Goal: Task Accomplishment & Management: Manage account settings

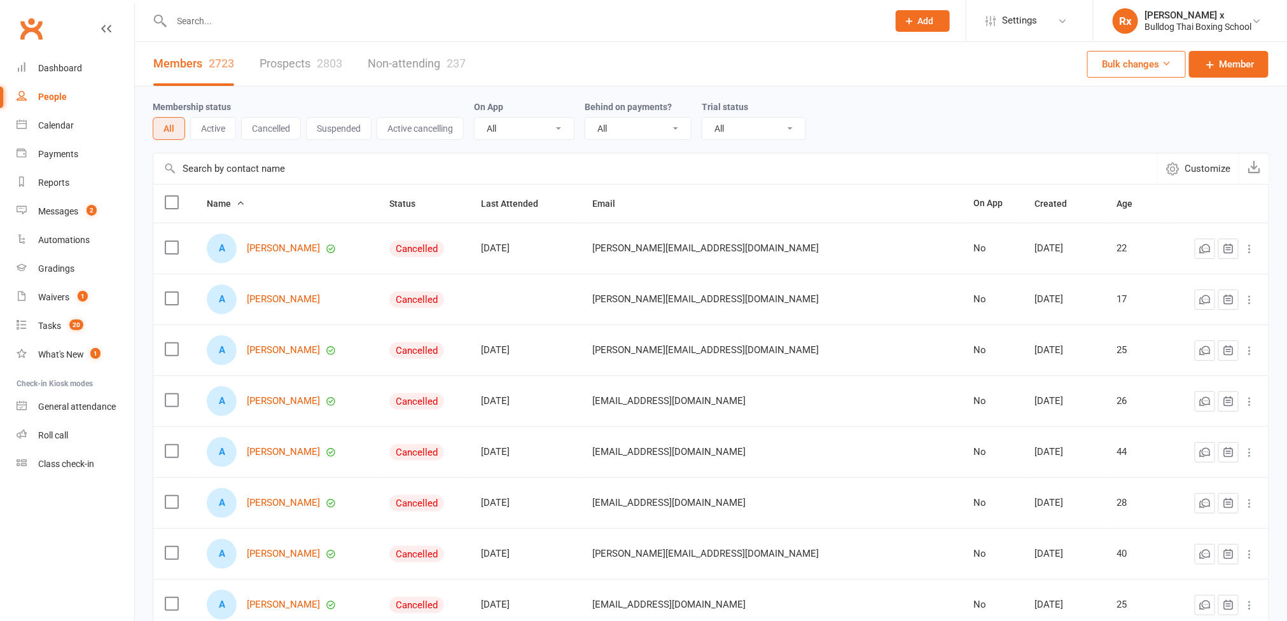
click at [279, 55] on link "Prospects 2803" at bounding box center [301, 64] width 83 height 44
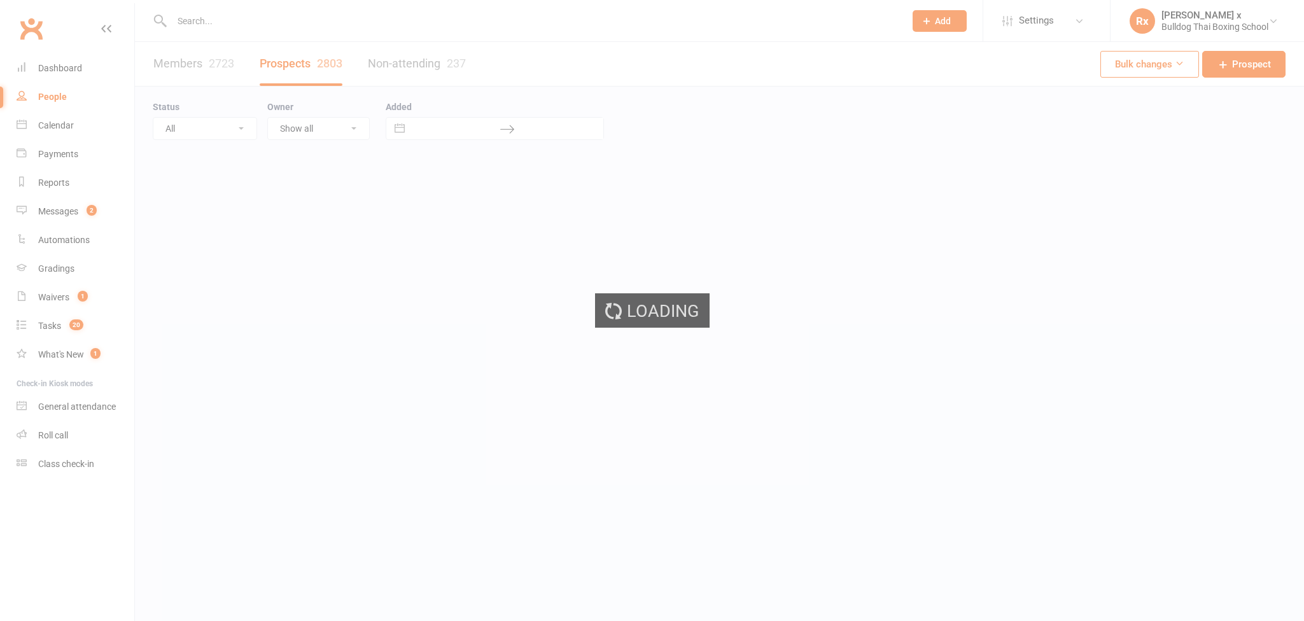
select select "100"
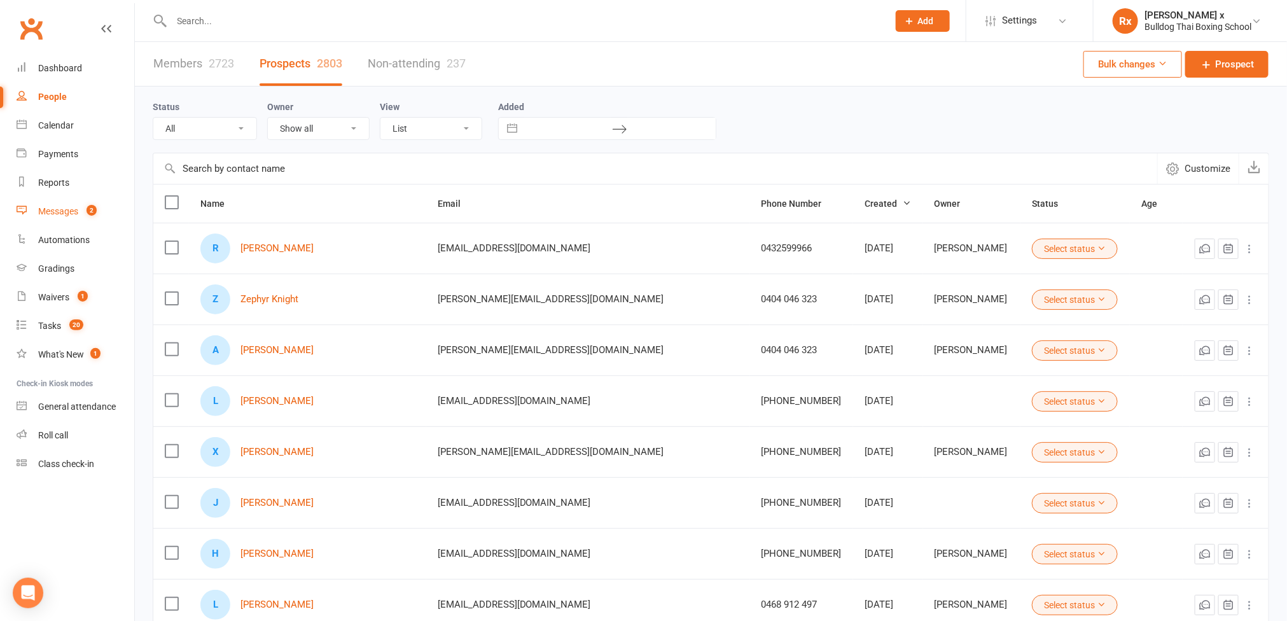
click at [52, 209] on div "Messages" at bounding box center [58, 211] width 40 height 10
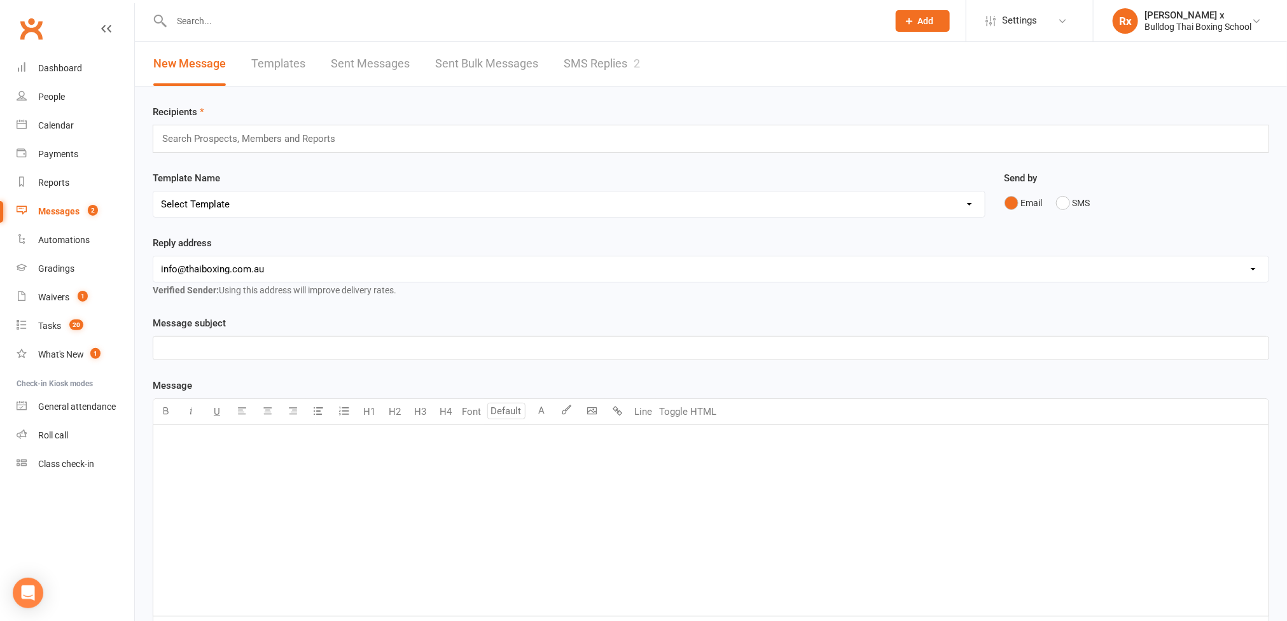
click at [606, 53] on link "SMS Replies 2" at bounding box center [602, 64] width 76 height 44
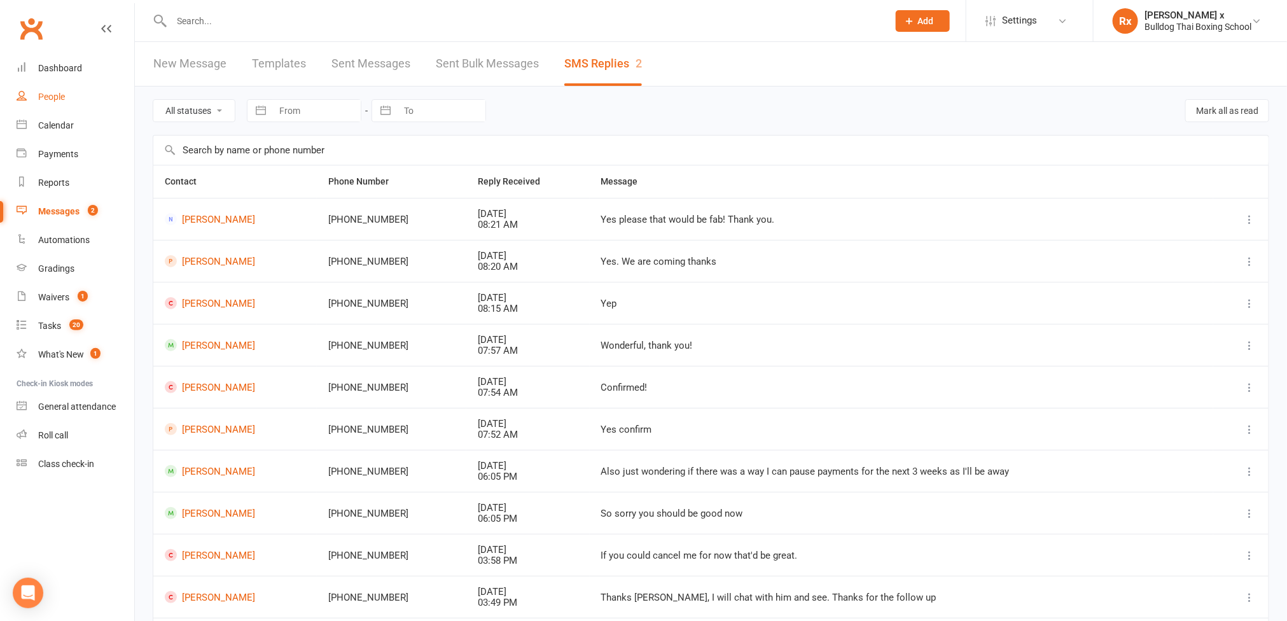
click at [46, 101] on div "People" at bounding box center [51, 97] width 27 height 10
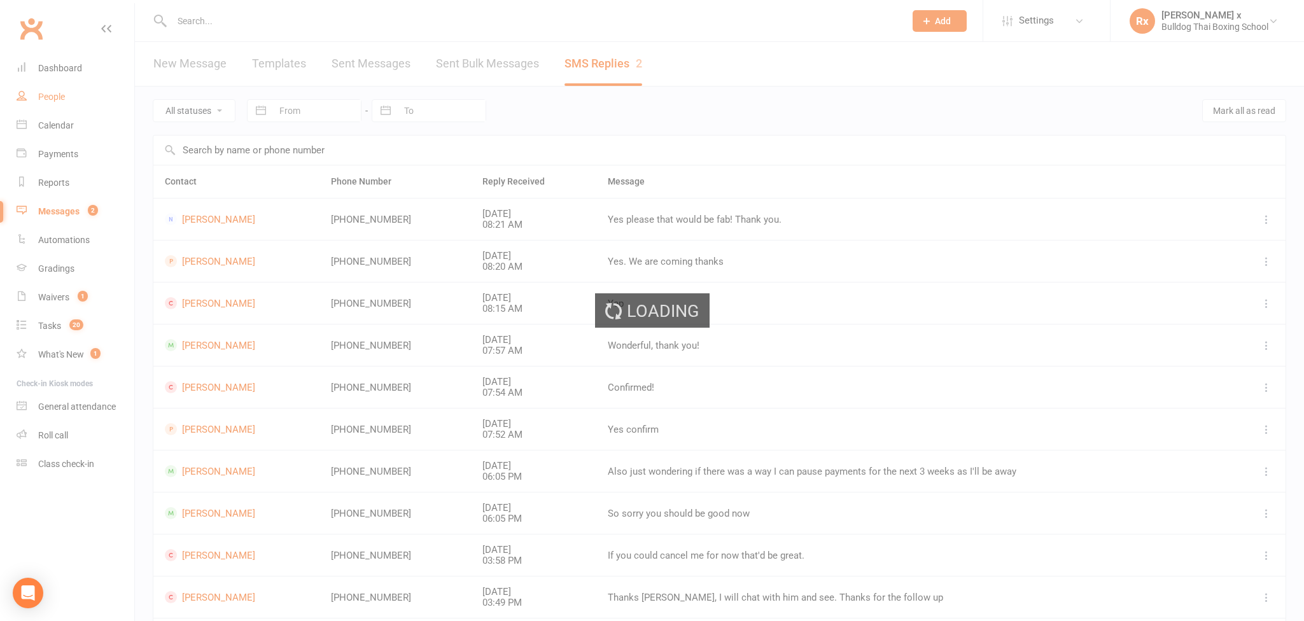
select select "100"
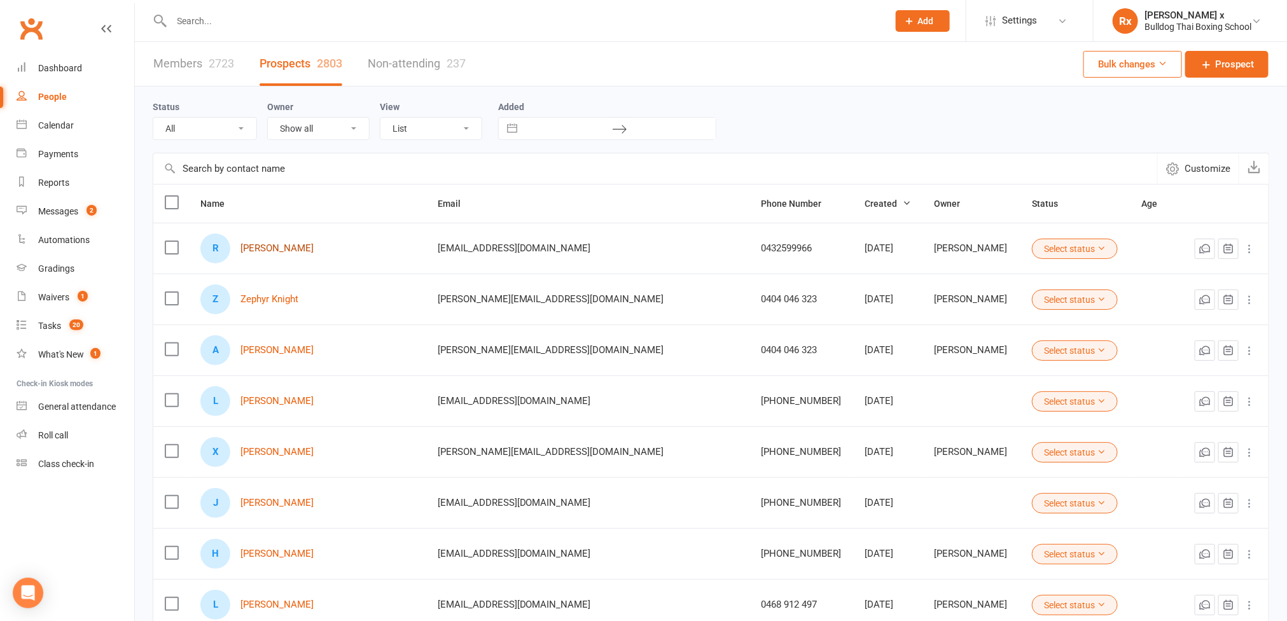
click at [248, 254] on link "[PERSON_NAME]" at bounding box center [277, 248] width 73 height 11
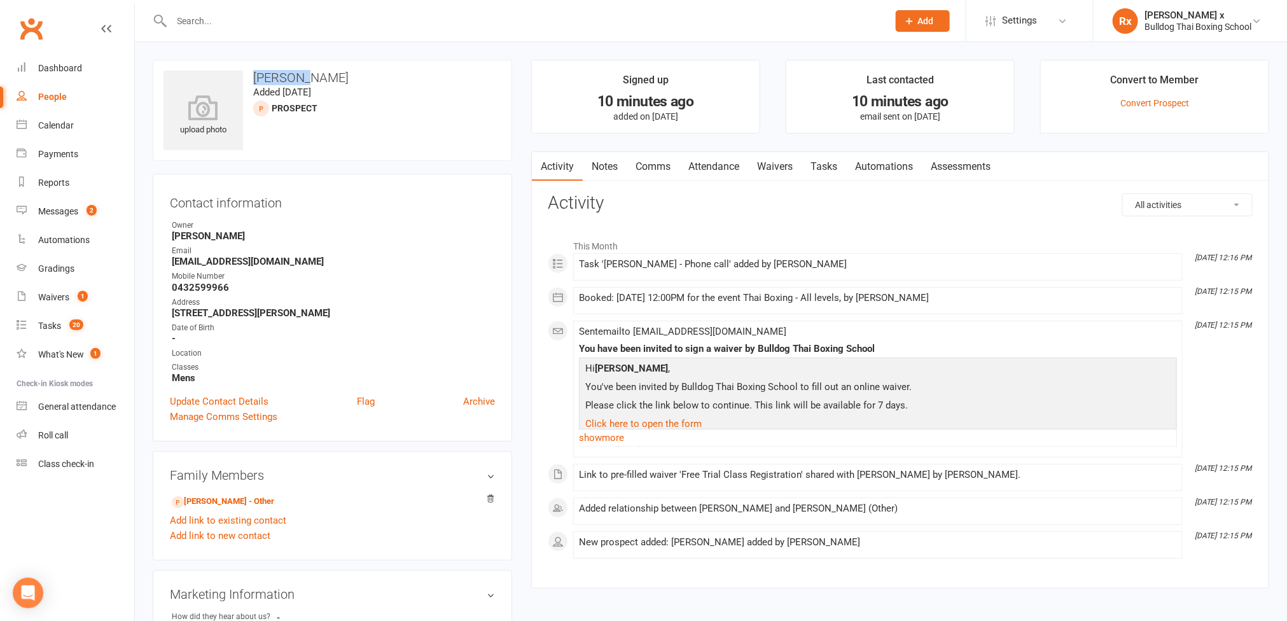
drag, startPoint x: 255, startPoint y: 71, endPoint x: 314, endPoint y: 77, distance: 59.5
click at [314, 77] on h3 "[PERSON_NAME]" at bounding box center [333, 78] width 338 height 14
click at [207, 288] on strong "0432599966" at bounding box center [333, 287] width 323 height 11
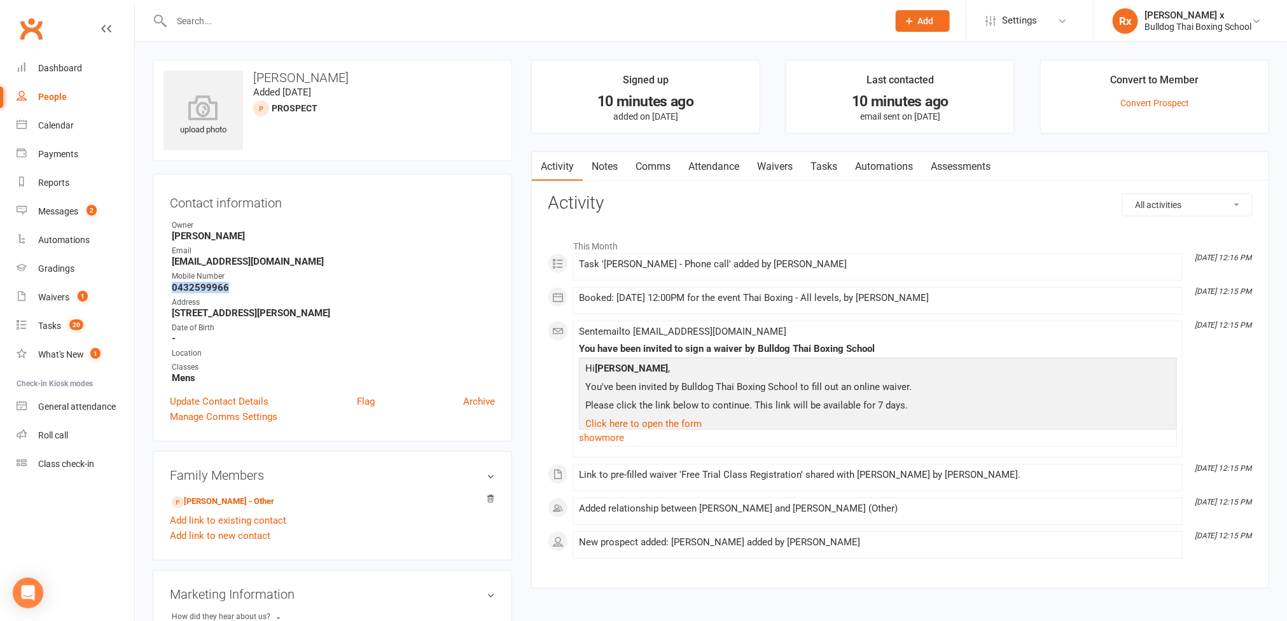
copy strong "0432599966"
drag, startPoint x: 163, startPoint y: 264, endPoint x: 304, endPoint y: 260, distance: 141.3
click at [304, 260] on div "Contact information Owner Nick Stone Email robinko2005@hotmail.com Mobile Numbe…" at bounding box center [333, 308] width 360 height 268
copy strong "[EMAIL_ADDRESS][DOMAIN_NAME]"
click at [275, 80] on h3 "[PERSON_NAME]" at bounding box center [333, 78] width 338 height 14
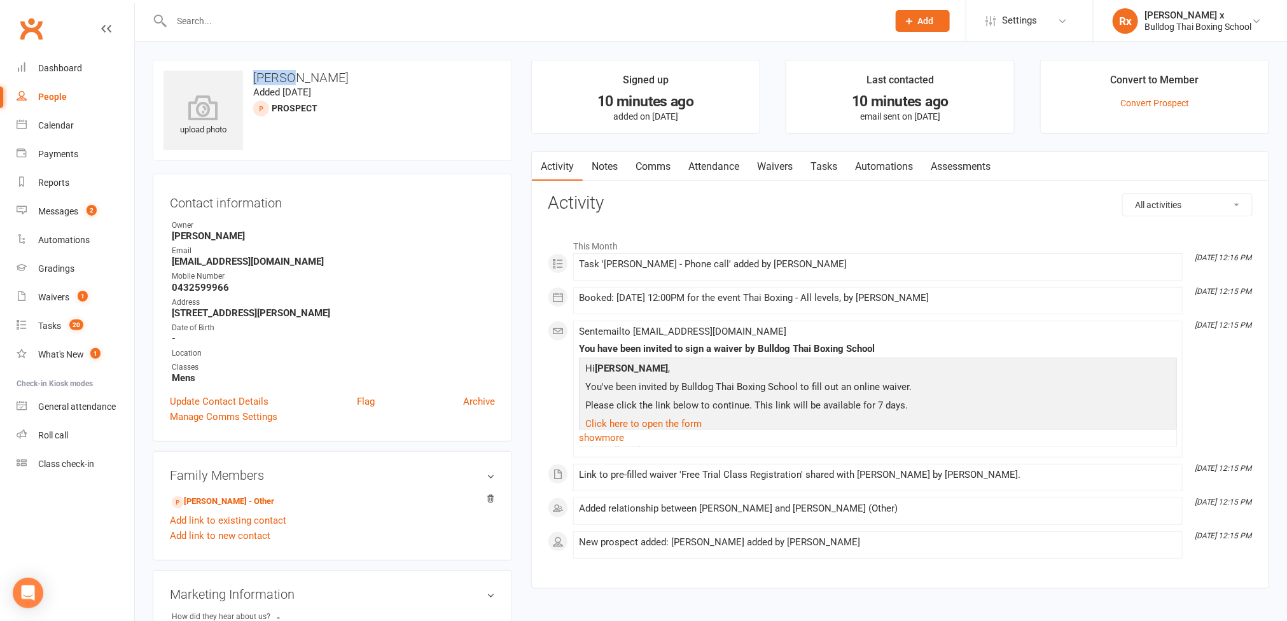
click at [275, 80] on h3 "[PERSON_NAME]" at bounding box center [333, 78] width 338 height 14
copy h3 "[PERSON_NAME]"
click at [213, 289] on strong "0432599966" at bounding box center [333, 287] width 323 height 11
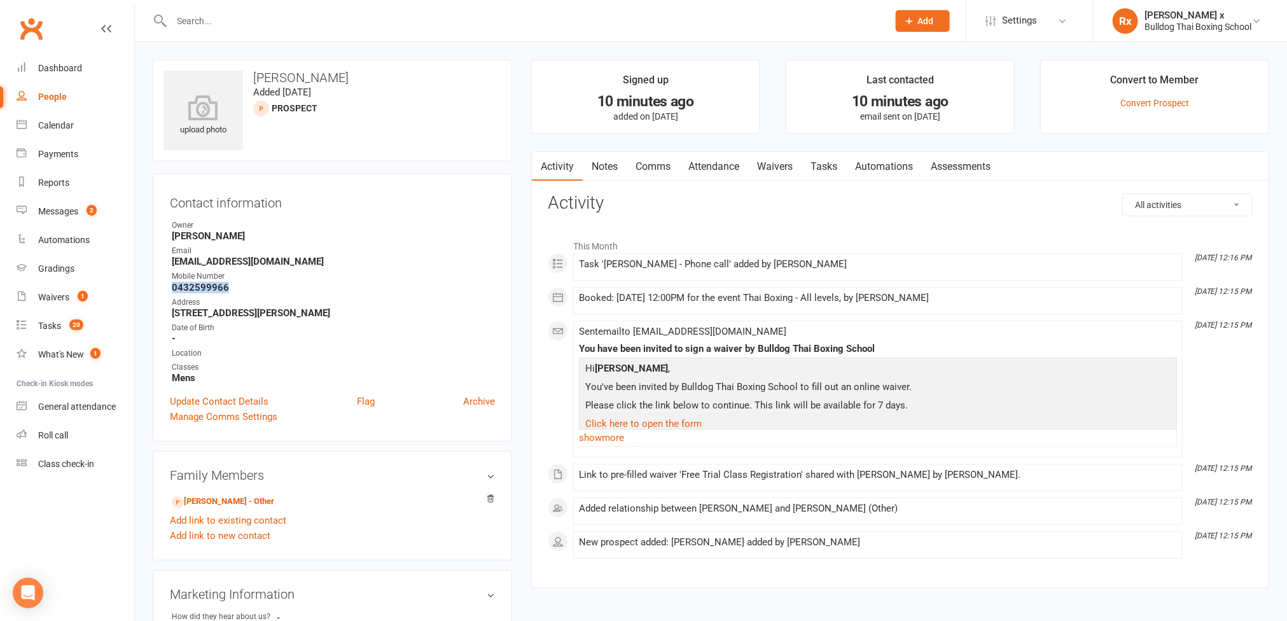
click at [213, 289] on strong "0432599966" at bounding box center [333, 287] width 323 height 11
copy strong "0432599966"
drag, startPoint x: 254, startPoint y: 75, endPoint x: 313, endPoint y: 78, distance: 59.3
click at [313, 78] on h3 "[PERSON_NAME]" at bounding box center [333, 78] width 338 height 14
copy h3 "[PERSON_NAME]"
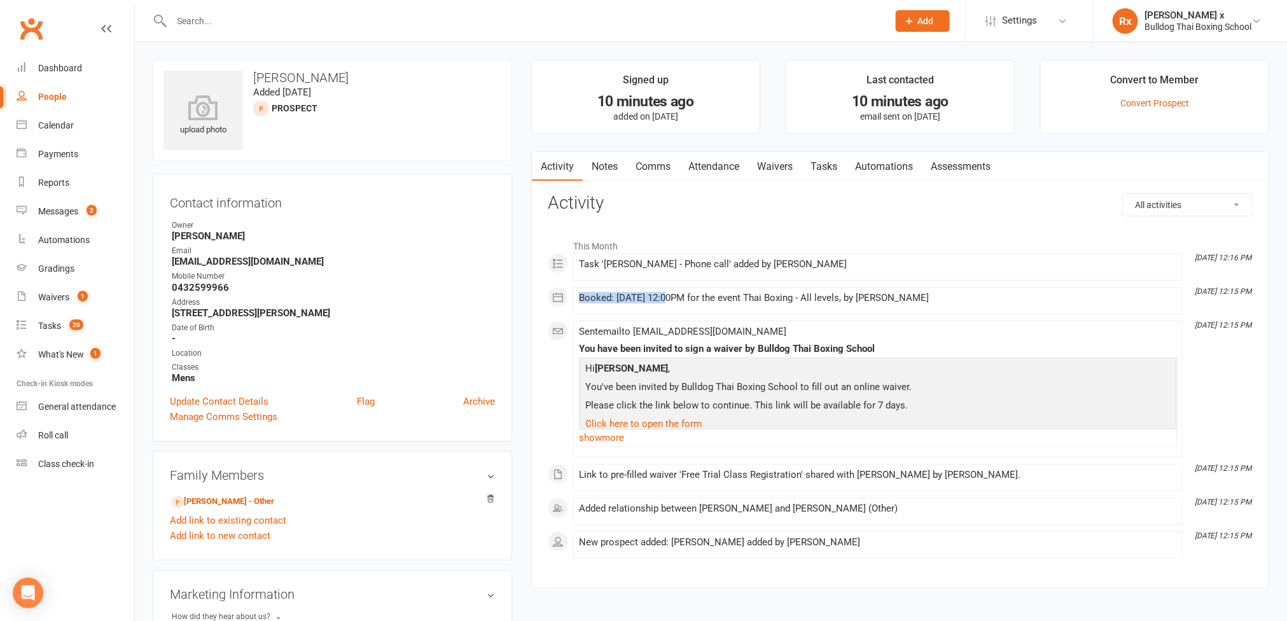
drag, startPoint x: 668, startPoint y: 298, endPoint x: 581, endPoint y: 300, distance: 87.2
click at [581, 300] on div "Booked: 17 Sep 2025 at 12:00PM for the event Thai Boxing - All levels, by Nick …" at bounding box center [878, 298] width 598 height 11
copy div "Booked: 17 Sep 2025"
click at [37, 94] on link "People" at bounding box center [76, 97] width 118 height 29
select select "100"
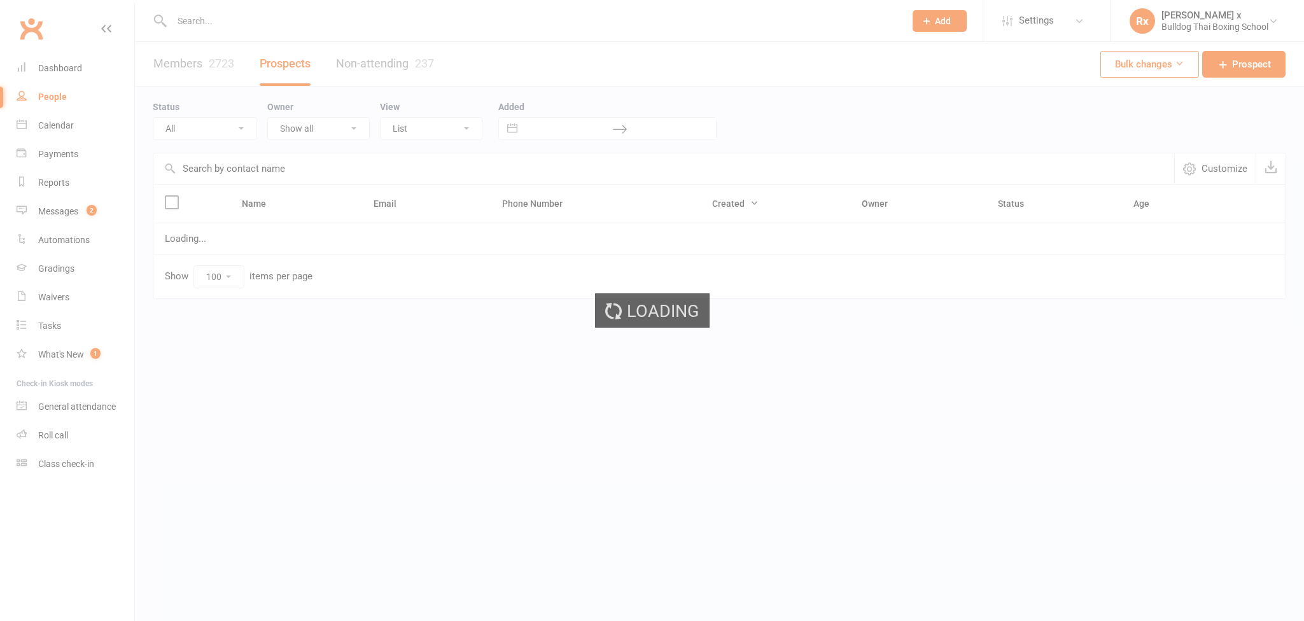
select select "100"
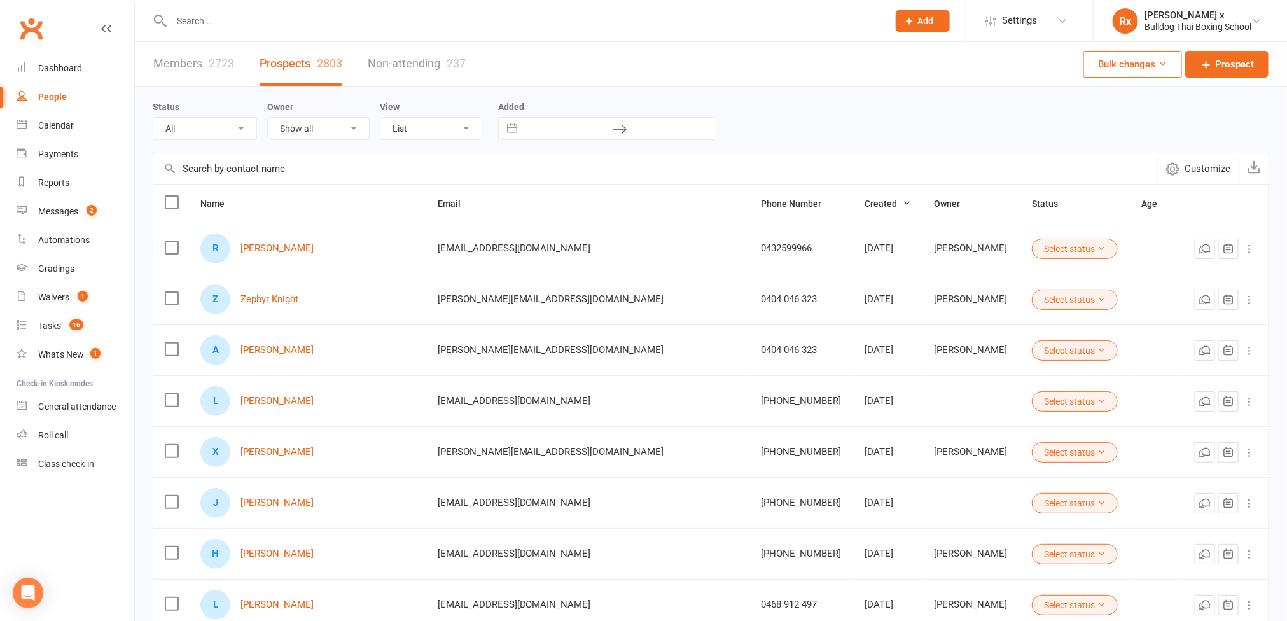
click at [50, 92] on div "People" at bounding box center [52, 97] width 29 height 10
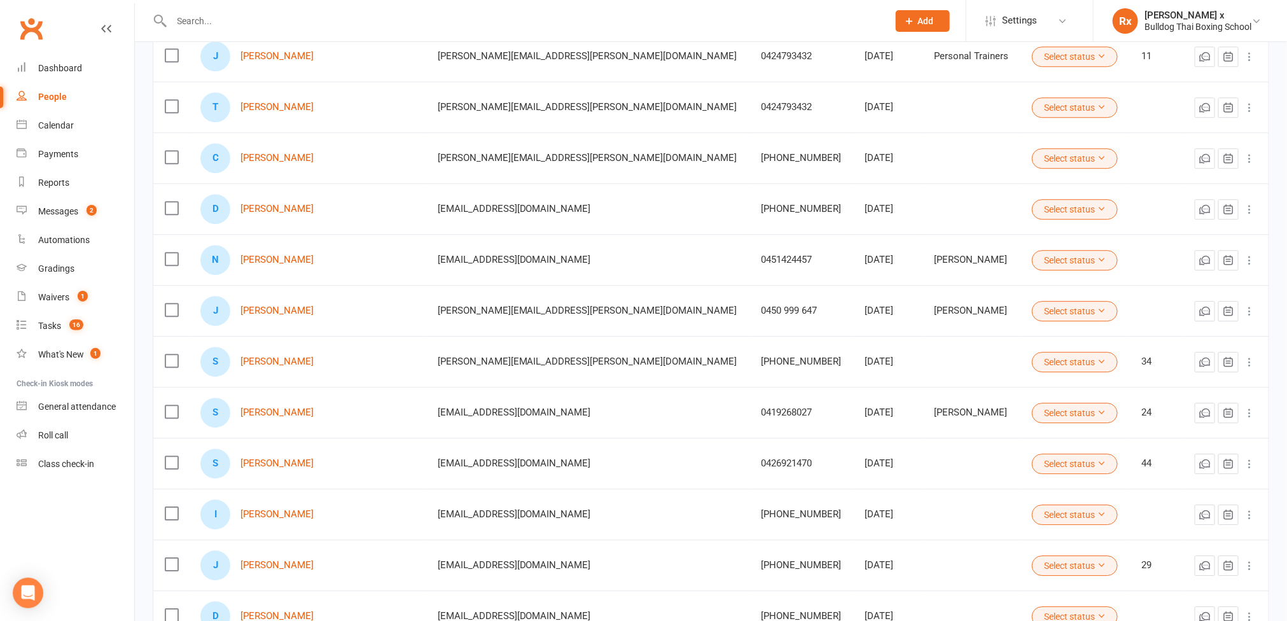
scroll to position [4359, 0]
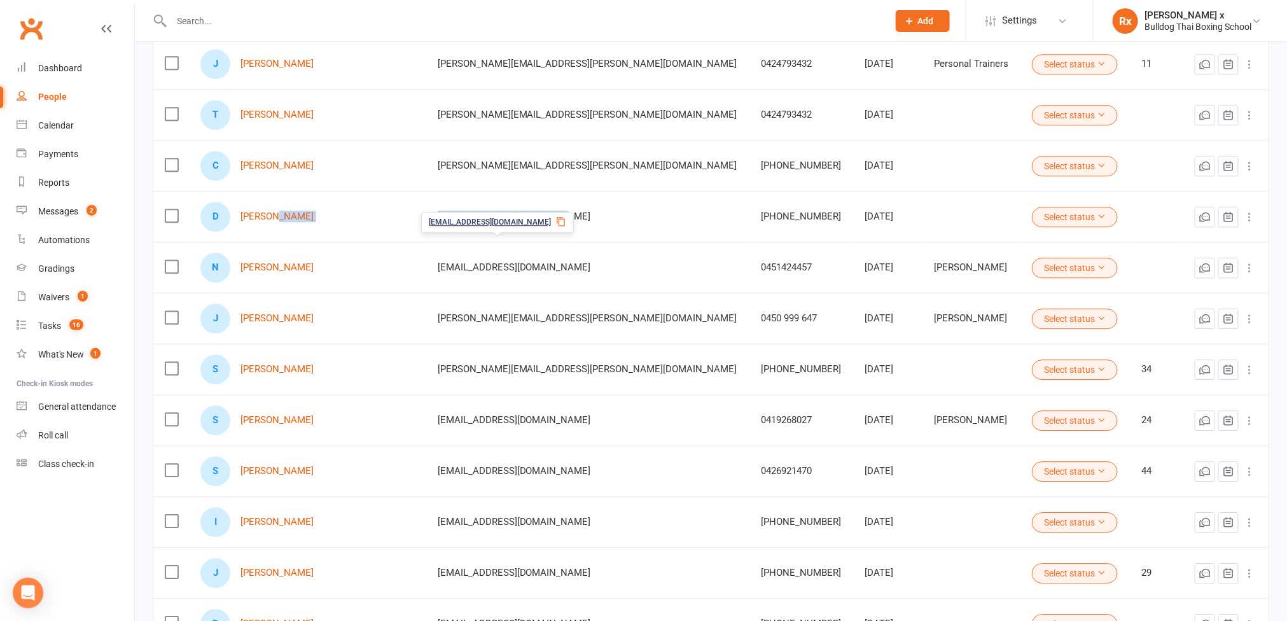
drag, startPoint x: 423, startPoint y: 239, endPoint x: 568, endPoint y: 245, distance: 145.2
click at [568, 242] on tr "D [PERSON_NAME] [EMAIL_ADDRESS][DOMAIN_NAME] +61411669214 [DATE] Select status" at bounding box center [711, 216] width 1116 height 51
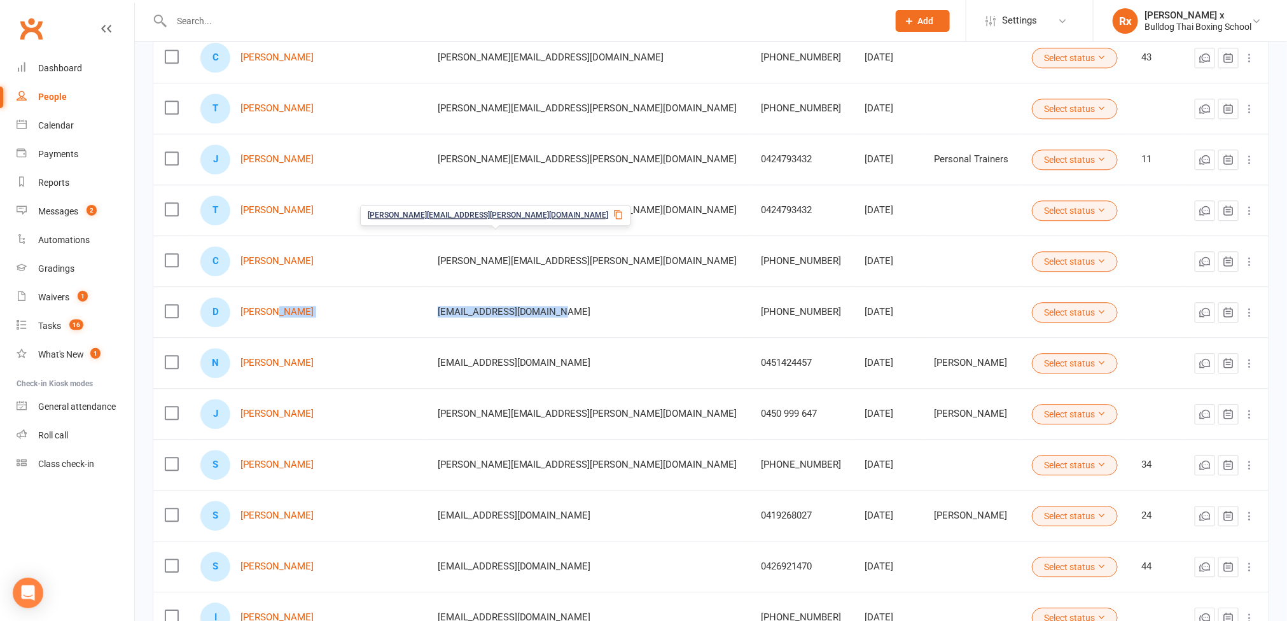
drag, startPoint x: 533, startPoint y: 246, endPoint x: 443, endPoint y: 340, distance: 130.1
copy tr "[EMAIL_ADDRESS][DOMAIN_NAME]"
click at [319, 23] on input "text" at bounding box center [524, 21] width 712 height 18
click at [266, 318] on link "[PERSON_NAME]" at bounding box center [277, 312] width 73 height 11
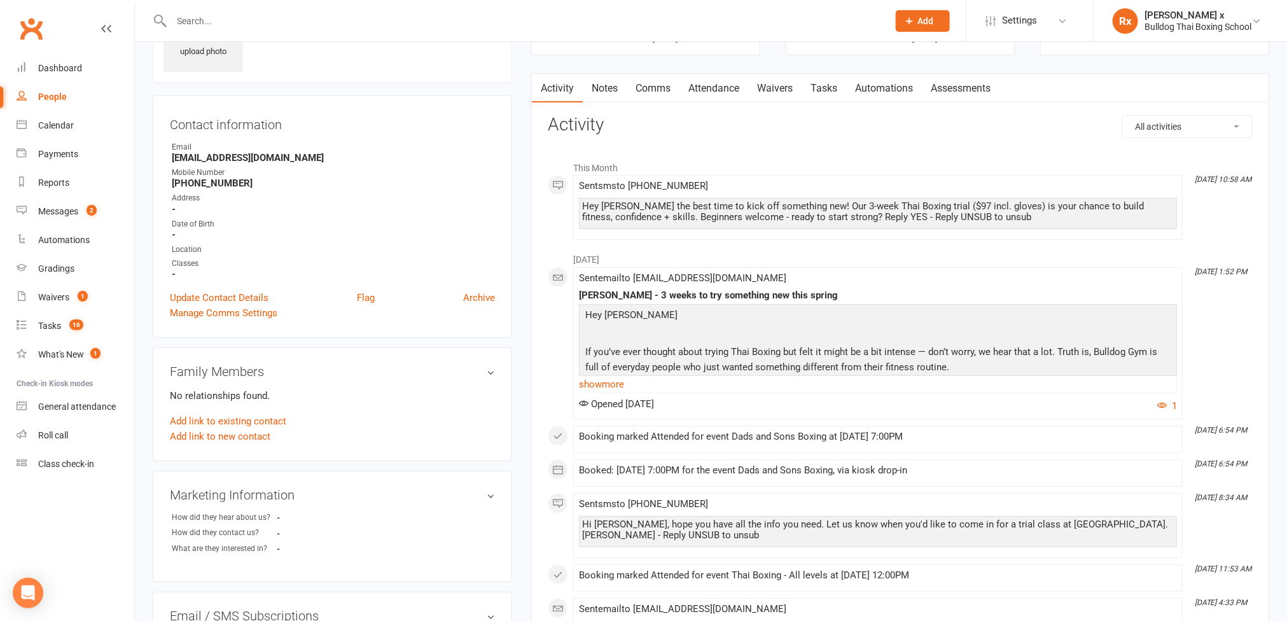
scroll to position [191, 0]
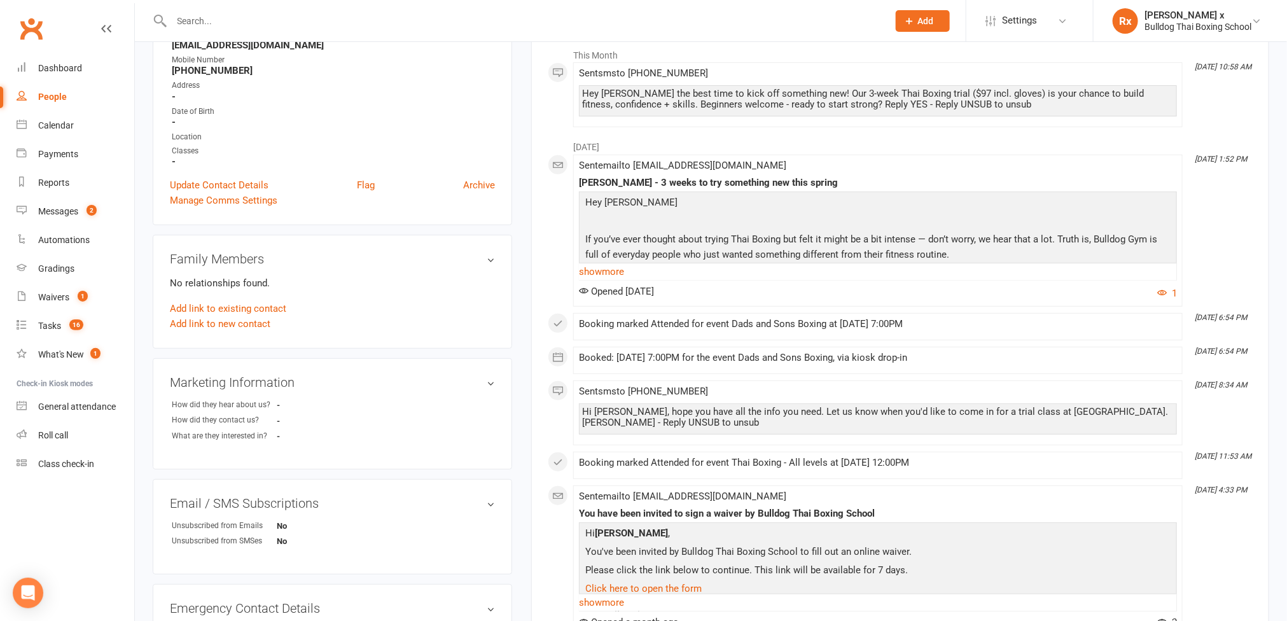
click at [102, 34] on link at bounding box center [106, 41] width 10 height 38
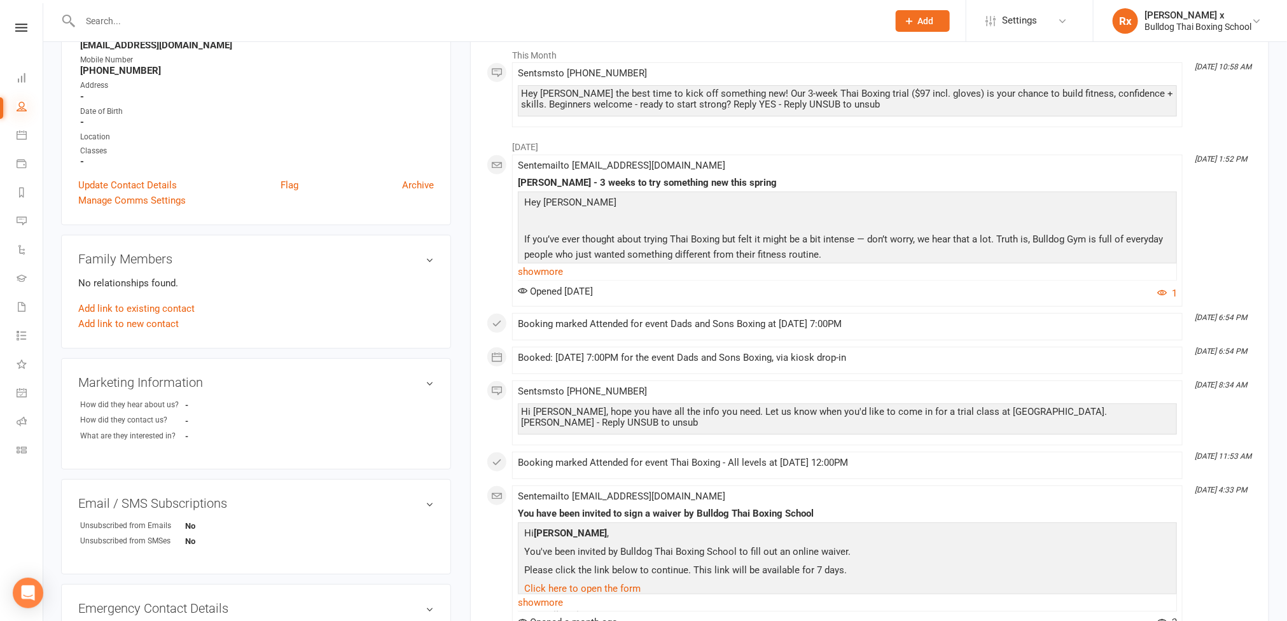
click at [17, 102] on icon at bounding box center [22, 106] width 10 height 10
select select "100"
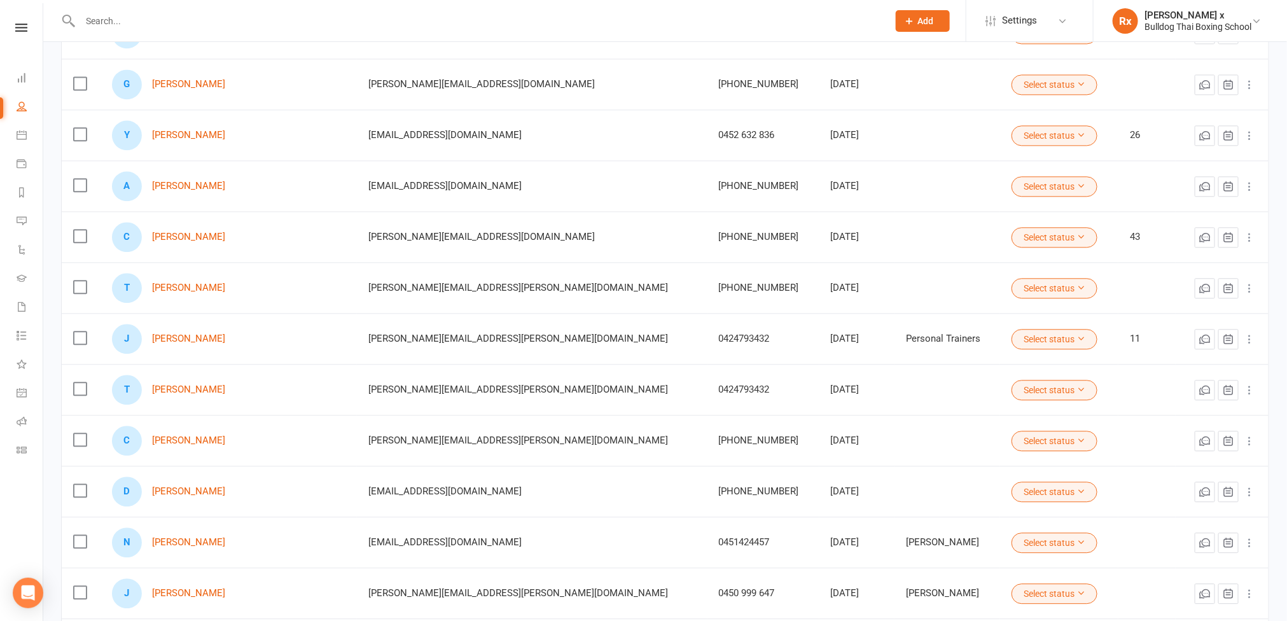
scroll to position [4105, 0]
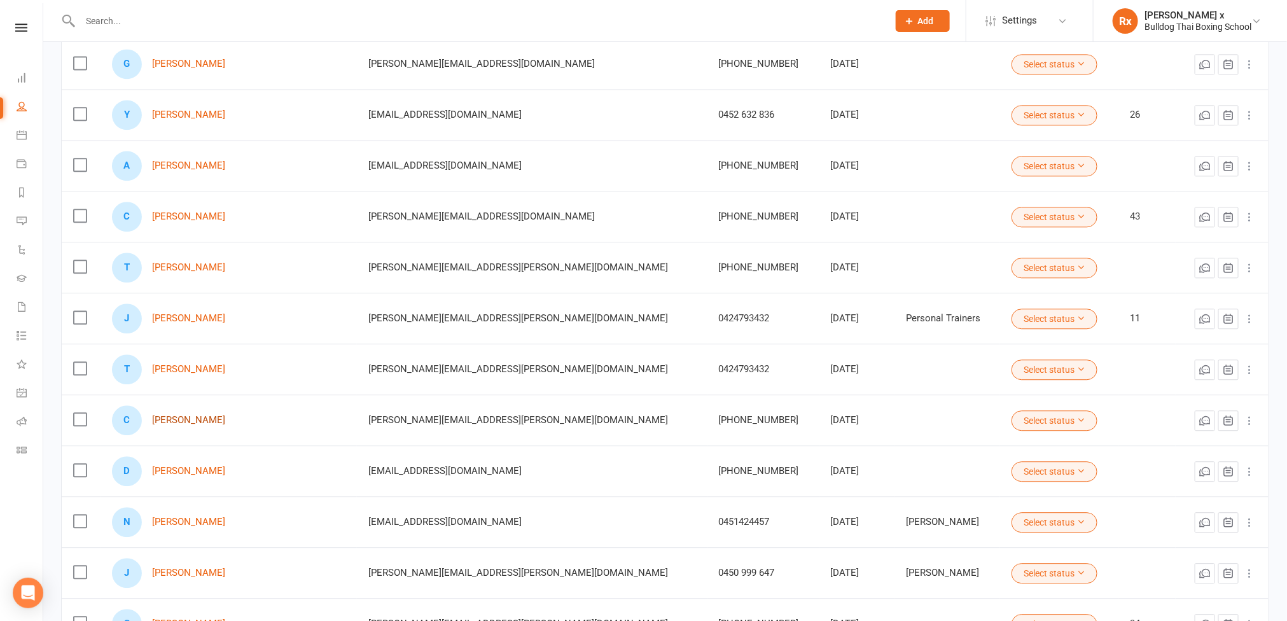
click at [176, 426] on link "[PERSON_NAME]" at bounding box center [188, 420] width 73 height 11
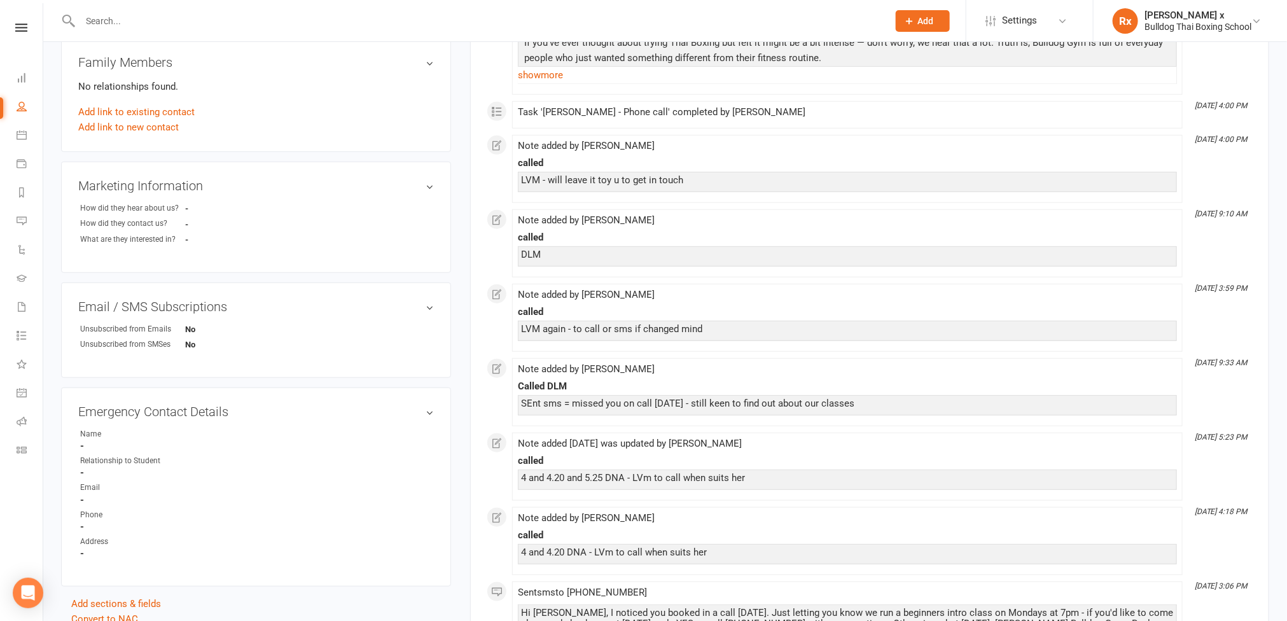
scroll to position [6, 0]
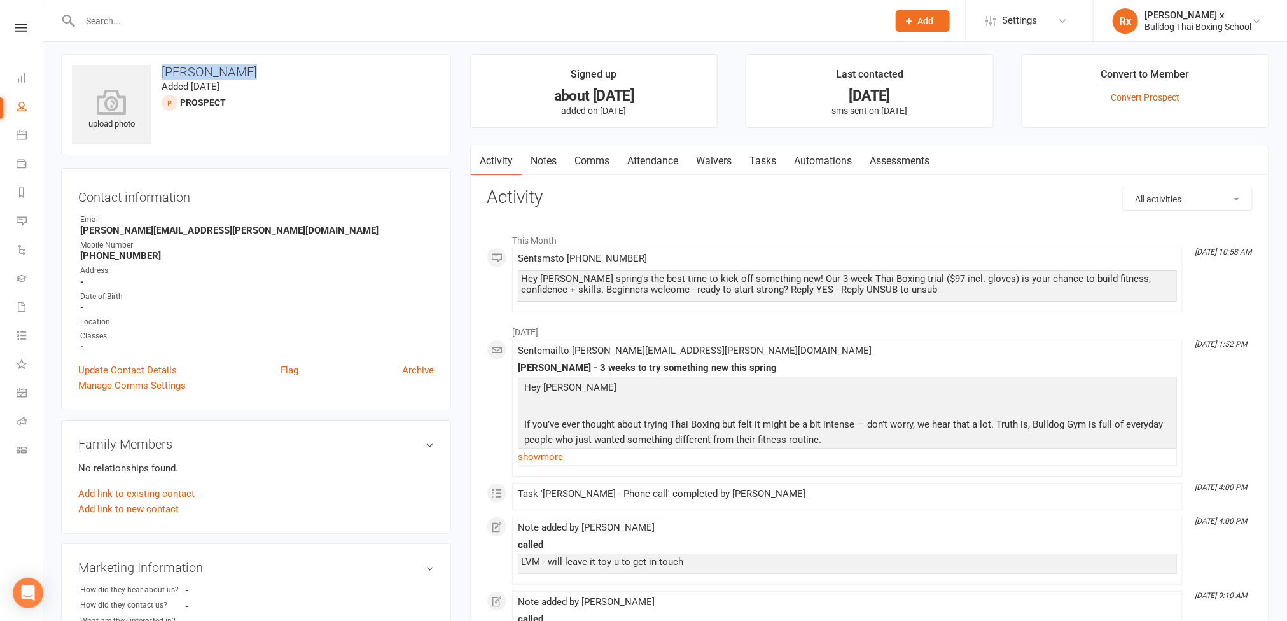
drag, startPoint x: 157, startPoint y: 66, endPoint x: 250, endPoint y: 73, distance: 93.2
click at [250, 73] on h3 "[PERSON_NAME]" at bounding box center [256, 72] width 368 height 14
copy h3 "[PERSON_NAME]"
click at [22, 119] on link "People" at bounding box center [30, 108] width 26 height 29
select select "100"
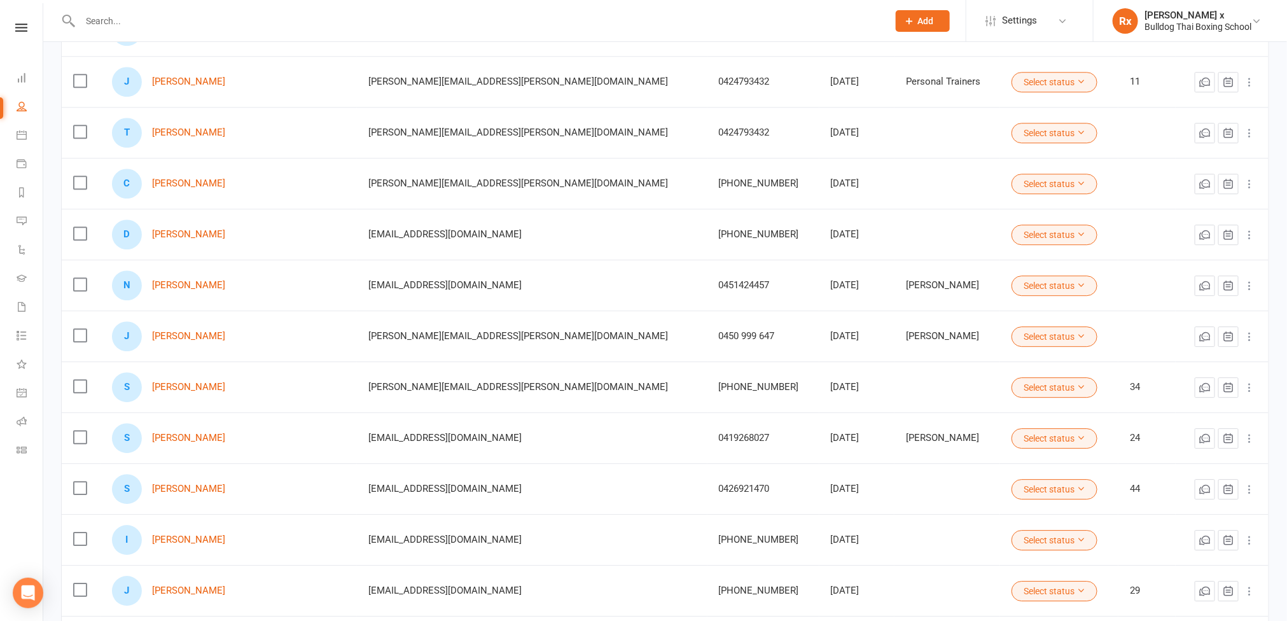
scroll to position [4296, 0]
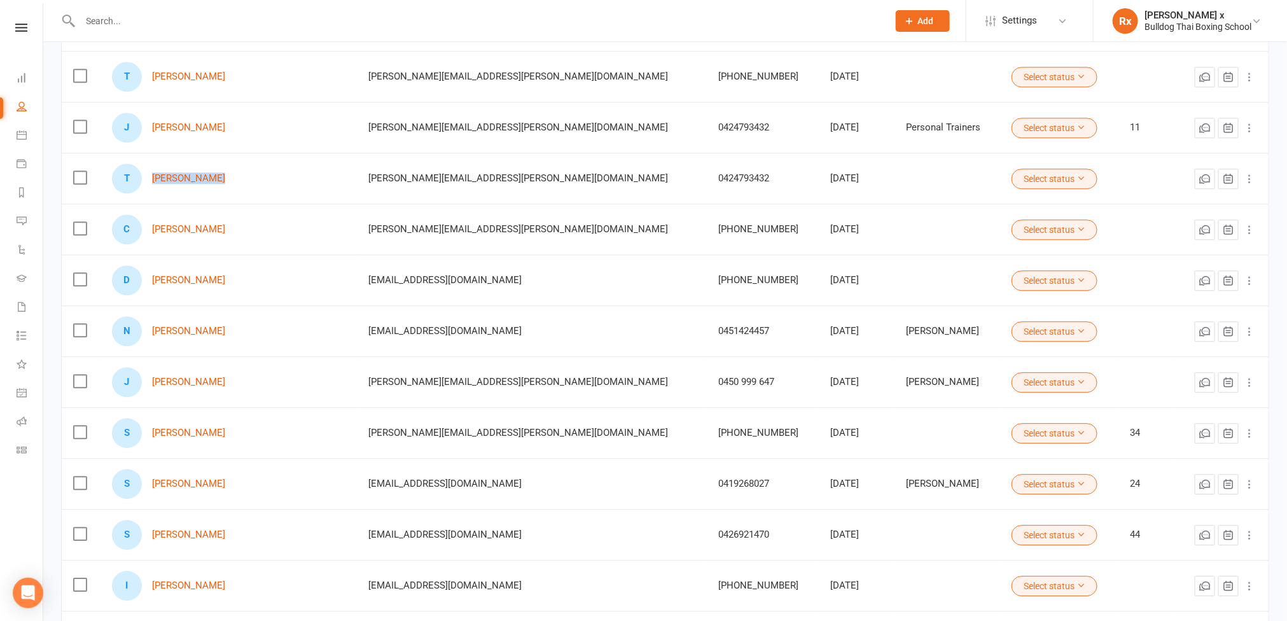
drag, startPoint x: 153, startPoint y: 201, endPoint x: 229, endPoint y: 202, distance: 75.7
click at [229, 193] on div "T Tamara Kennon" at bounding box center [229, 179] width 234 height 30
drag, startPoint x: 226, startPoint y: 202, endPoint x: 210, endPoint y: 203, distance: 15.9
click at [210, 184] on link "[PERSON_NAME]" at bounding box center [188, 178] width 73 height 11
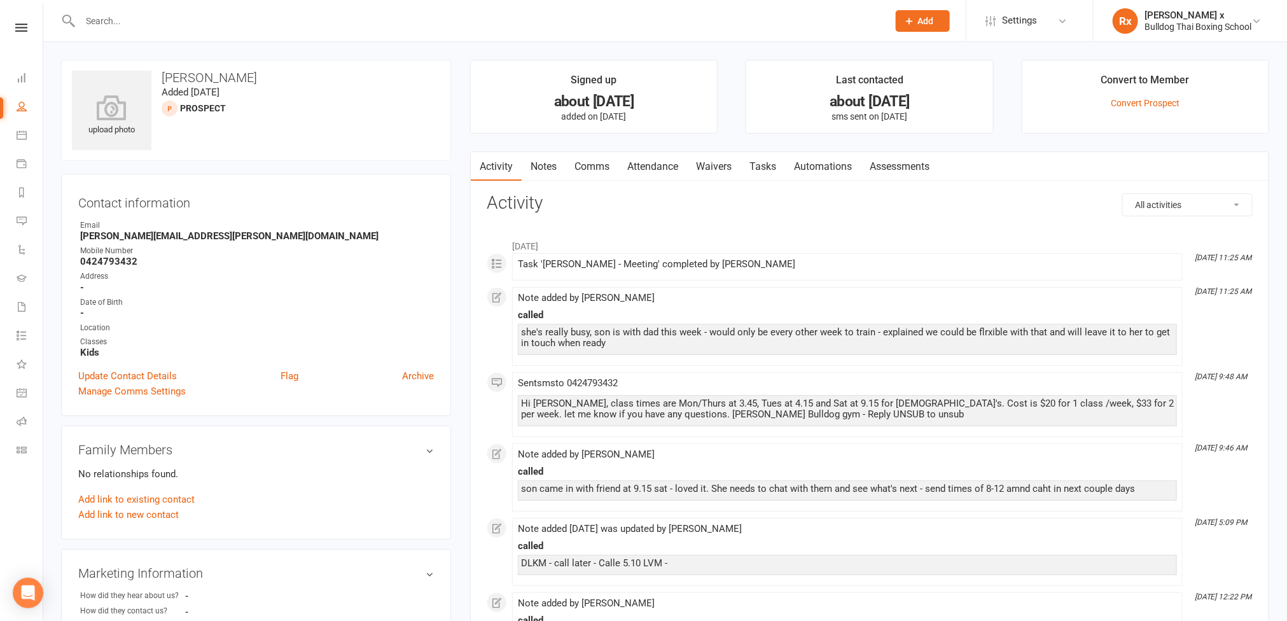
click at [108, 10] on div at bounding box center [470, 20] width 818 height 41
click at [108, 23] on input "text" at bounding box center [477, 21] width 803 height 18
paste input "[PERSON_NAME]"
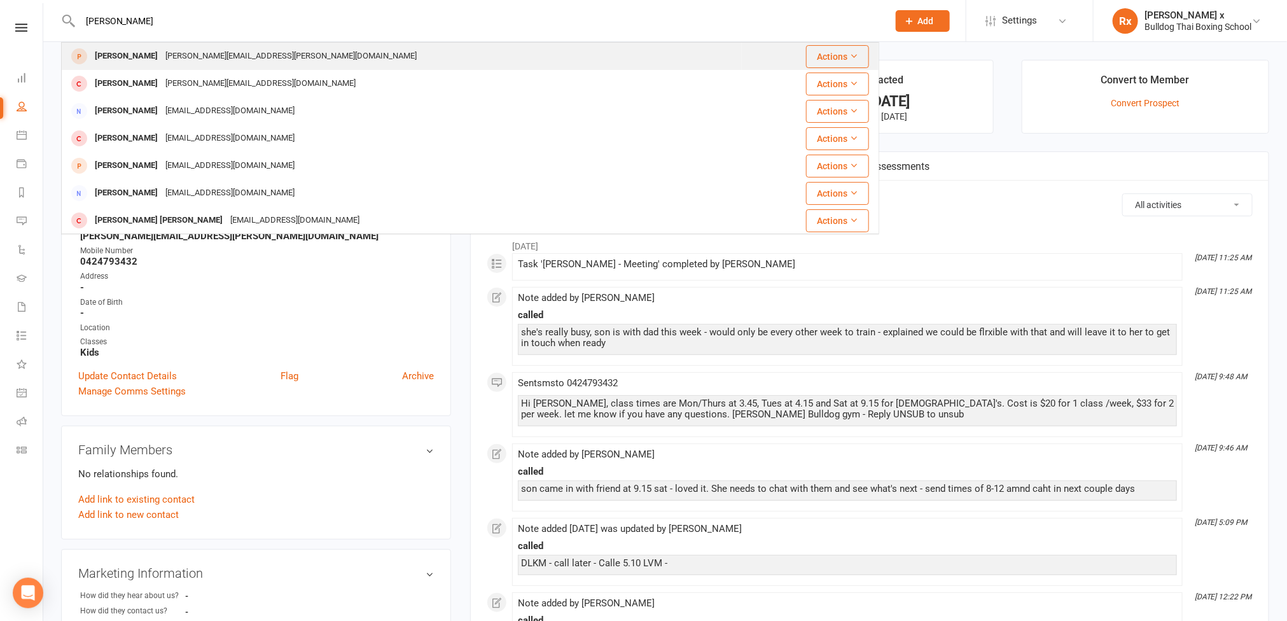
type input "[PERSON_NAME]"
click at [167, 46] on div "Claire Tucker tucker.claire@gmail.com" at bounding box center [401, 56] width 679 height 26
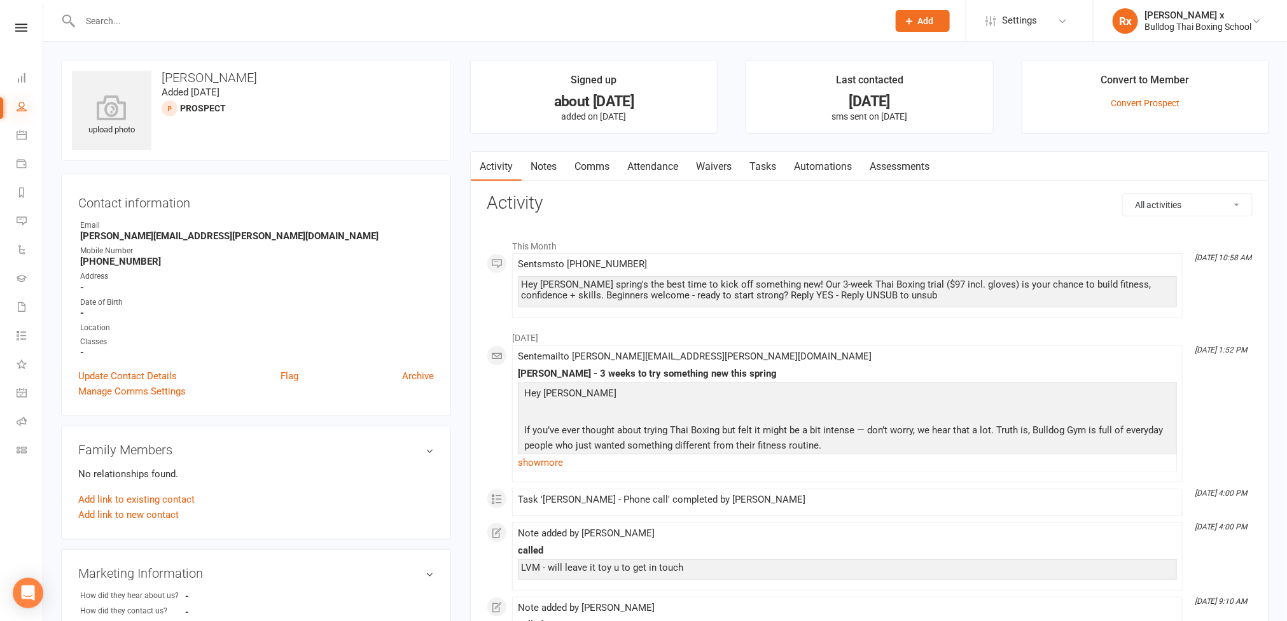
click at [21, 102] on icon at bounding box center [22, 106] width 10 height 10
select select "100"
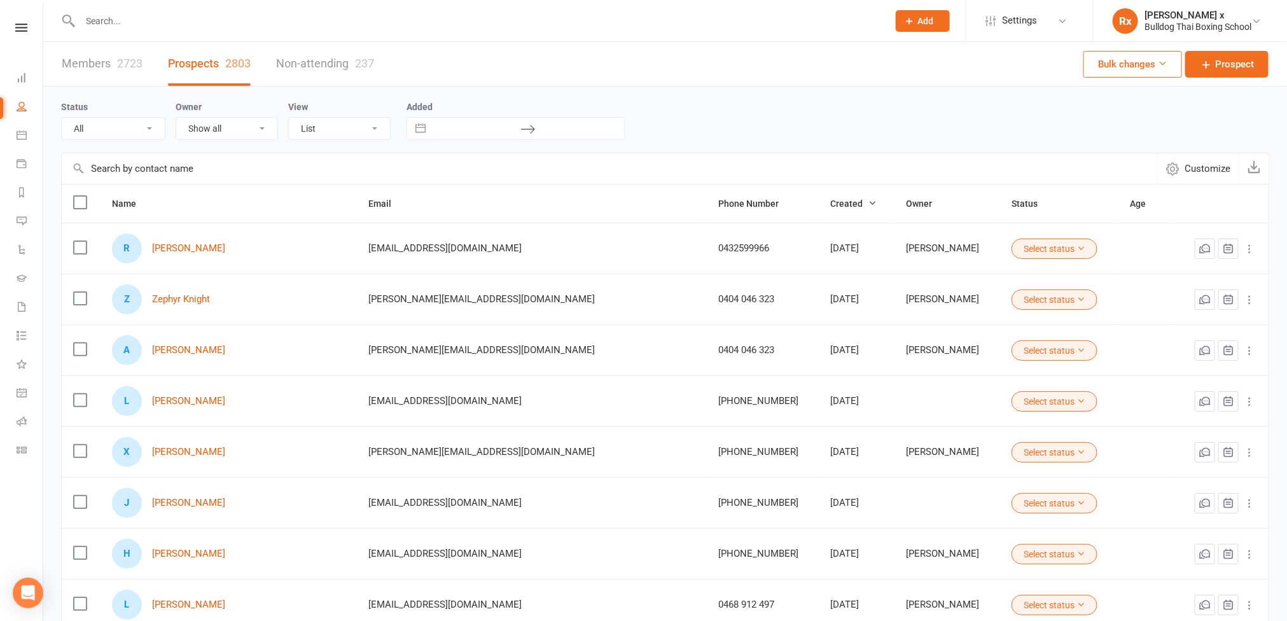
click at [263, 19] on input "text" at bounding box center [477, 21] width 803 height 18
paste input "[PERSON_NAME]"
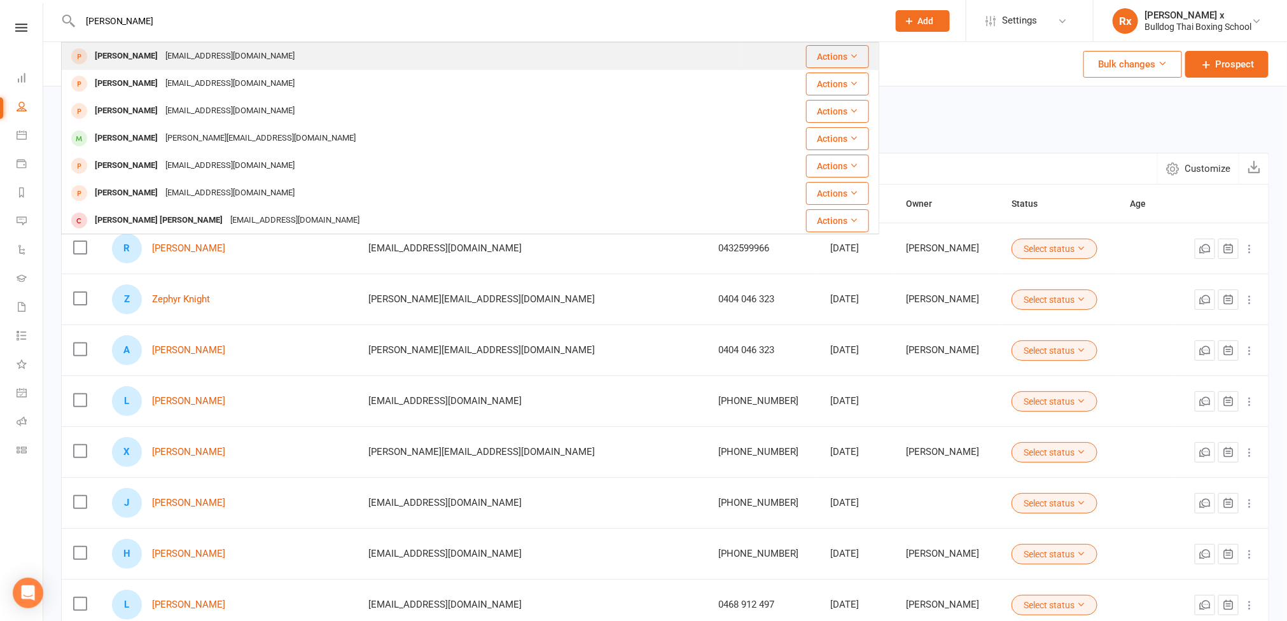
type input "[PERSON_NAME]"
click at [273, 58] on div "Hugo Mcdonald hugomcdonald@icloud.com" at bounding box center [401, 56] width 679 height 26
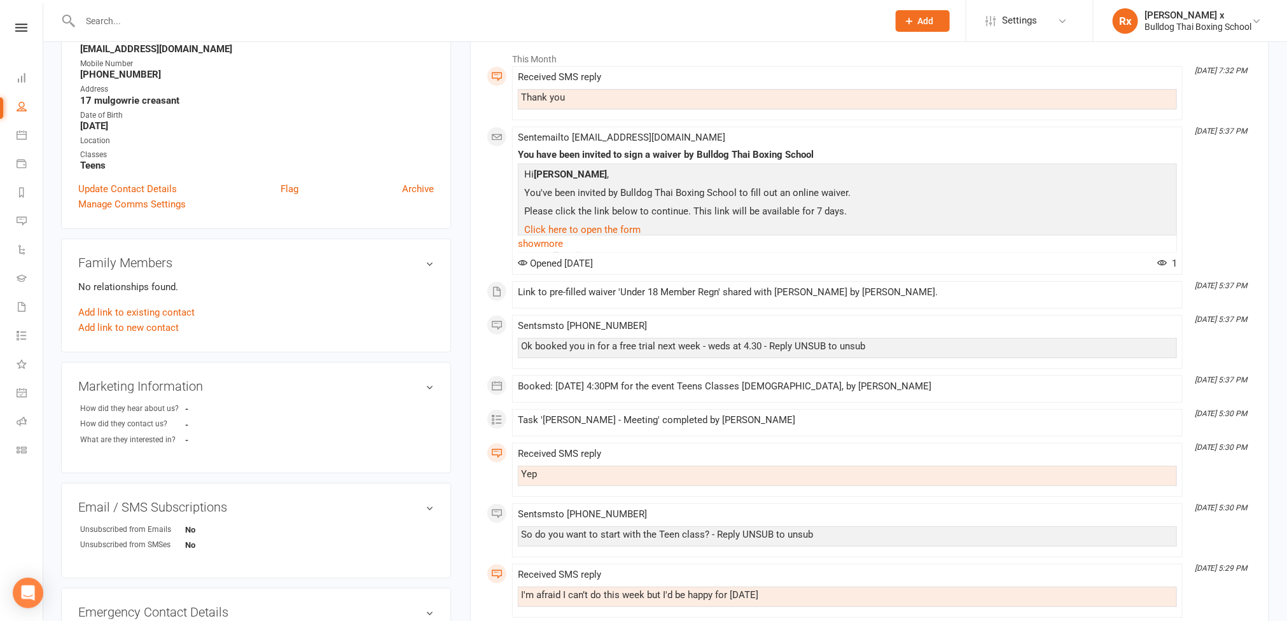
scroll to position [191, 0]
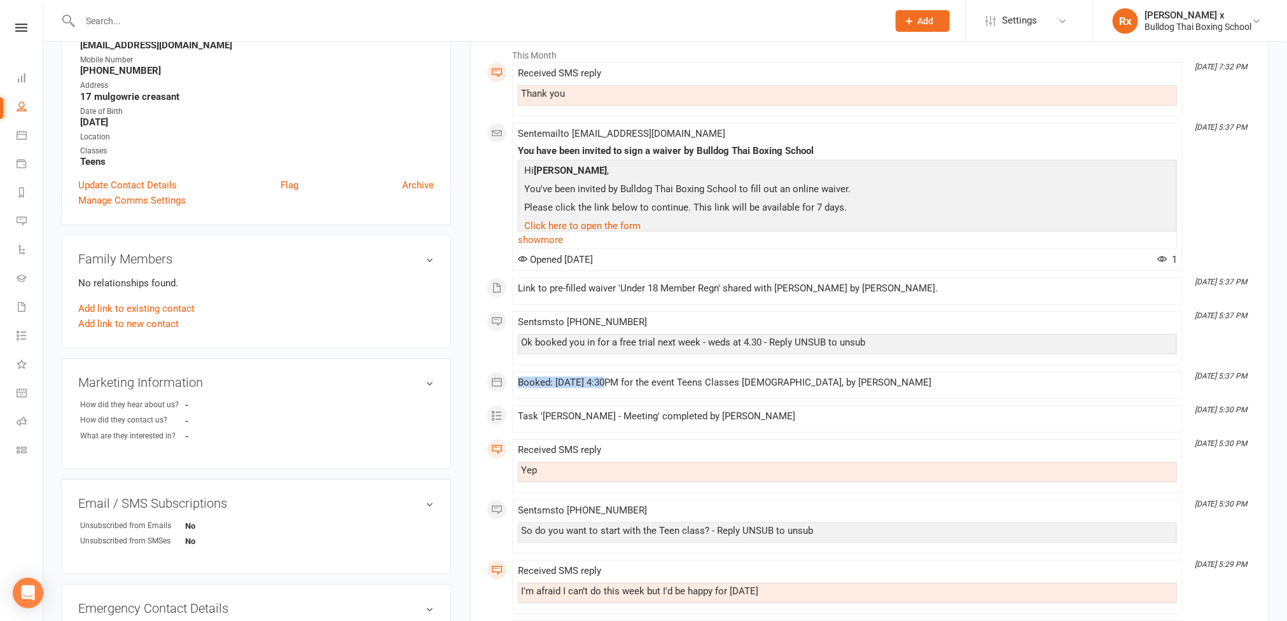
drag, startPoint x: 608, startPoint y: 386, endPoint x: 520, endPoint y: 381, distance: 88.0
click at [520, 381] on div "Booked: 17 Sep 2025 at 4:30PM for the event Teens Classes 13-16yo, by Nick Stone" at bounding box center [847, 382] width 659 height 11
copy div "Booked: 17 Sep 2025"
click at [176, 24] on input "text" at bounding box center [477, 21] width 803 height 18
paste input "Cherie Nelson"
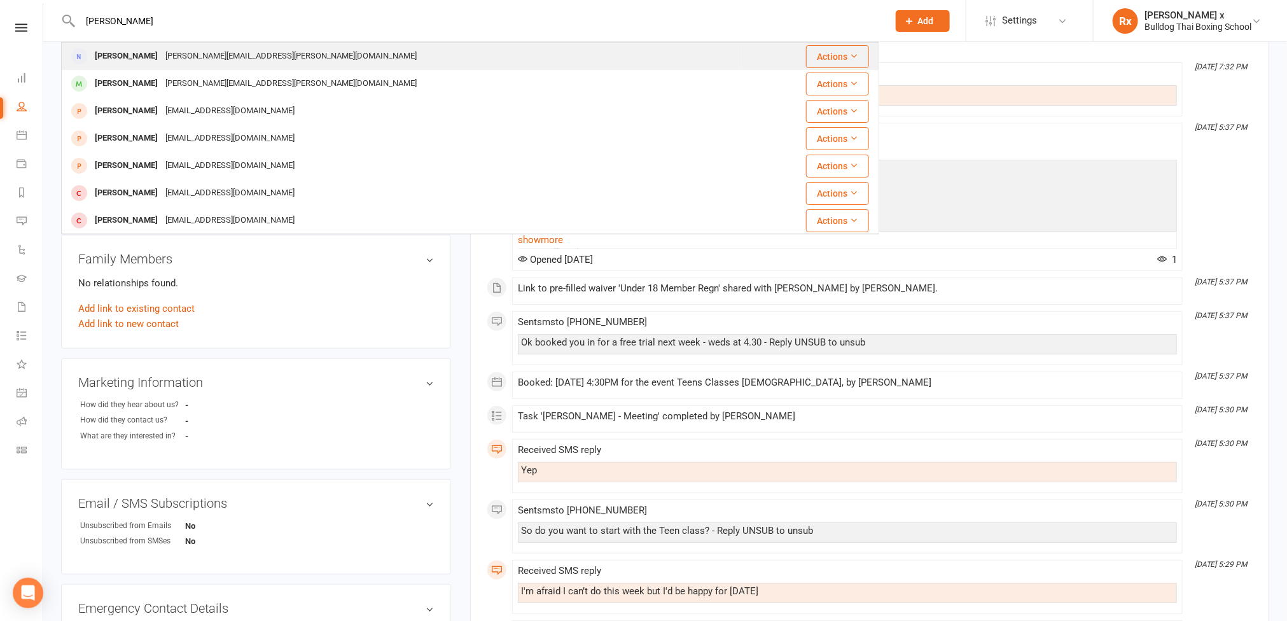
type input "Cherie Nelson"
click at [251, 50] on div "nelson.cherie@gmail.com" at bounding box center [291, 56] width 259 height 18
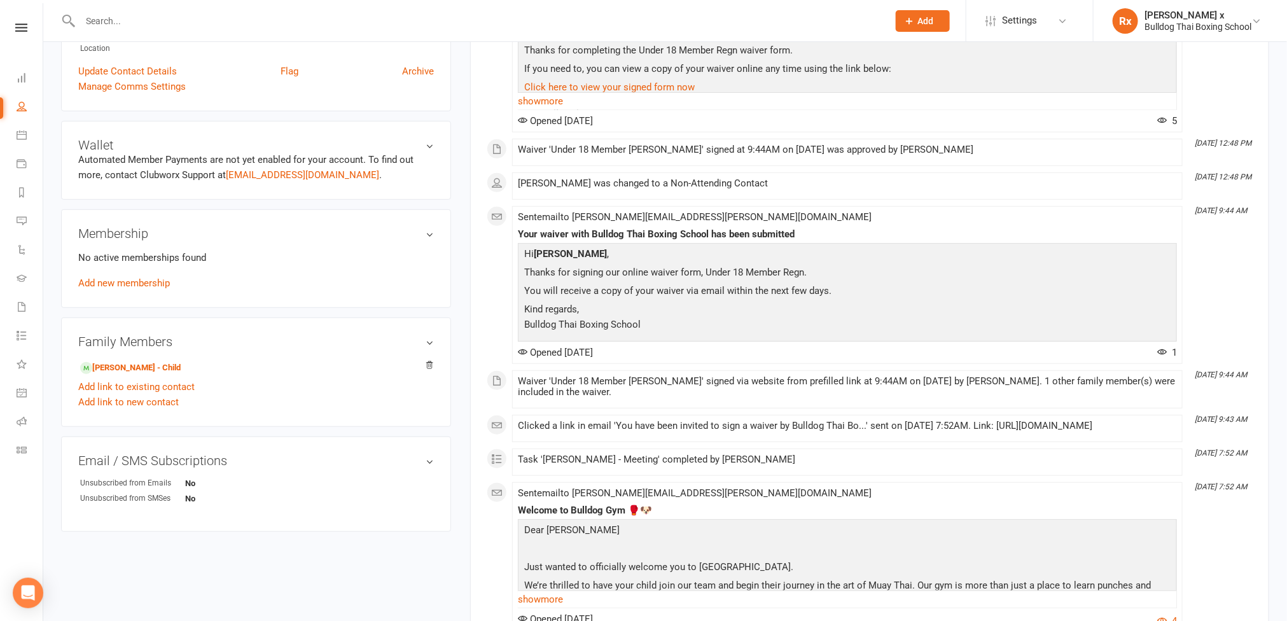
scroll to position [286, 0]
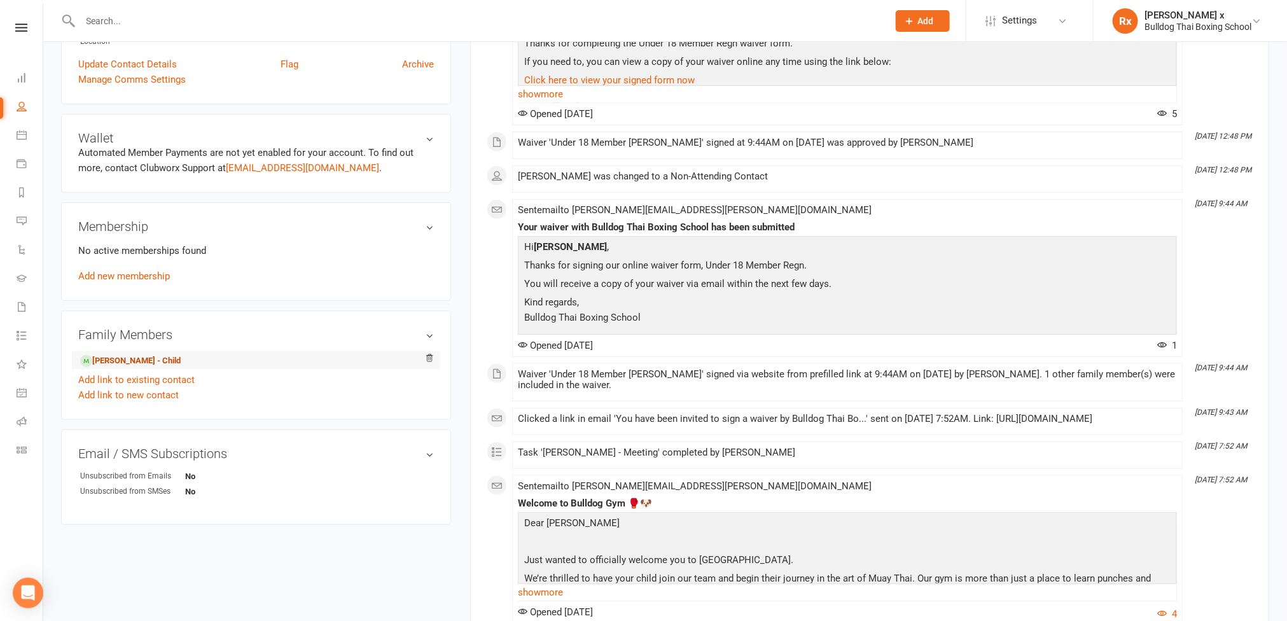
click at [129, 361] on link "Tommy Wilson - Child" at bounding box center [130, 360] width 101 height 13
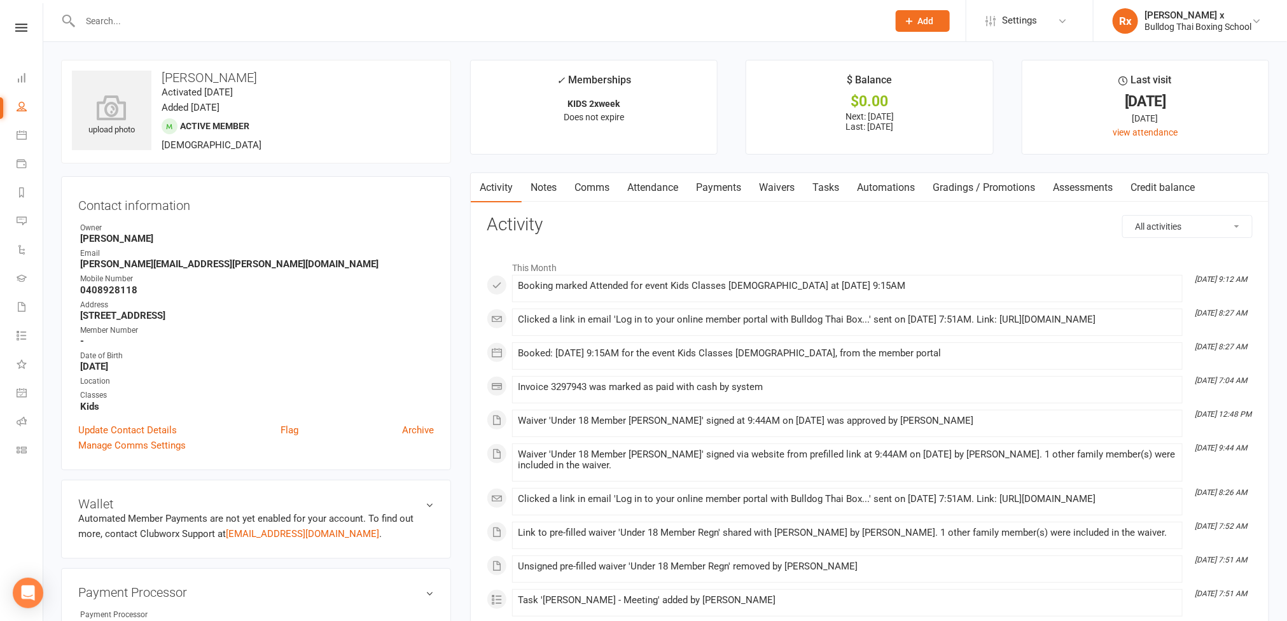
click at [167, 262] on strong "nelson.cherie@gmail.com" at bounding box center [257, 263] width 354 height 11
copy strong "nelson.cherie@gmail.com"
click at [722, 184] on link "Payments" at bounding box center [718, 187] width 63 height 29
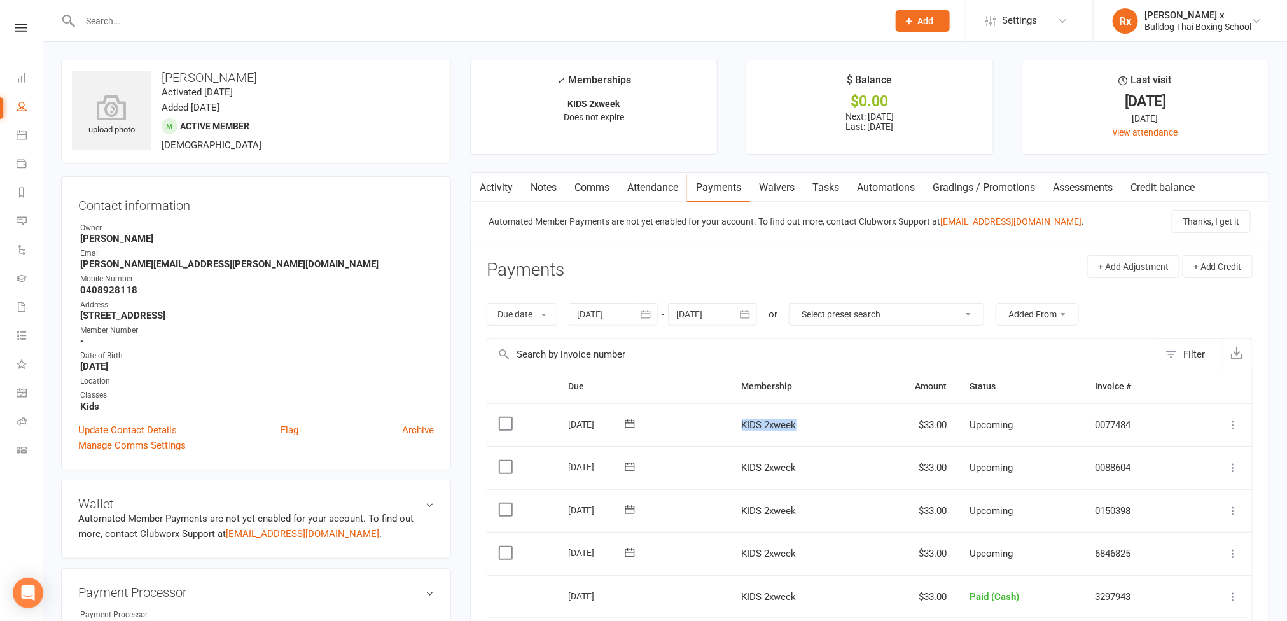
drag, startPoint x: 735, startPoint y: 421, endPoint x: 794, endPoint y: 428, distance: 59.7
click at [794, 428] on td "KIDS 2xweek" at bounding box center [798, 424] width 134 height 43
copy span "KIDS 2xweek"
click at [193, 20] on input "text" at bounding box center [477, 21] width 803 height 18
paste input "Evan Mahoney"
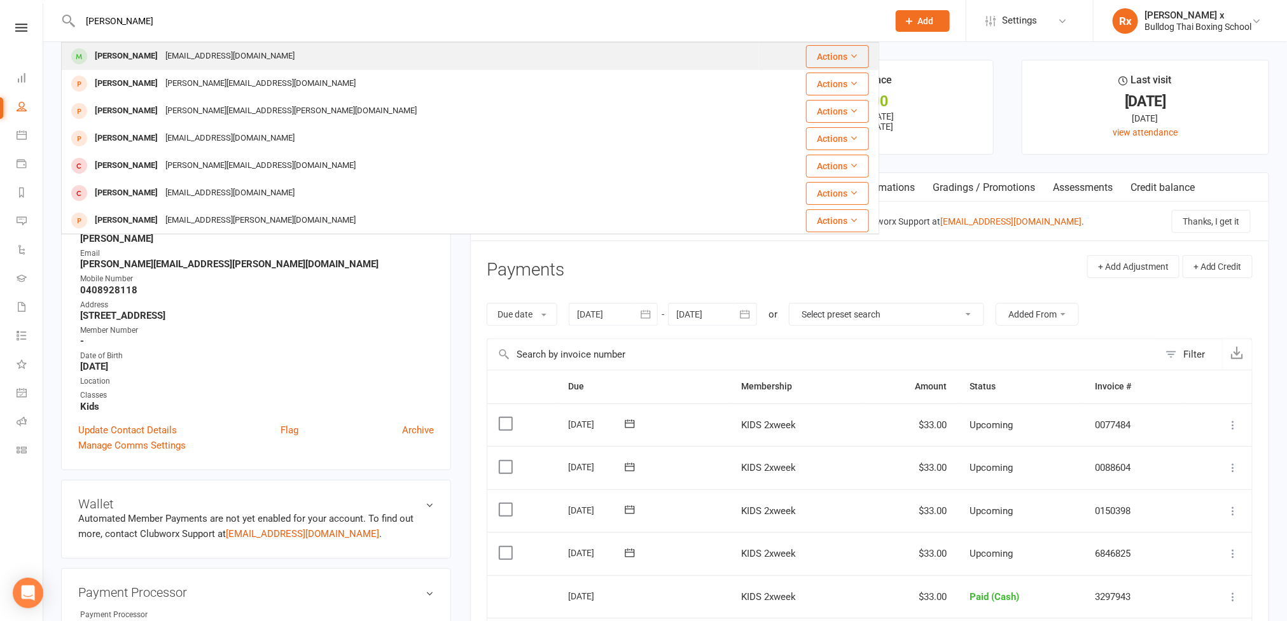
type input "Evan Mahoney"
click at [218, 58] on div "[EMAIL_ADDRESS][DOMAIN_NAME]" at bounding box center [230, 56] width 137 height 18
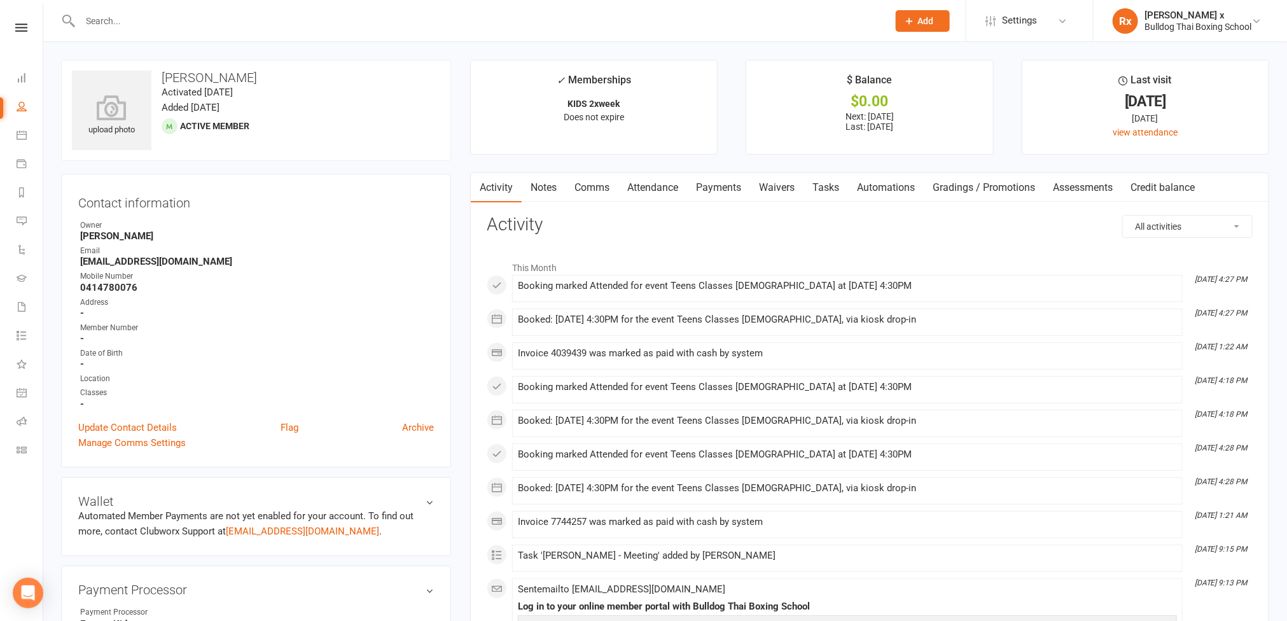
click at [132, 263] on strong "[EMAIL_ADDRESS][DOMAIN_NAME]" at bounding box center [257, 261] width 354 height 11
copy strong "[EMAIL_ADDRESS][DOMAIN_NAME]"
drag, startPoint x: 566, startPoint y: 97, endPoint x: 625, endPoint y: 102, distance: 59.4
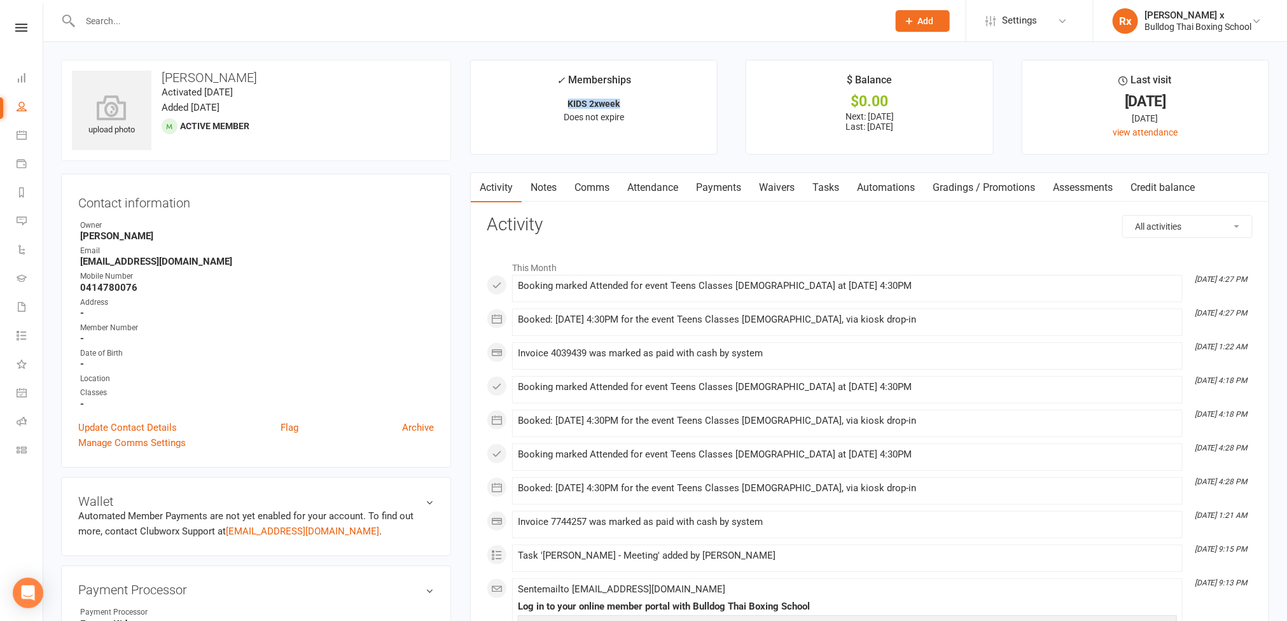
click at [625, 102] on li "✓ Memberships KIDS 2xweek Does not expire" at bounding box center [594, 107] width 248 height 95
copy strong "KIDS 2xweek"
click at [290, 20] on input "text" at bounding box center [477, 21] width 803 height 18
paste input "Manon Millaire"
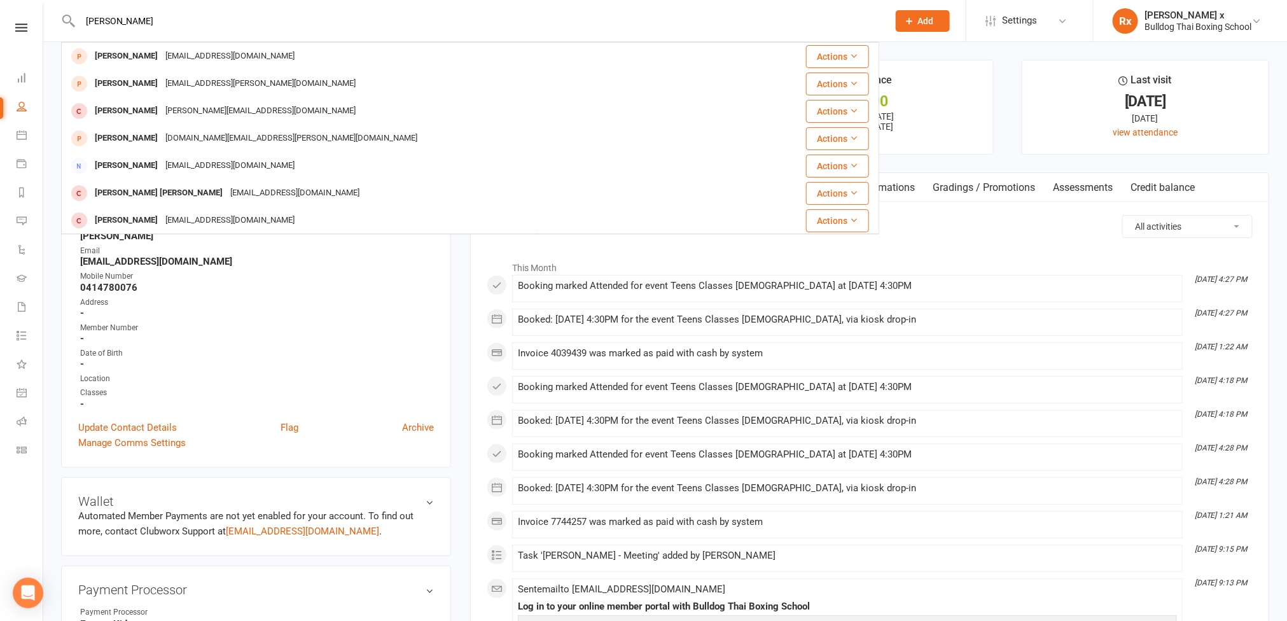
type input "Manon Millaire"
click at [315, 22] on input "Manon Millaire" at bounding box center [477, 21] width 803 height 18
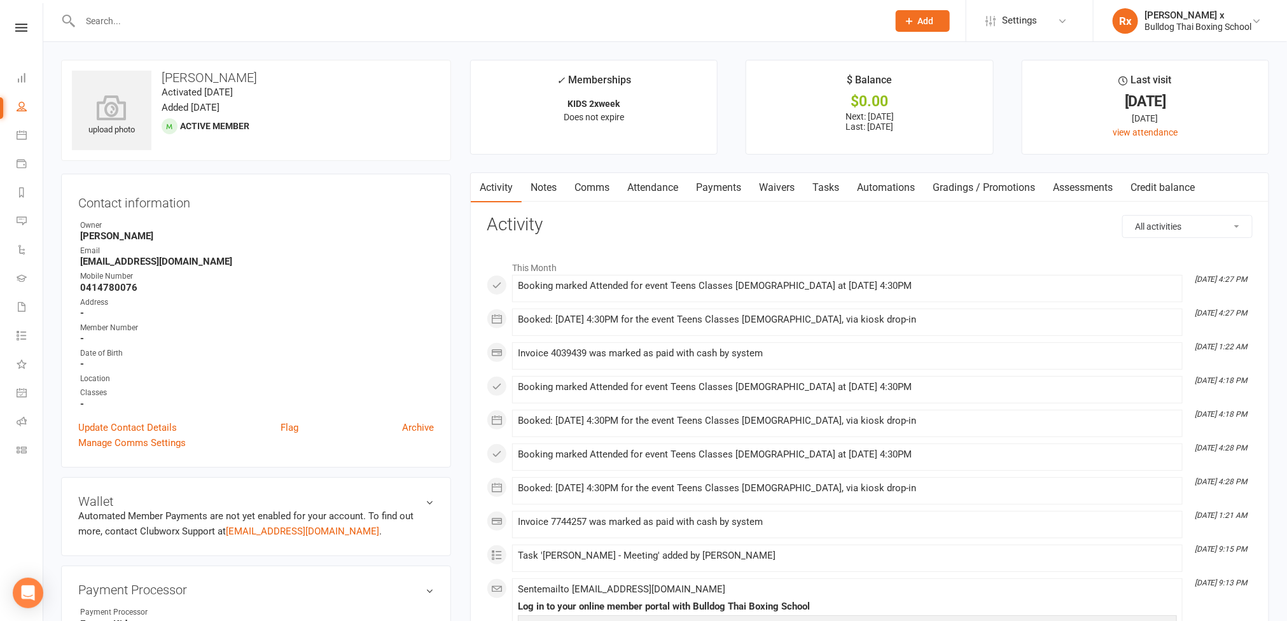
paste input "[PERSON_NAME]"
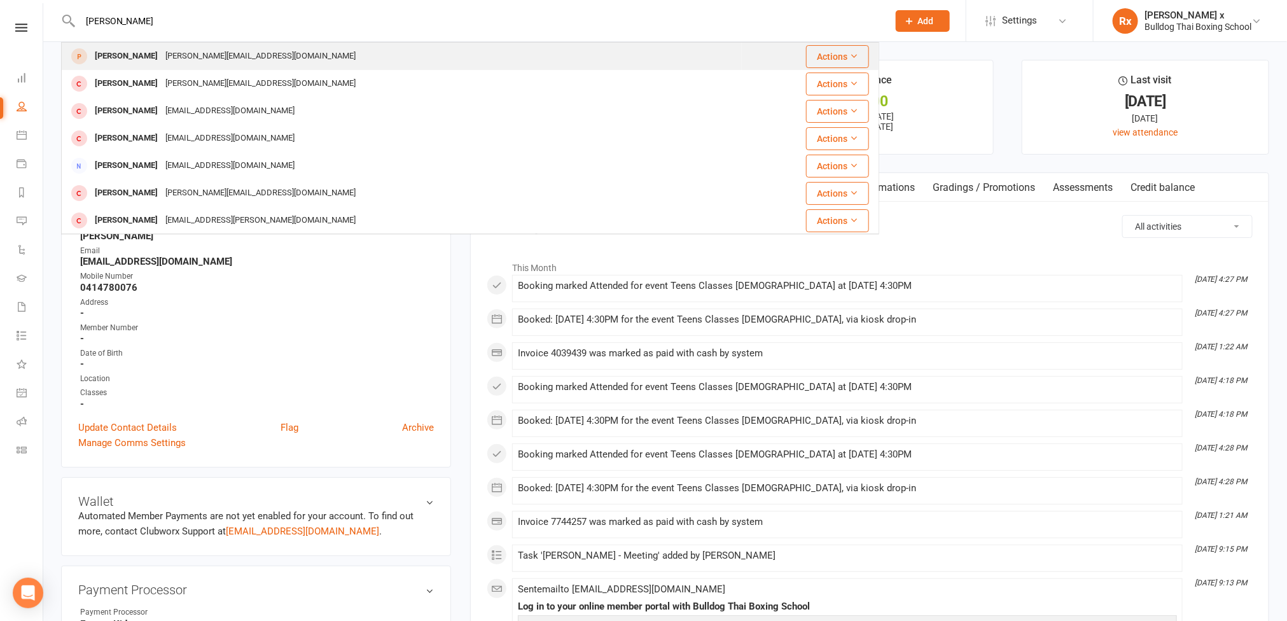
type input "[PERSON_NAME]"
click at [228, 60] on div "[PERSON_NAME][EMAIL_ADDRESS][DOMAIN_NAME]" at bounding box center [261, 56] width 198 height 18
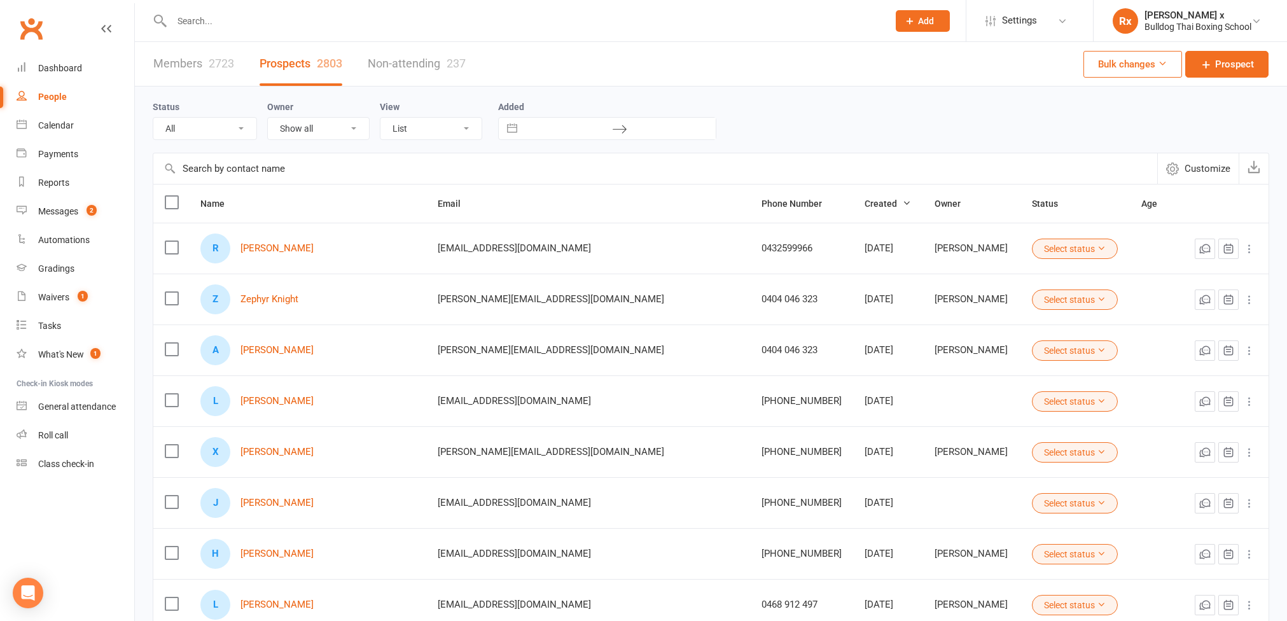
select select "100"
click at [225, 19] on input "text" at bounding box center [524, 21] width 712 height 18
paste input "Jack Doyle"
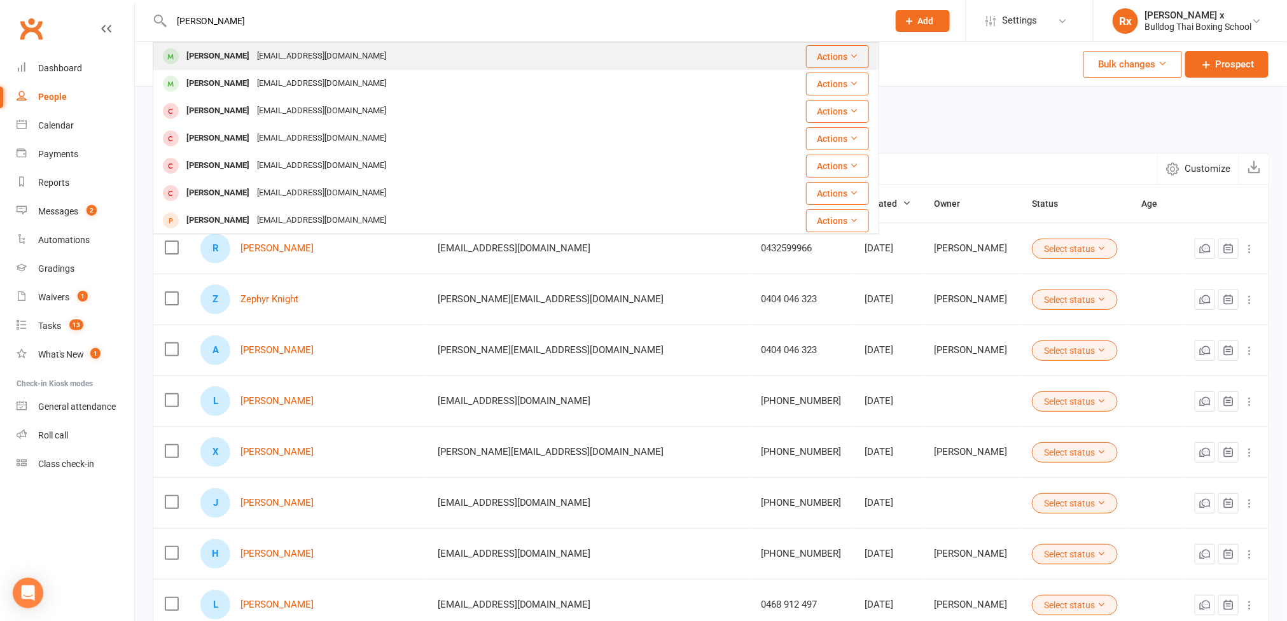
type input "Jack Doyle"
click at [262, 47] on div "jackdoyle04@icloud.com" at bounding box center [321, 56] width 137 height 18
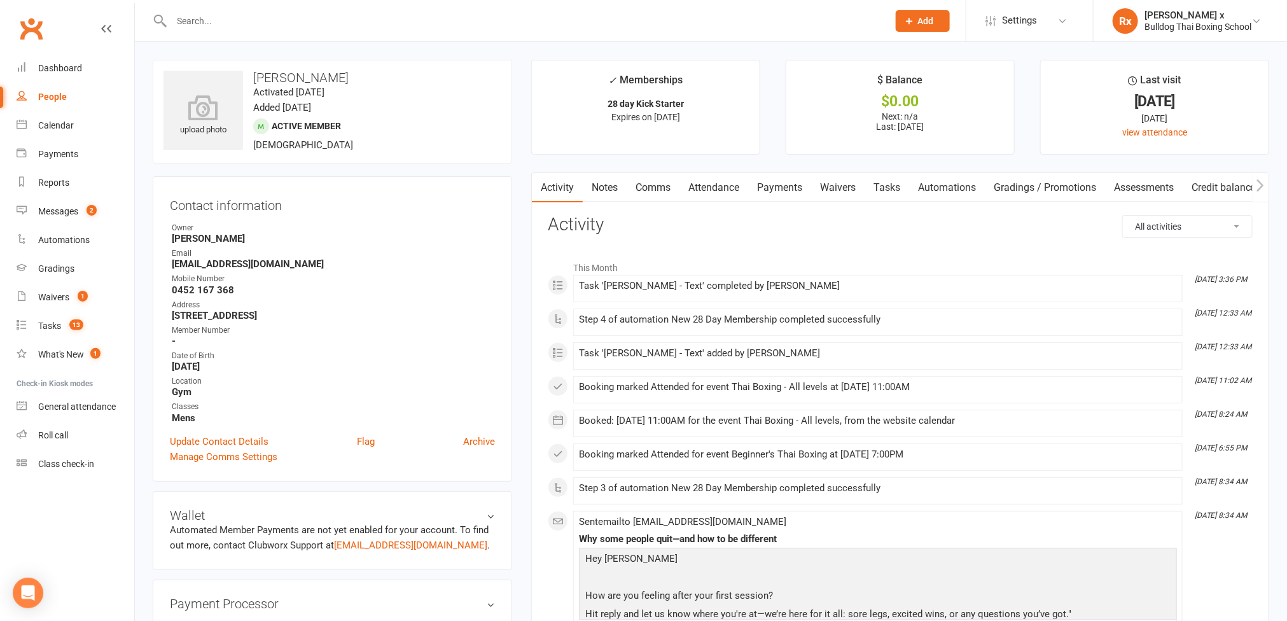
click at [321, 15] on input "text" at bounding box center [524, 21] width 712 height 18
paste input "[PERSON_NAME] MY"
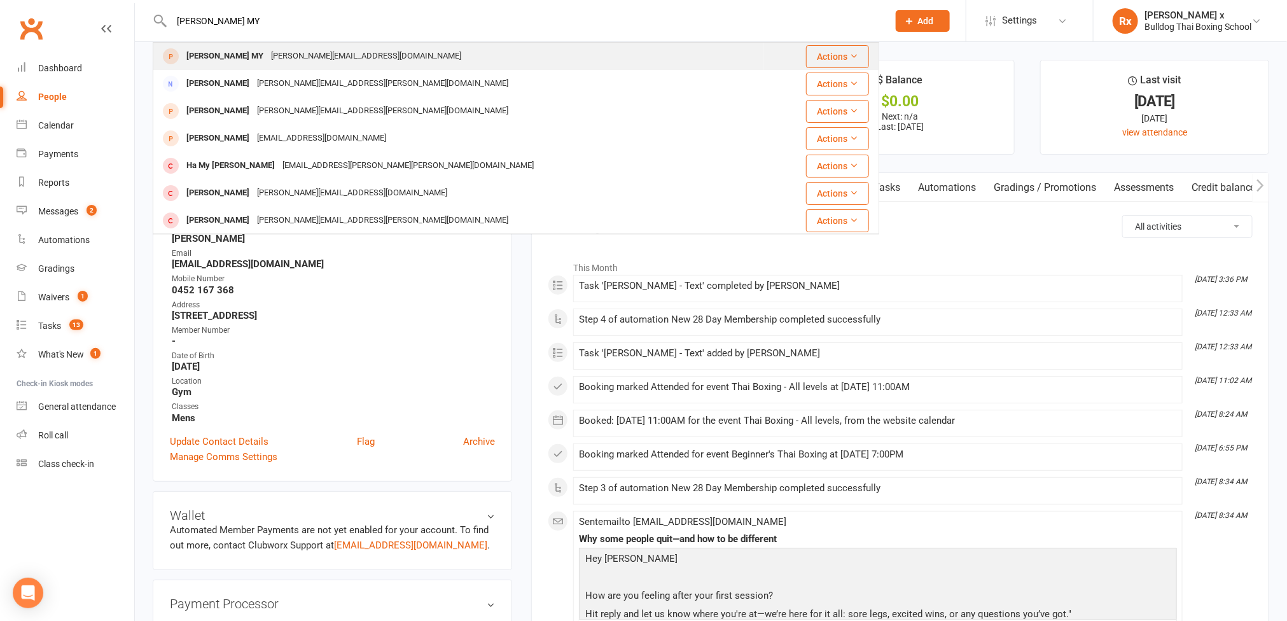
type input "[PERSON_NAME] MY"
click at [296, 53] on div "[PERSON_NAME][EMAIL_ADDRESS][DOMAIN_NAME]" at bounding box center [366, 56] width 198 height 18
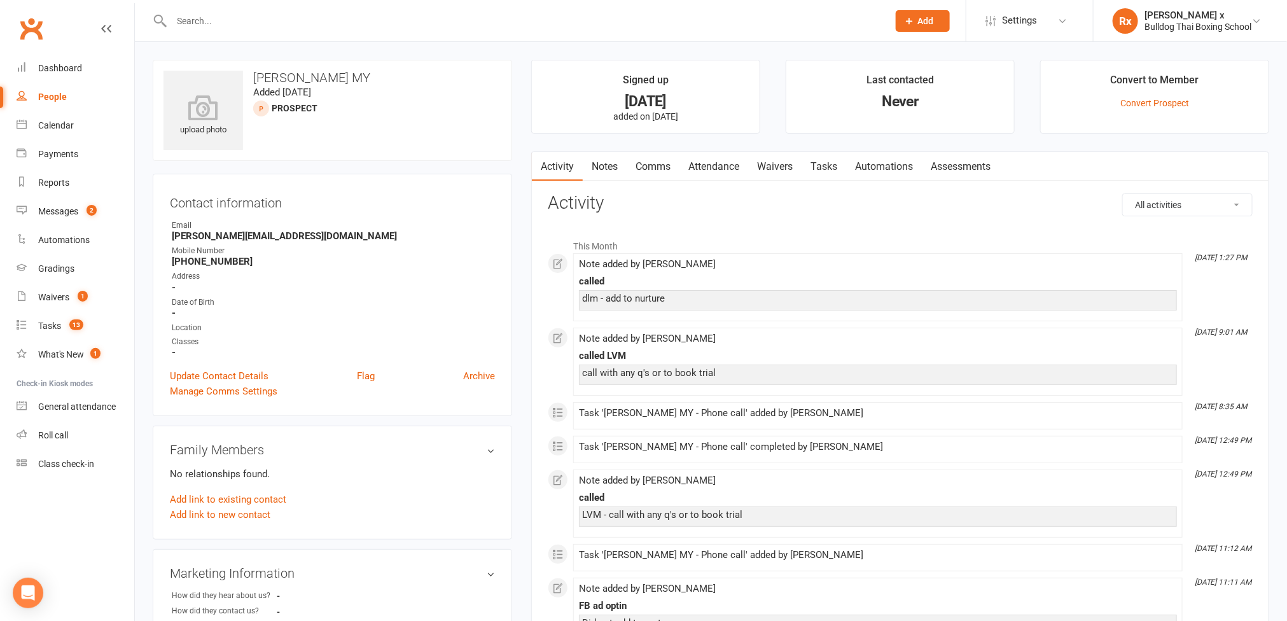
click at [258, 14] on input "text" at bounding box center [524, 21] width 712 height 18
paste input "Seetha Brewster"
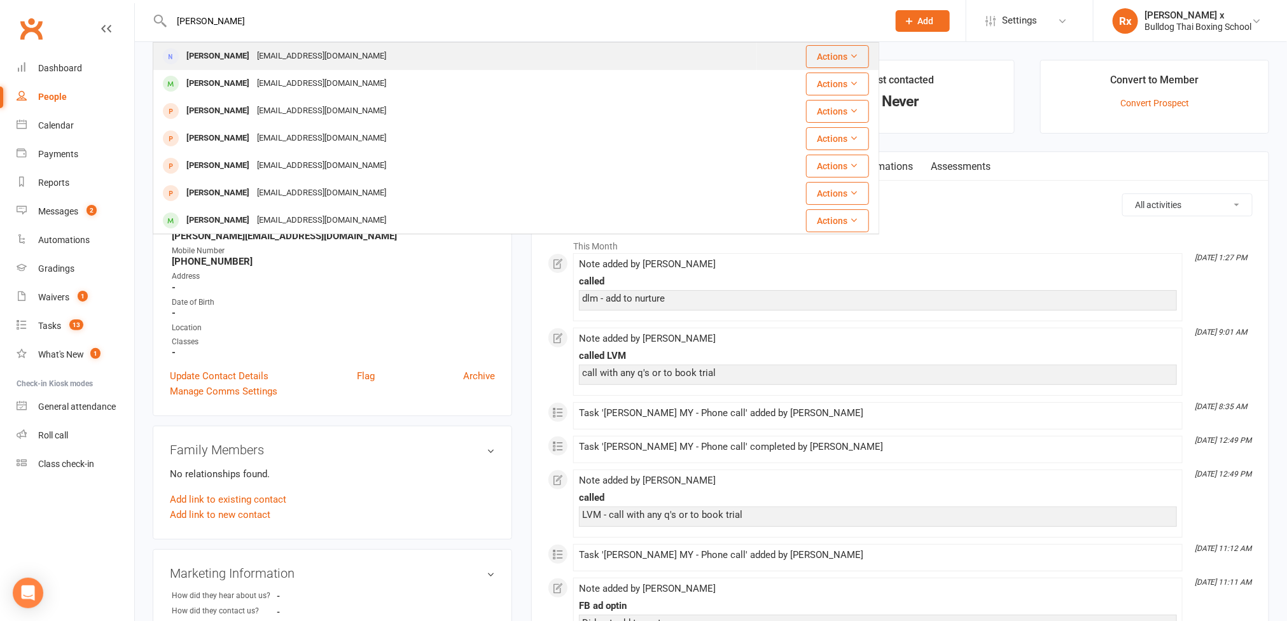
type input "Seetha Brewster"
click at [285, 48] on div "seethabrewster@yahoo.com.au" at bounding box center [321, 56] width 137 height 18
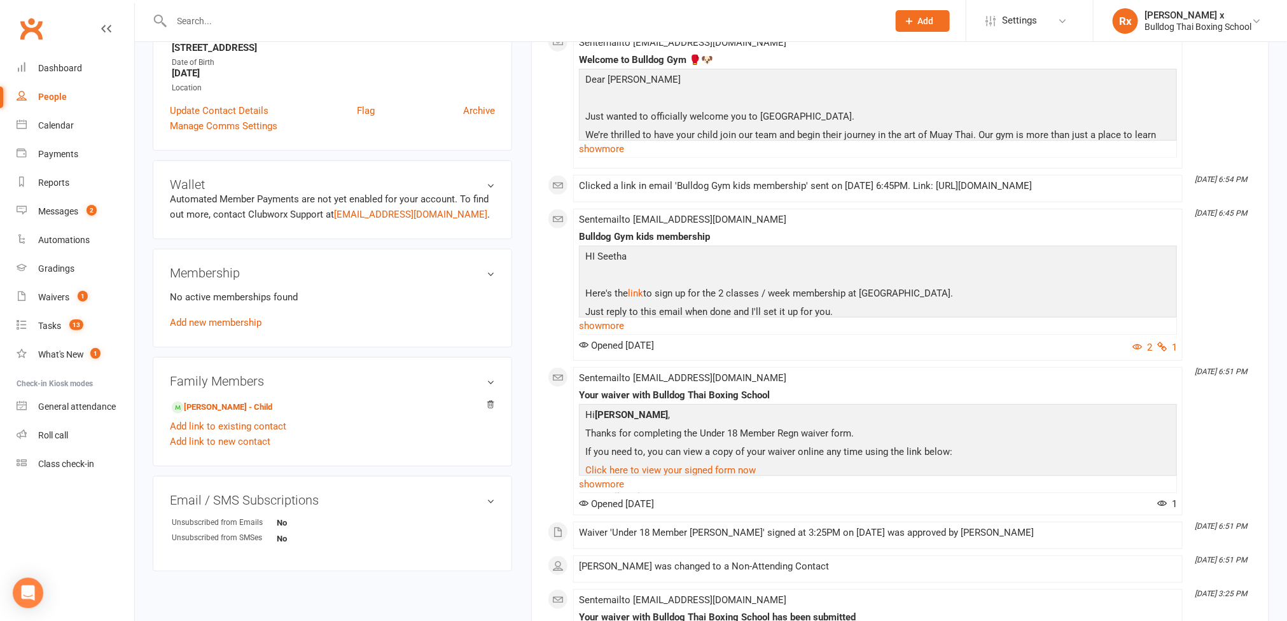
scroll to position [286, 0]
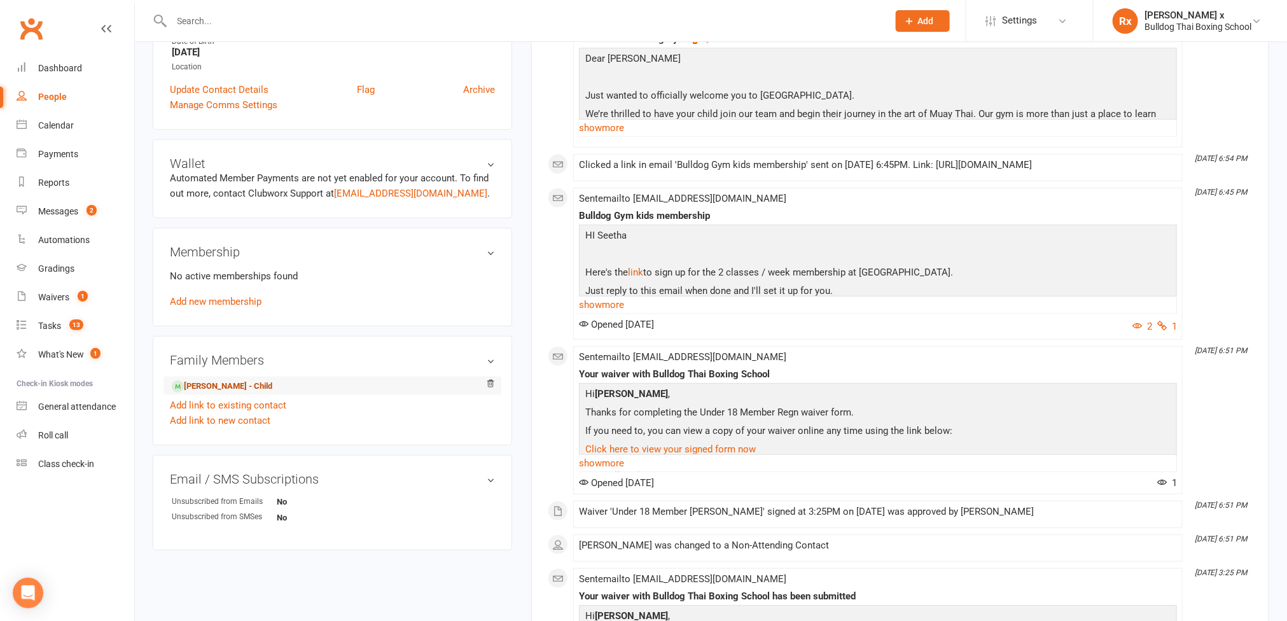
click at [220, 393] on link "Gabriel Curley - Child" at bounding box center [222, 386] width 101 height 13
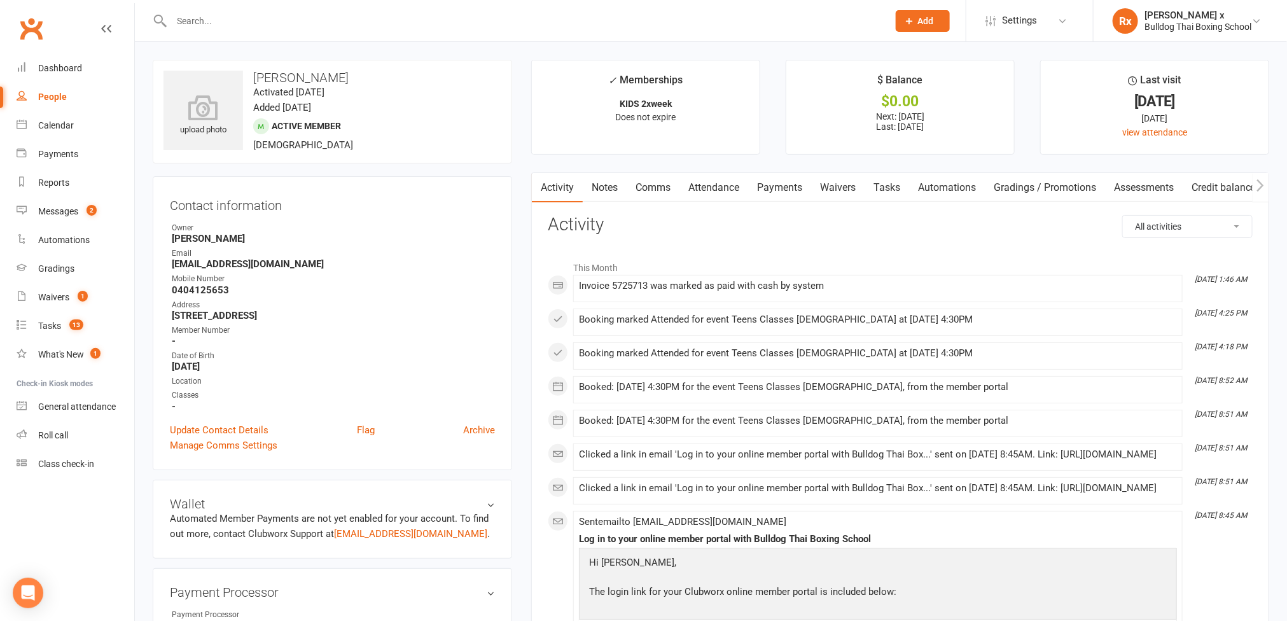
click at [255, 270] on strong "seethabrewster@yahoo.com.au" at bounding box center [333, 263] width 323 height 11
copy strong "seethabrewster@yahoo.com.au"
click at [783, 184] on link "Payments" at bounding box center [779, 187] width 63 height 29
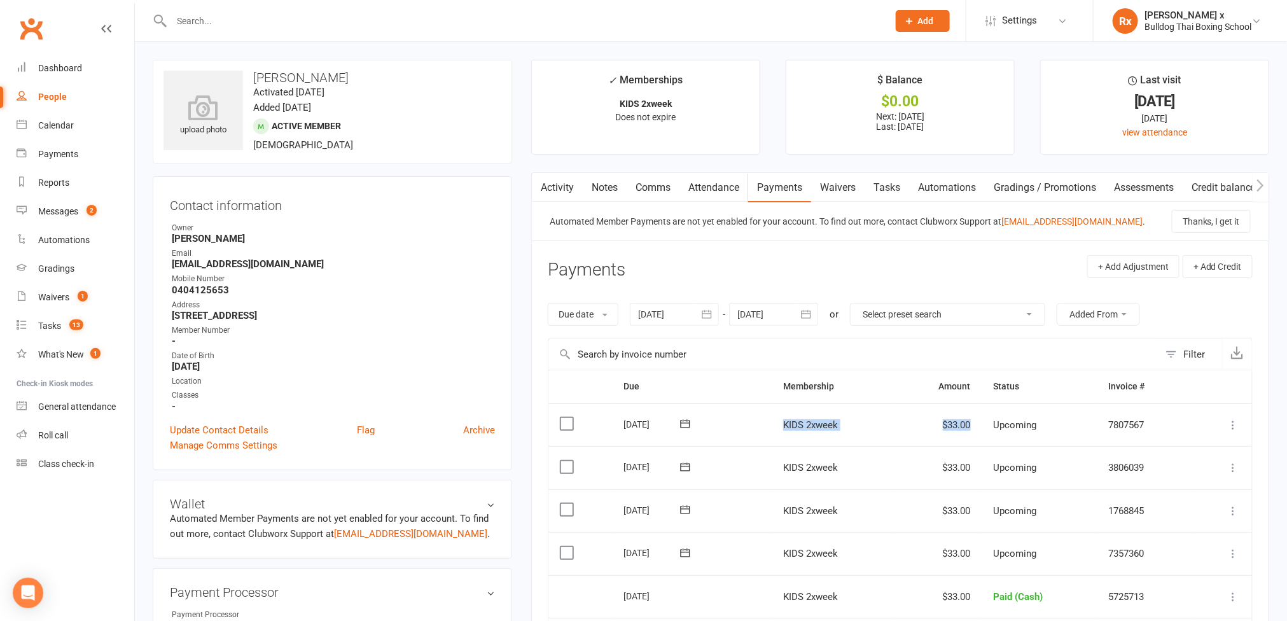
drag, startPoint x: 781, startPoint y: 424, endPoint x: 974, endPoint y: 440, distance: 193.4
click at [974, 440] on tr "Select this 12 Oct 2025 Gabriel Curley KIDS 2xweek $33.00 Upcoming 7807567 Mark…" at bounding box center [901, 424] width 704 height 43
copy tr "KIDS 2xweek $33.00"
click at [263, 27] on input "text" at bounding box center [524, 21] width 712 height 18
paste input "[PERSON_NAME]"
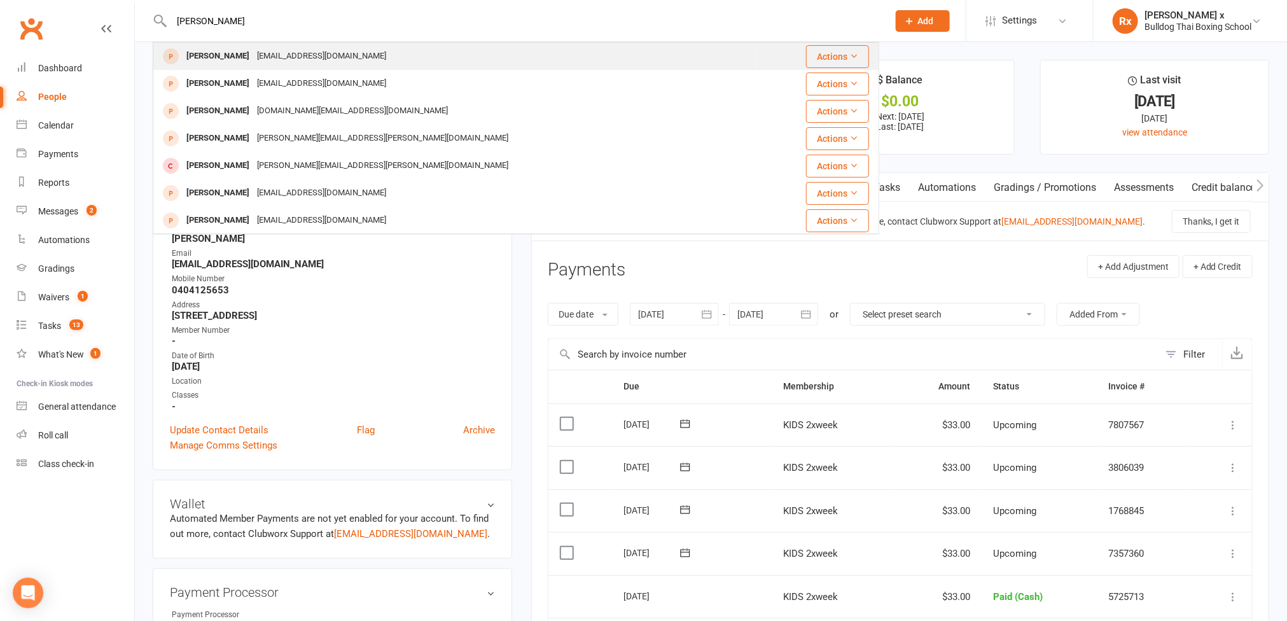
type input "[PERSON_NAME]"
click at [253, 60] on div "[EMAIL_ADDRESS][DOMAIN_NAME]" at bounding box center [321, 56] width 137 height 18
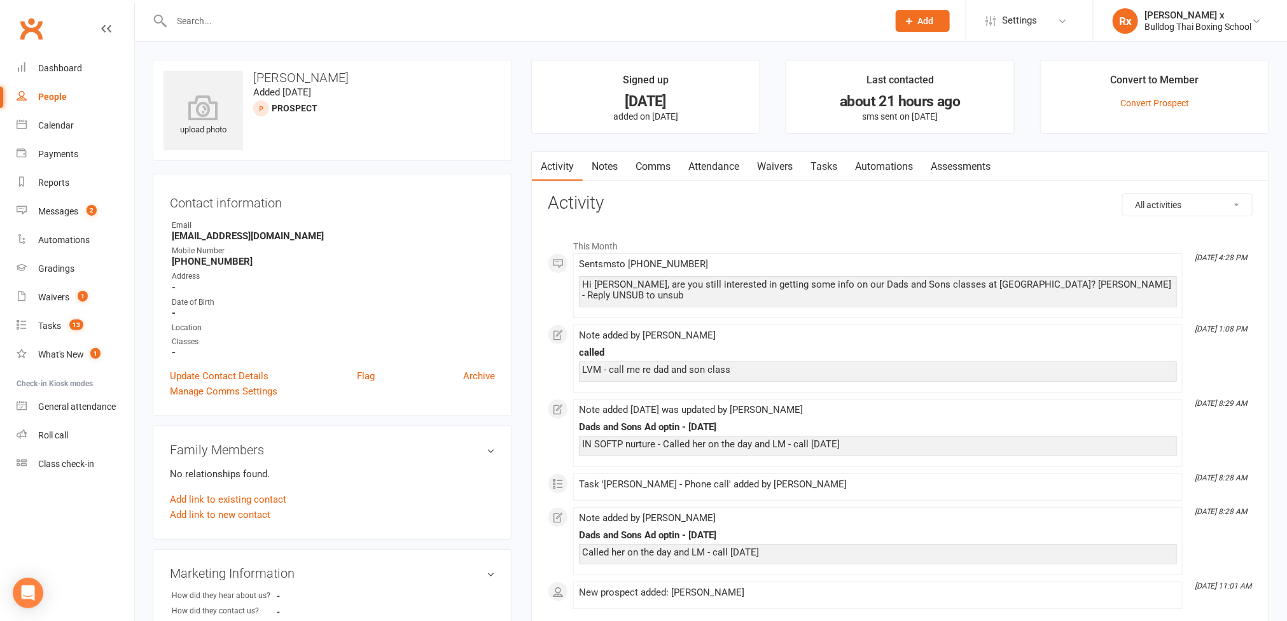
click at [331, 22] on input "text" at bounding box center [524, 21] width 712 height 18
paste input "[PERSON_NAME]"
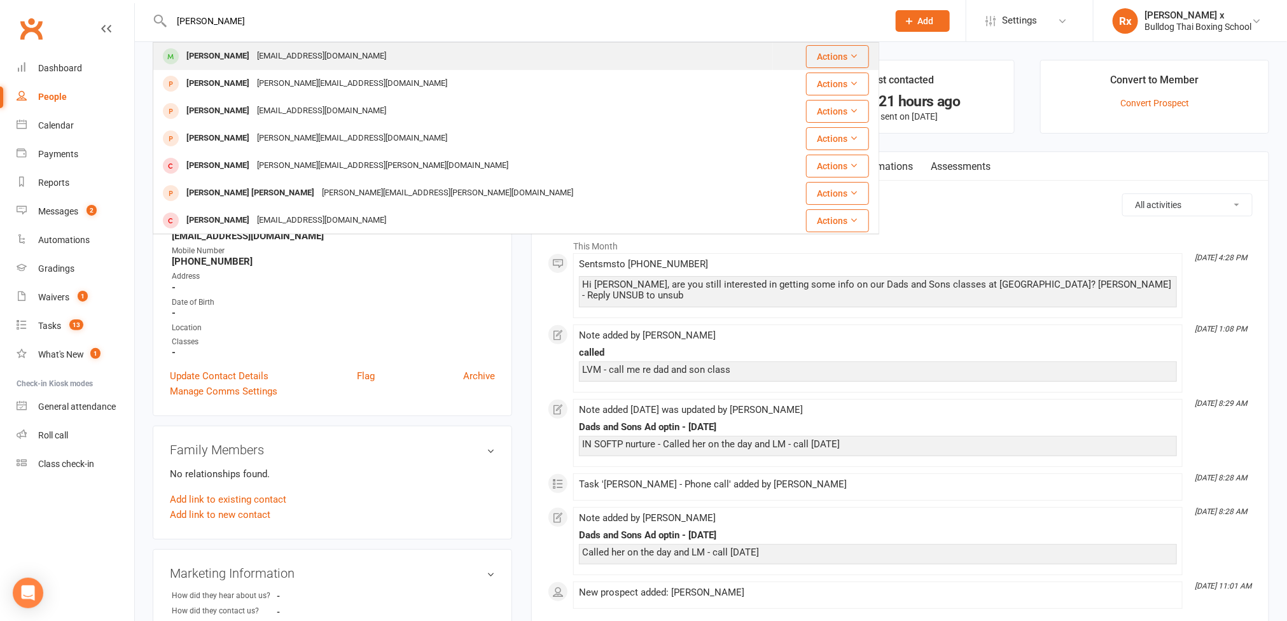
type input "[PERSON_NAME]"
click at [317, 63] on div "[EMAIL_ADDRESS][DOMAIN_NAME]" at bounding box center [321, 56] width 137 height 18
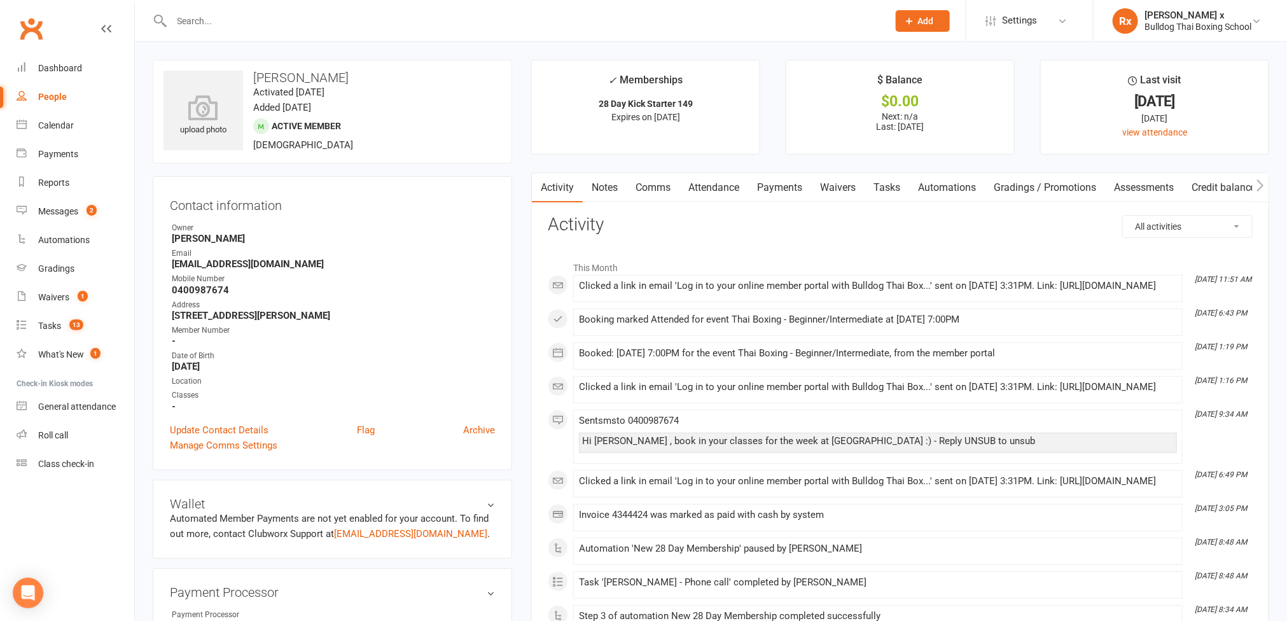
click at [241, 270] on strong "[EMAIL_ADDRESS][DOMAIN_NAME]" at bounding box center [333, 263] width 323 height 11
copy strong "[EMAIL_ADDRESS][DOMAIN_NAME]"
click at [225, 293] on strong "0400987674" at bounding box center [333, 289] width 323 height 11
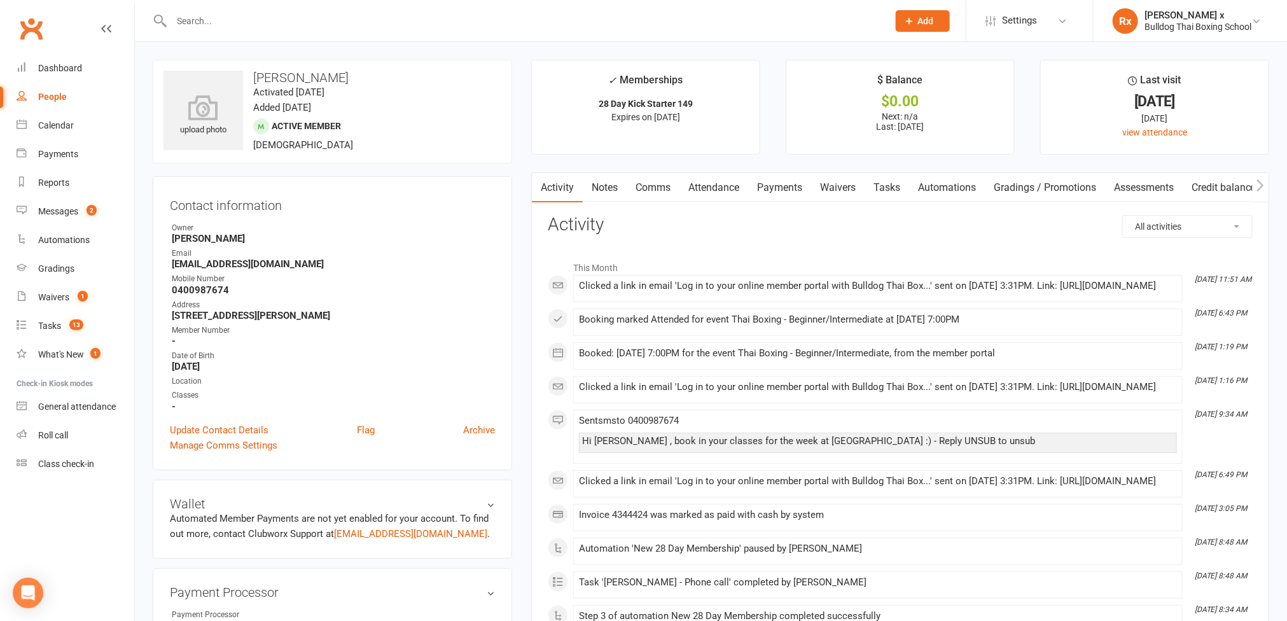
click at [225, 293] on strong "0400987674" at bounding box center [333, 289] width 323 height 11
copy strong "0400987674"
click at [237, 263] on strong "[EMAIL_ADDRESS][DOMAIN_NAME]" at bounding box center [333, 263] width 323 height 11
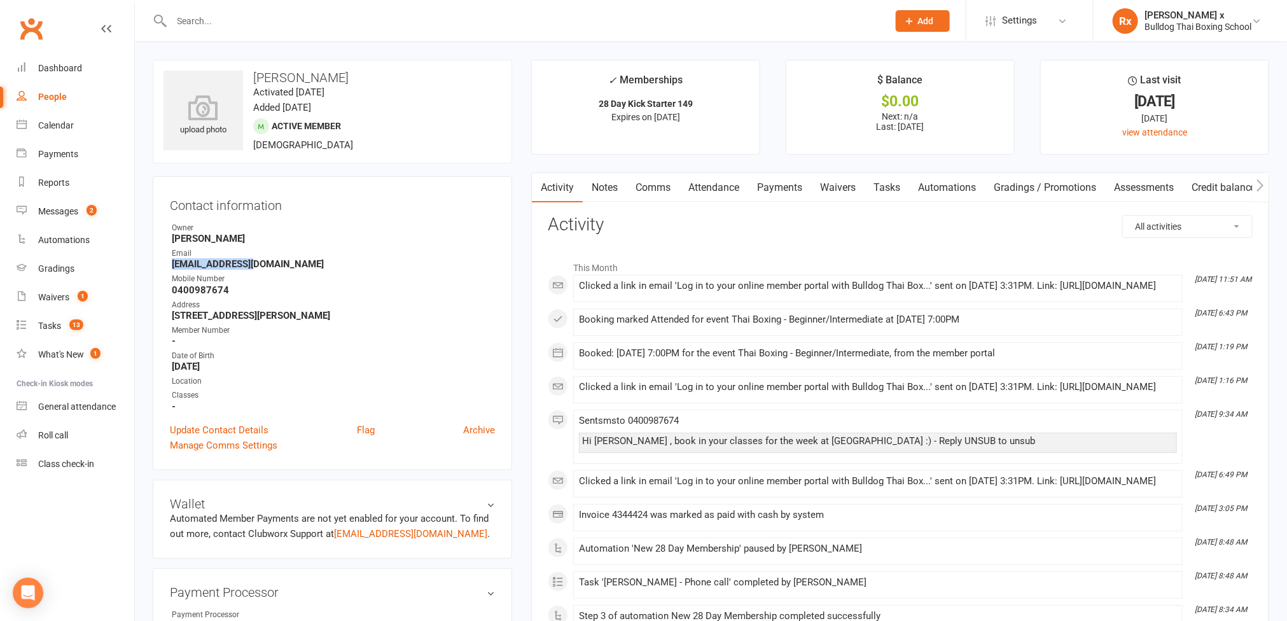
click at [237, 263] on strong "[EMAIL_ADDRESS][DOMAIN_NAME]" at bounding box center [333, 263] width 323 height 11
copy strong "[EMAIL_ADDRESS][DOMAIN_NAME]"
click at [254, 22] on input "text" at bounding box center [524, 21] width 712 height 18
paste input "[PERSON_NAME]"
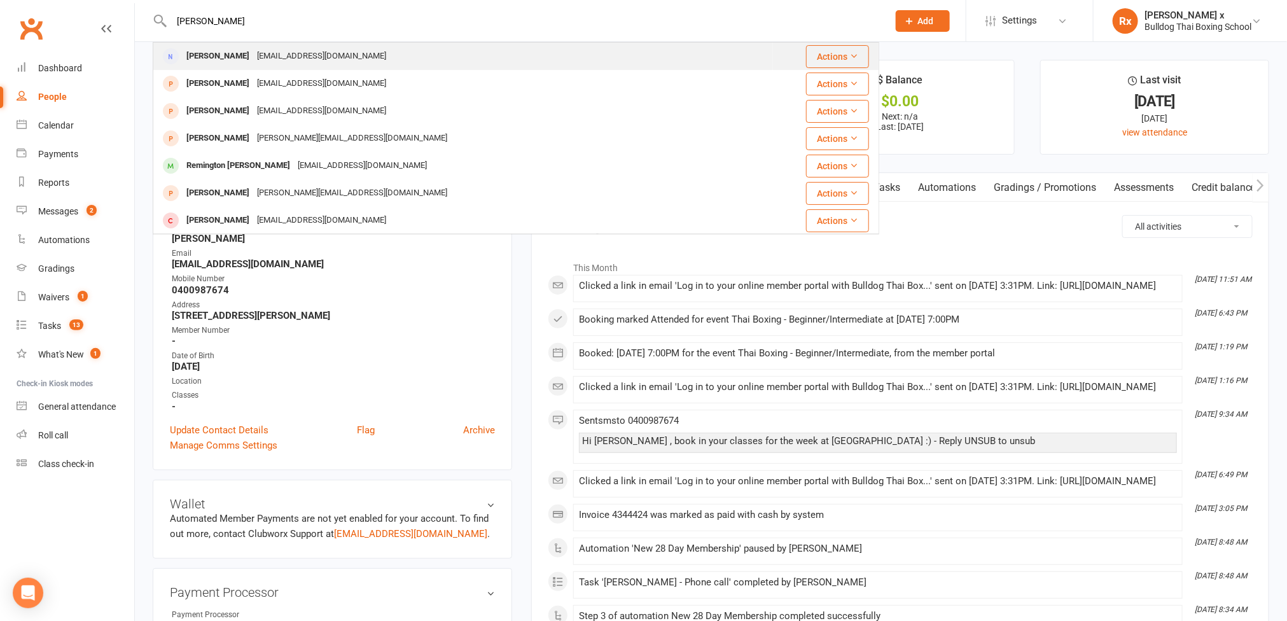
type input "[PERSON_NAME]"
click at [253, 57] on div "[EMAIL_ADDRESS][DOMAIN_NAME]" at bounding box center [321, 56] width 137 height 18
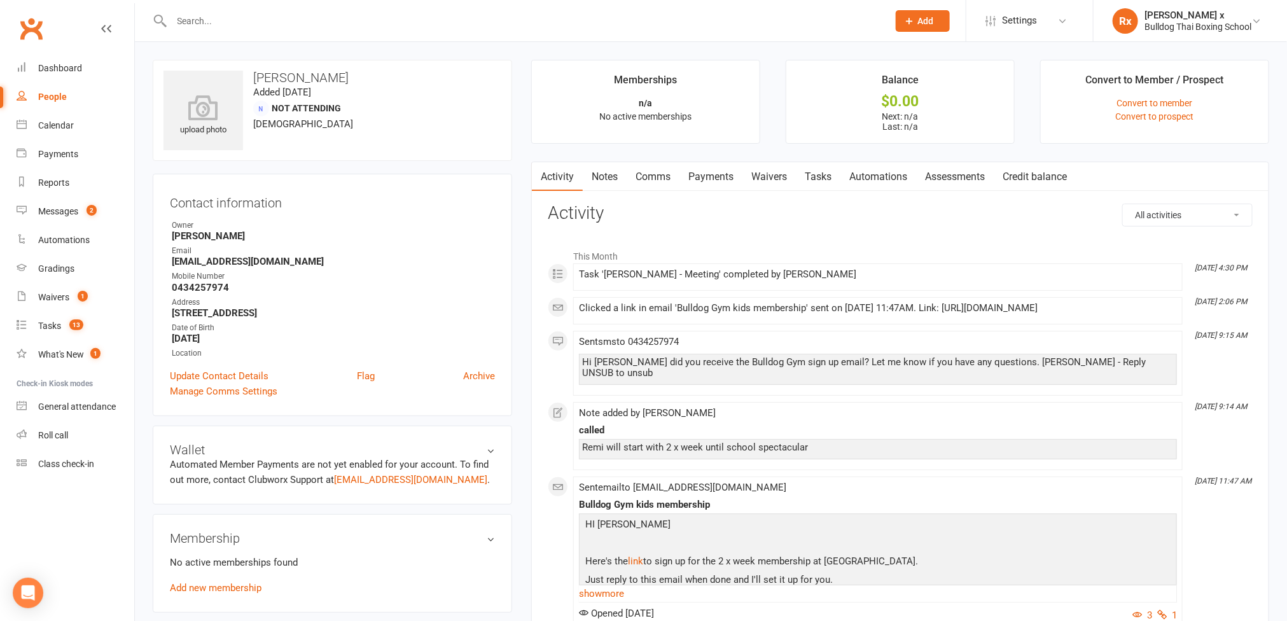
scroll to position [286, 0]
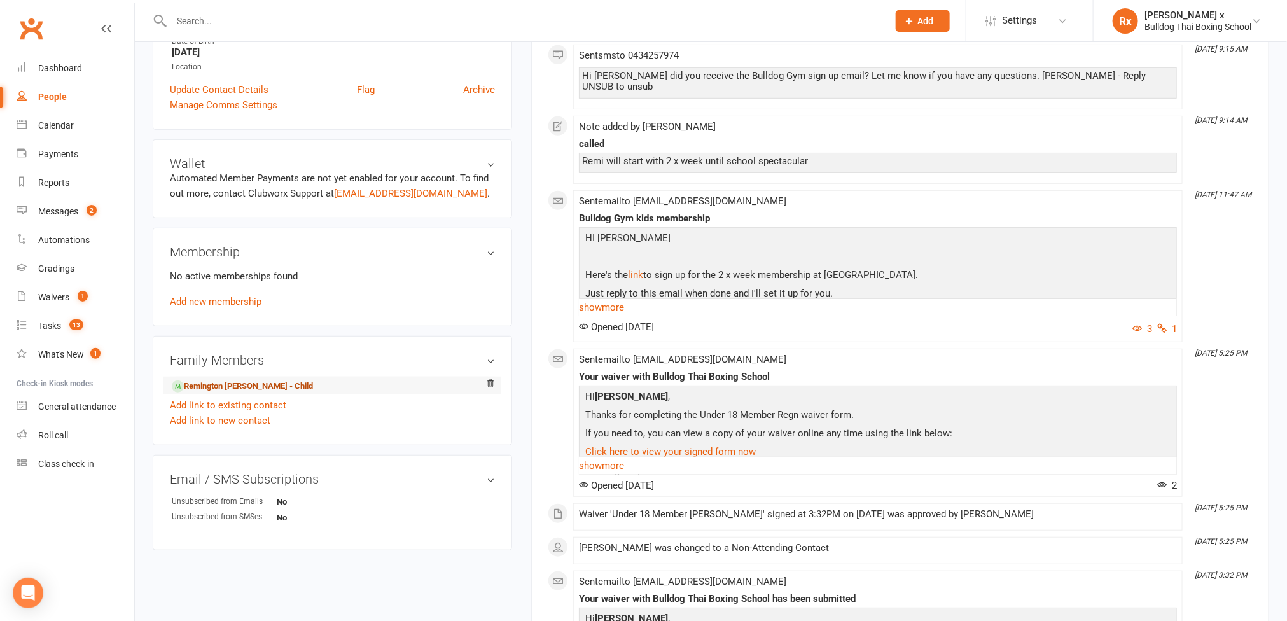
click at [233, 393] on link "Remington Galbraith - Child" at bounding box center [242, 386] width 141 height 13
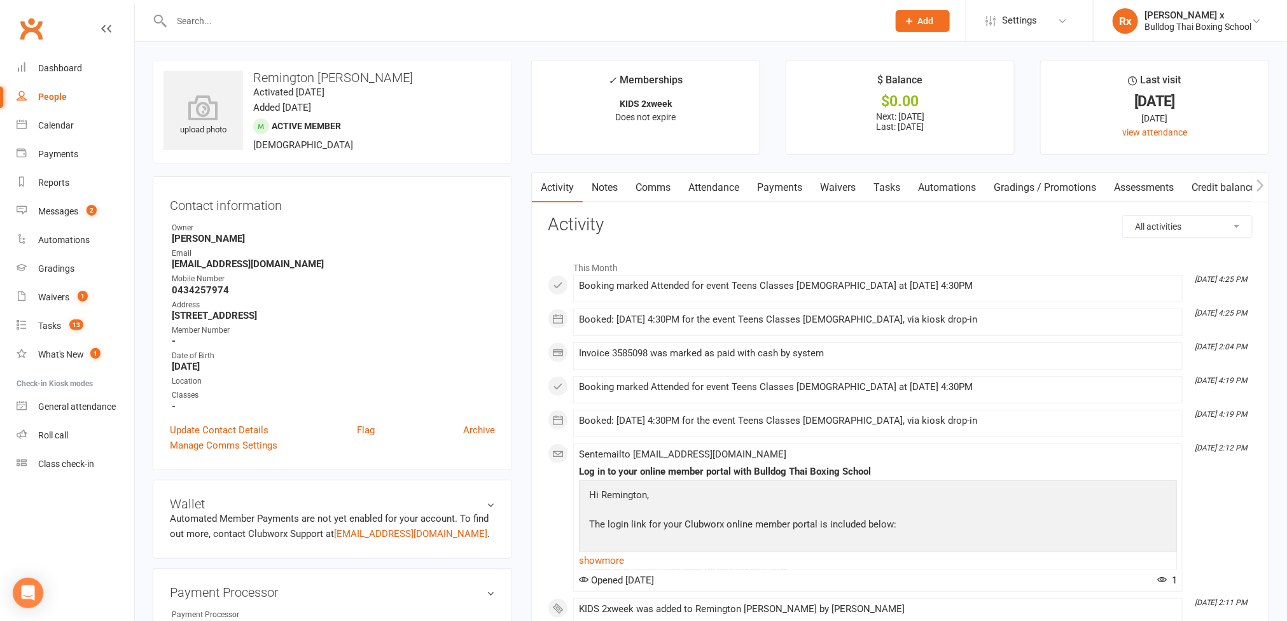
click at [780, 193] on link "Payments" at bounding box center [779, 187] width 63 height 29
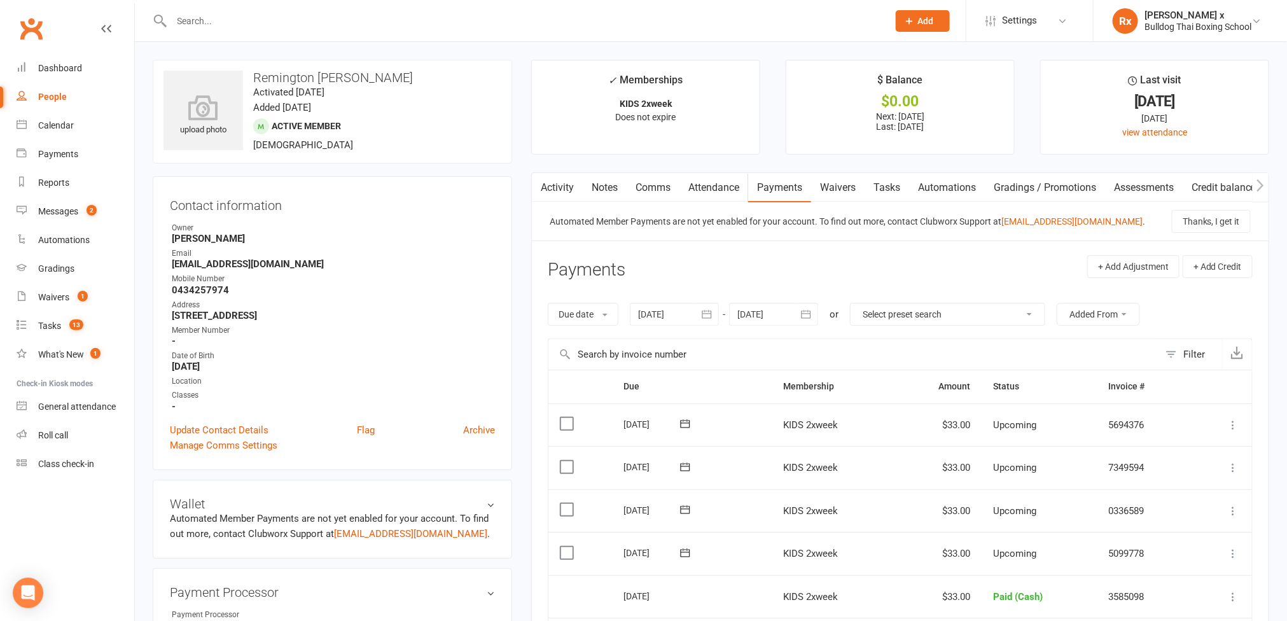
click at [255, 21] on input "text" at bounding box center [524, 21] width 712 height 18
paste input "[PERSON_NAME]"
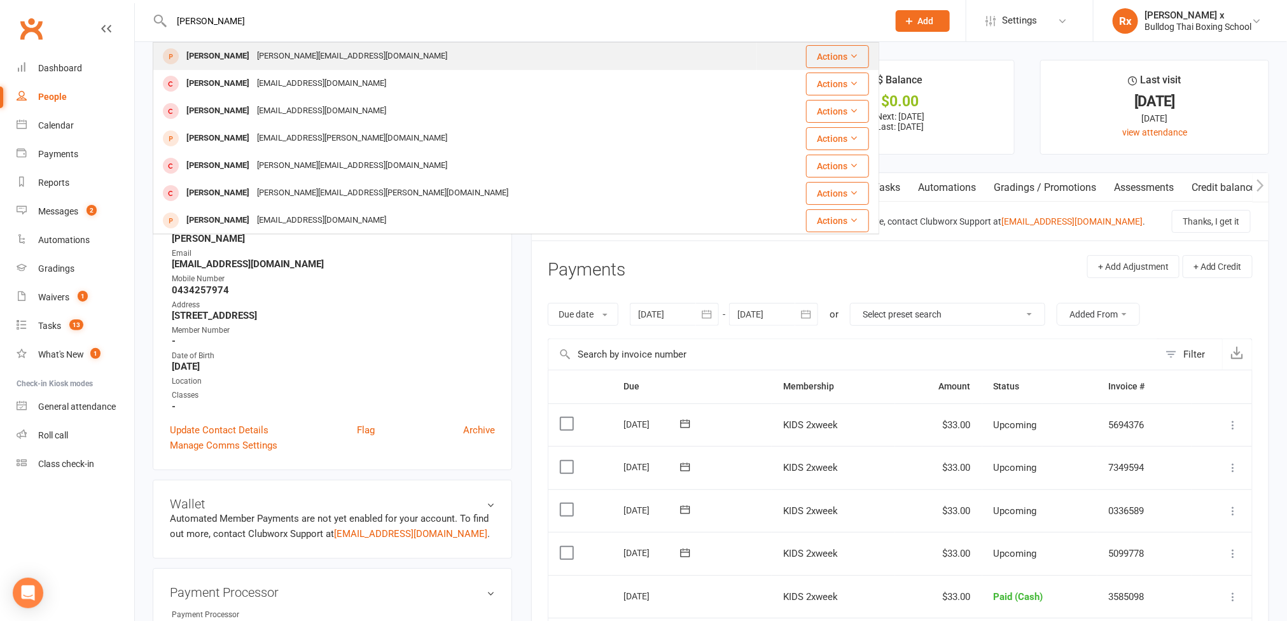
type input "[PERSON_NAME]"
click at [253, 50] on div "[PERSON_NAME][EMAIL_ADDRESS][DOMAIN_NAME]" at bounding box center [352, 56] width 198 height 18
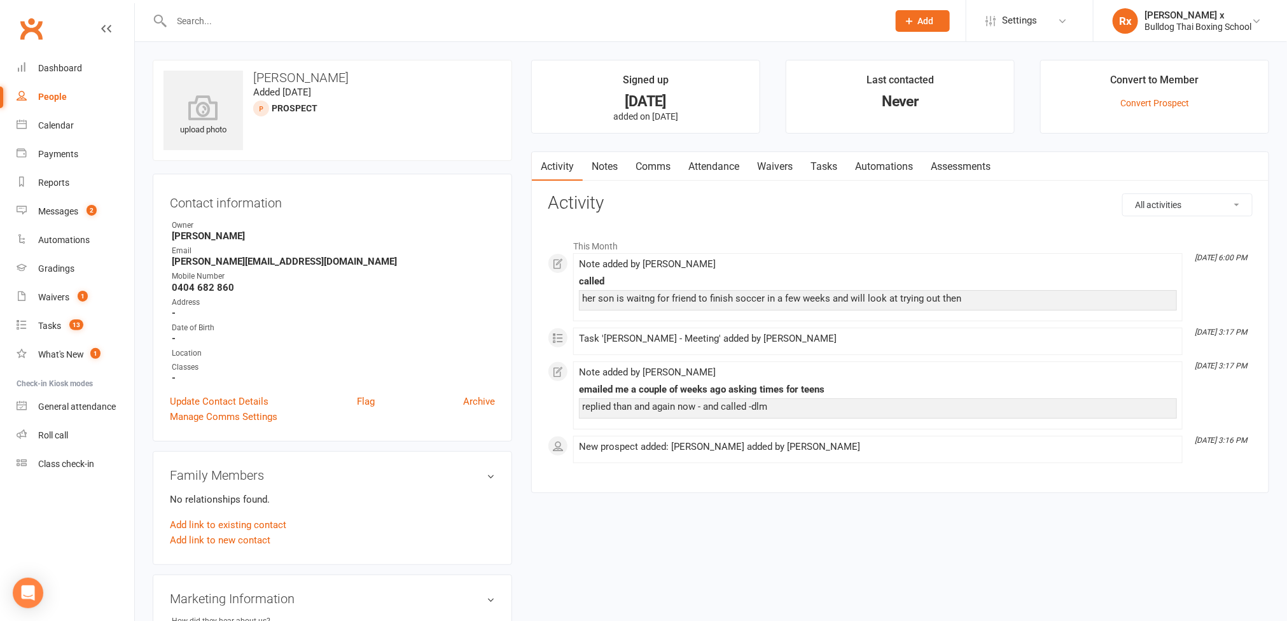
click at [67, 103] on link "People" at bounding box center [76, 97] width 118 height 29
select select "100"
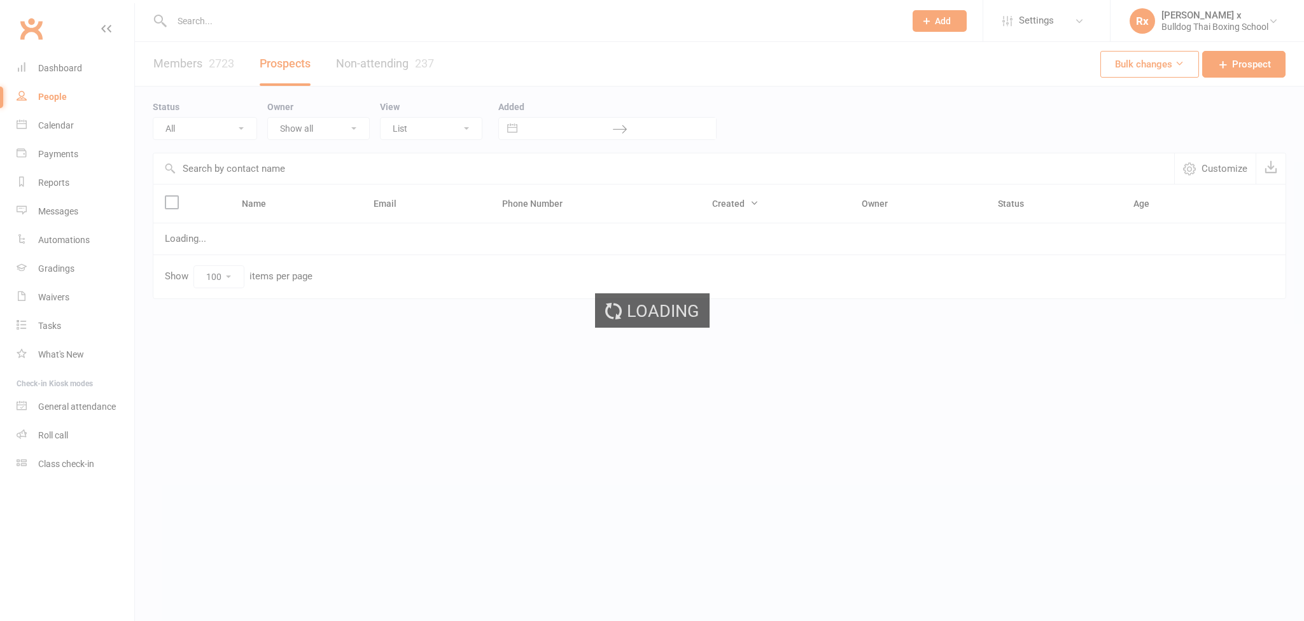
select select "100"
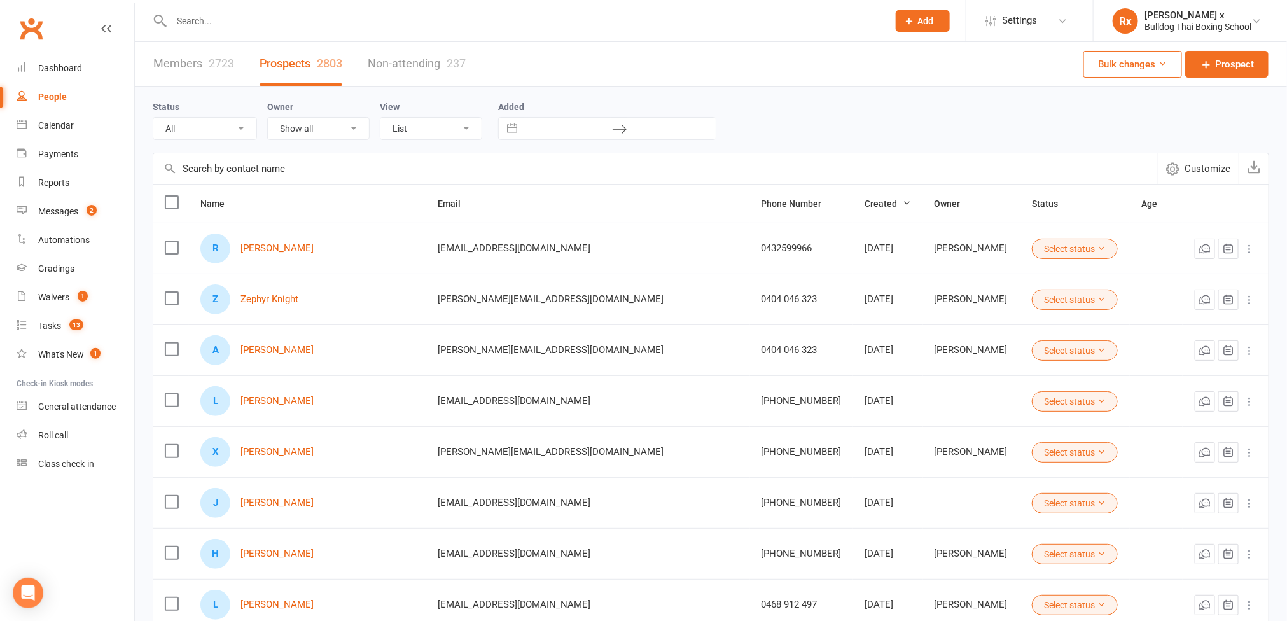
click at [315, 23] on input "text" at bounding box center [524, 21] width 712 height 18
paste input "[PERSON_NAME]"
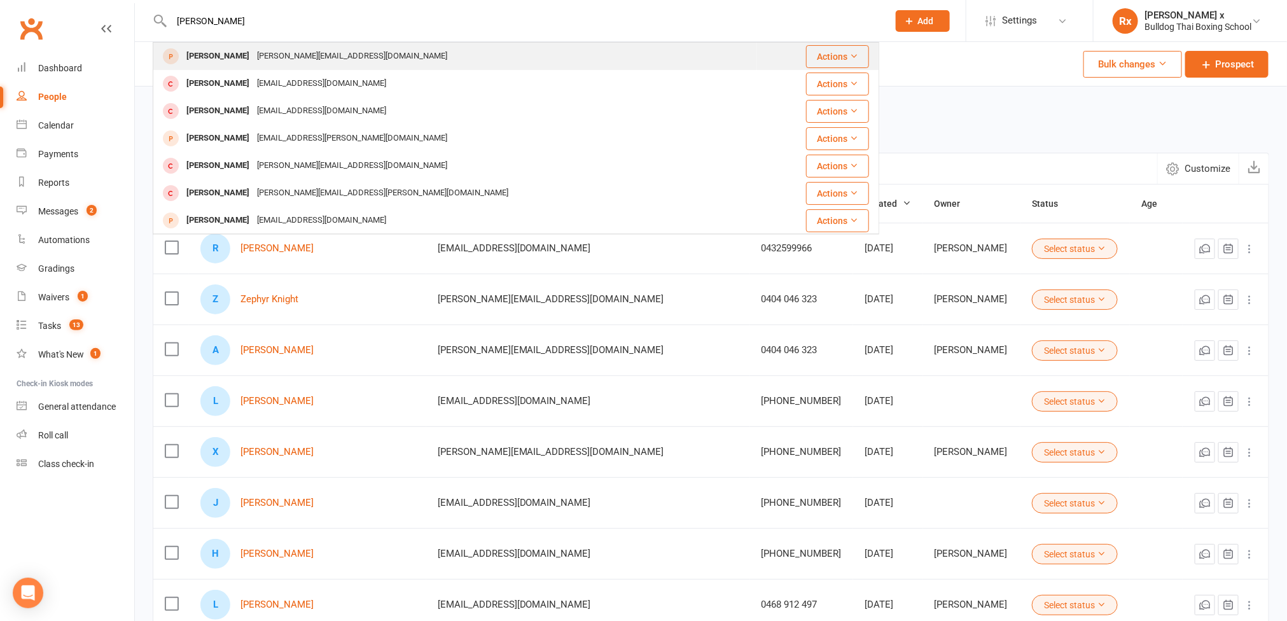
type input "[PERSON_NAME]"
click at [266, 52] on div "[PERSON_NAME][EMAIL_ADDRESS][DOMAIN_NAME]" at bounding box center [352, 56] width 198 height 18
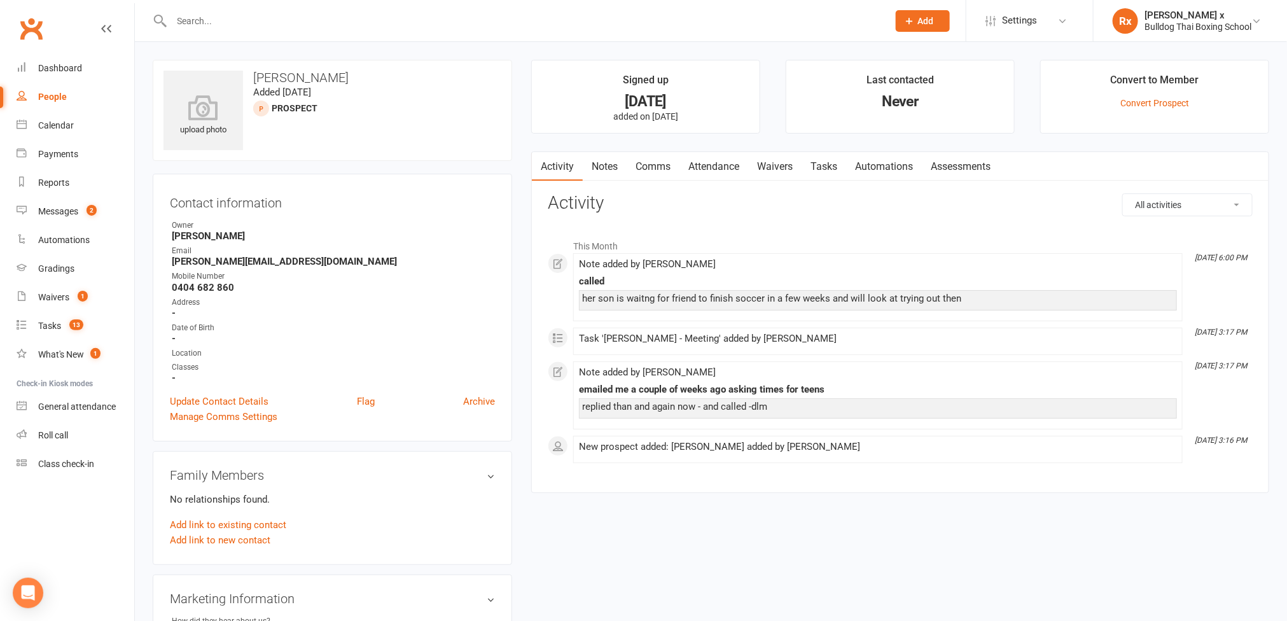
click at [231, 20] on input "text" at bounding box center [524, 21] width 712 height 18
paste input "[PERSON_NAME]"
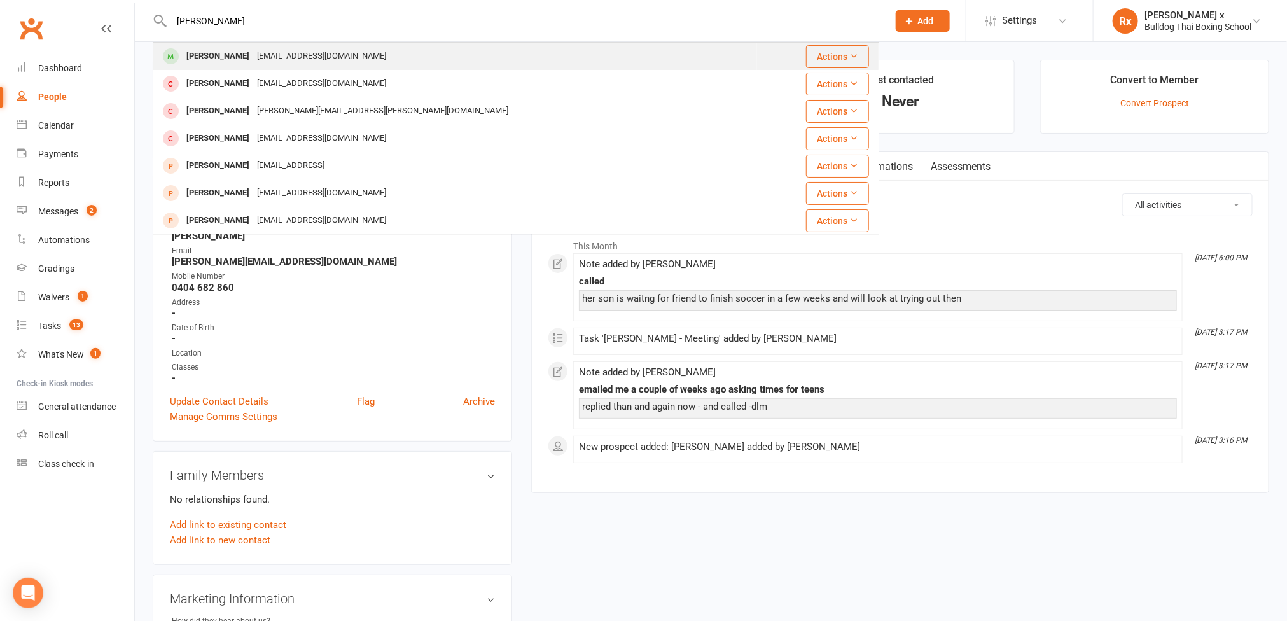
type input "[PERSON_NAME]"
click at [277, 59] on div "[EMAIL_ADDRESS][DOMAIN_NAME]" at bounding box center [321, 56] width 137 height 18
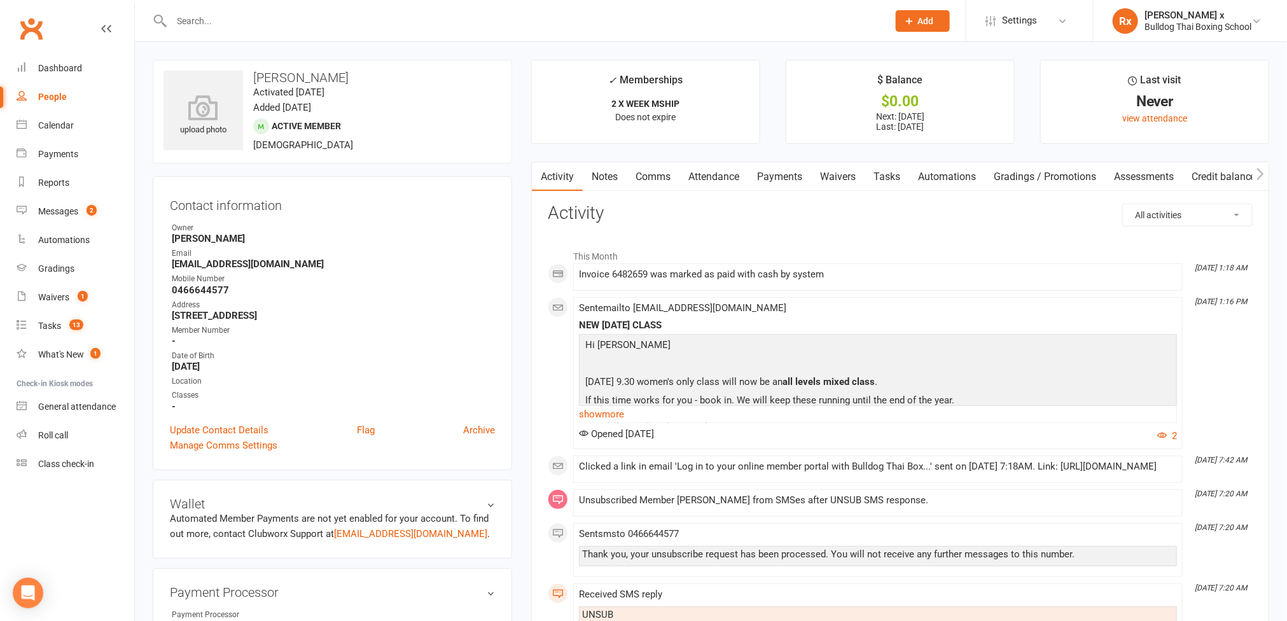
click at [775, 176] on link "Payments" at bounding box center [779, 176] width 63 height 29
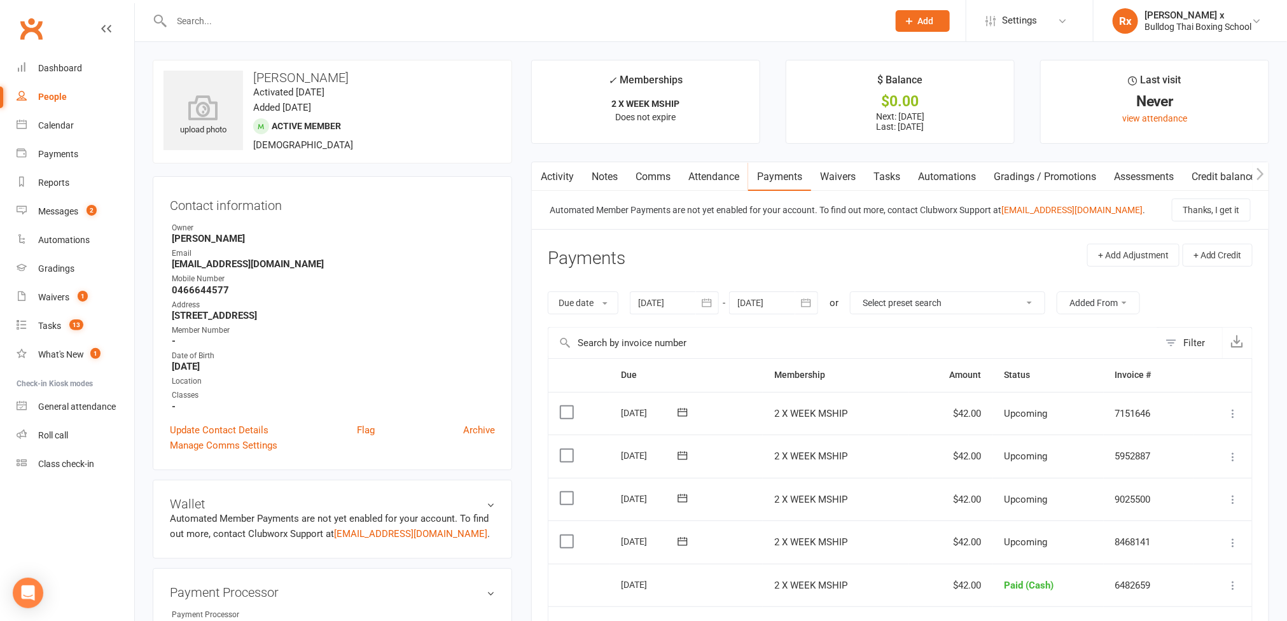
click at [559, 184] on link "Activity" at bounding box center [557, 176] width 51 height 29
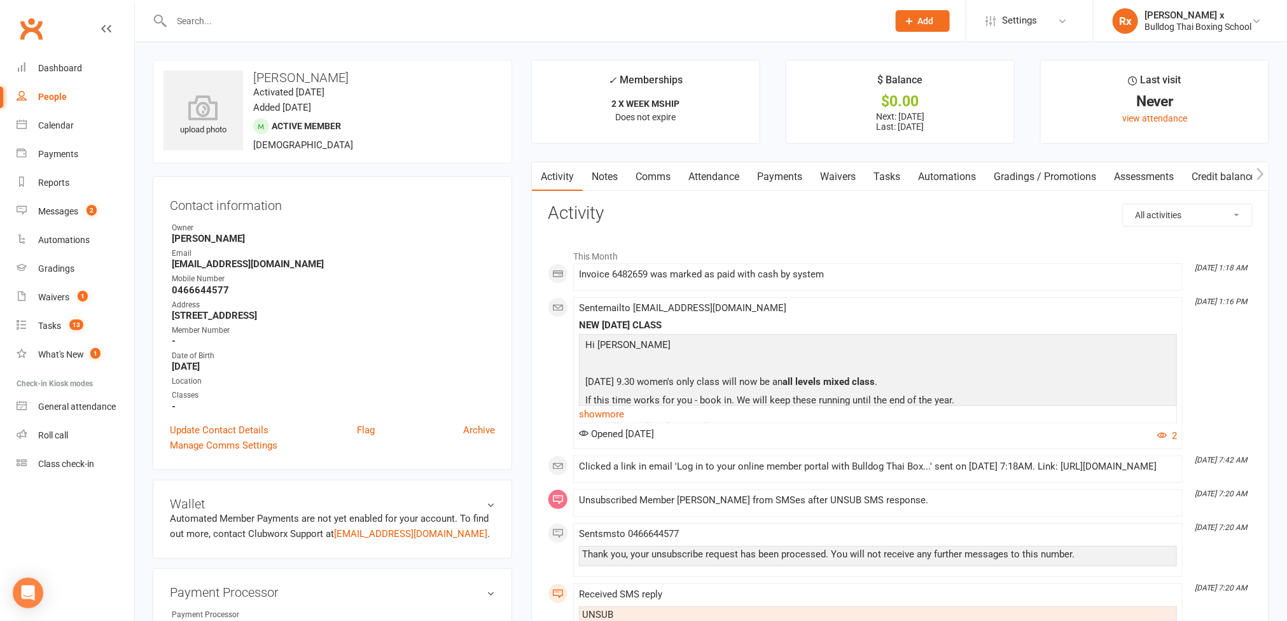
click at [781, 172] on link "Payments" at bounding box center [779, 176] width 63 height 29
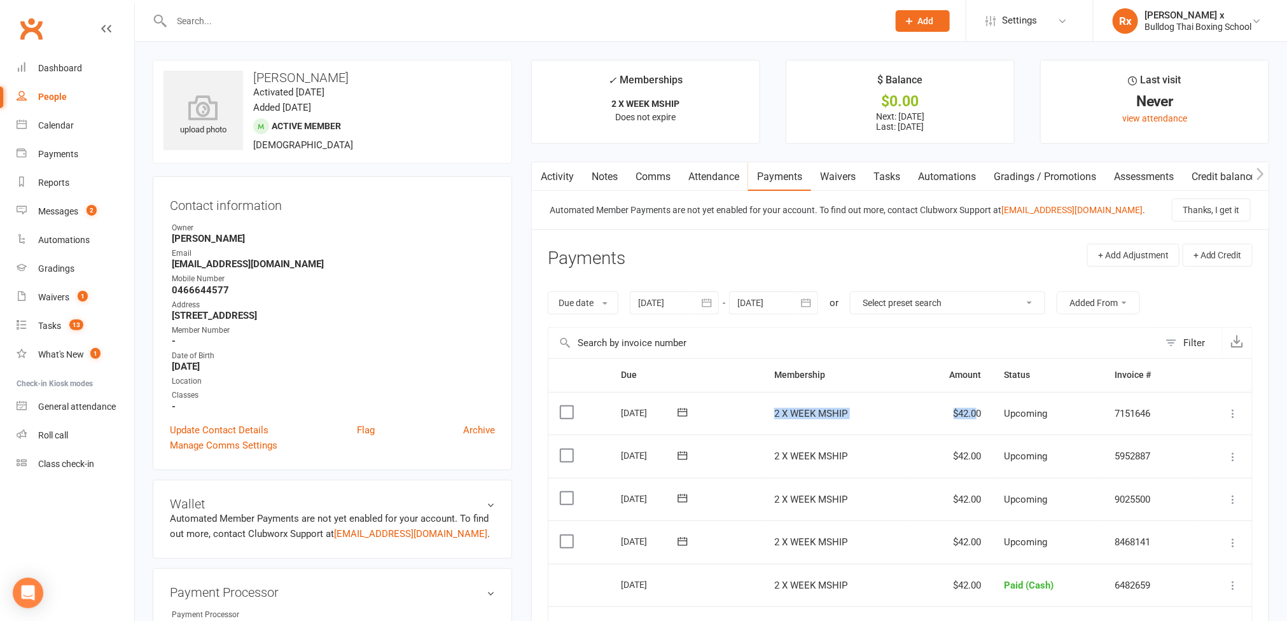
drag, startPoint x: 766, startPoint y: 417, endPoint x: 977, endPoint y: 416, distance: 211.9
click at [977, 416] on tr "Select this 11 Oct 2025 Tom Hearne 2 X WEEK MSHIP $42.00 Upcoming 7151646 Mark …" at bounding box center [901, 413] width 704 height 43
drag, startPoint x: 983, startPoint y: 416, endPoint x: 766, endPoint y: 416, distance: 217.6
click at [766, 416] on tr "Select this 11 Oct 2025 Tom Hearne 2 X WEEK MSHIP $42.00 Upcoming 7151646 Mark …" at bounding box center [901, 413] width 704 height 43
copy tr "2 X WEEK MSHIP $42.00"
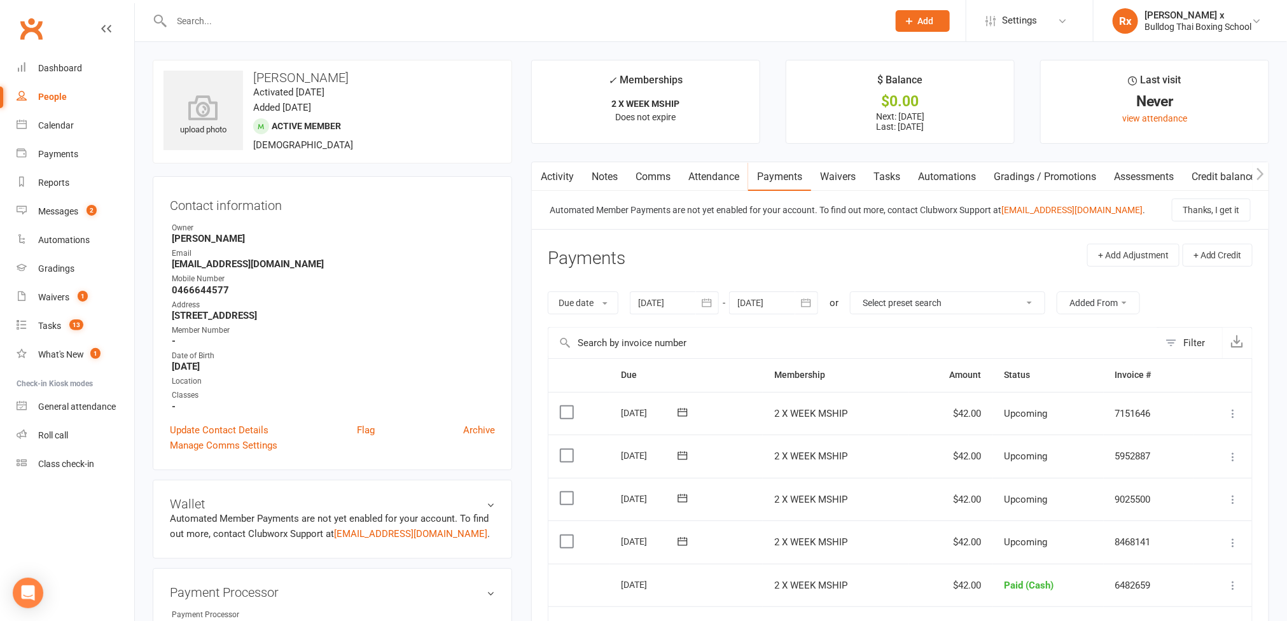
click at [226, 25] on input "text" at bounding box center [524, 21] width 712 height 18
paste input "[PERSON_NAME]"
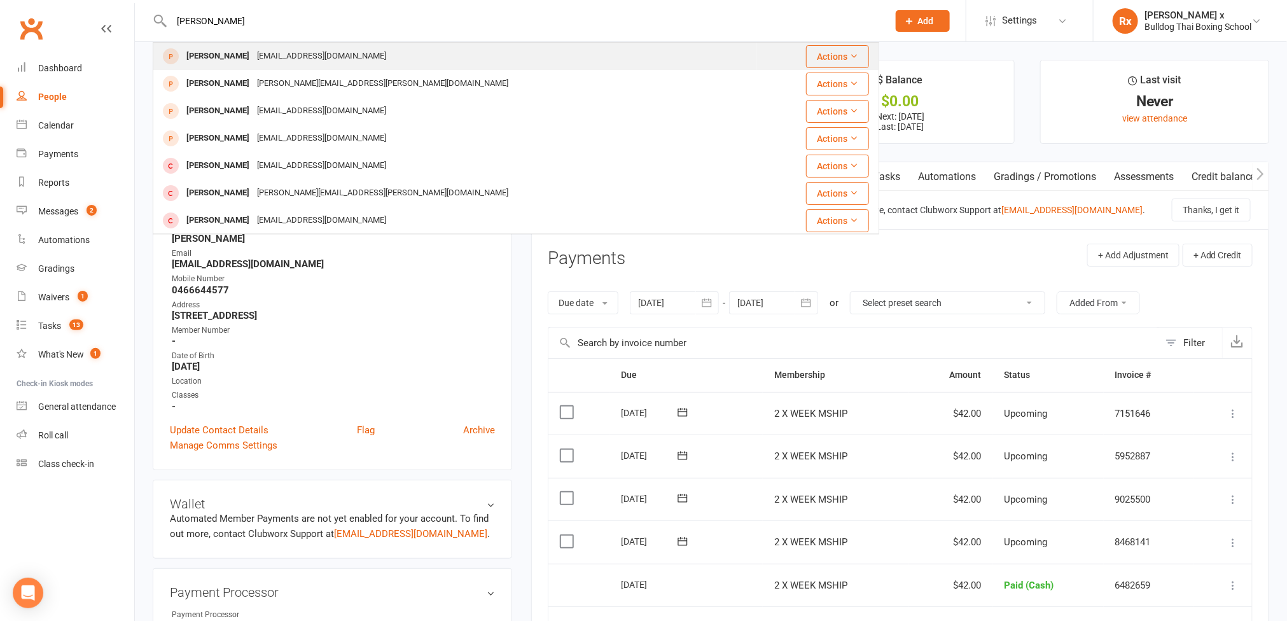
type input "[PERSON_NAME]"
click at [253, 50] on div "[EMAIL_ADDRESS][DOMAIN_NAME]" at bounding box center [321, 56] width 137 height 18
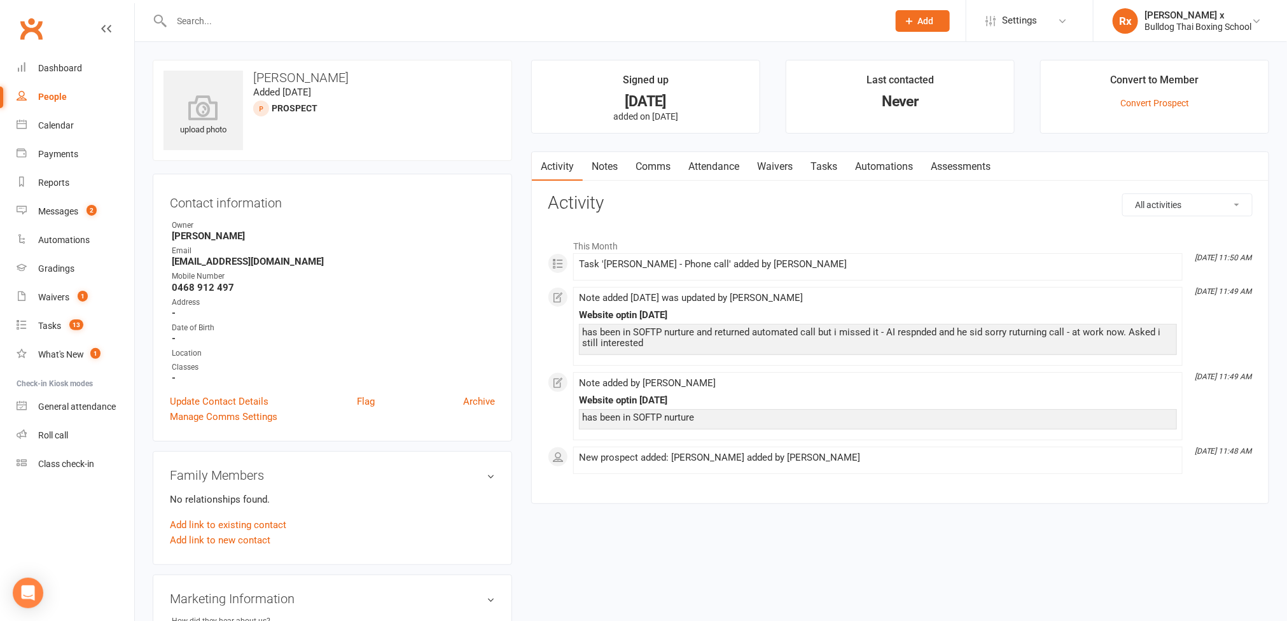
click at [267, 24] on input "text" at bounding box center [524, 21] width 712 height 18
paste input "[PERSON_NAME]"
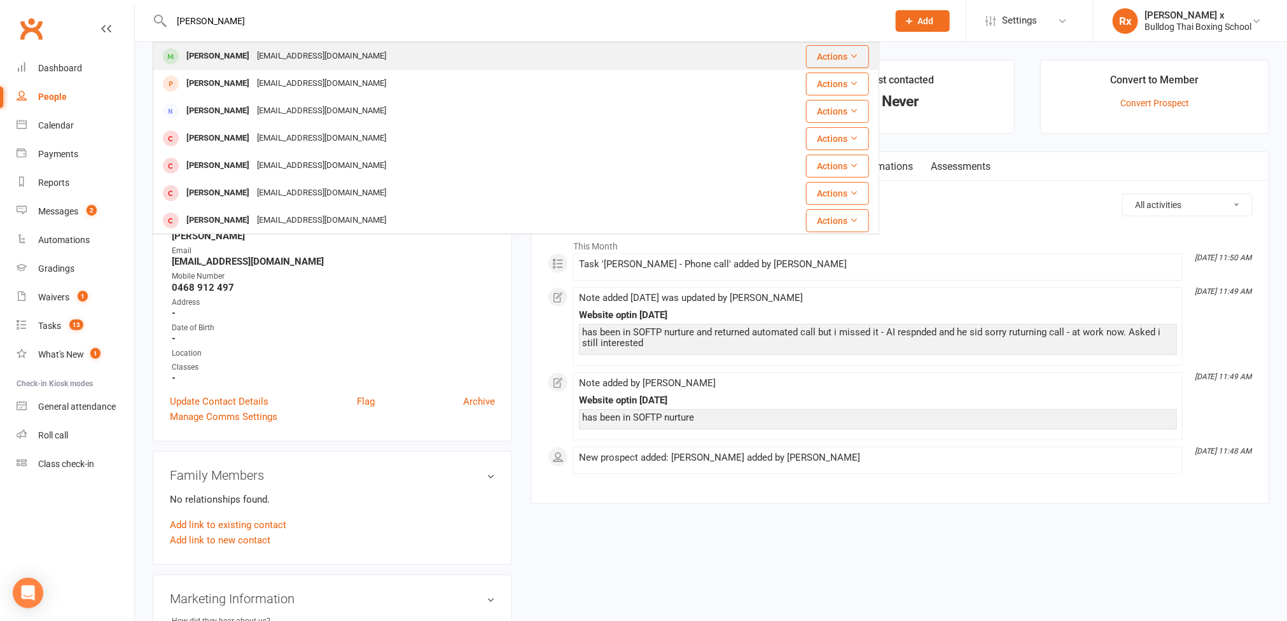
type input "[PERSON_NAME]"
click at [269, 61] on div "[EMAIL_ADDRESS][DOMAIN_NAME]" at bounding box center [321, 56] width 137 height 18
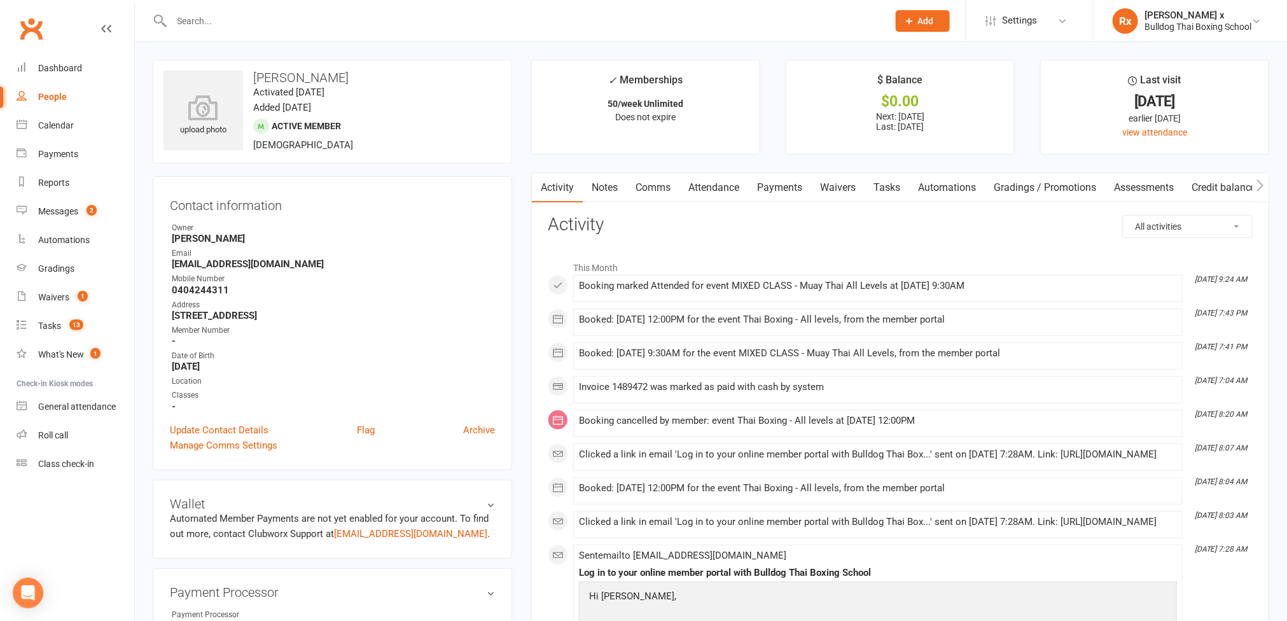
click at [241, 266] on strong "[EMAIL_ADDRESS][DOMAIN_NAME]" at bounding box center [333, 263] width 323 height 11
copy strong "[EMAIL_ADDRESS][DOMAIN_NAME]"
click at [270, 29] on div at bounding box center [516, 20] width 727 height 41
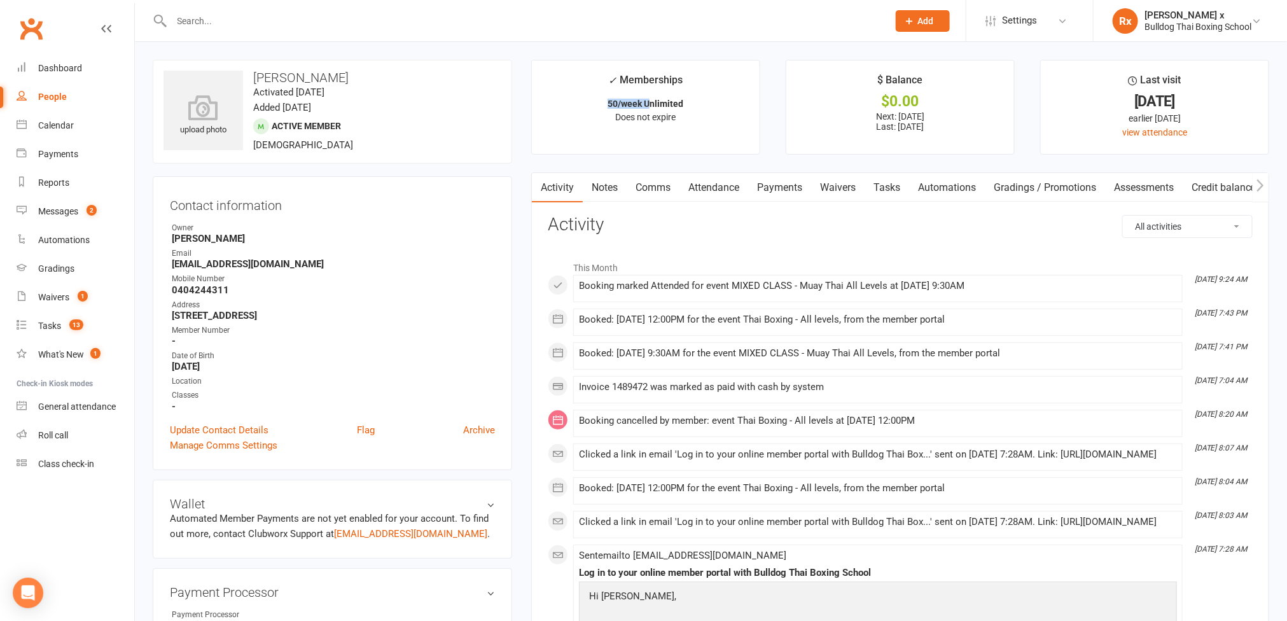
drag, startPoint x: 606, startPoint y: 100, endPoint x: 648, endPoint y: 102, distance: 42.0
click at [648, 102] on p "50/week Unlimited" at bounding box center [645, 104] width 205 height 10
click at [636, 107] on strong "50/week Unlimited" at bounding box center [646, 104] width 76 height 10
click at [643, 105] on strong "50/week Unlimited" at bounding box center [646, 104] width 76 height 10
drag, startPoint x: 602, startPoint y: 102, endPoint x: 695, endPoint y: 103, distance: 92.9
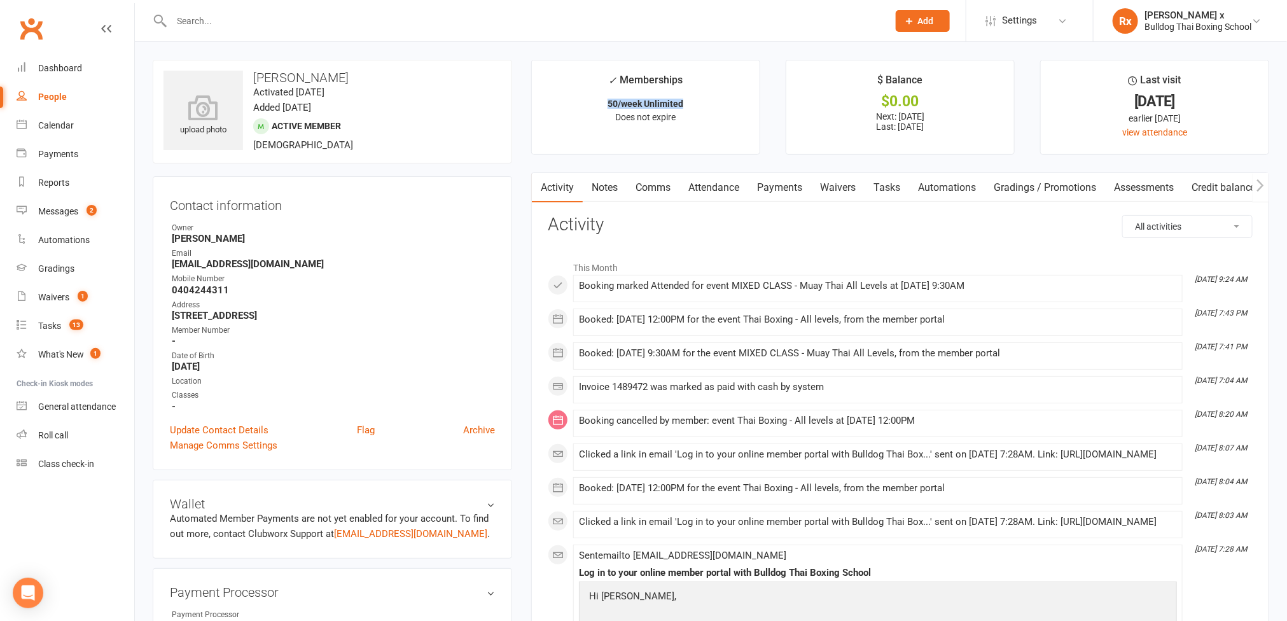
click at [695, 103] on p "50/week Unlimited" at bounding box center [645, 104] width 205 height 10
copy strong "50/week Unlimited"
click at [235, 22] on input "text" at bounding box center [524, 21] width 712 height 18
paste input "Dimi Koutoulas"
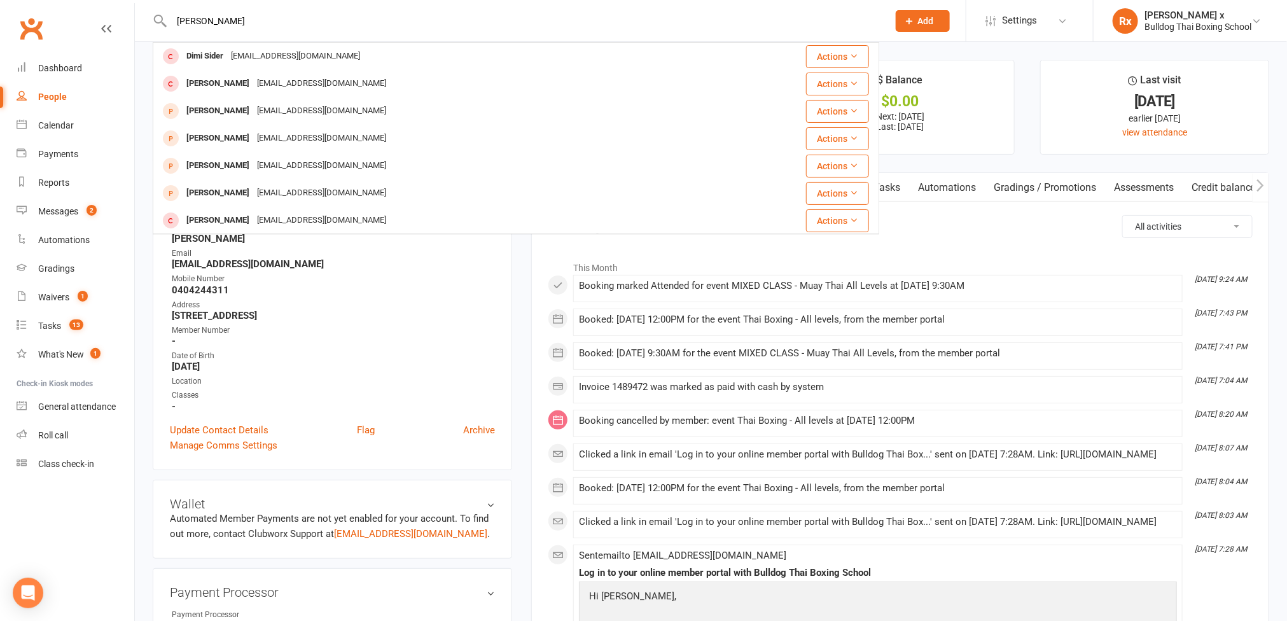
type input "Dimi Koutoulas"
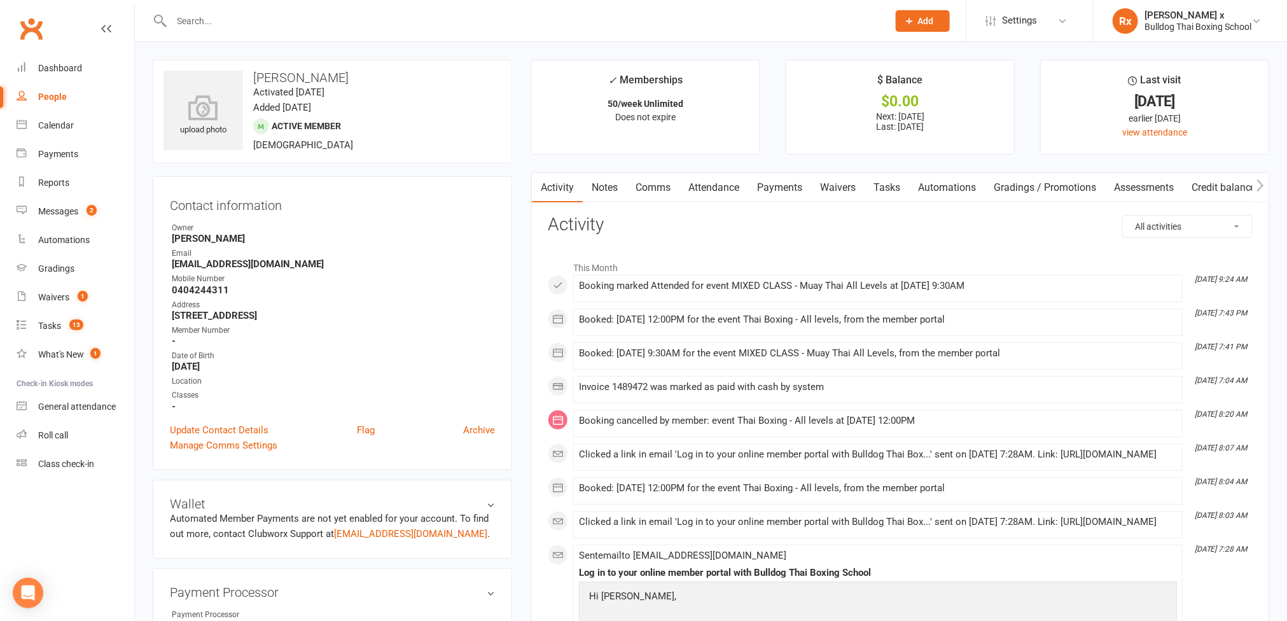
click at [272, 27] on input "text" at bounding box center [524, 21] width 712 height 18
click at [260, 34] on div at bounding box center [516, 20] width 727 height 41
click at [260, 32] on div at bounding box center [516, 20] width 727 height 41
click at [262, 13] on input "text" at bounding box center [524, 21] width 712 height 18
paste input "Angela Koutoulas"
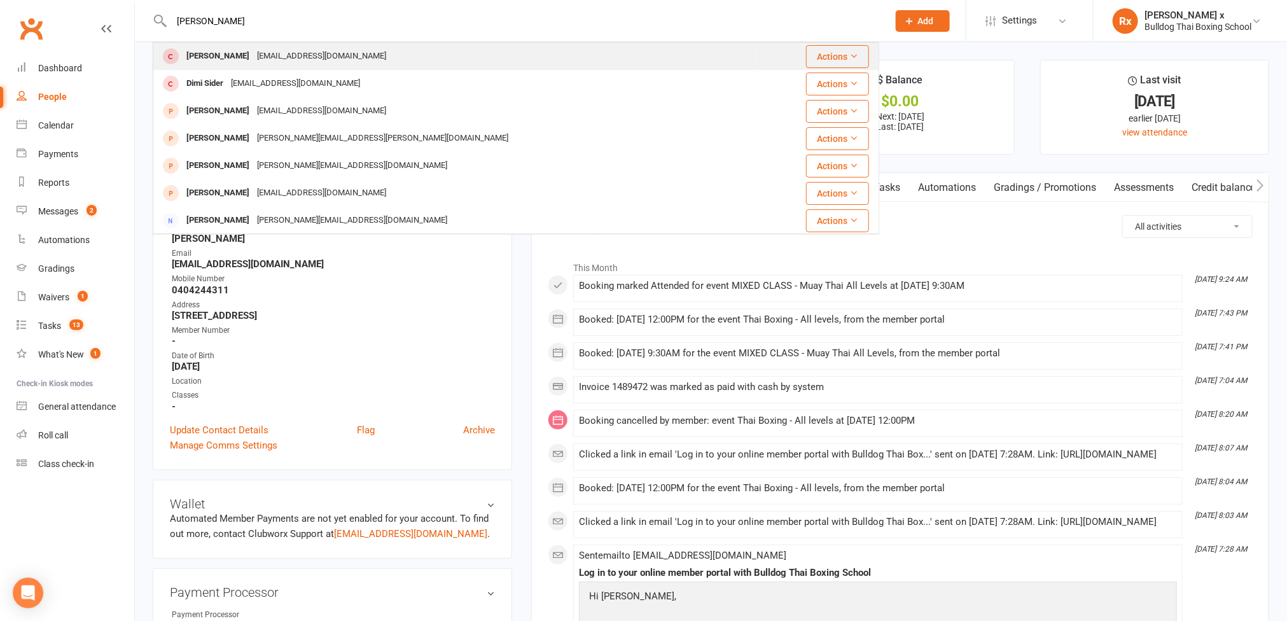
type input "Angela Koutoulas"
click at [262, 57] on div "akoutoulas@hotmail.com" at bounding box center [321, 56] width 137 height 18
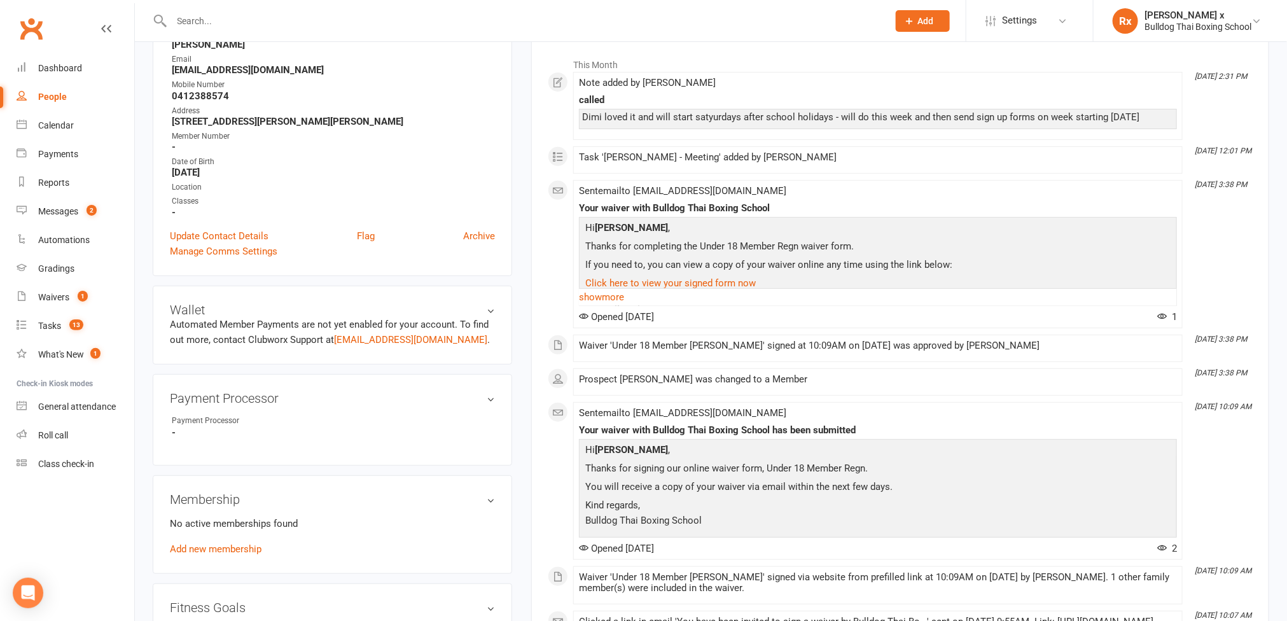
scroll to position [477, 0]
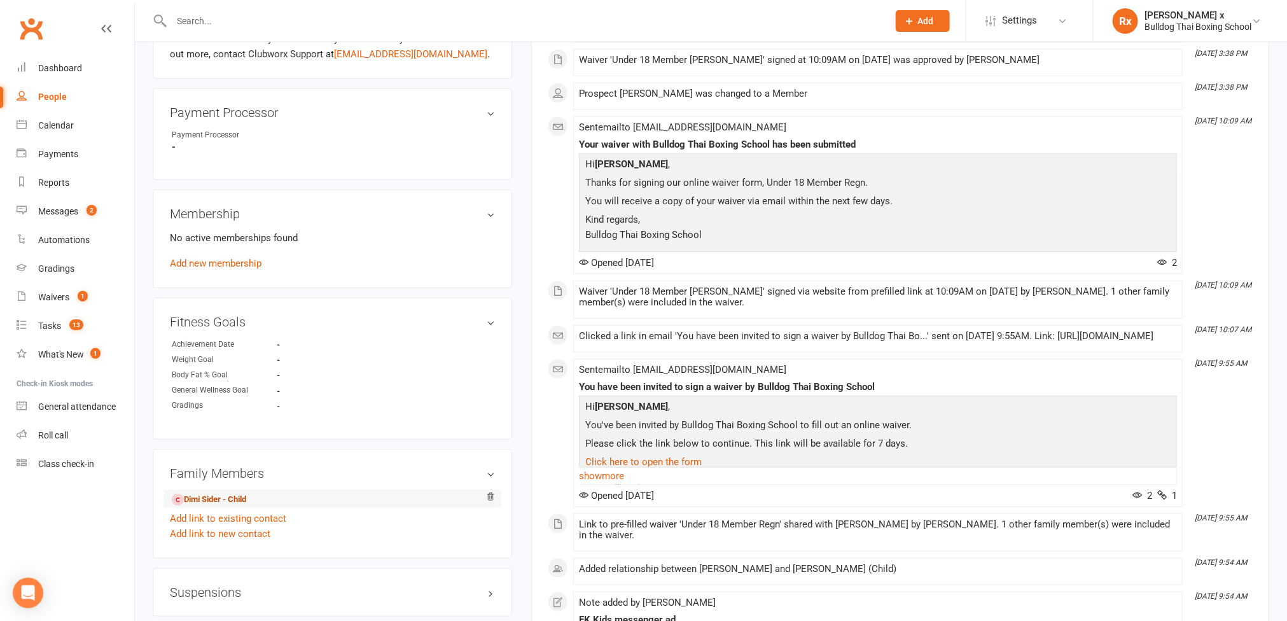
click at [202, 506] on link "Dimi Sider - Child" at bounding box center [209, 499] width 74 height 13
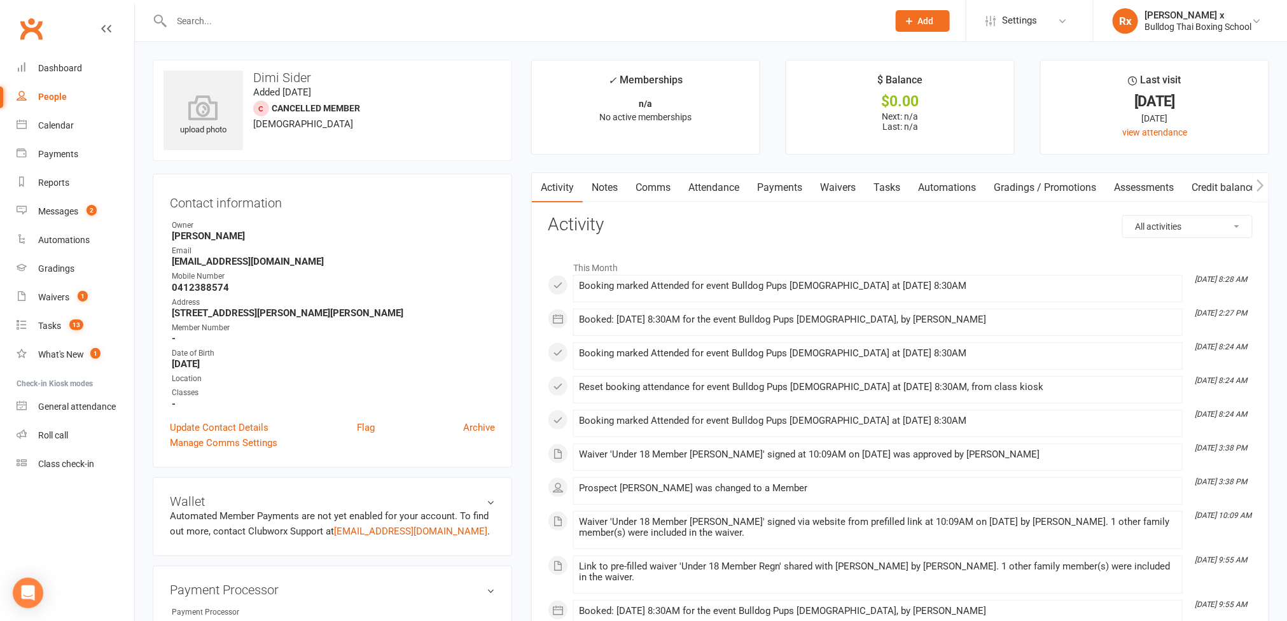
click at [226, 266] on strong "akoutoulas@hotmail.com" at bounding box center [333, 261] width 323 height 11
copy strong "akoutoulas@hotmail.com"
click at [197, 27] on input "text" at bounding box center [524, 21] width 712 height 18
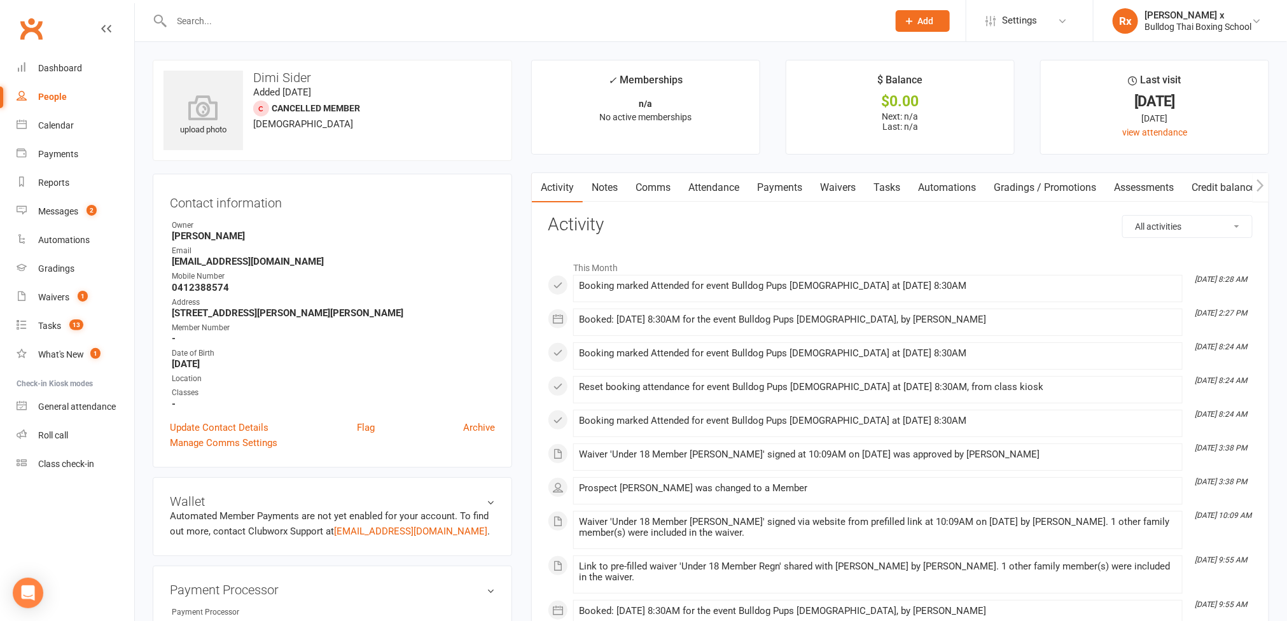
paste input "Andrew Ves"
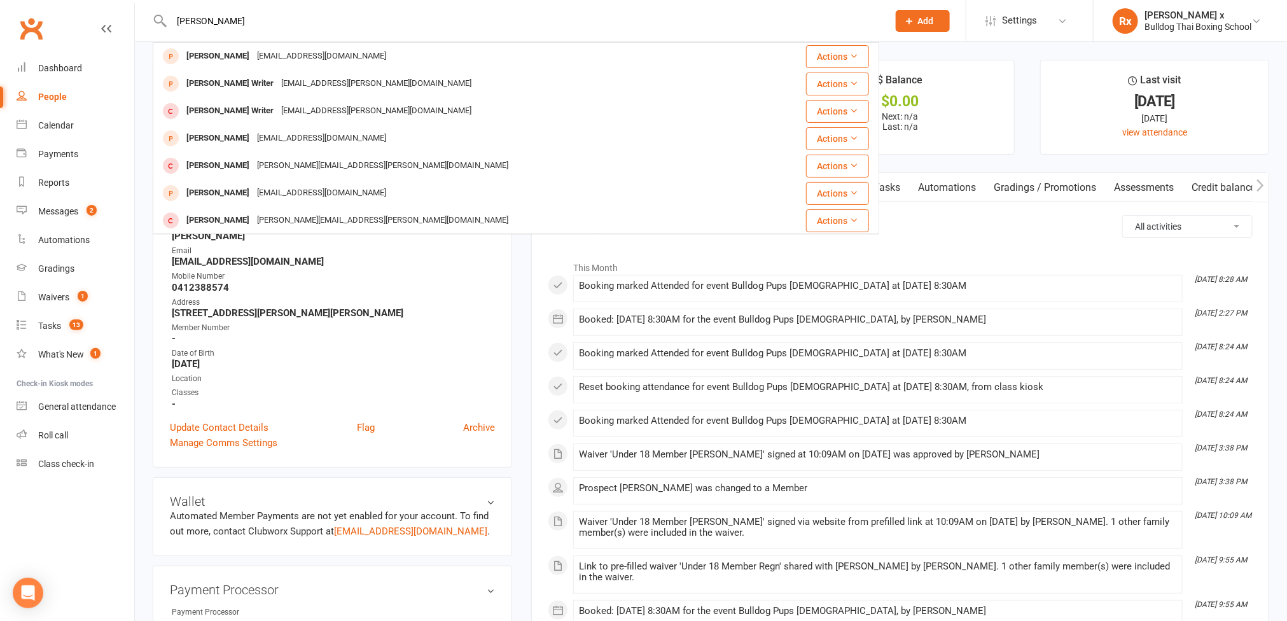
drag, startPoint x: 208, startPoint y: 18, endPoint x: 167, endPoint y: 22, distance: 41.5
click at [167, 22] on div "Andrew Ves Andrew King me@andrewsking.com Actions Andrew Writer writer.andrew@g…" at bounding box center [516, 20] width 727 height 41
type input "Ves"
click at [211, 18] on input "Ves" at bounding box center [524, 21] width 712 height 18
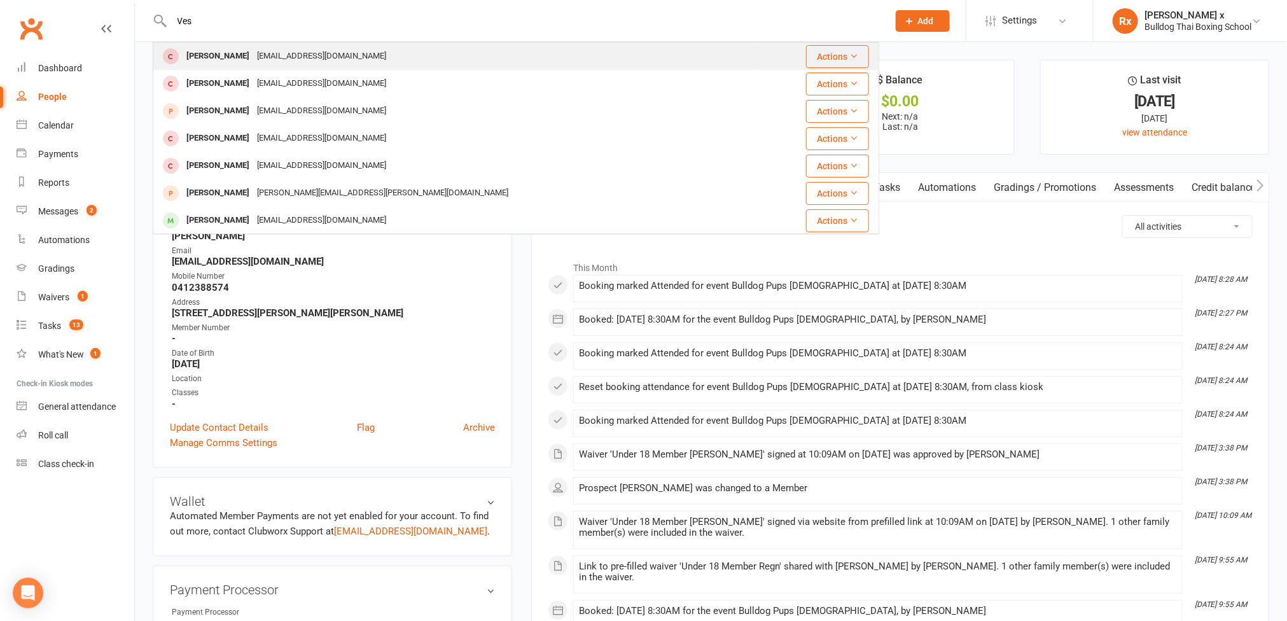
click at [253, 52] on div "Adamvesey@gmail.com" at bounding box center [321, 56] width 137 height 18
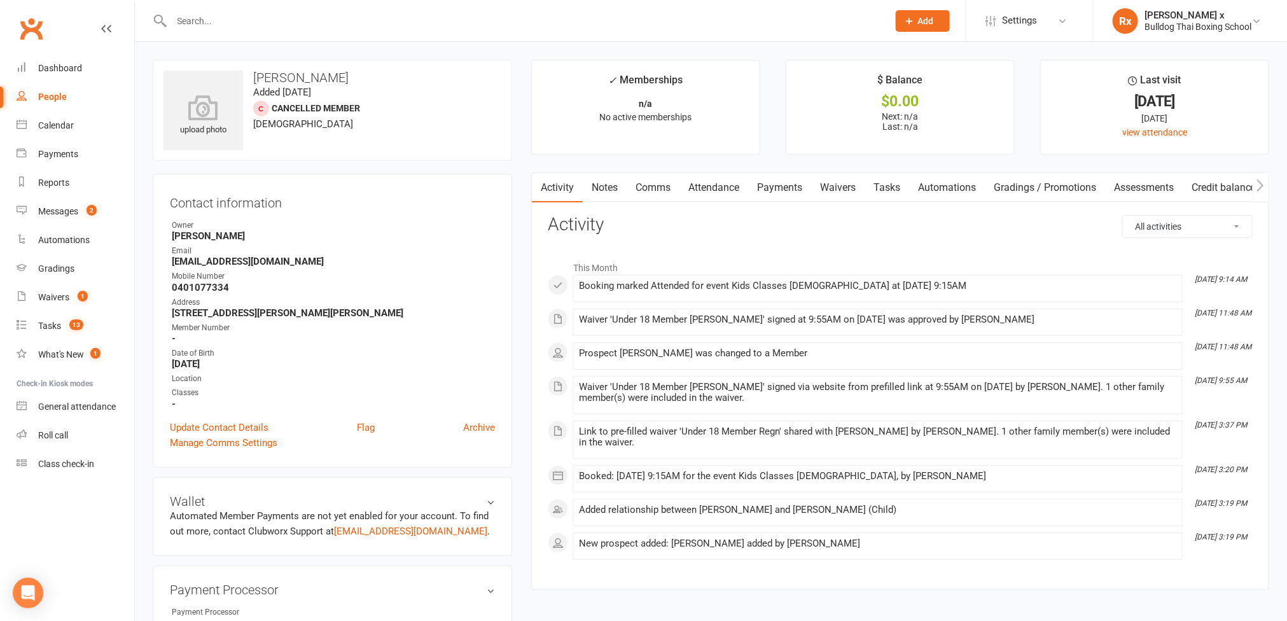
click at [48, 90] on link "People" at bounding box center [76, 97] width 118 height 29
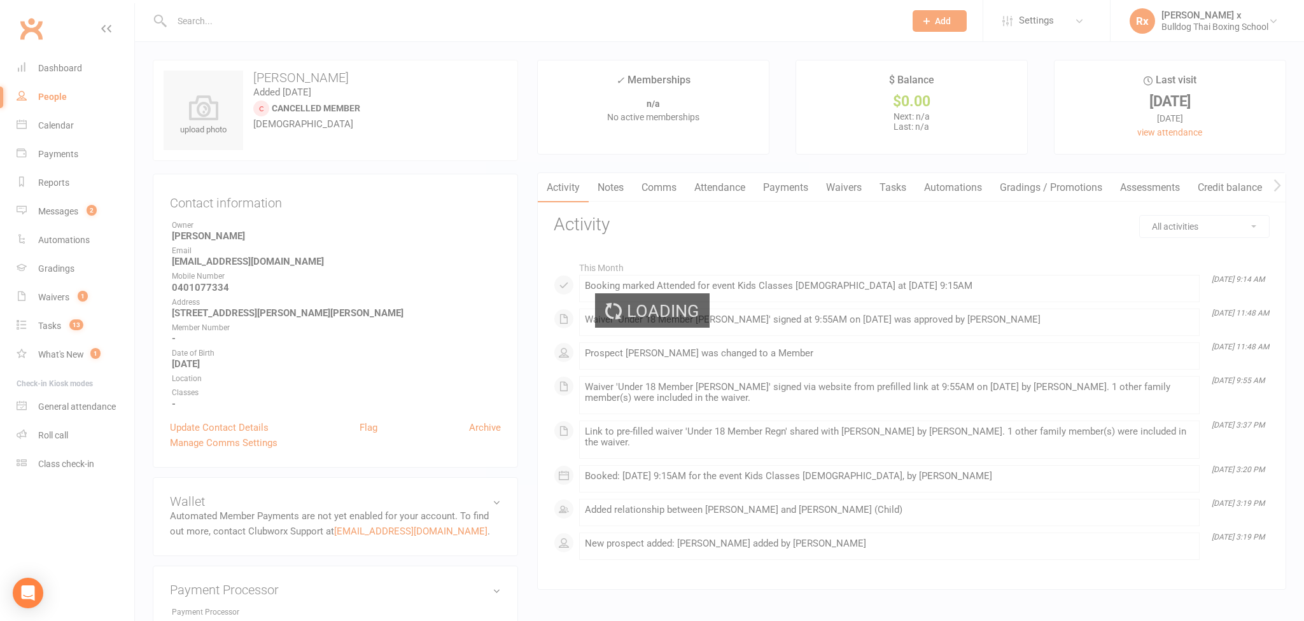
select select "100"
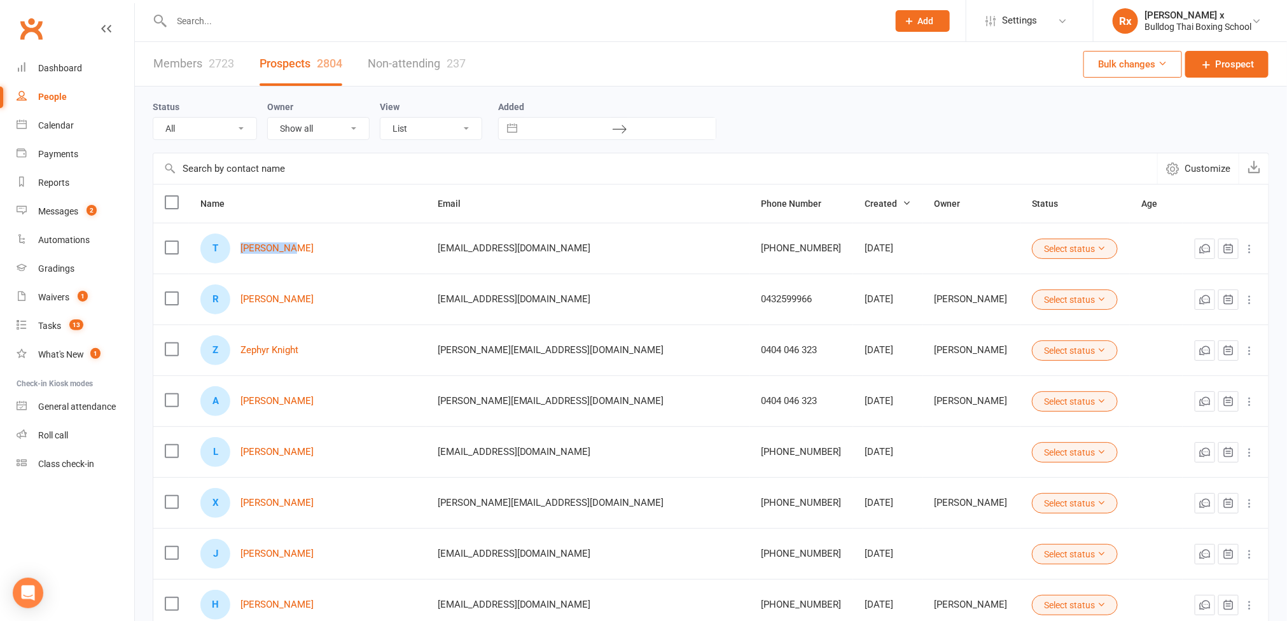
drag, startPoint x: 245, startPoint y: 244, endPoint x: 323, endPoint y: 250, distance: 78.5
click at [323, 250] on div "T Tom Hearne" at bounding box center [307, 249] width 214 height 30
copy link "[PERSON_NAME]"
click at [208, 27] on input "text" at bounding box center [524, 21] width 712 height 18
paste input "[PERSON_NAME]"
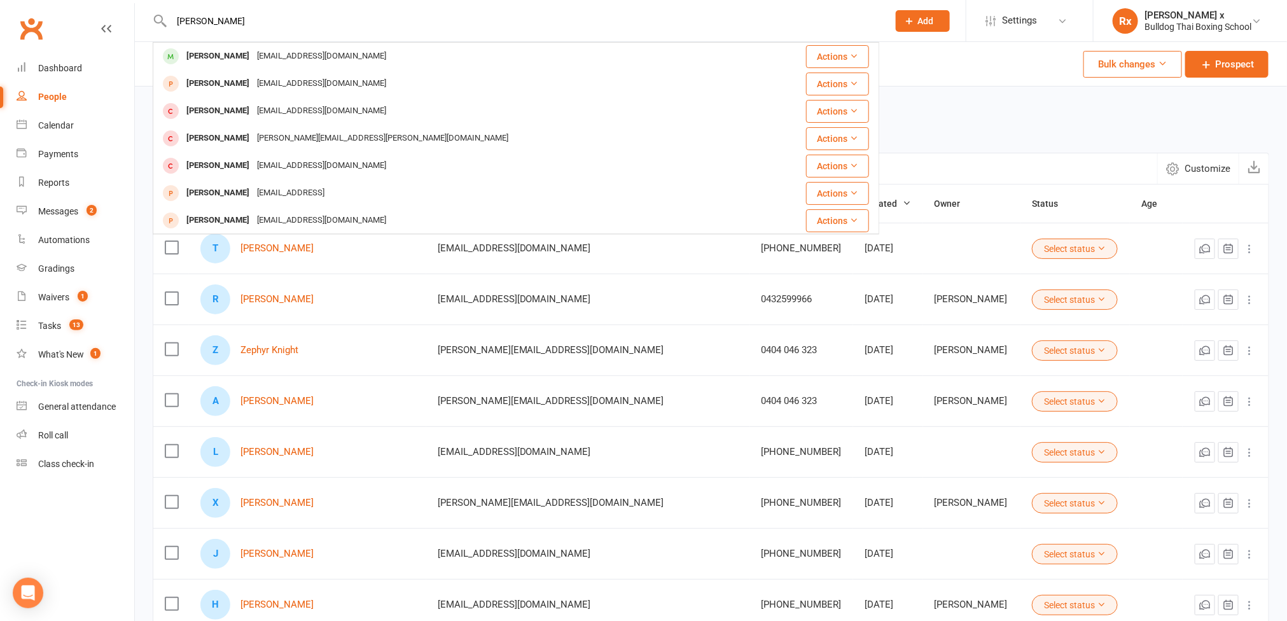
type input "[PERSON_NAME]"
click at [925, 153] on div "Customize" at bounding box center [711, 168] width 1117 height 31
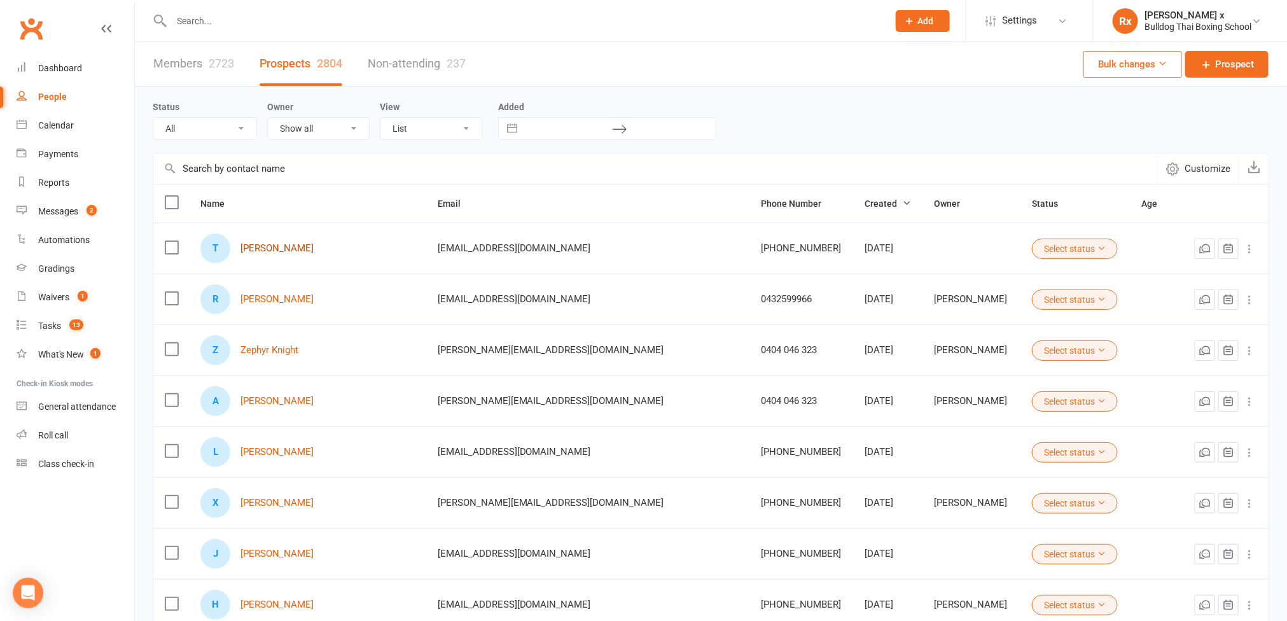
click at [279, 254] on link "[PERSON_NAME]" at bounding box center [277, 248] width 73 height 11
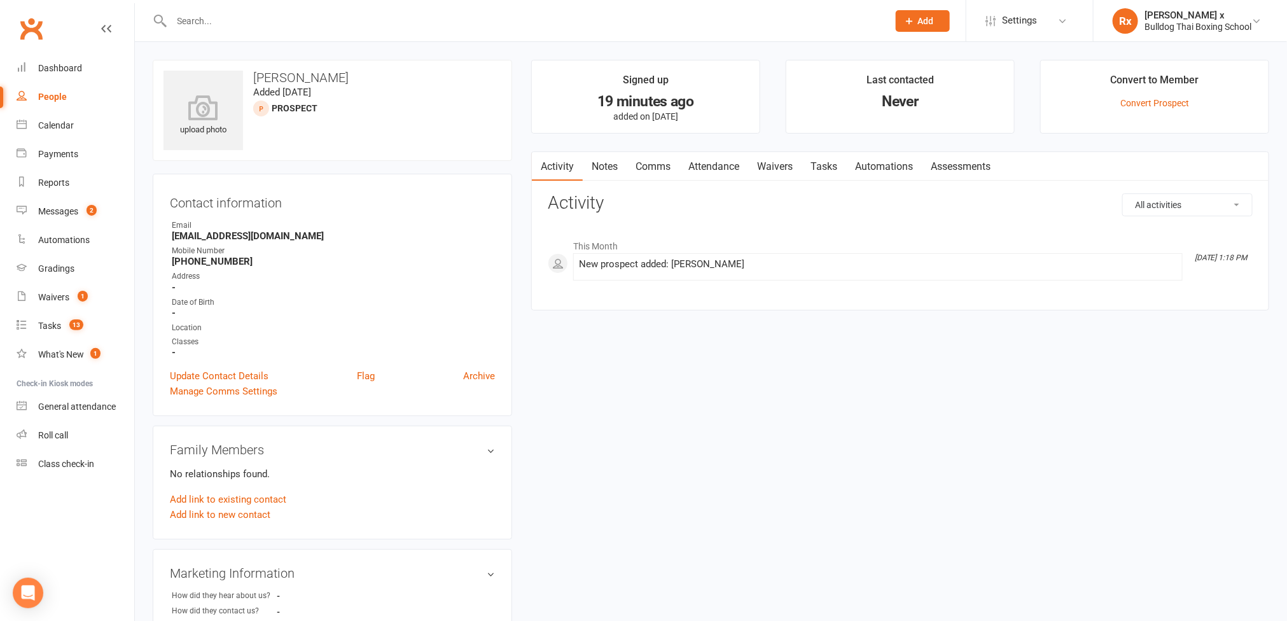
click at [827, 170] on link "Tasks" at bounding box center [824, 166] width 45 height 29
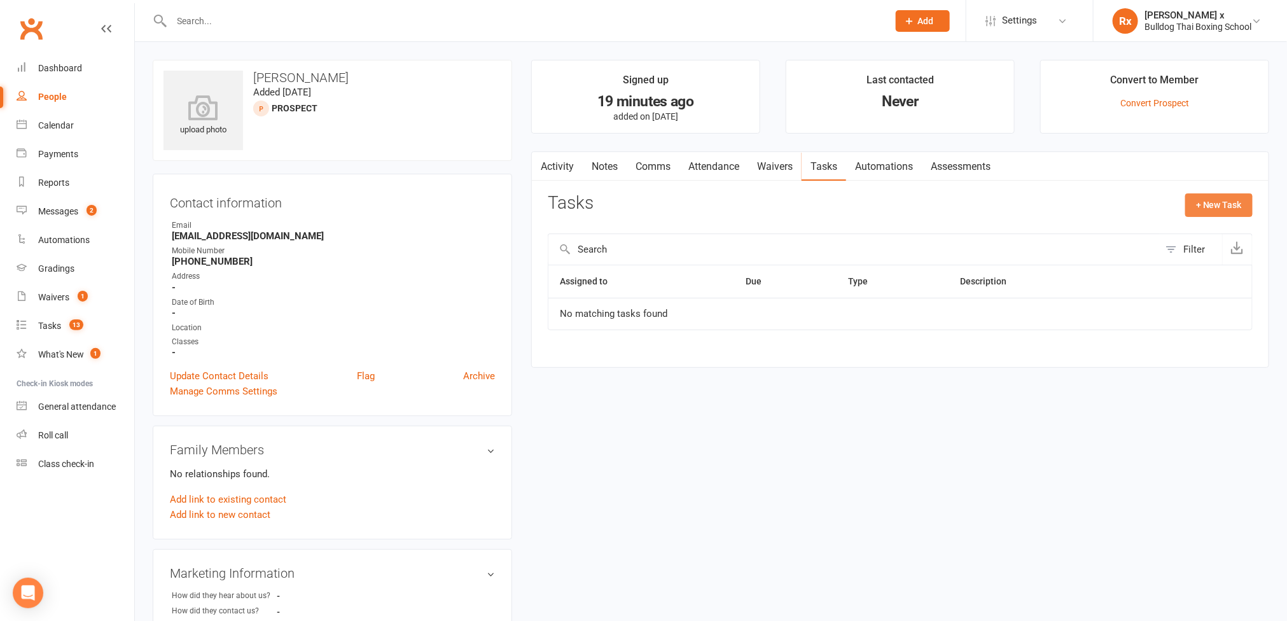
click at [1207, 211] on button "+ New Task" at bounding box center [1219, 204] width 67 height 23
select select "45795"
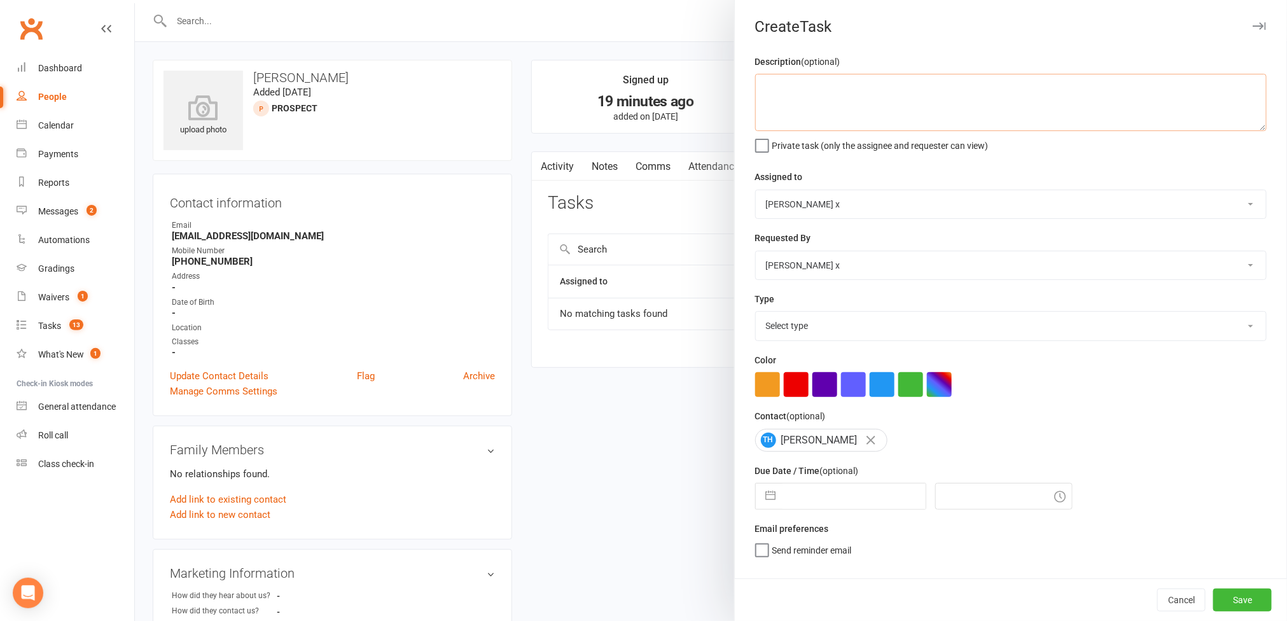
click at [829, 106] on textarea at bounding box center [1011, 102] width 512 height 57
type textarea "DUPLICATE, PLS DELETE"
click at [1217, 205] on select "[PERSON_NAME] [PERSON_NAME] O'[PERSON_NAME] x [PERSON_NAME] [PERSON_NAME] [PERS…" at bounding box center [1011, 204] width 510 height 28
select select "12940"
click at [756, 192] on select "[PERSON_NAME] [PERSON_NAME] O'[PERSON_NAME] x [PERSON_NAME] [PERSON_NAME] [PERS…" at bounding box center [1011, 204] width 510 height 28
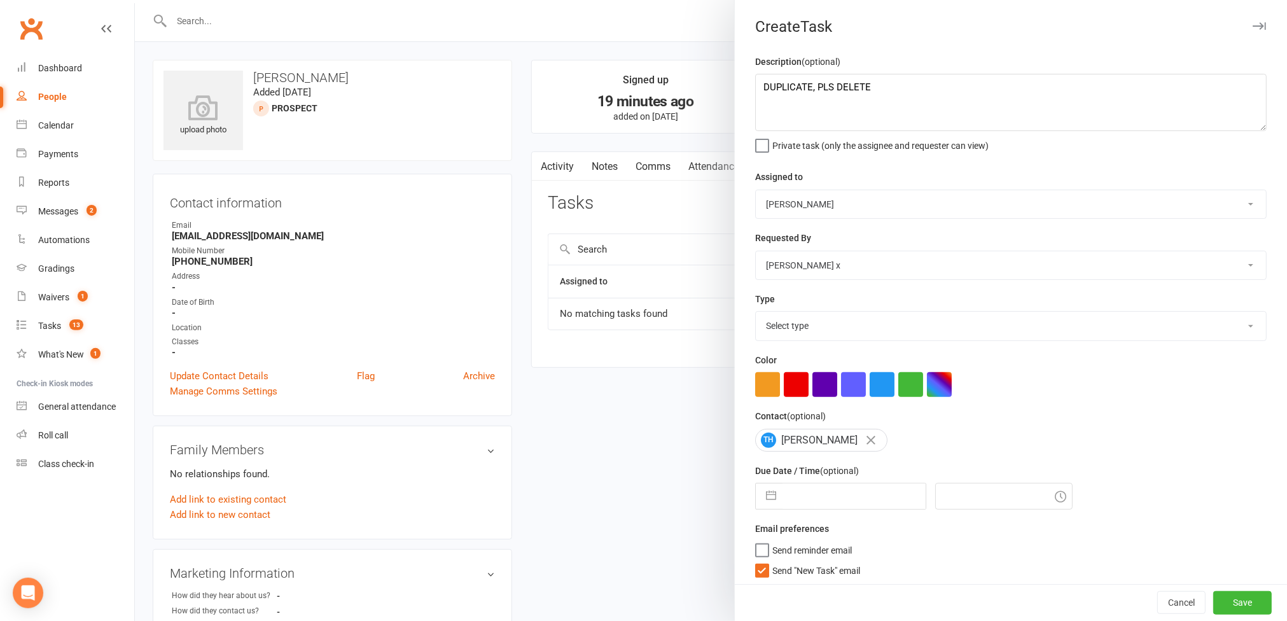
click at [1213, 326] on select "Select type Action E-mail Meeting Phone call Text Add new task type" at bounding box center [1011, 326] width 510 height 28
select select "12049"
click at [756, 315] on select "Select type Action E-mail Meeting Phone call Text Add new task type" at bounding box center [1011, 326] width 510 height 28
click at [848, 509] on input "text" at bounding box center [854, 496] width 143 height 25
select select "7"
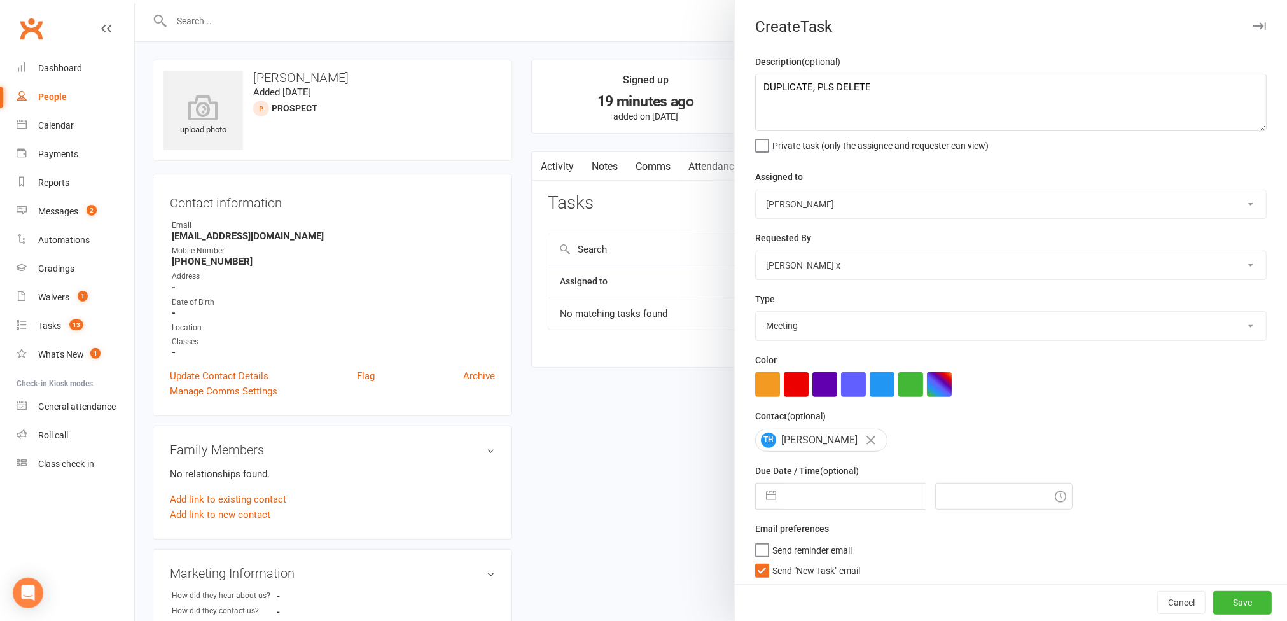
select select "2025"
select select "8"
select select "2025"
select select "9"
select select "2025"
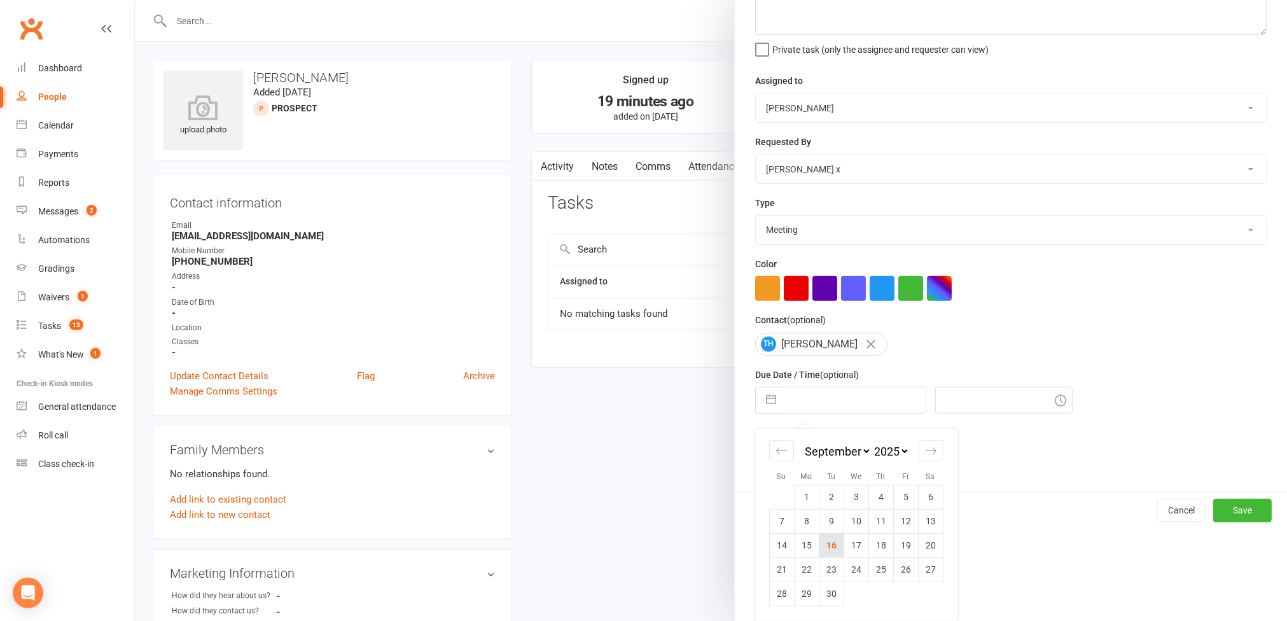
click at [834, 548] on td "16" at bounding box center [831, 545] width 25 height 24
type input "[DATE]"
type input "11:45am"
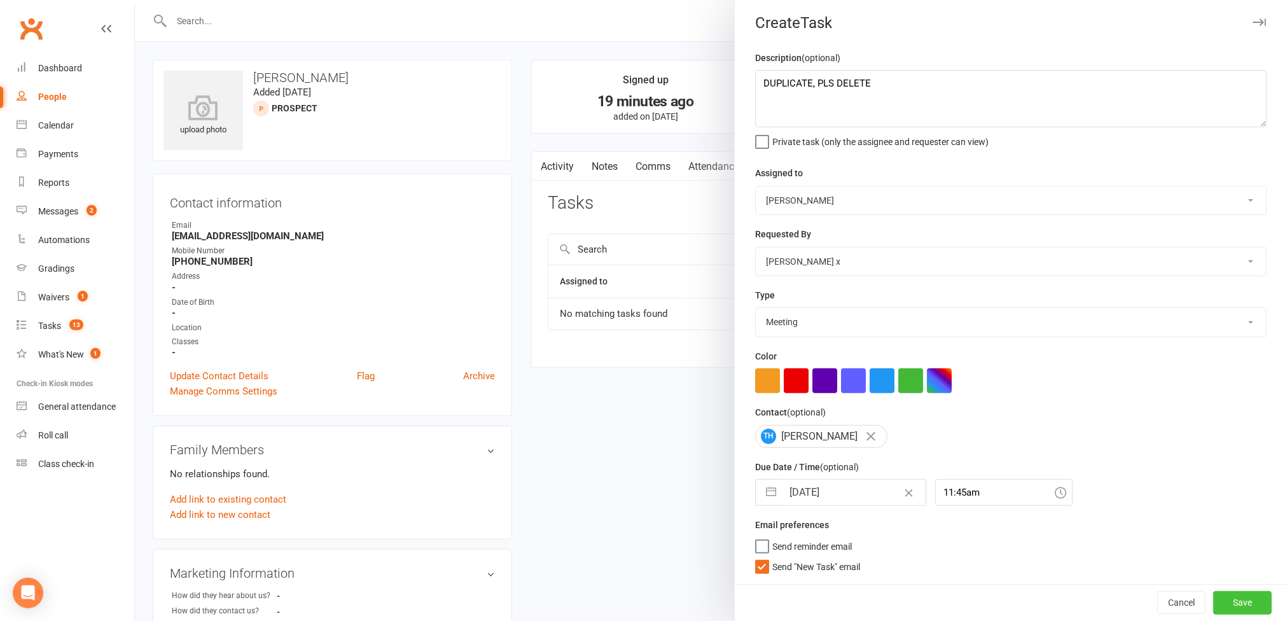
click at [1214, 606] on button "Save" at bounding box center [1243, 602] width 59 height 23
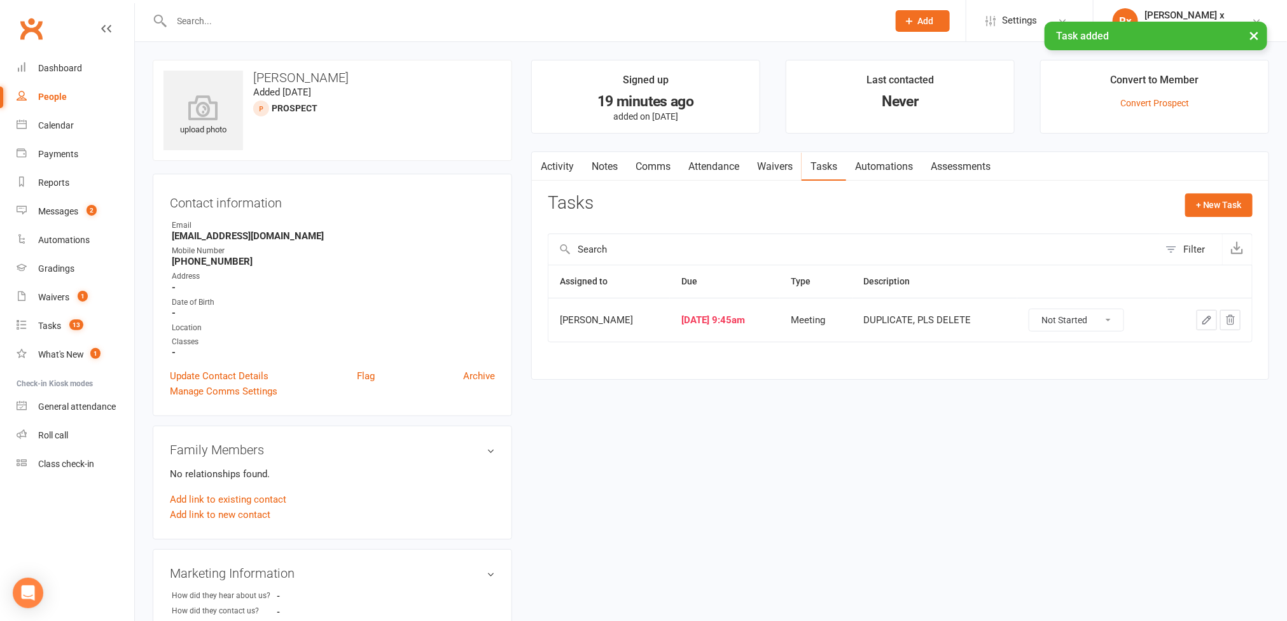
click at [56, 96] on div "People" at bounding box center [52, 97] width 29 height 10
select select "100"
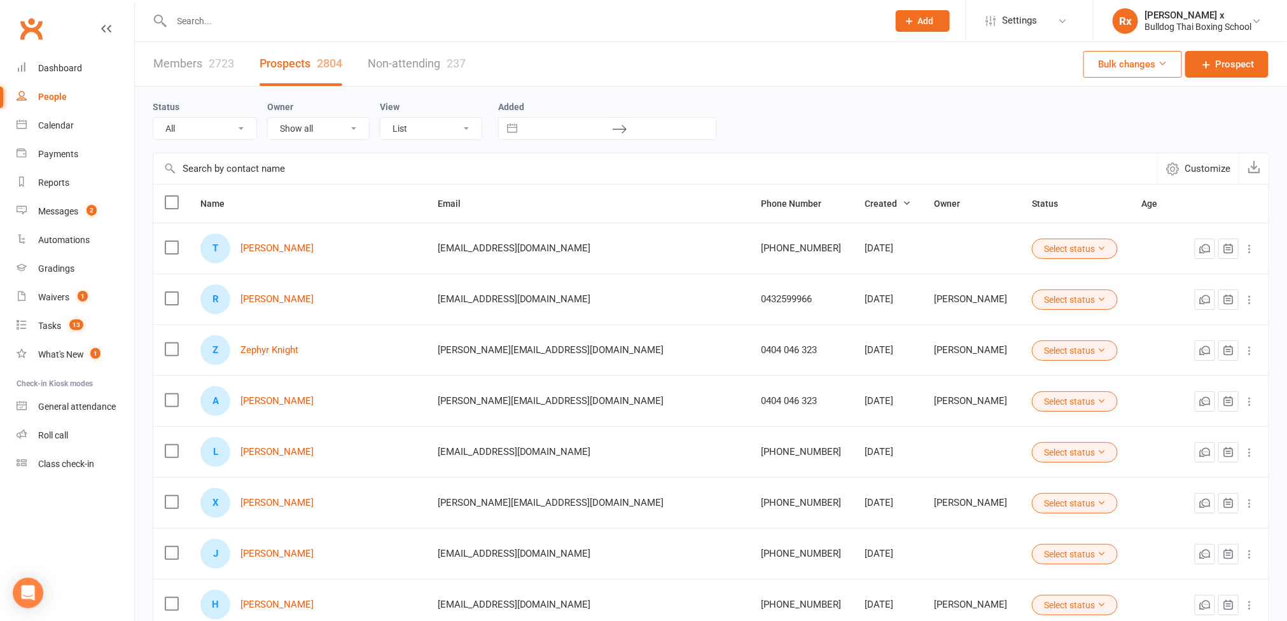
click at [231, 33] on div at bounding box center [516, 20] width 727 height 41
click at [221, 16] on input "text" at bounding box center [524, 21] width 712 height 18
paste input "[PERSON_NAME]"
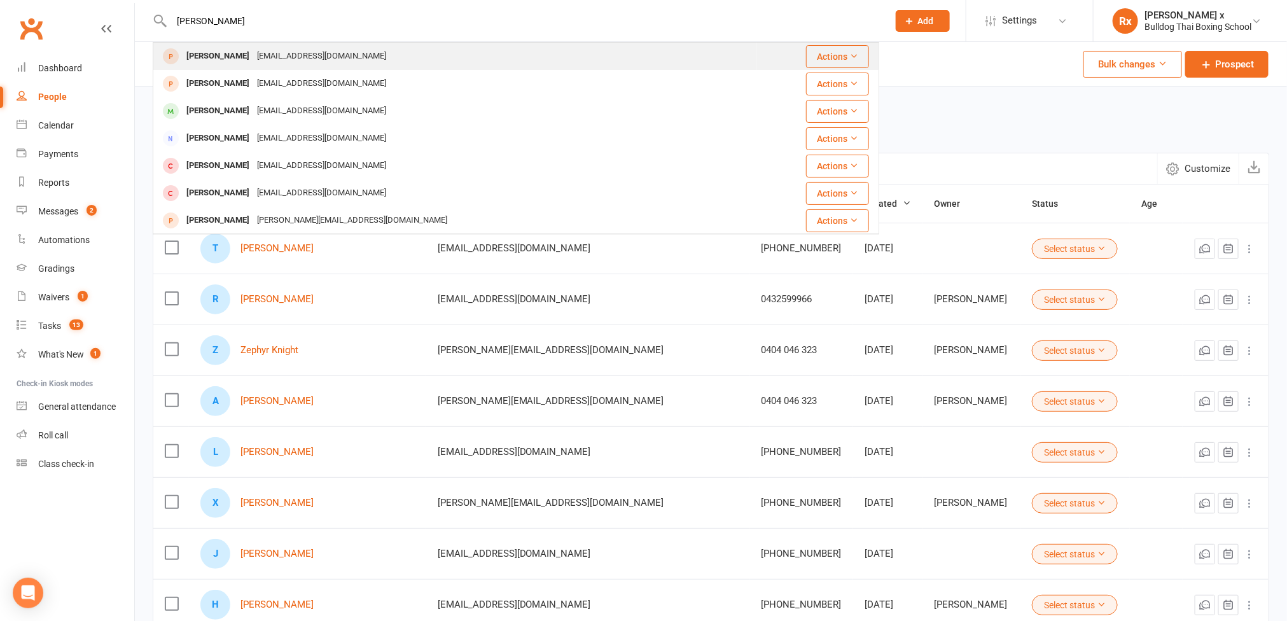
type input "[PERSON_NAME]"
click at [233, 52] on div "[PERSON_NAME]" at bounding box center [218, 56] width 71 height 18
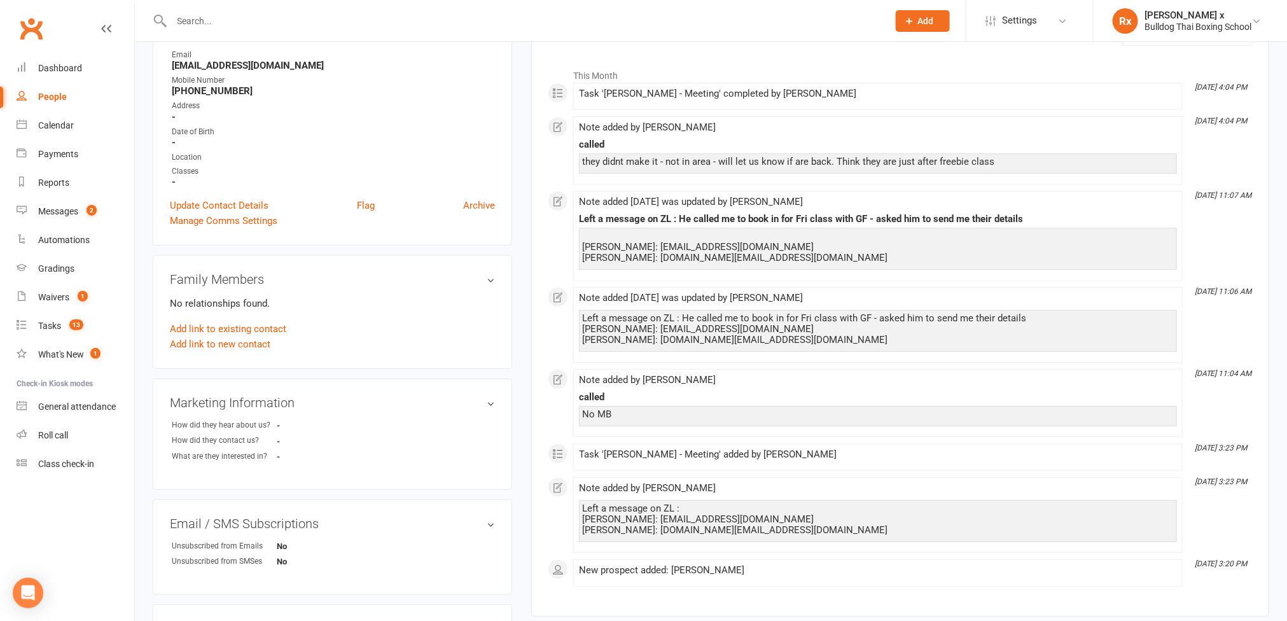
scroll to position [191, 0]
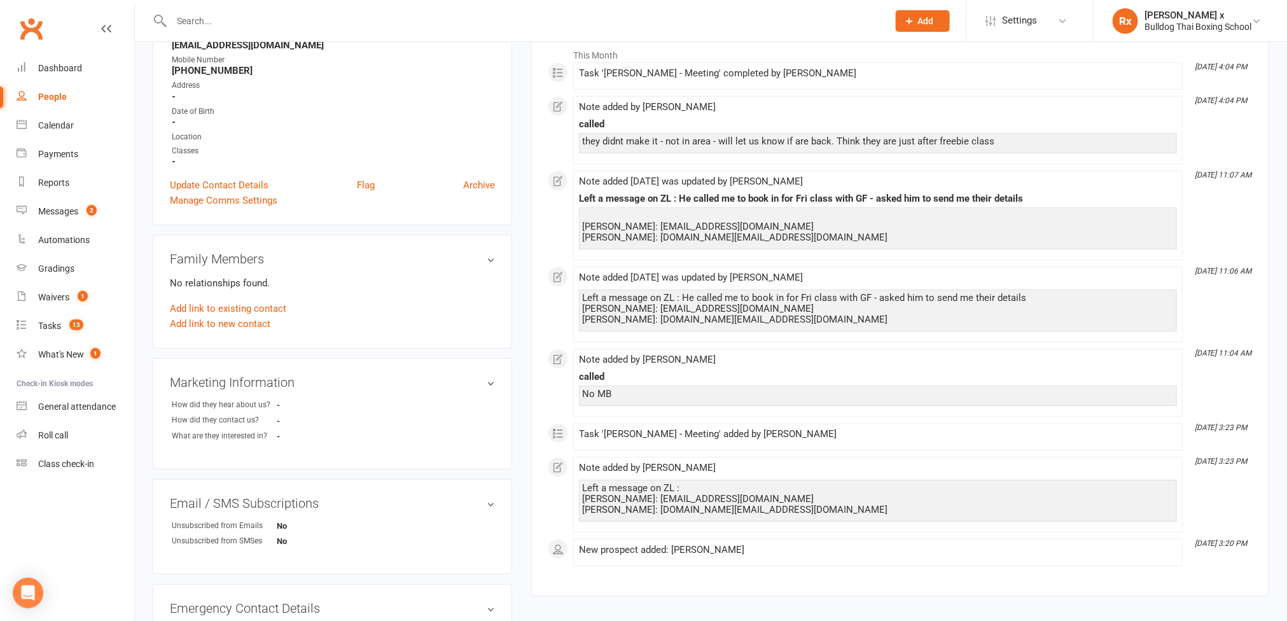
click at [288, 29] on input "text" at bounding box center [524, 21] width 712 height 18
paste input "Daniela Nazem"
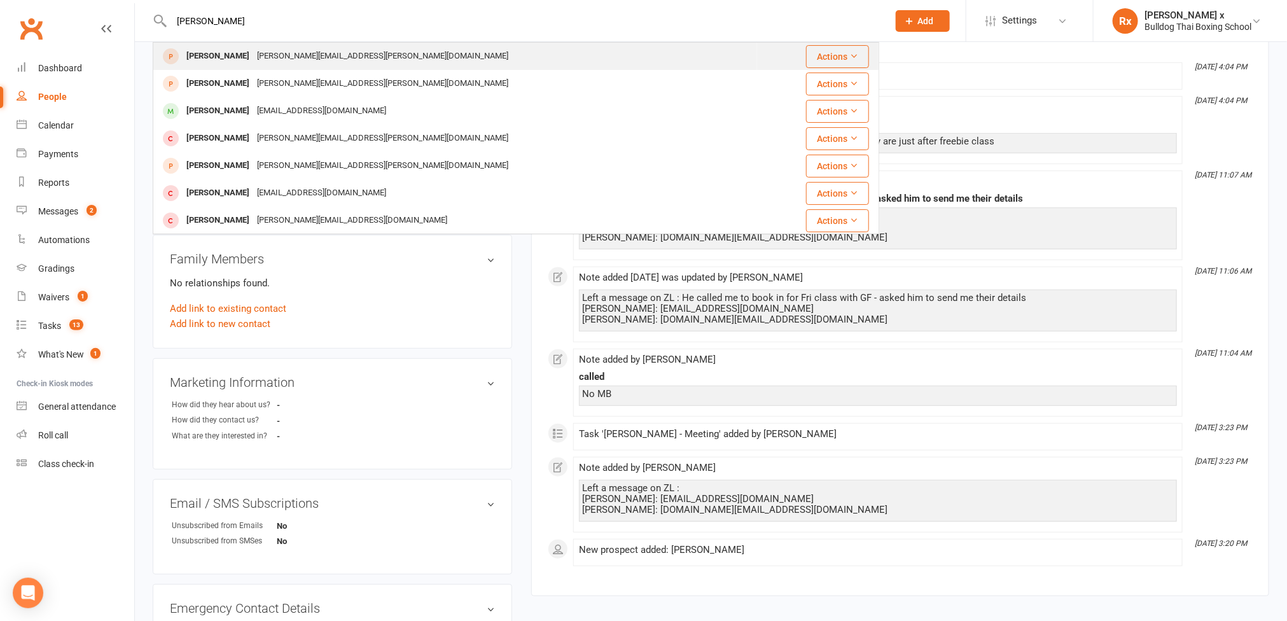
type input "Daniela Nazem"
click at [287, 53] on div "[PERSON_NAME][EMAIL_ADDRESS][PERSON_NAME][DOMAIN_NAME]" at bounding box center [382, 56] width 259 height 18
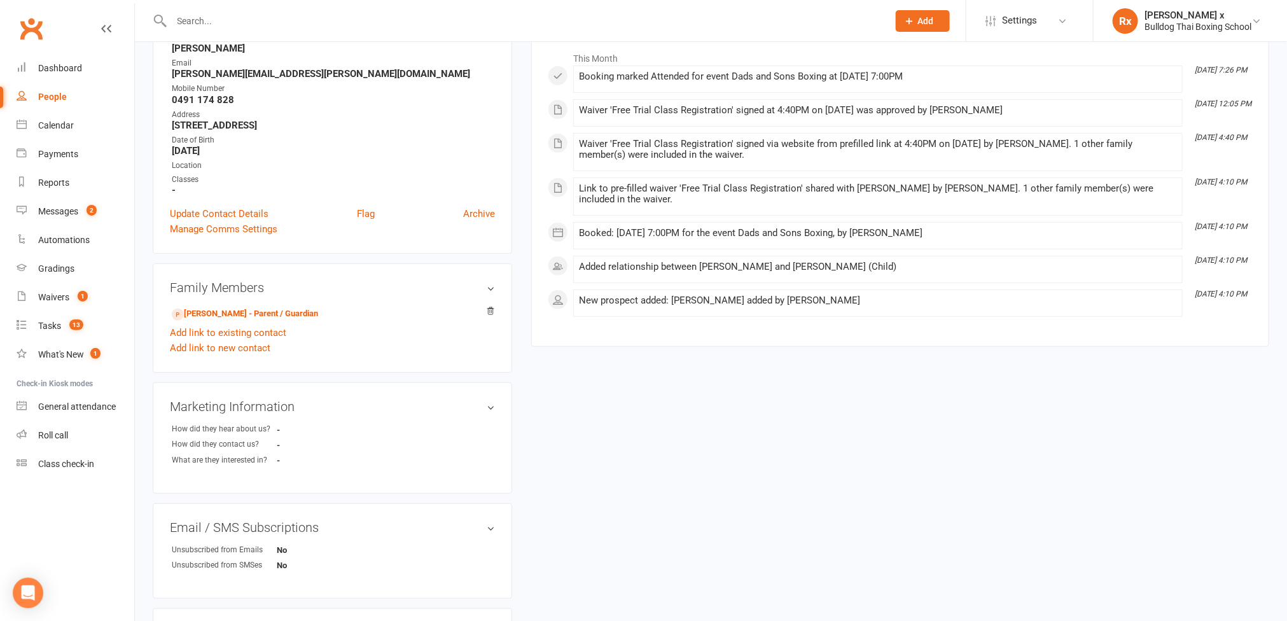
scroll to position [191, 0]
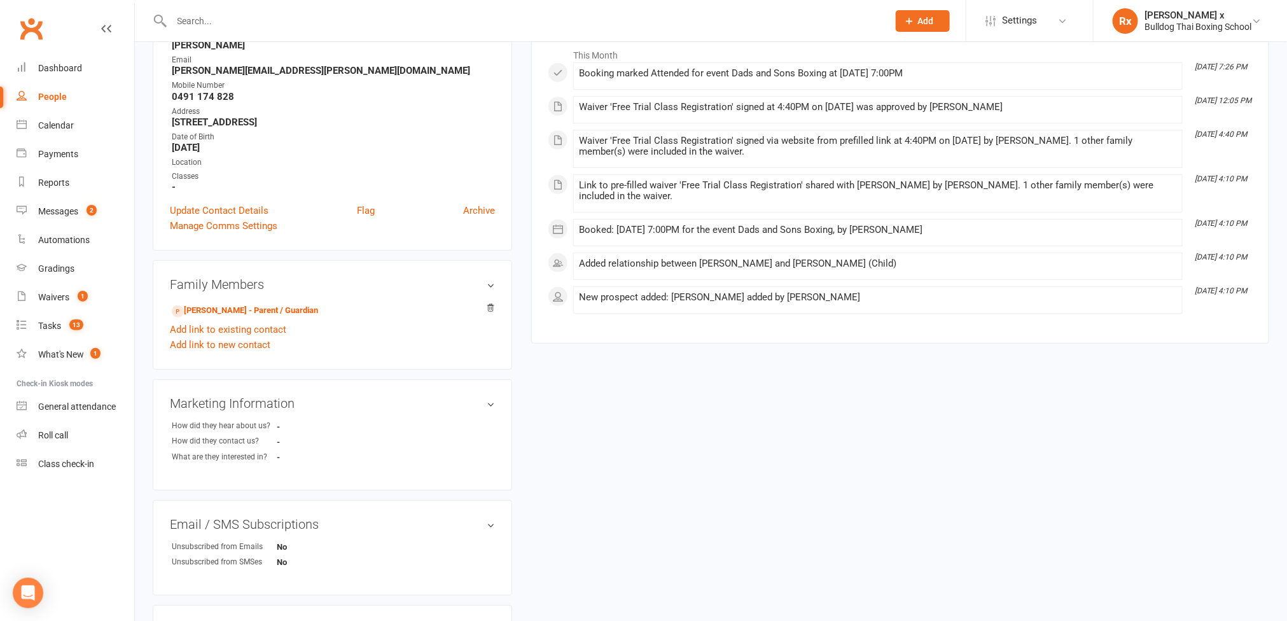
click at [237, 25] on input "text" at bounding box center [524, 21] width 712 height 18
paste input "Chadwick Kinley"
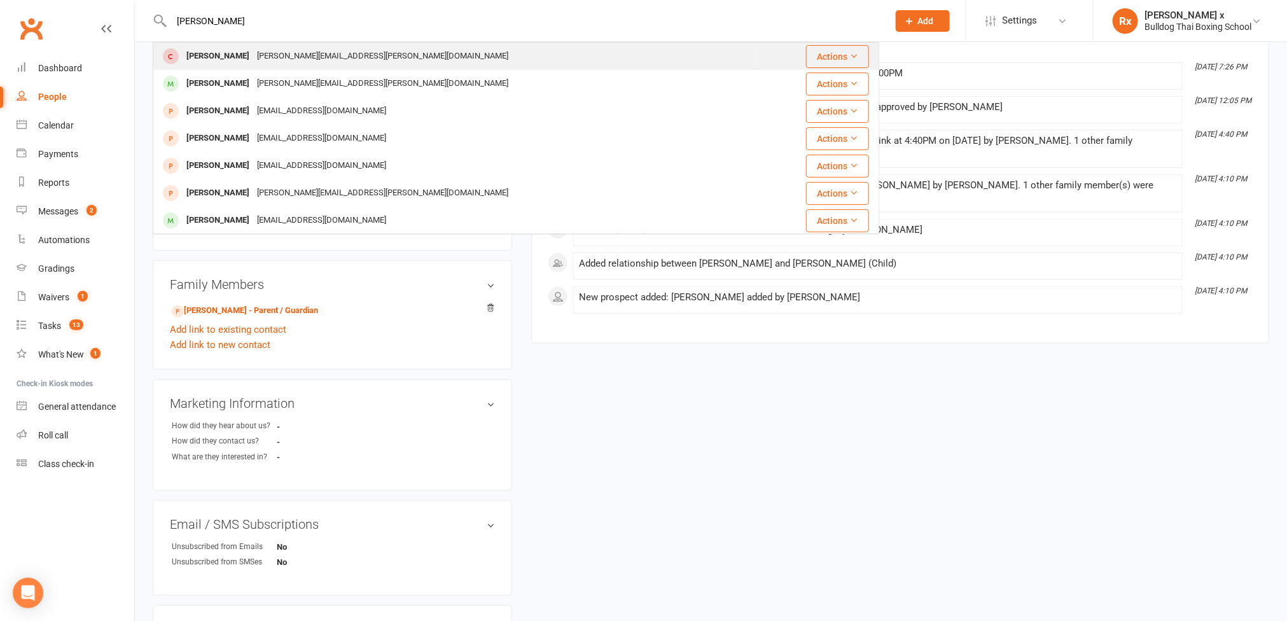
type input "Chadwick Kinley"
click at [243, 59] on div "[PERSON_NAME]" at bounding box center [218, 56] width 71 height 18
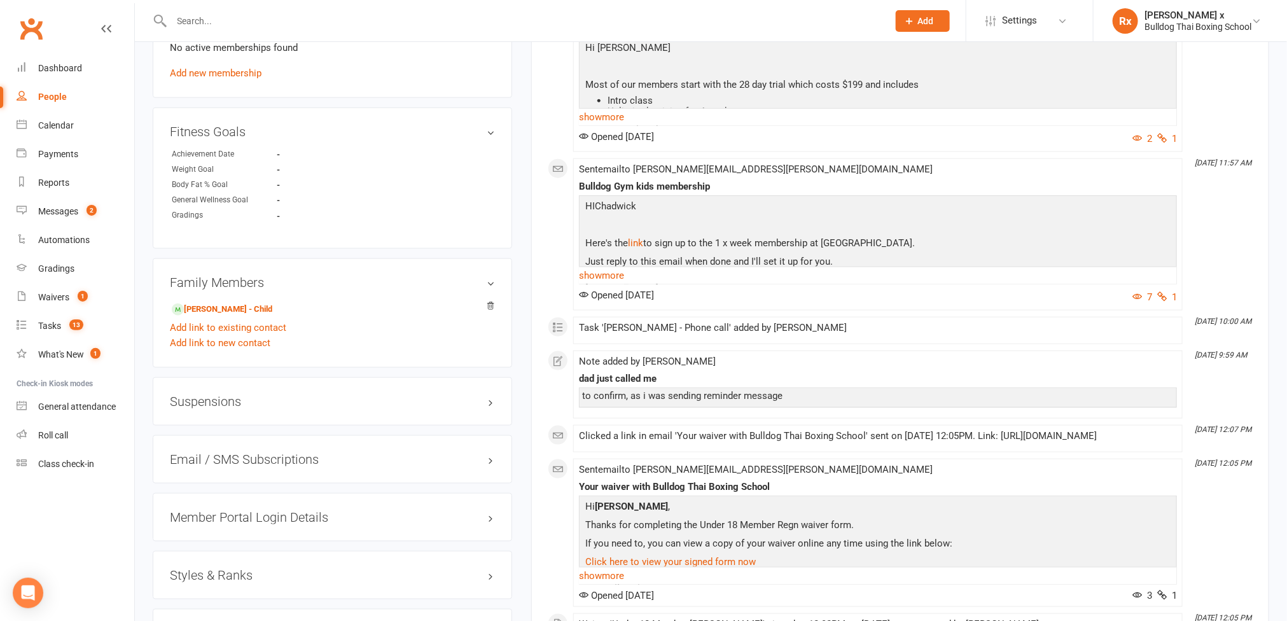
scroll to position [668, 0]
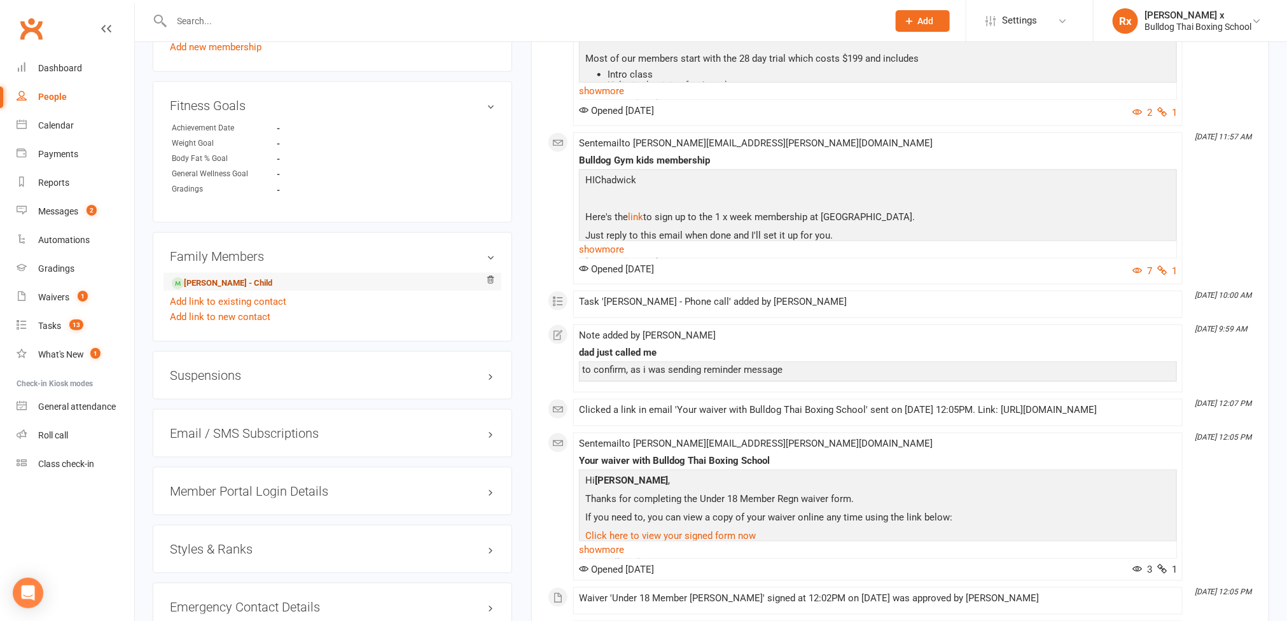
click at [228, 290] on link "Sebastian Kinlay - Child" at bounding box center [222, 283] width 101 height 13
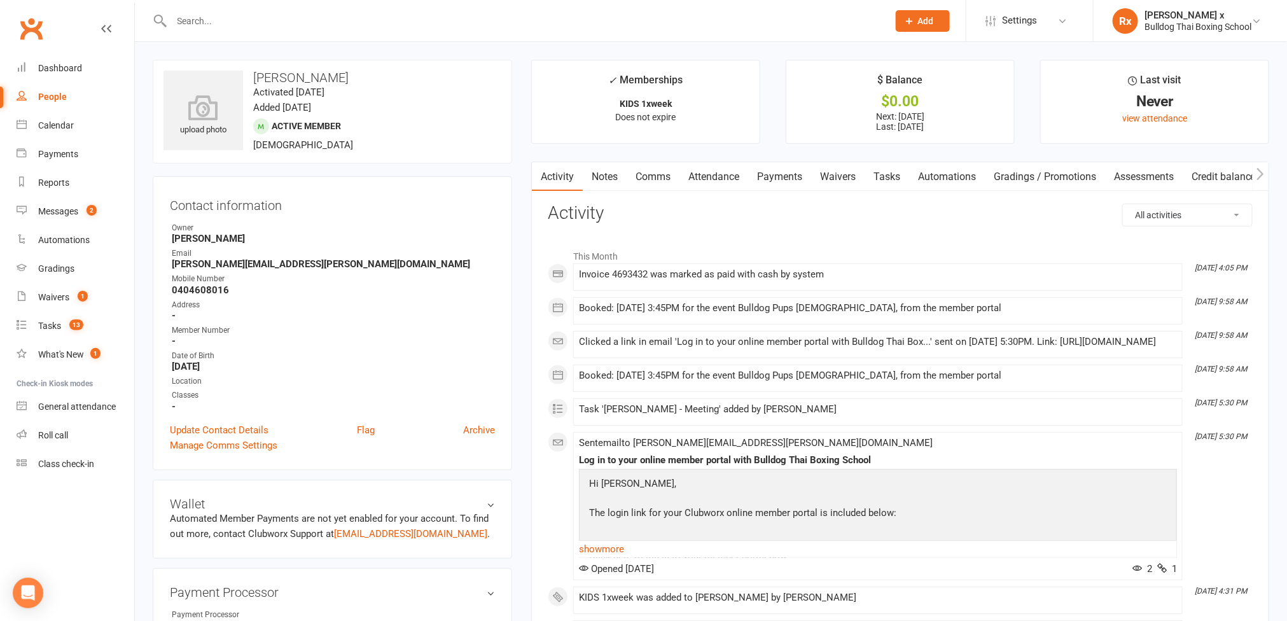
click at [781, 178] on link "Payments" at bounding box center [779, 176] width 63 height 29
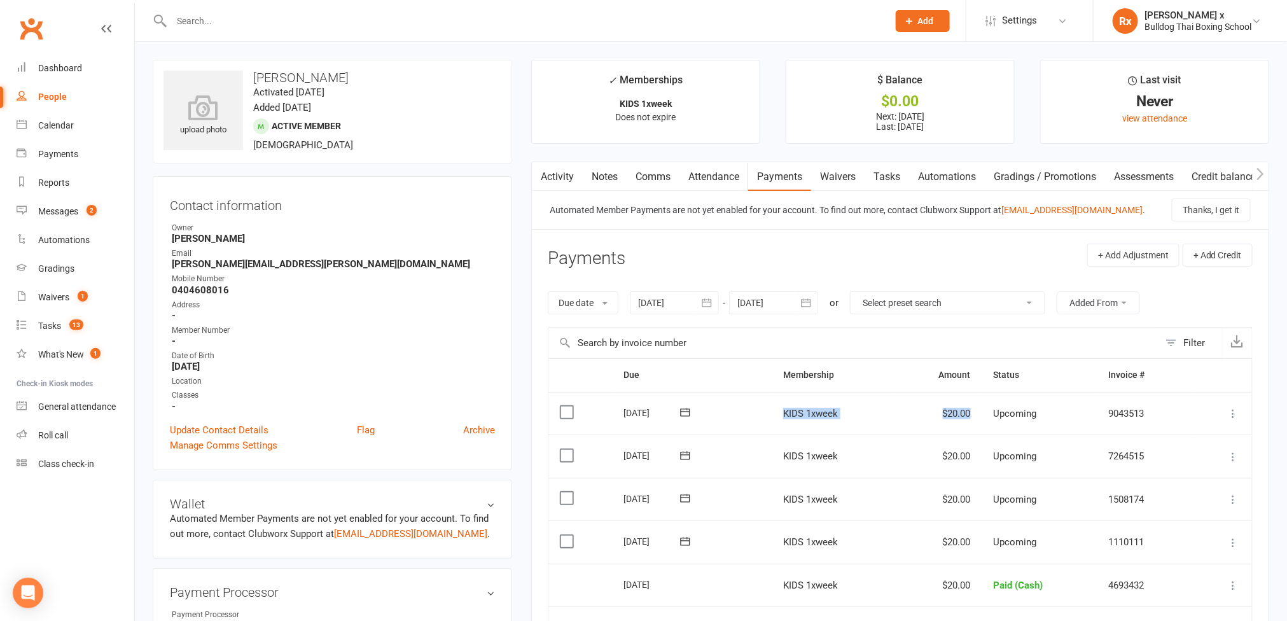
drag, startPoint x: 779, startPoint y: 413, endPoint x: 985, endPoint y: 422, distance: 206.4
click at [985, 422] on tr "Select this 09 Oct 2025 Sebastian Kinlay KIDS 1xweek $20.00 Upcoming 9043513 Ma…" at bounding box center [901, 413] width 704 height 43
copy tr "KIDS 1xweek $20.00"
click at [232, 25] on input "text" at bounding box center [524, 21] width 712 height 18
paste input "[PERSON_NAME]"
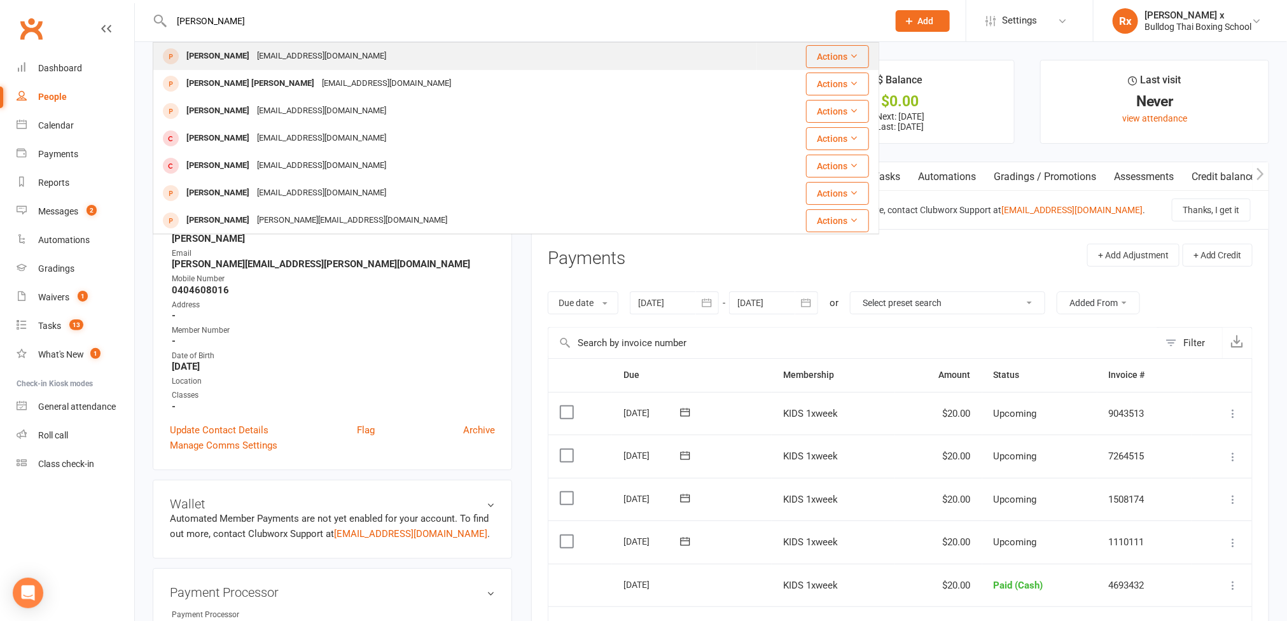
type input "[PERSON_NAME]"
click at [239, 58] on div "[PERSON_NAME]" at bounding box center [218, 56] width 71 height 18
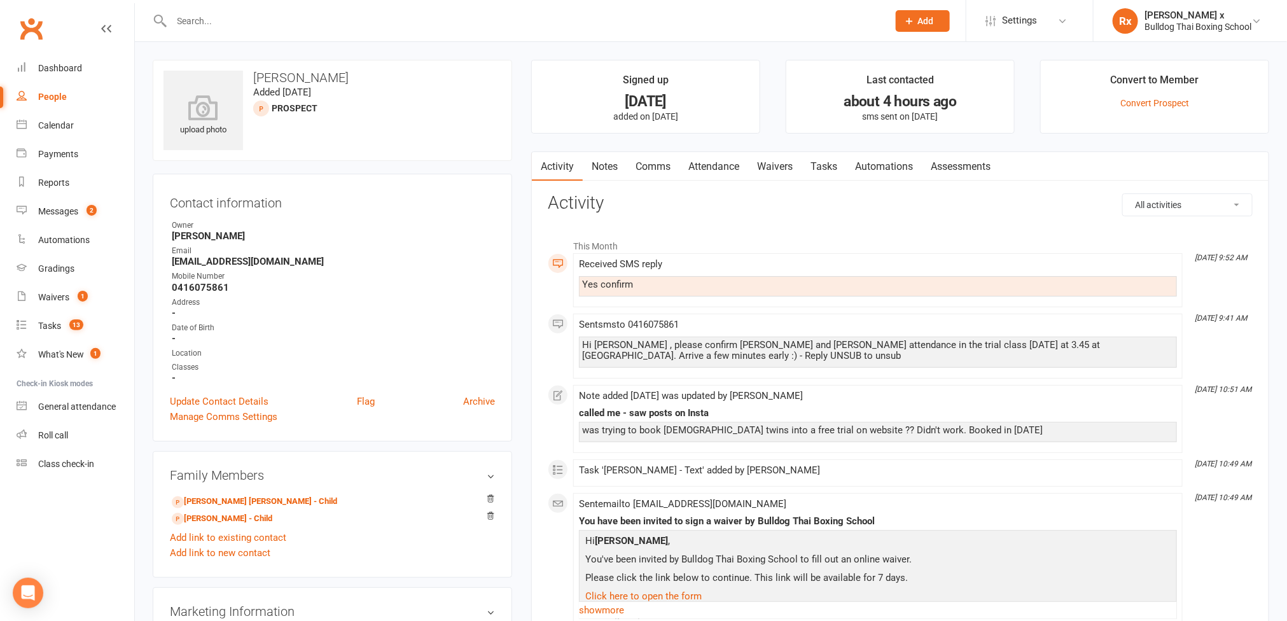
click at [258, 264] on strong "[EMAIL_ADDRESS][DOMAIN_NAME]" at bounding box center [333, 261] width 323 height 11
copy strong "[EMAIL_ADDRESS][DOMAIN_NAME]"
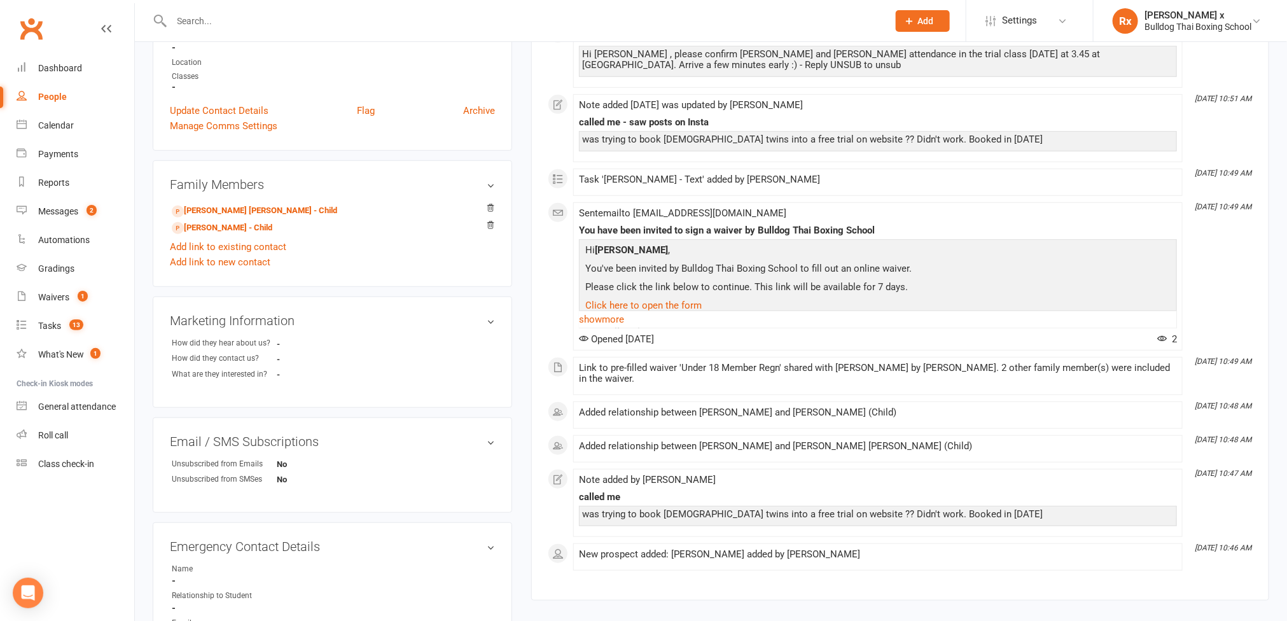
scroll to position [382, 0]
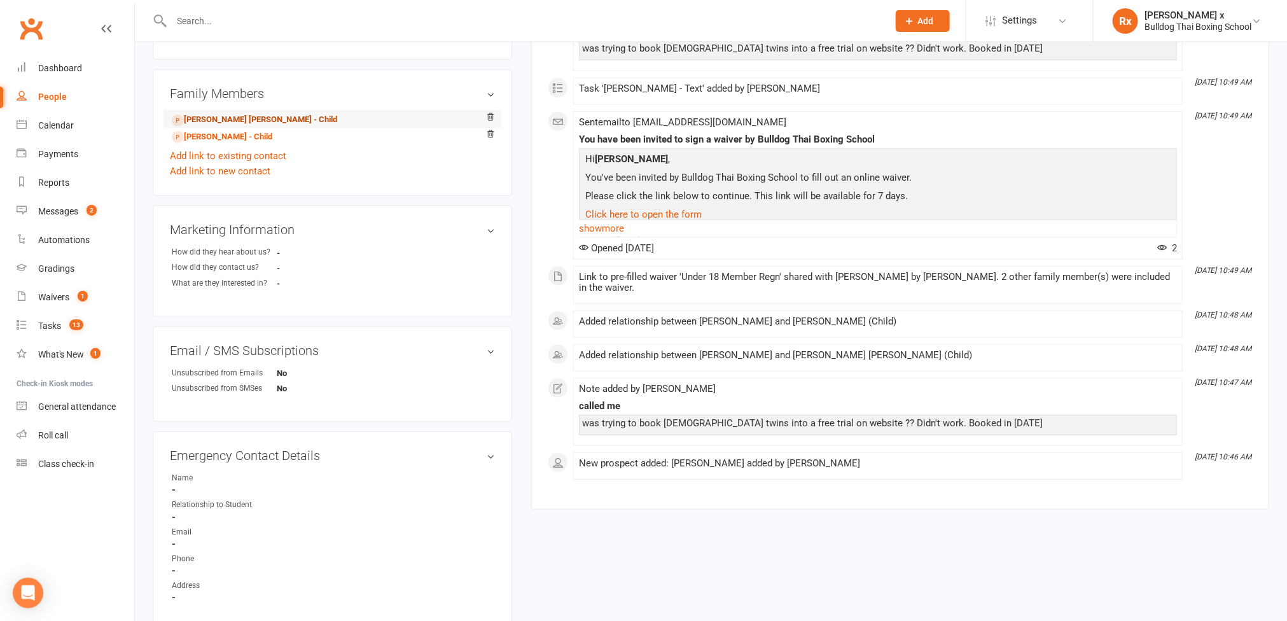
click at [203, 122] on link "Cooper Willcox - Child" at bounding box center [254, 119] width 165 height 13
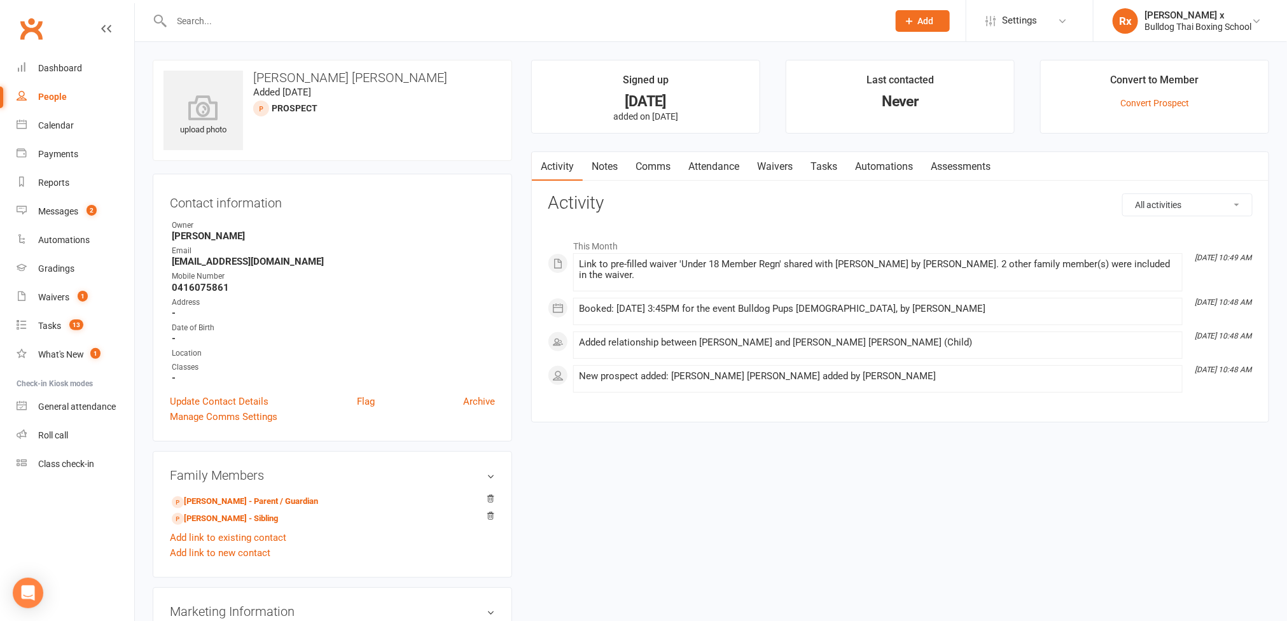
click at [216, 293] on strong "0416075861" at bounding box center [333, 287] width 323 height 11
copy strong "0416075861"
click at [229, 20] on input "text" at bounding box center [524, 21] width 712 height 18
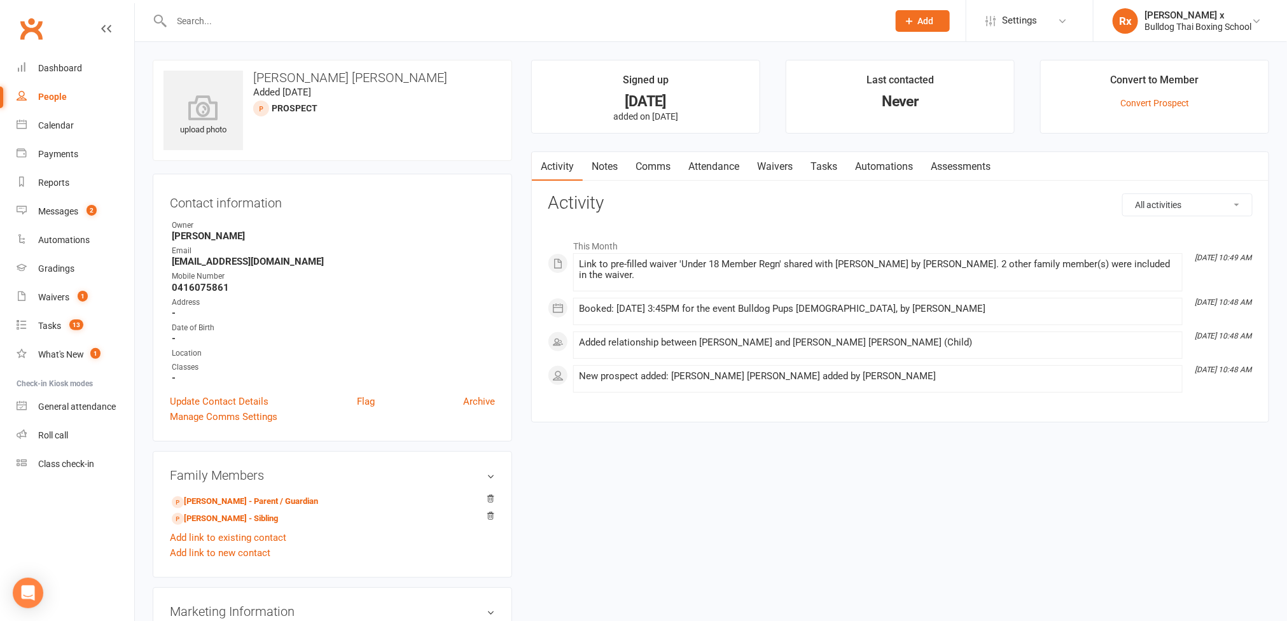
click at [881, 202] on h3 "Activity" at bounding box center [900, 203] width 705 height 20
click at [258, 24] on input "text" at bounding box center [524, 21] width 712 height 18
paste input "[PERSON_NAME]"
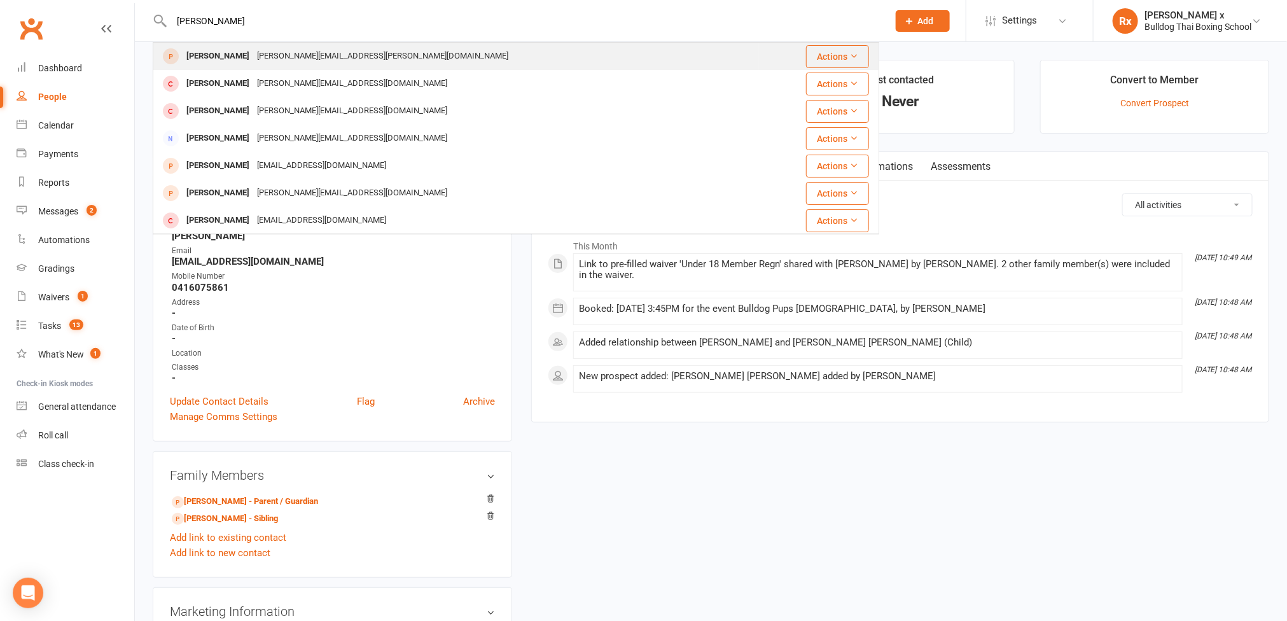
type input "[PERSON_NAME]"
click at [262, 46] on div "Jessica Pope Jessica.goodwin@live.com.au" at bounding box center [456, 56] width 604 height 26
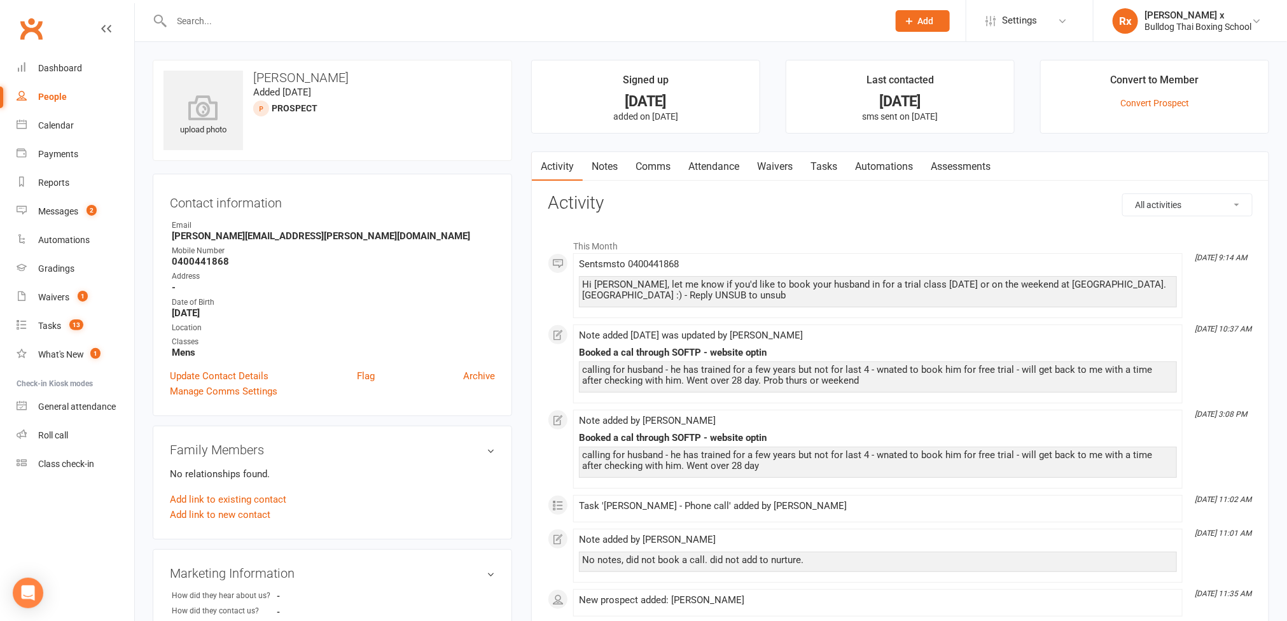
click at [66, 104] on link "People" at bounding box center [76, 97] width 118 height 29
select select "100"
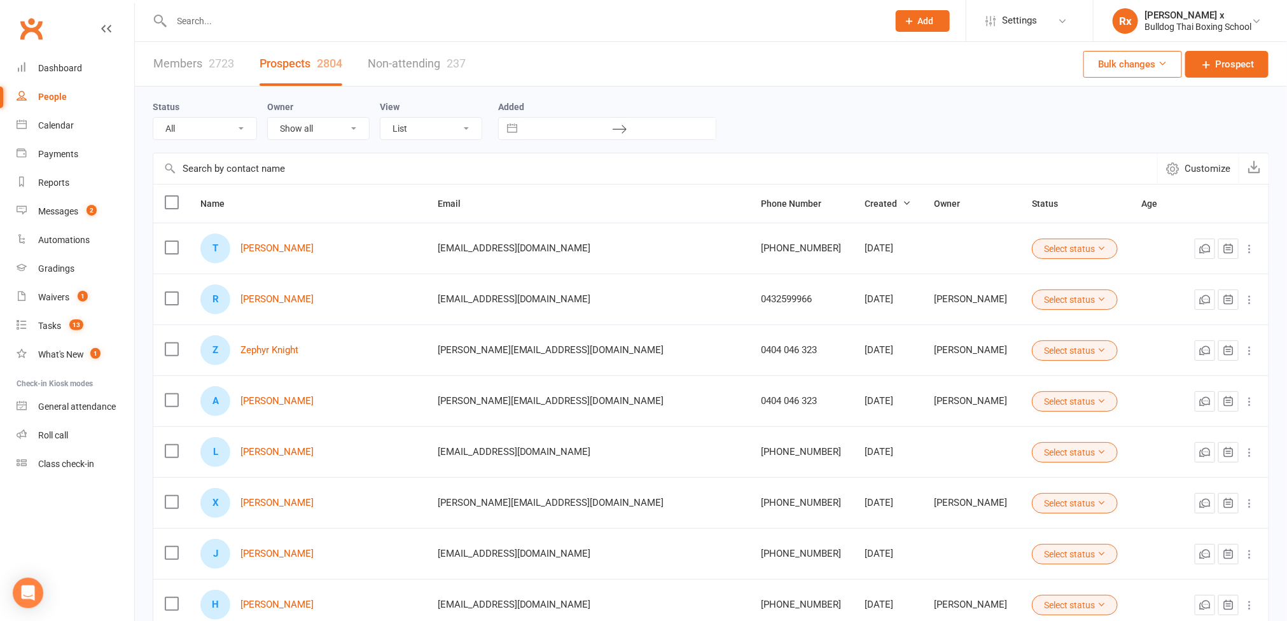
click at [247, 20] on input "text" at bounding box center [524, 21] width 712 height 18
paste input "[US_STATE] Eyles"
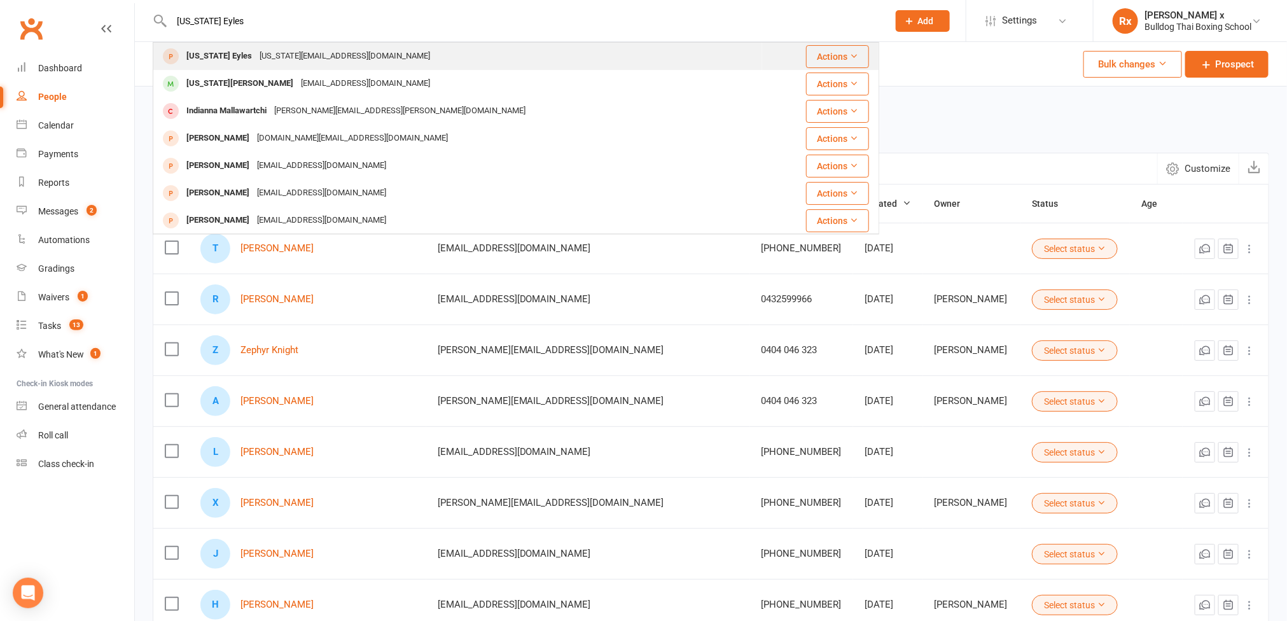
type input "[US_STATE] Eyles"
click at [258, 52] on div "[US_STATE][EMAIL_ADDRESS][DOMAIN_NAME]" at bounding box center [345, 56] width 178 height 18
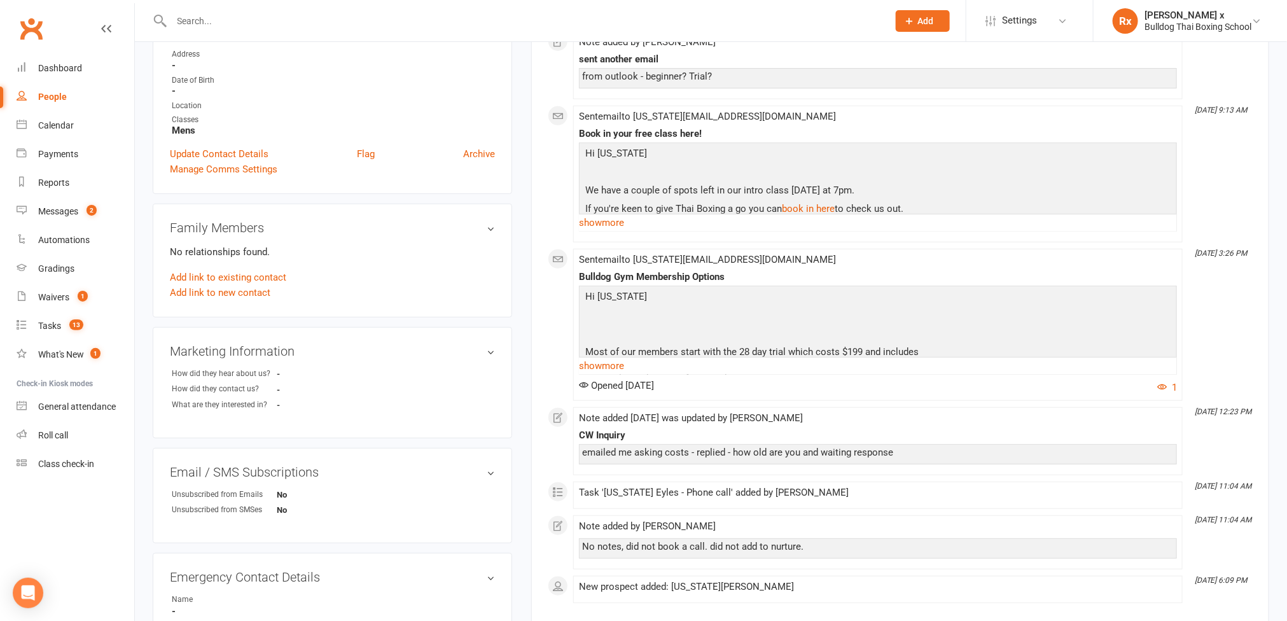
scroll to position [191, 0]
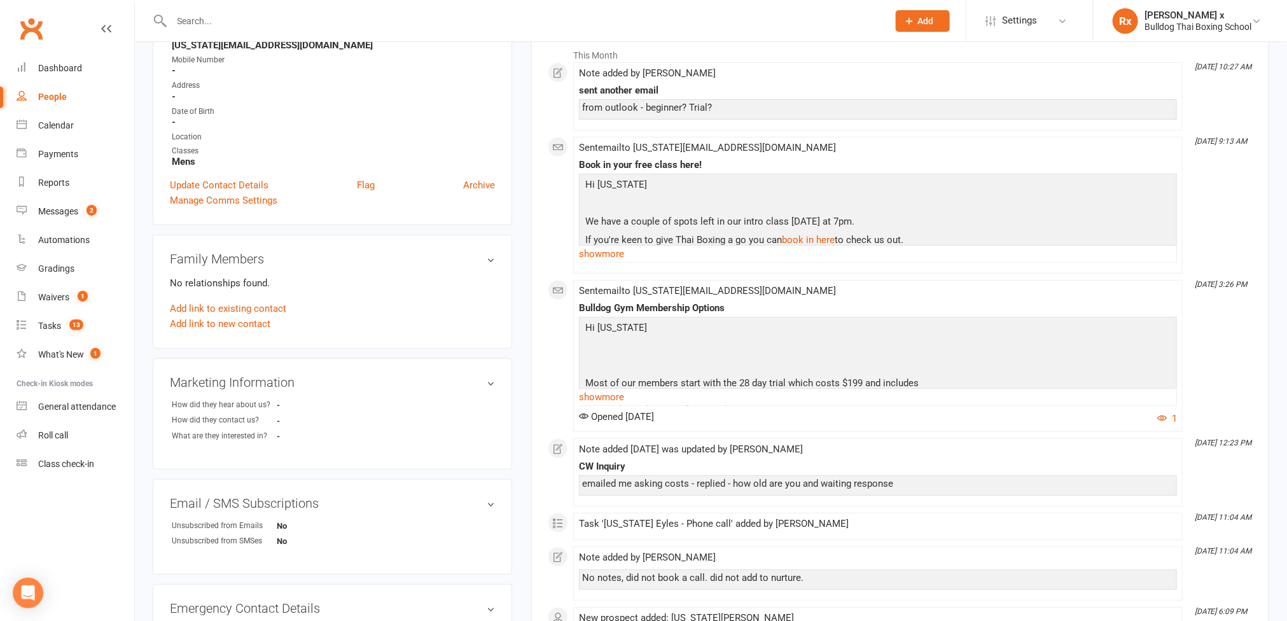
click at [258, 13] on input "text" at bounding box center [524, 21] width 712 height 18
paste input "[PERSON_NAME] [PERSON_NAME]"
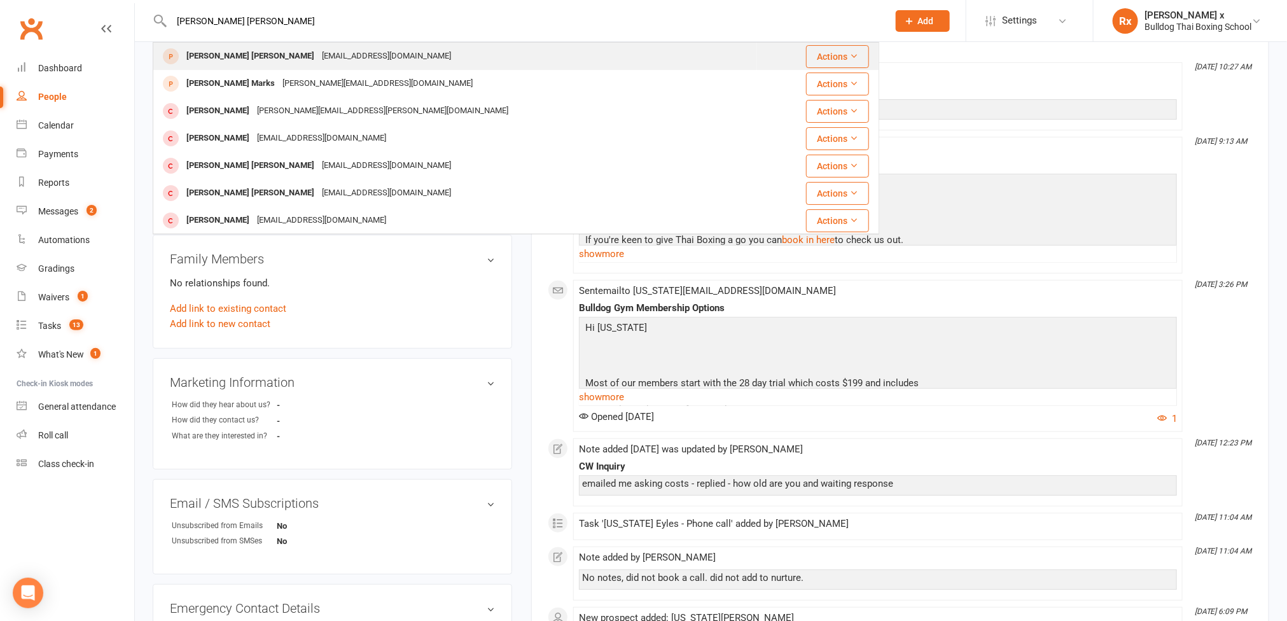
type input "[PERSON_NAME] [PERSON_NAME]"
click at [318, 57] on div "[EMAIL_ADDRESS][DOMAIN_NAME]" at bounding box center [386, 56] width 137 height 18
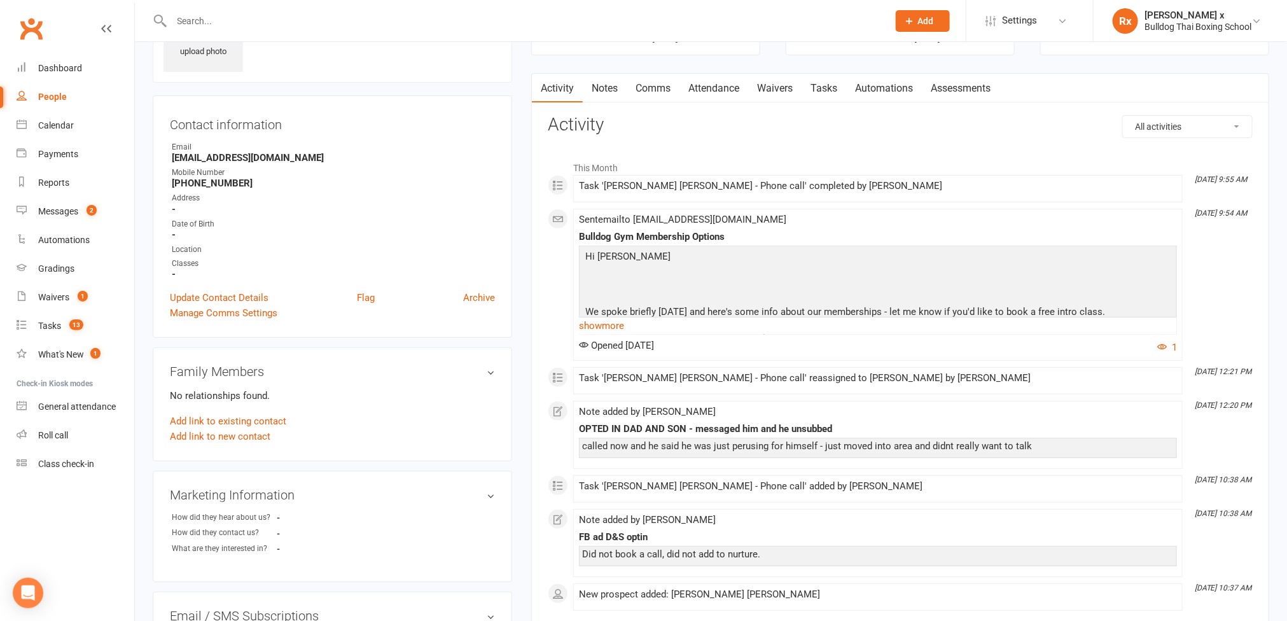
scroll to position [286, 0]
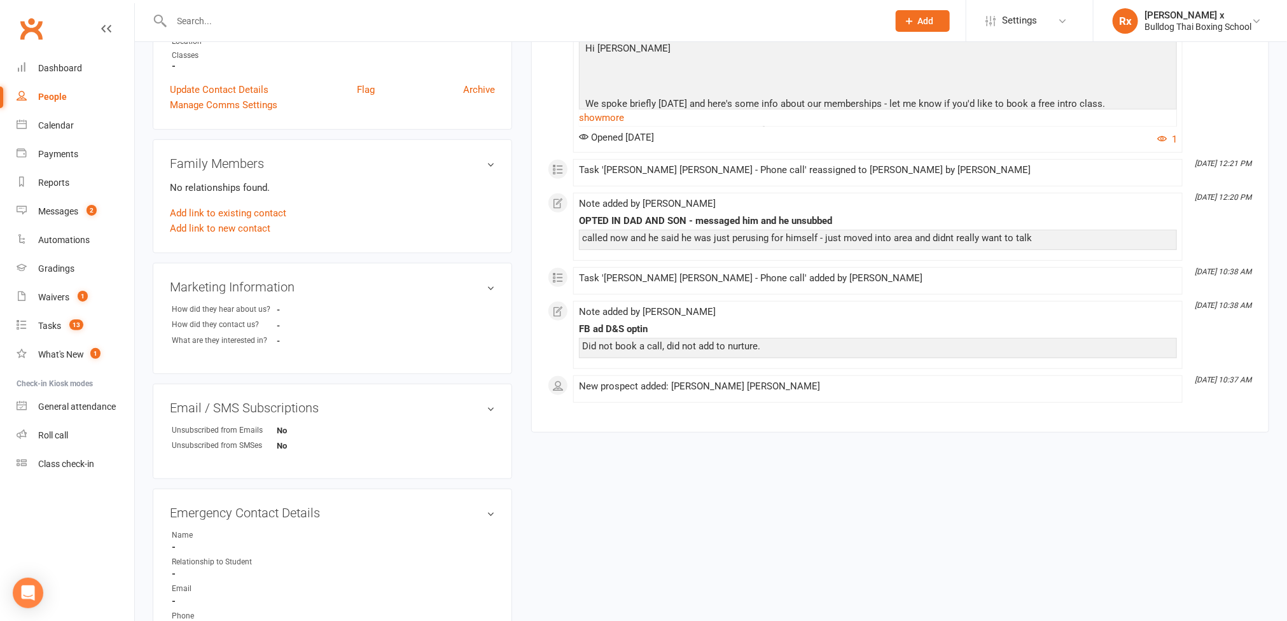
click at [237, 19] on input "text" at bounding box center [524, 21] width 712 height 18
paste input "[PERSON_NAME]"
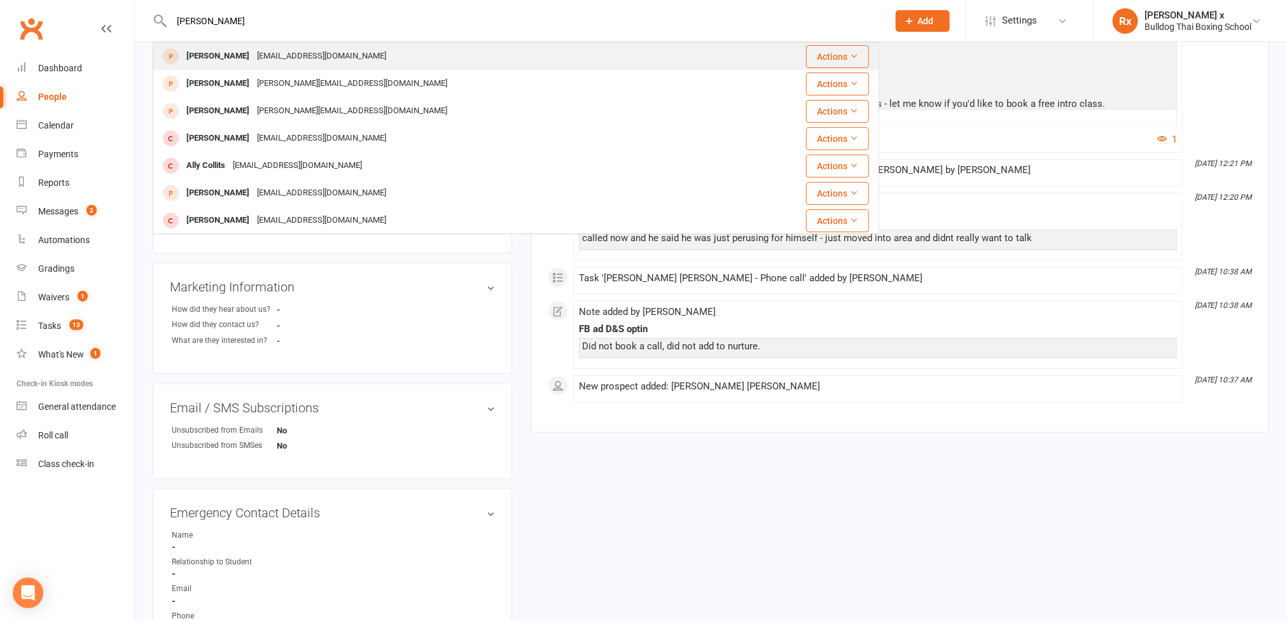
type input "[PERSON_NAME]"
click at [237, 54] on div "[PERSON_NAME]" at bounding box center [218, 56] width 71 height 18
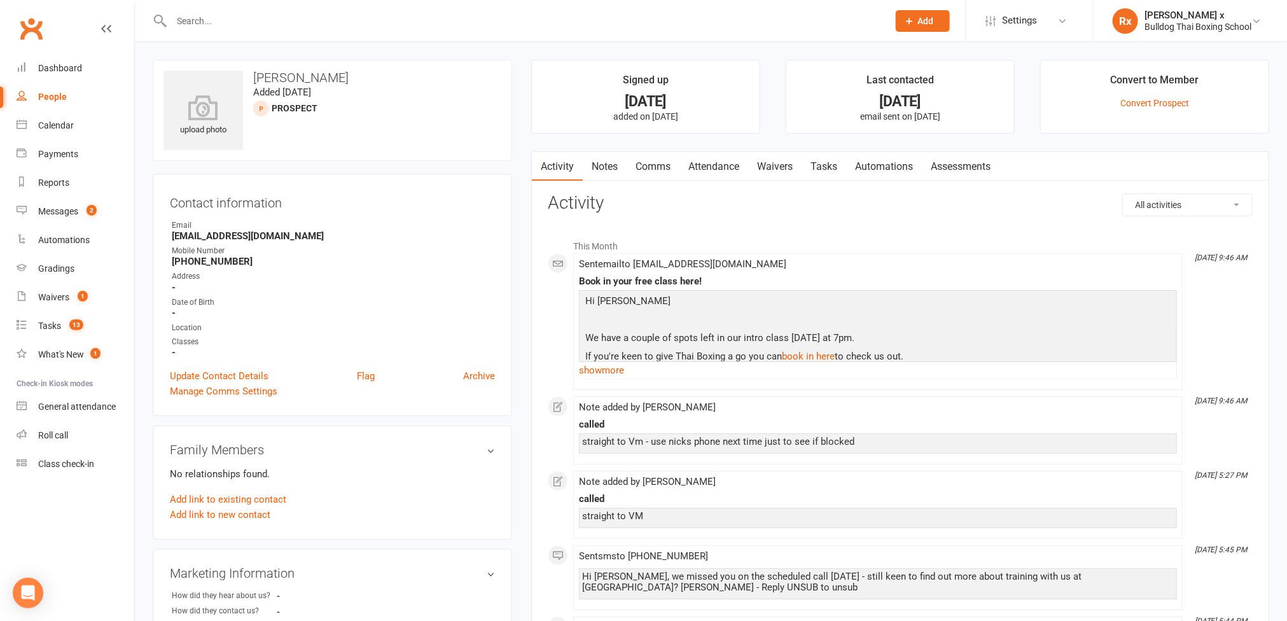
click at [233, 25] on input "text" at bounding box center [524, 21] width 712 height 18
paste input "Jack Connelly"
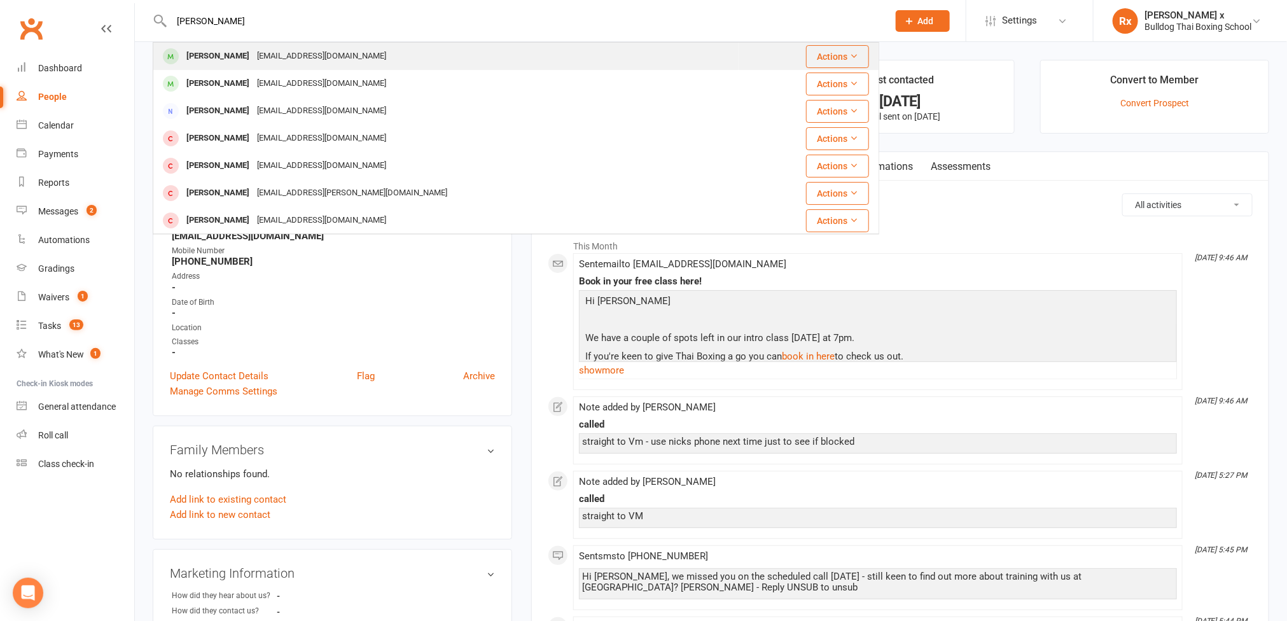
type input "Jack Connelly"
click at [234, 48] on div "Jack Connelly" at bounding box center [218, 56] width 71 height 18
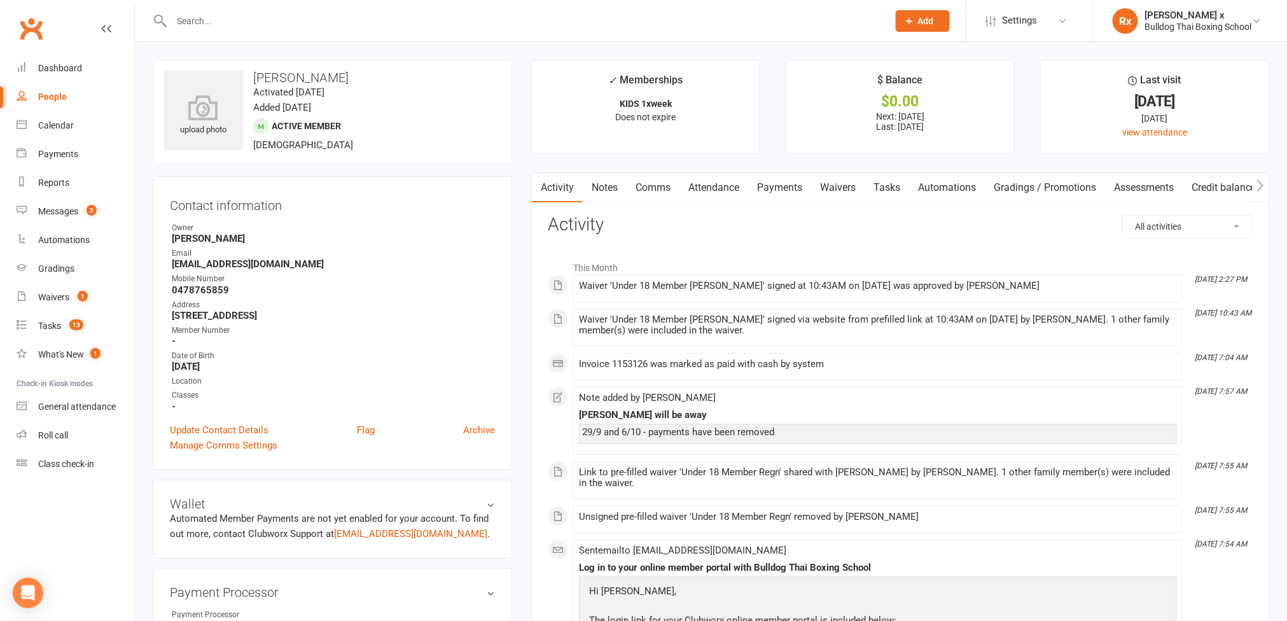
click at [229, 268] on strong "cmkjconnelly@gmail.com" at bounding box center [333, 263] width 323 height 11
copy strong "cmkjconnelly@gmail.com"
click at [256, 21] on input "text" at bounding box center [524, 21] width 712 height 18
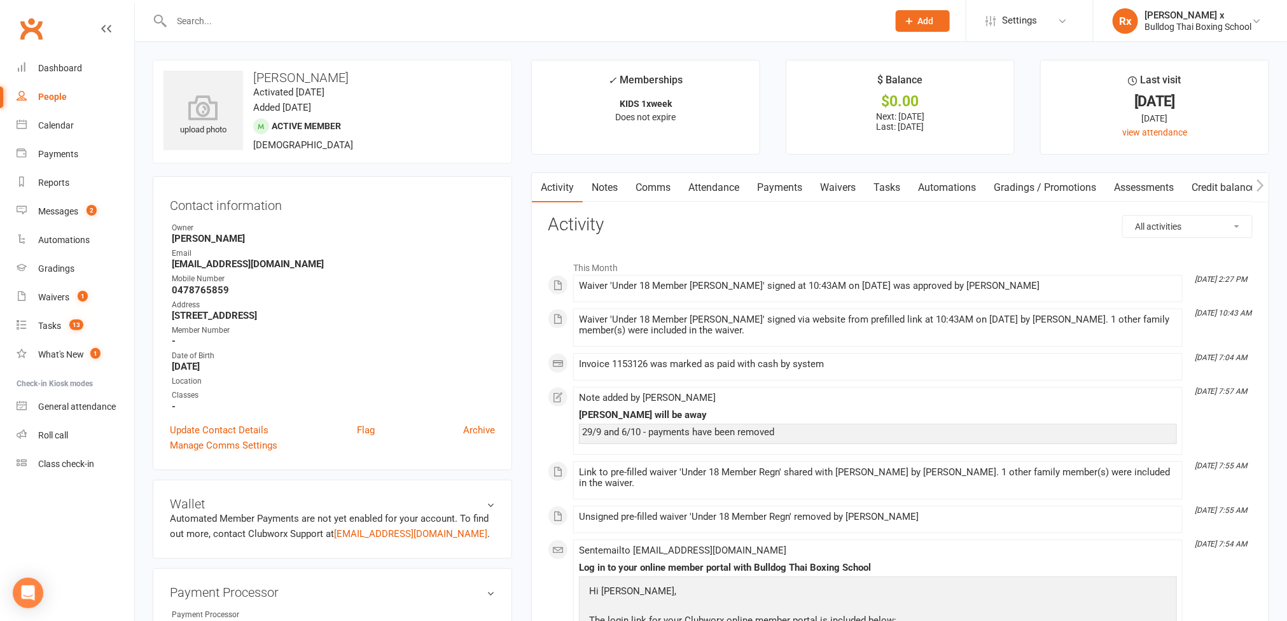
paste input "Geoffrey Herbert"
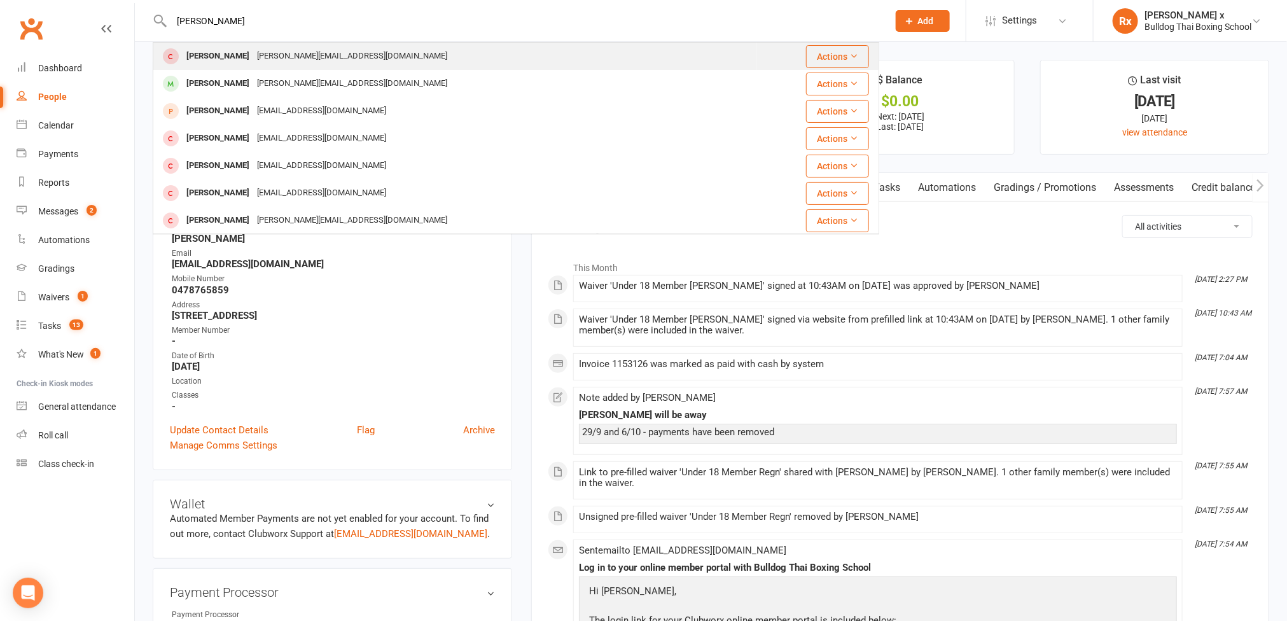
type input "Geoffrey Herbert"
click at [253, 53] on div "geoffrey@fuseproductions.com.au" at bounding box center [352, 56] width 198 height 18
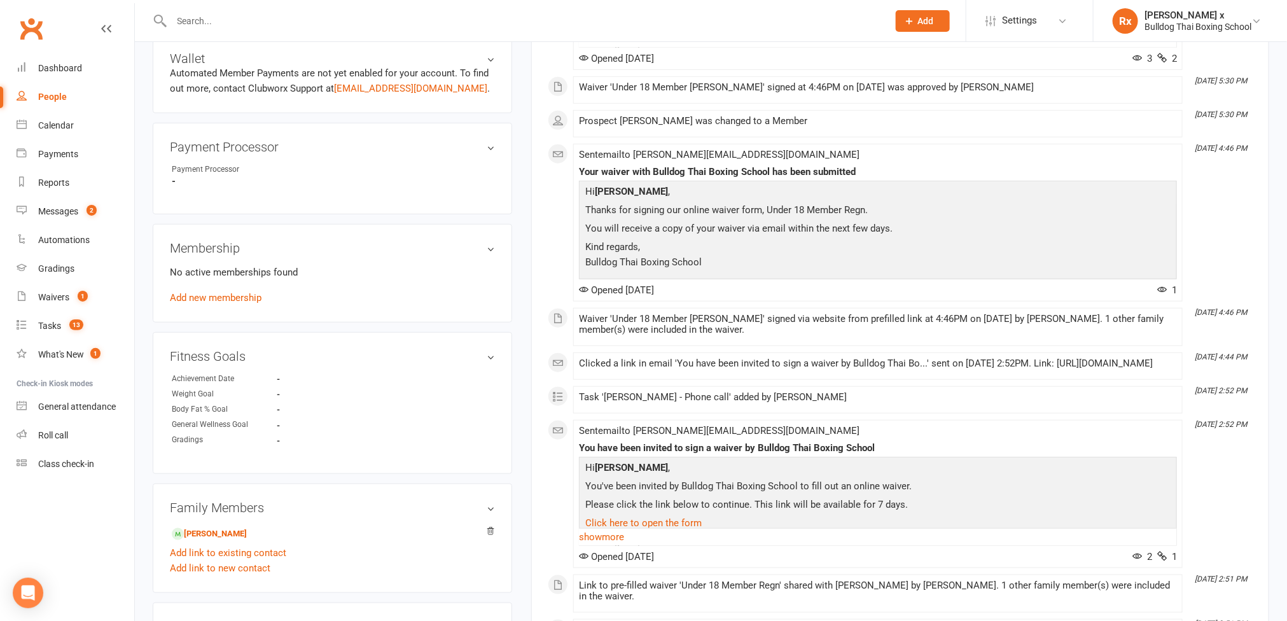
scroll to position [477, 0]
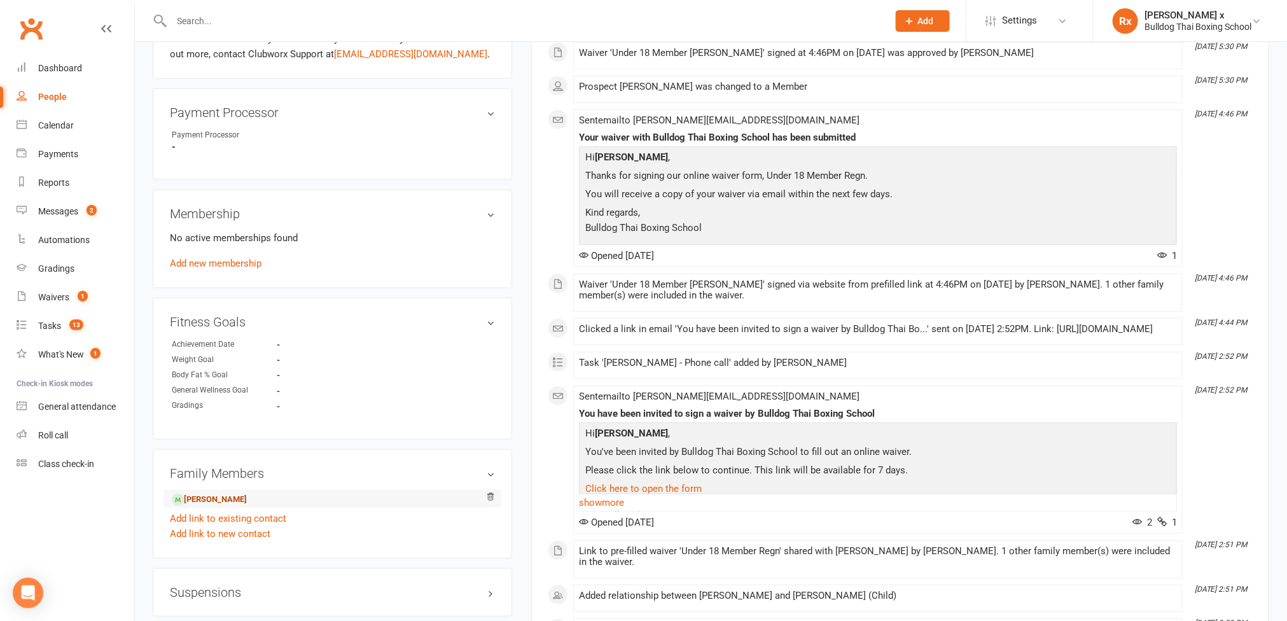
click at [193, 507] on link "Sylvan Herbert - Child" at bounding box center [209, 499] width 75 height 13
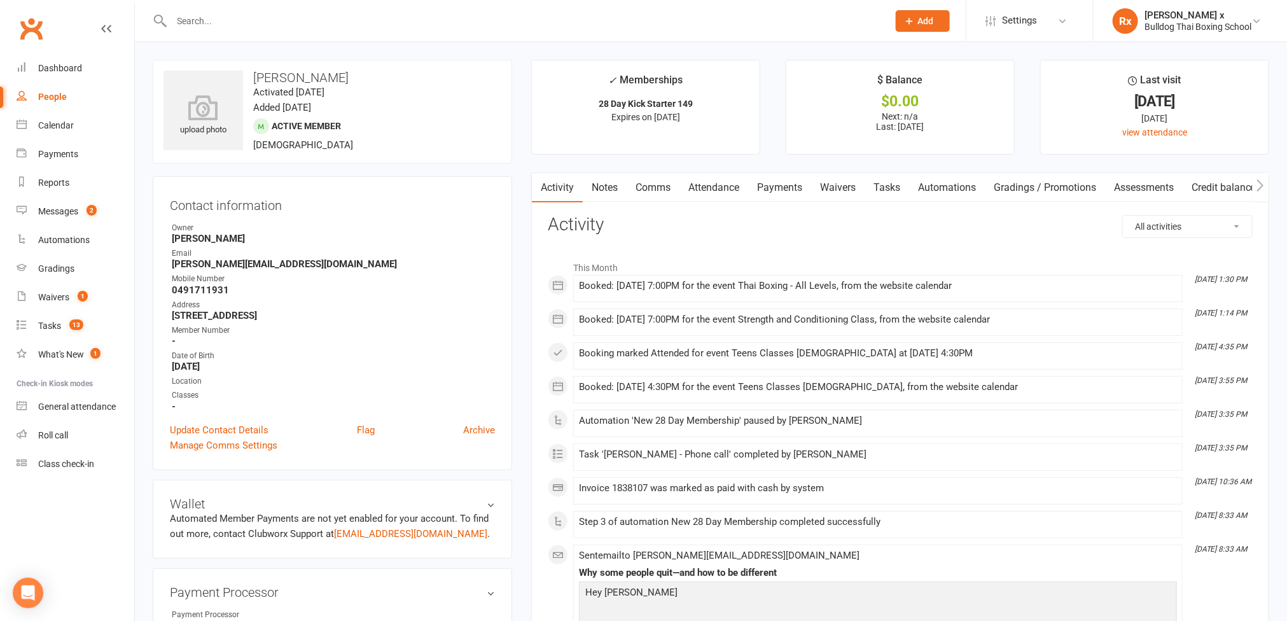
click at [241, 267] on strong "geoffrey@fuseproductions.com.au" at bounding box center [333, 263] width 323 height 11
copy strong "geoffrey@fuseproductions.com.au"
click at [266, 21] on input "text" at bounding box center [524, 21] width 712 height 18
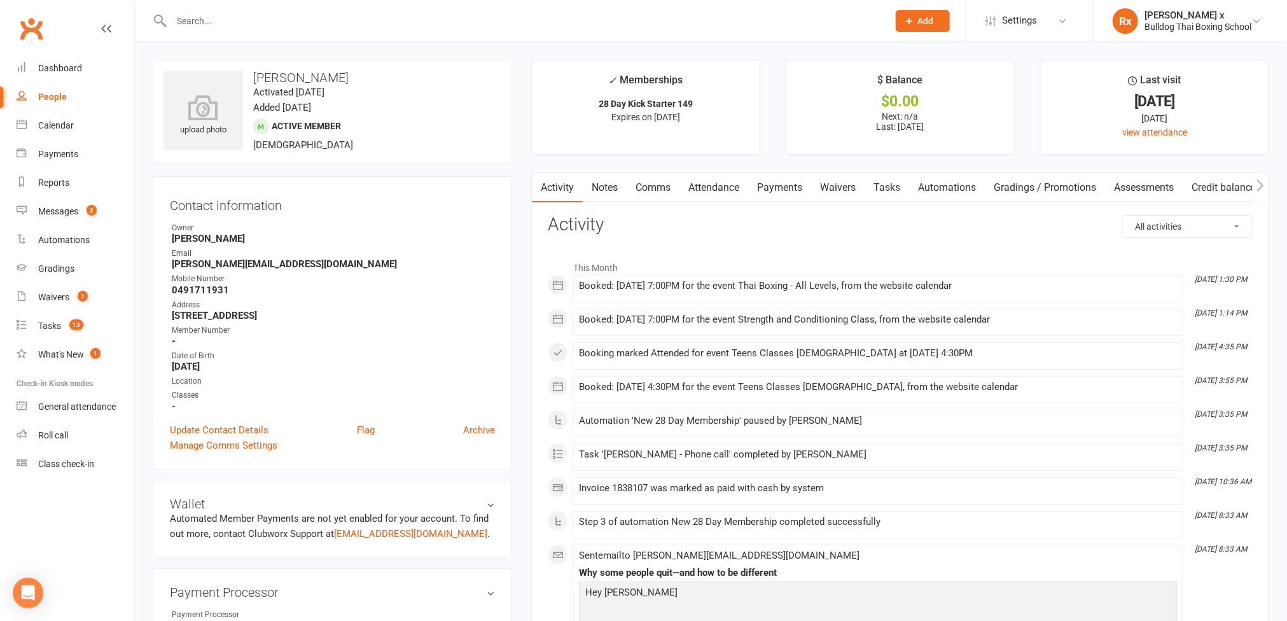
paste input "[PERSON_NAME]"
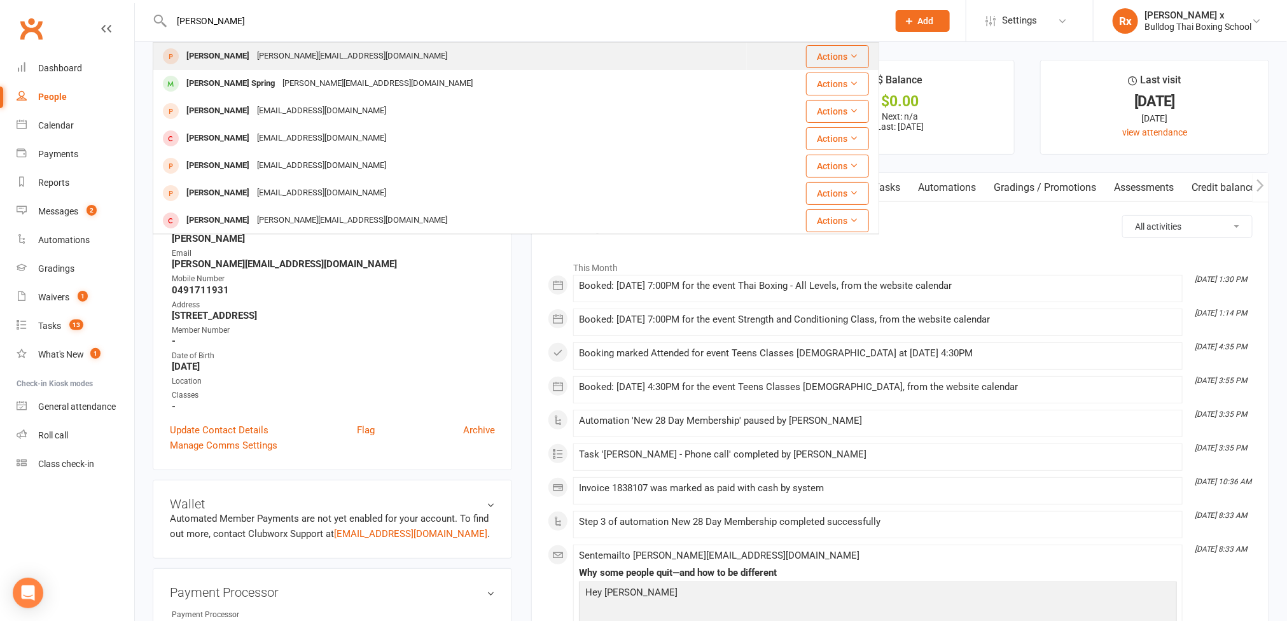
type input "[PERSON_NAME]"
click at [270, 63] on div "[PERSON_NAME][EMAIL_ADDRESS][DOMAIN_NAME]" at bounding box center [352, 56] width 198 height 18
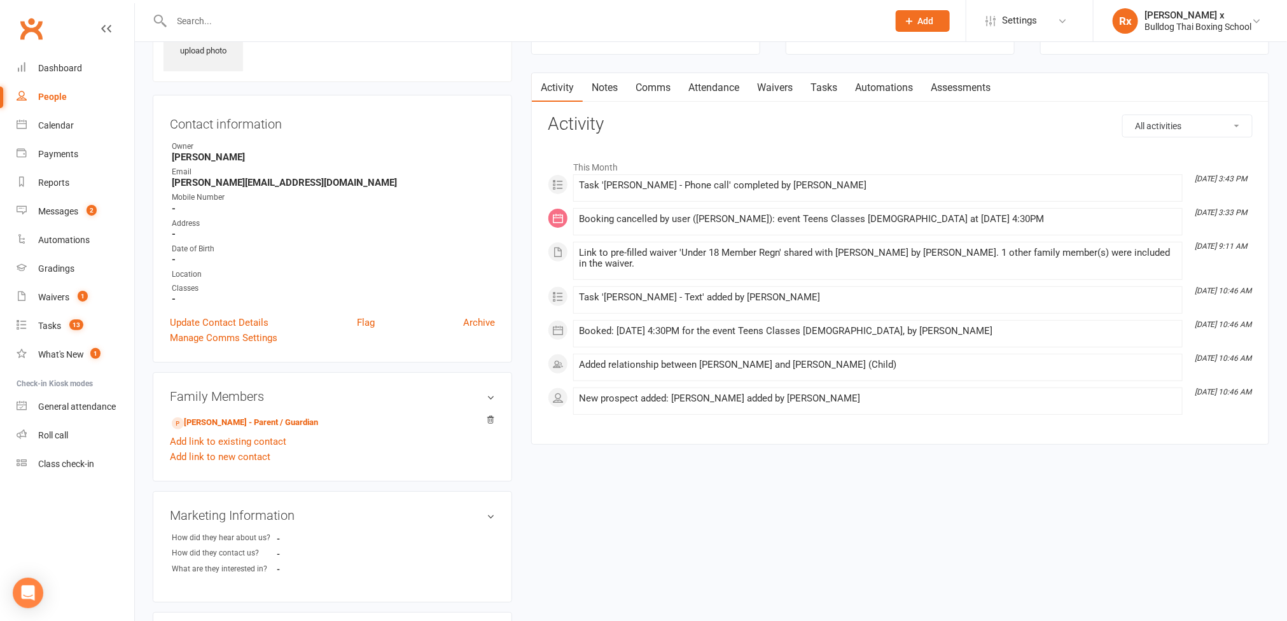
scroll to position [286, 0]
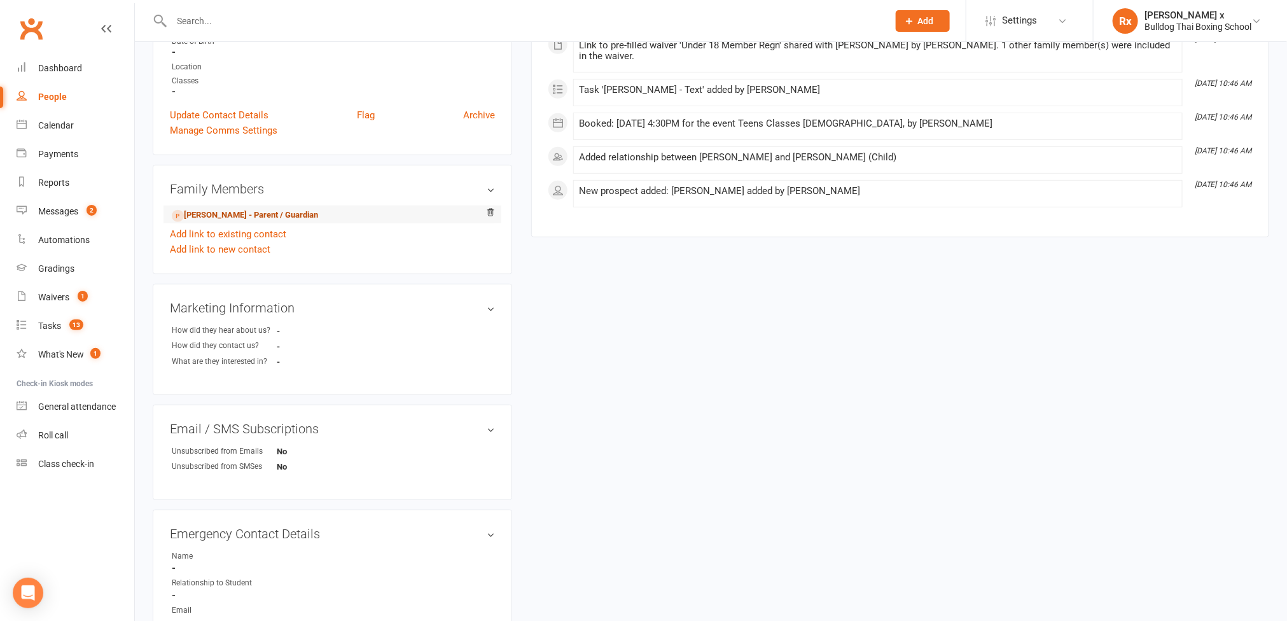
click at [210, 222] on link "Olga Boylan - Parent / Guardian" at bounding box center [245, 215] width 146 height 13
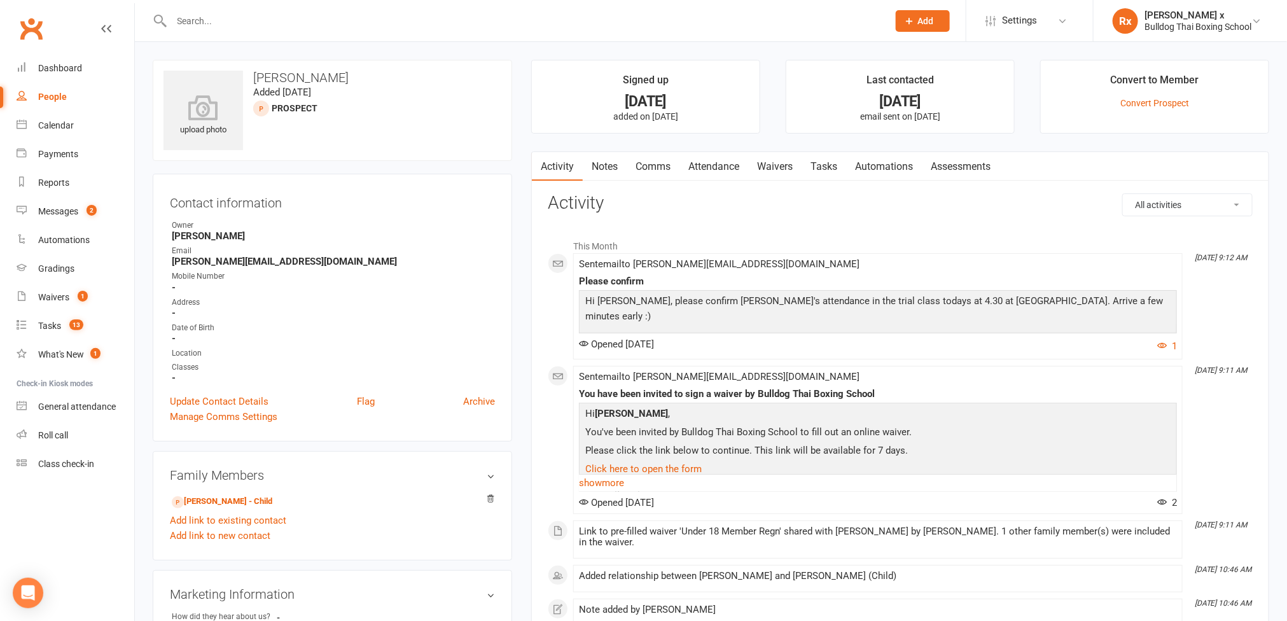
click at [225, 260] on strong "[PERSON_NAME][EMAIL_ADDRESS][DOMAIN_NAME]" at bounding box center [333, 261] width 323 height 11
click at [234, 15] on input "text" at bounding box center [524, 21] width 712 height 18
paste input "[PERSON_NAME]"
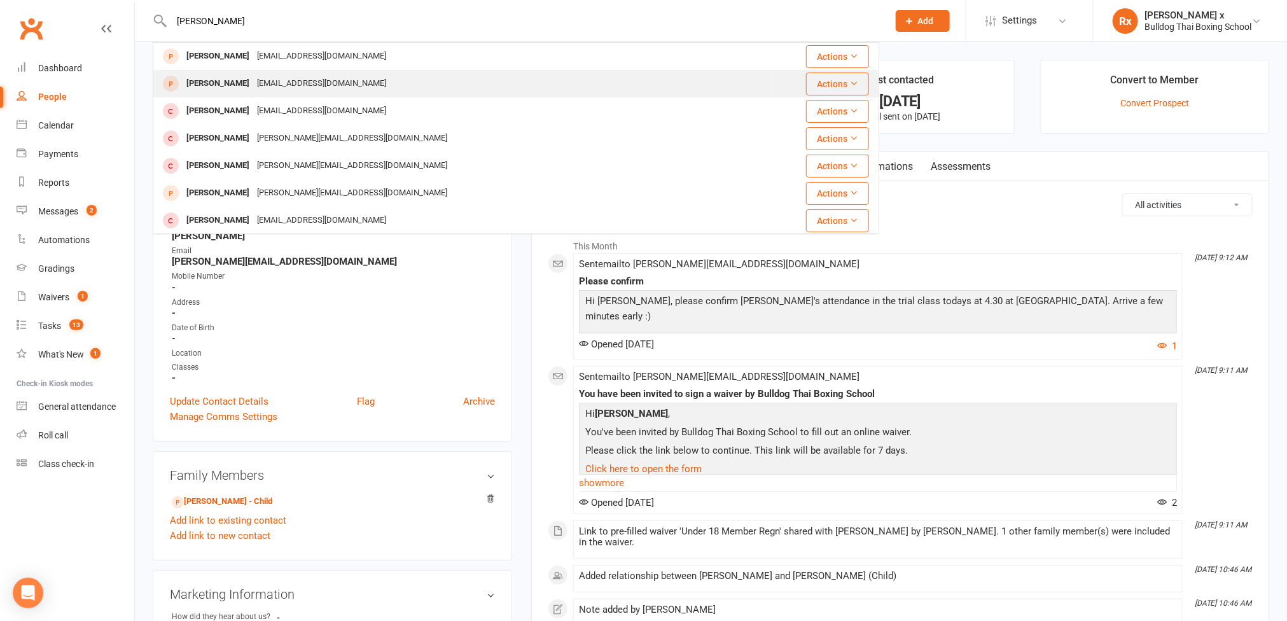
type input "[PERSON_NAME]"
click at [254, 83] on div "[EMAIL_ADDRESS][DOMAIN_NAME]" at bounding box center [321, 83] width 137 height 18
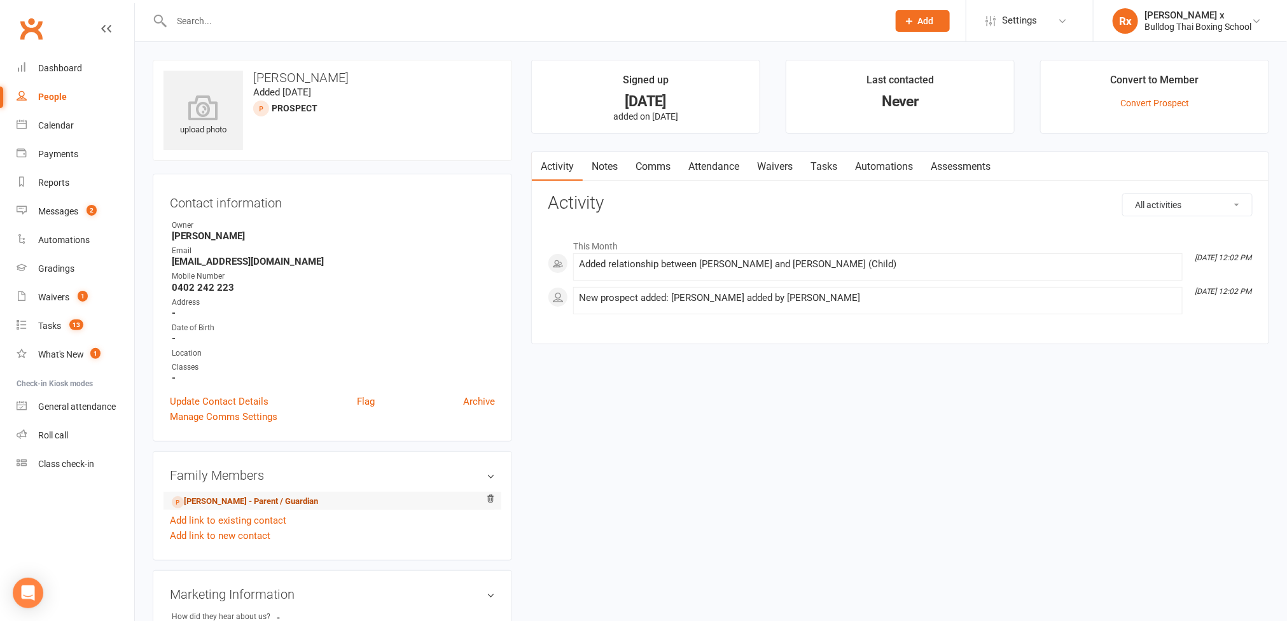
click at [216, 508] on link "Louise McGraw - Parent / Guardian" at bounding box center [245, 501] width 146 height 13
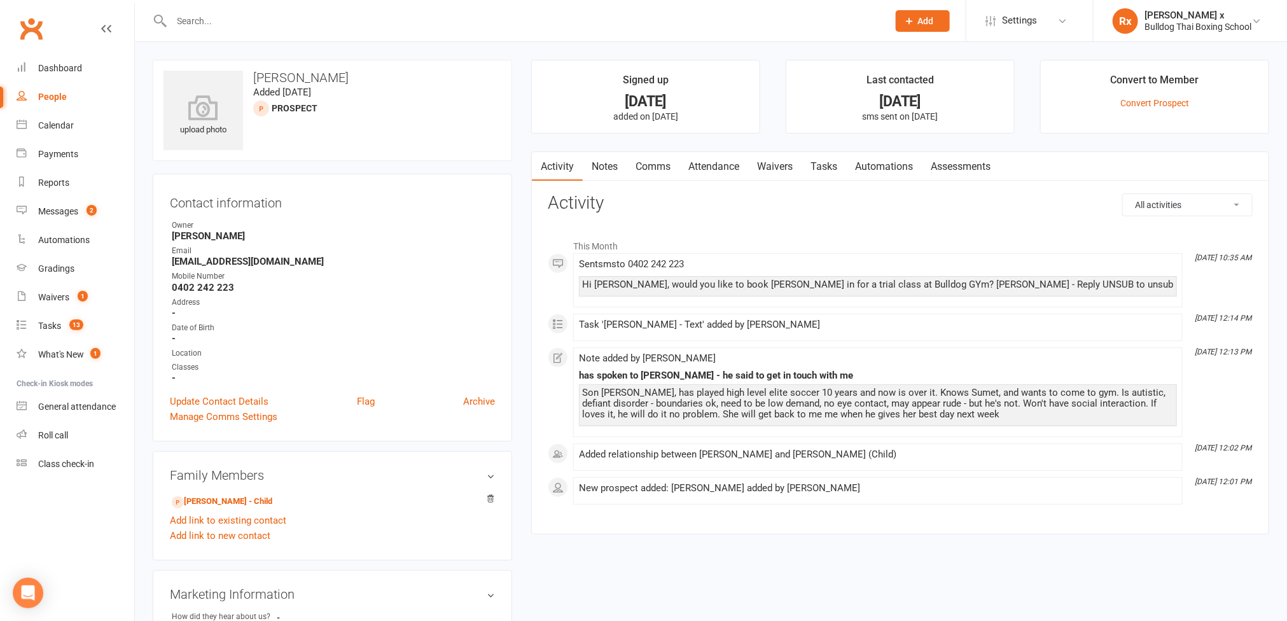
click at [204, 21] on input "text" at bounding box center [524, 21] width 712 height 18
paste input "[PERSON_NAME]"
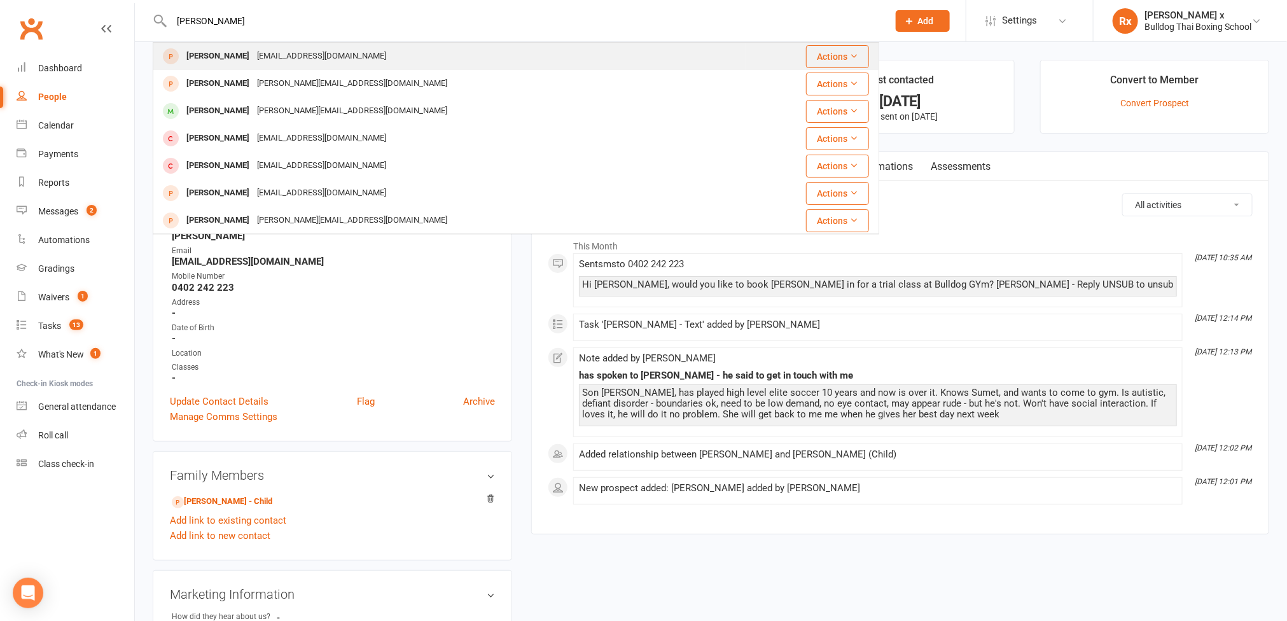
type input "[PERSON_NAME]"
click at [225, 55] on div "[PERSON_NAME]" at bounding box center [218, 56] width 71 height 18
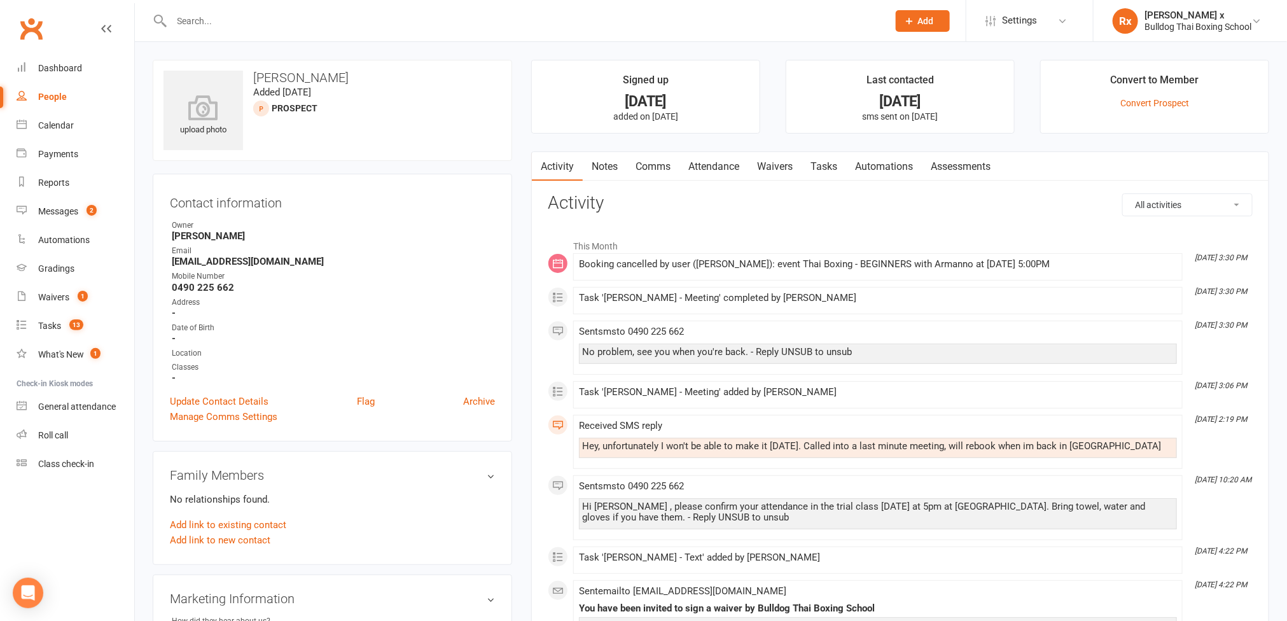
click at [258, 25] on input "text" at bounding box center [524, 21] width 712 height 18
paste input "India-[PERSON_NAME]"
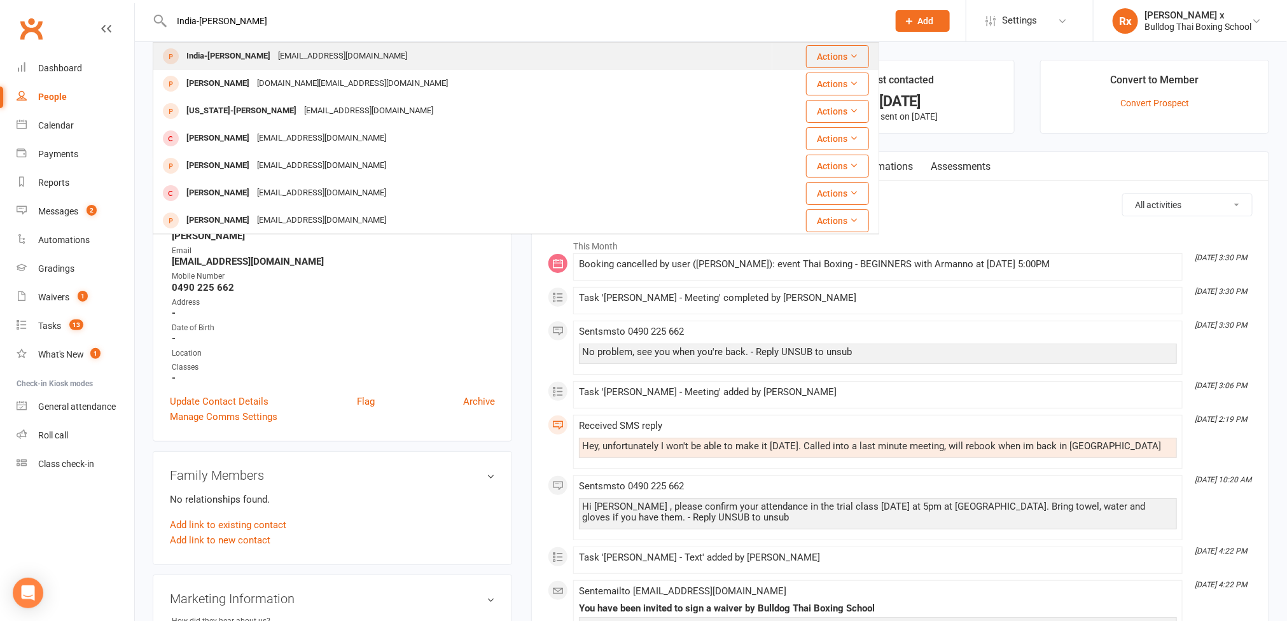
type input "India-[PERSON_NAME]"
click at [258, 58] on div "India-[PERSON_NAME]" at bounding box center [229, 56] width 92 height 18
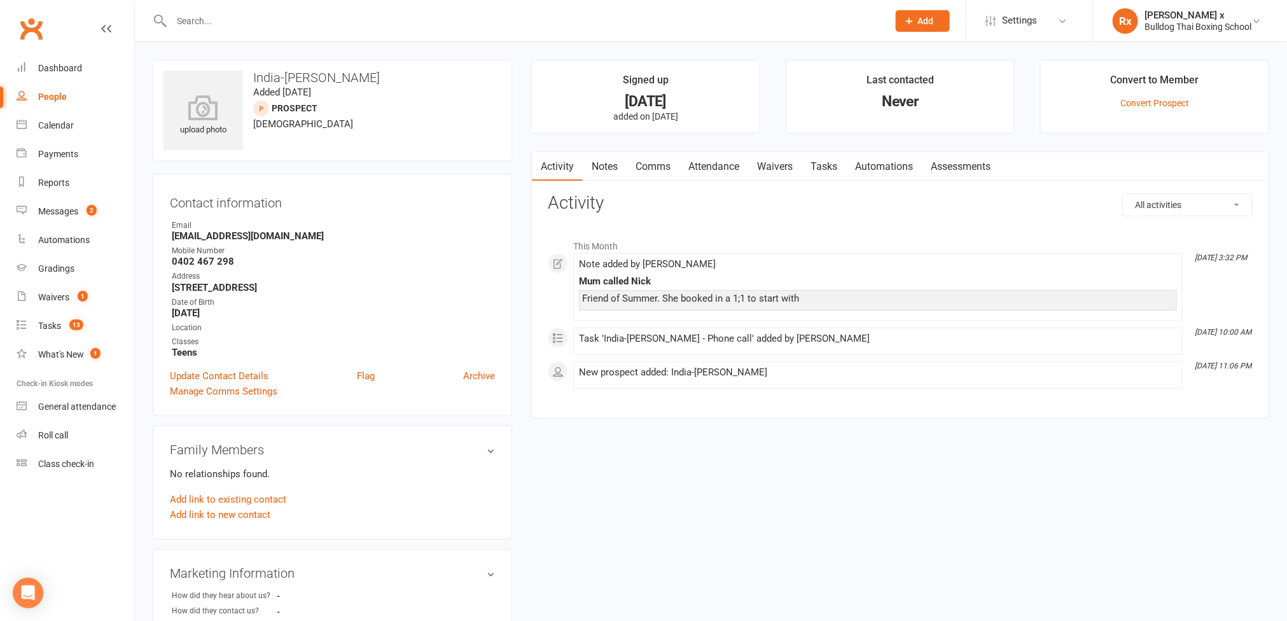
click at [279, 237] on strong "[EMAIL_ADDRESS][DOMAIN_NAME]" at bounding box center [333, 235] width 323 height 11
click at [237, 21] on input "text" at bounding box center [524, 21] width 712 height 18
click at [609, 157] on link "Notes" at bounding box center [605, 166] width 44 height 29
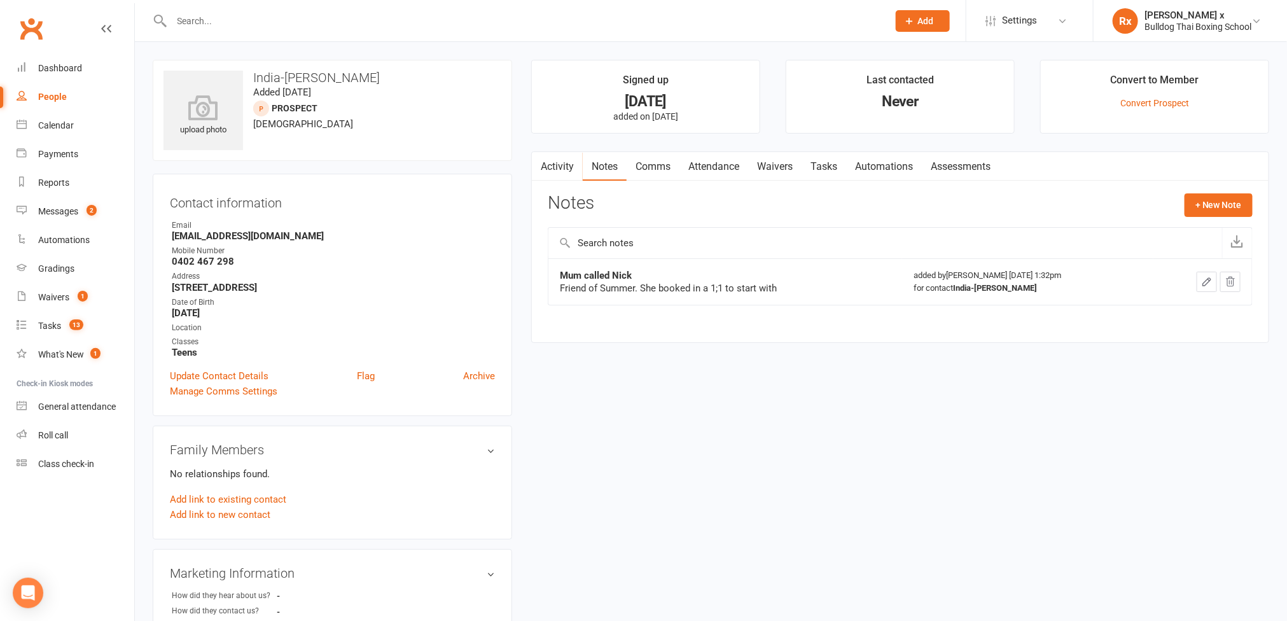
click at [272, 18] on input "text" at bounding box center [524, 21] width 712 height 18
paste input "Hayley Lewis"
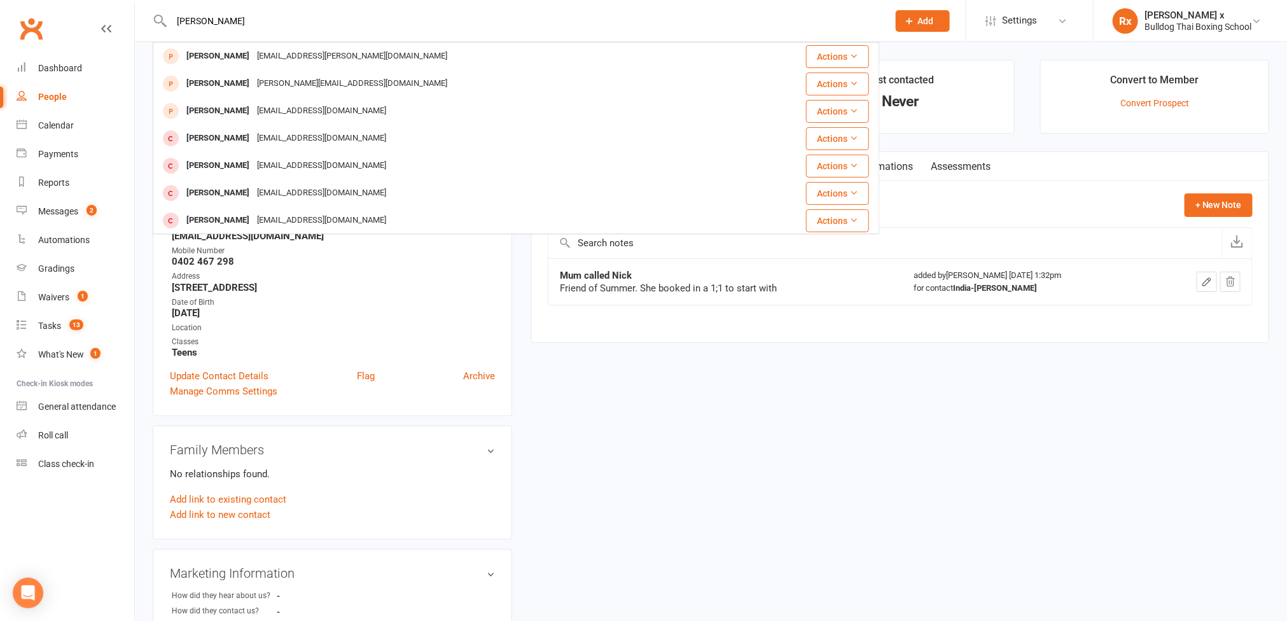
type input "Hayley Lewis"
click at [330, 14] on input "Hayley Lewis" at bounding box center [524, 21] width 712 height 18
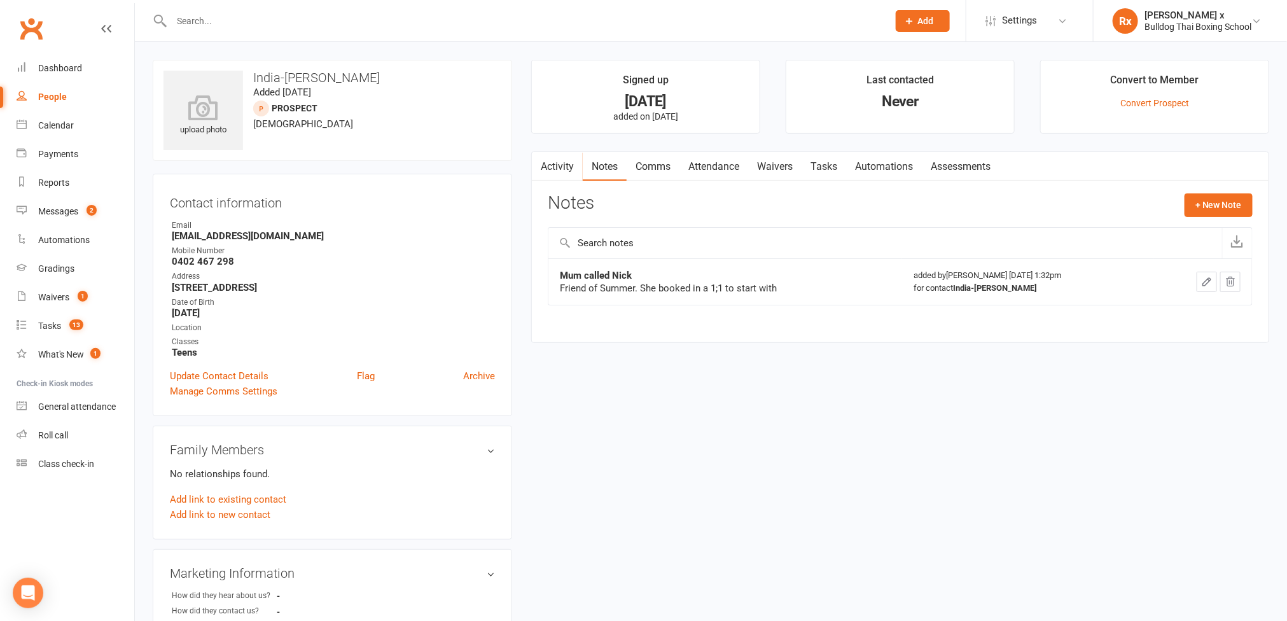
paste input "[PERSON_NAME]"
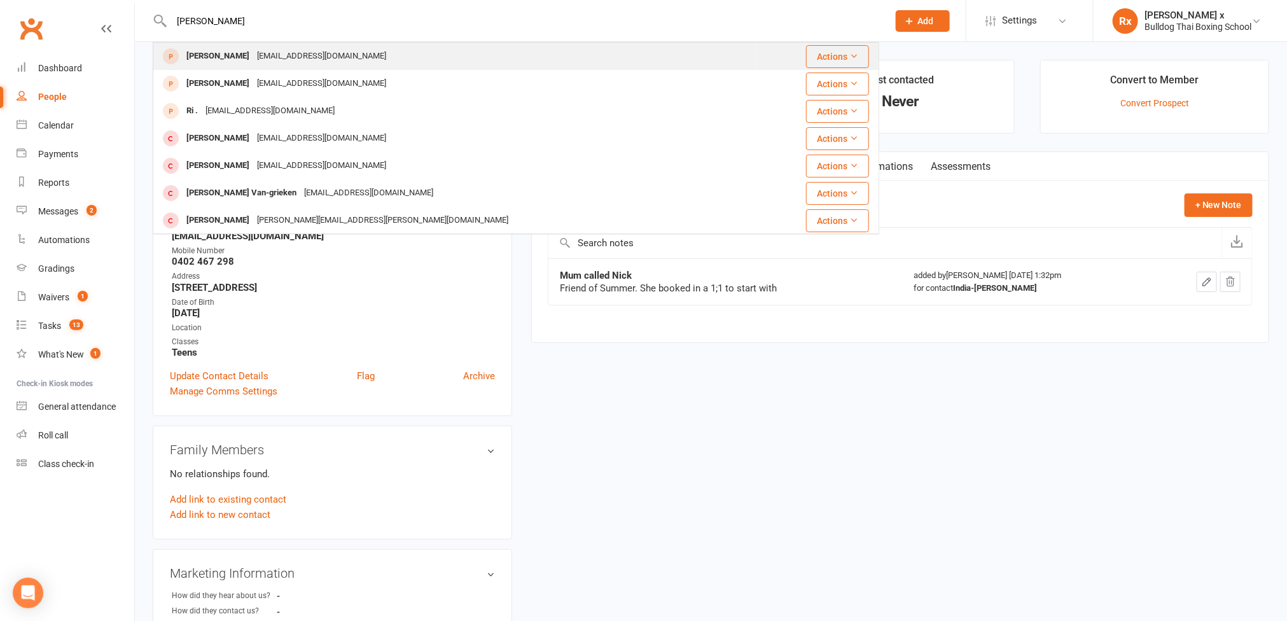
type input "[PERSON_NAME]"
click at [330, 50] on div "[EMAIL_ADDRESS][DOMAIN_NAME]" at bounding box center [321, 56] width 137 height 18
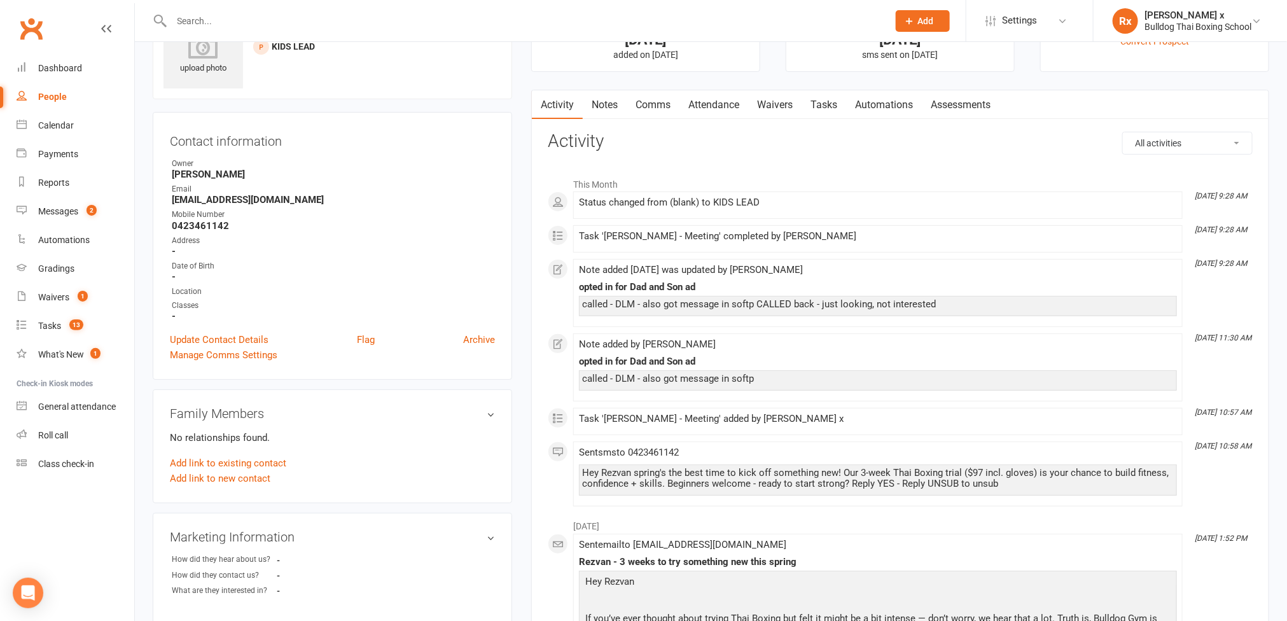
scroll to position [95, 0]
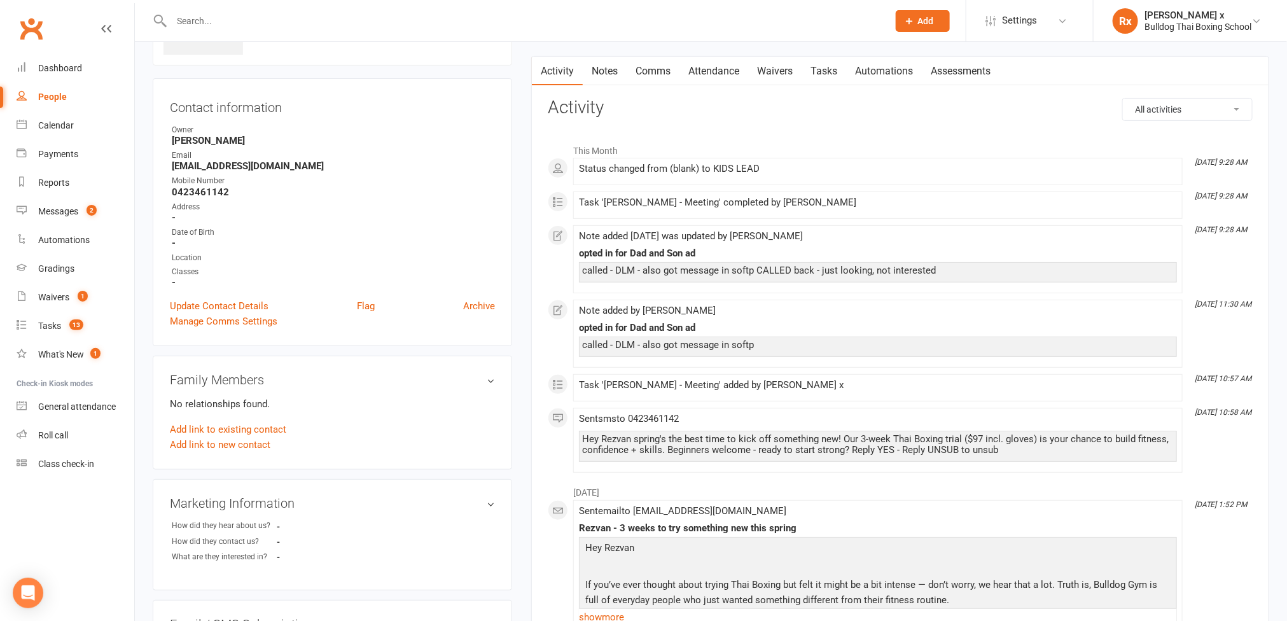
click at [48, 90] on link "People" at bounding box center [76, 97] width 118 height 29
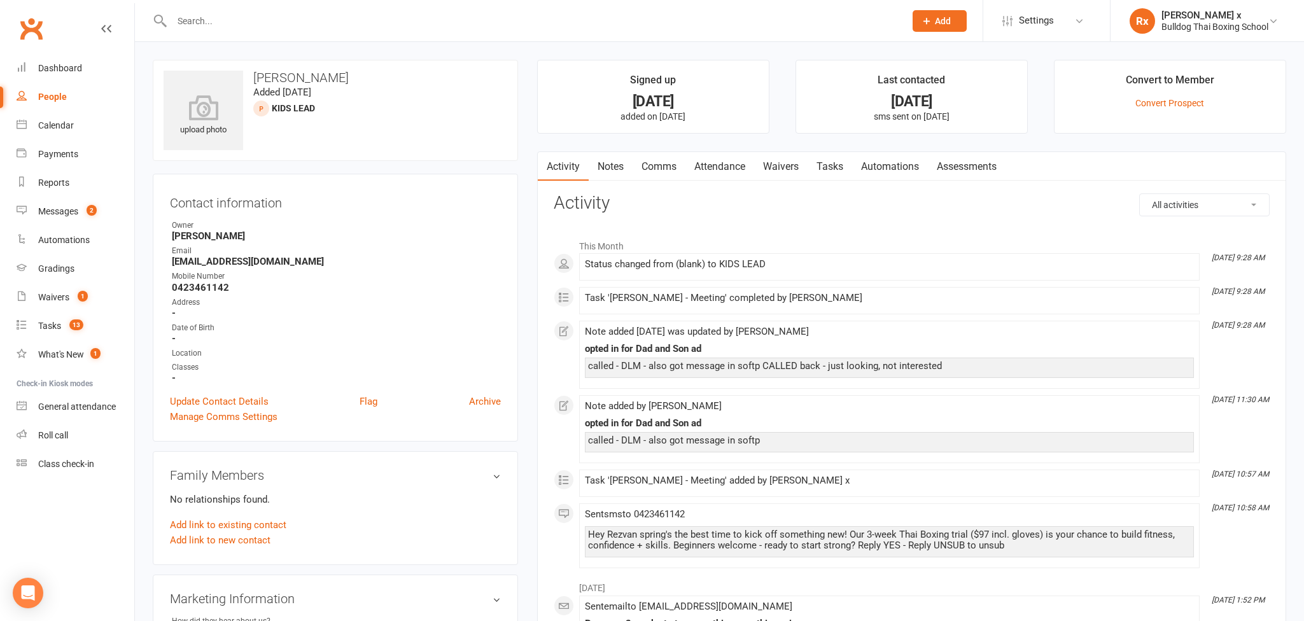
select select "100"
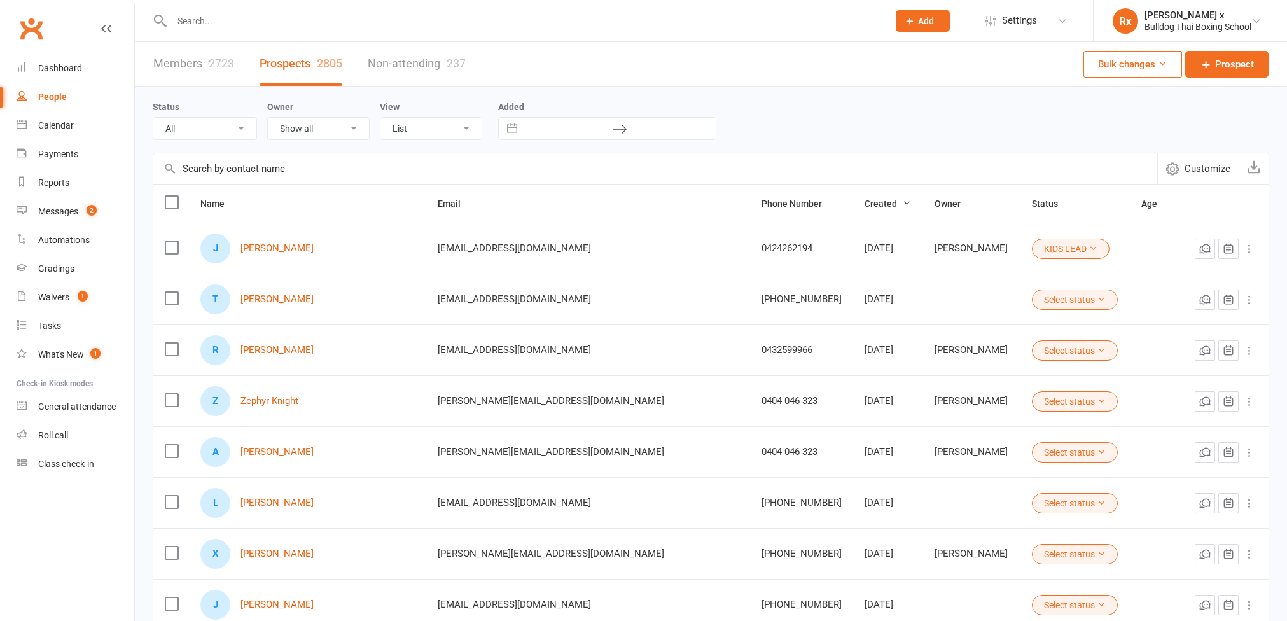
select select "100"
click at [277, 12] on input "text" at bounding box center [524, 21] width 712 height 18
paste input "[PERSON_NAME]"
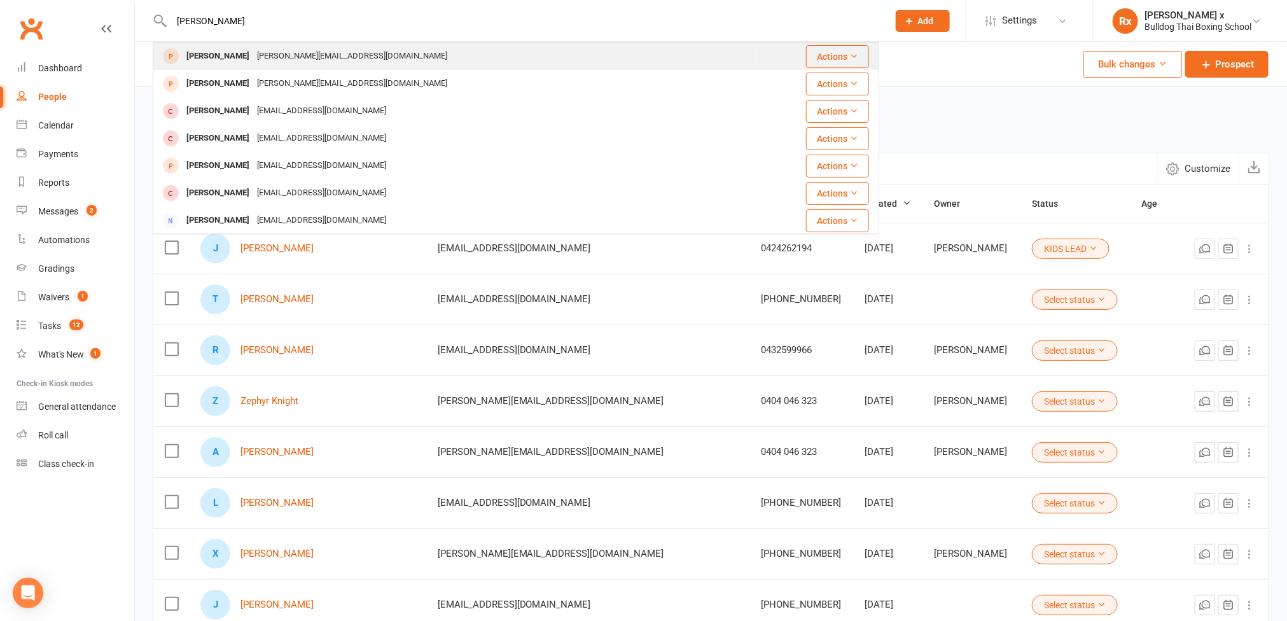
type input "[PERSON_NAME]"
click at [277, 53] on div "[PERSON_NAME][EMAIL_ADDRESS][DOMAIN_NAME]" at bounding box center [352, 56] width 198 height 18
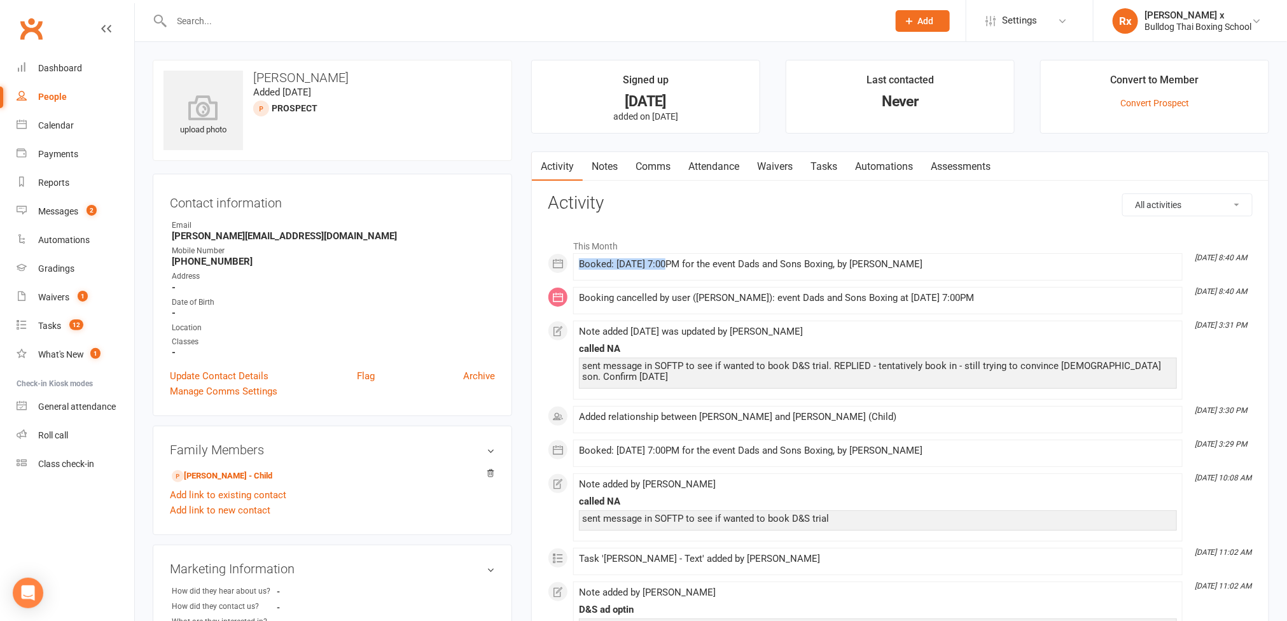
drag, startPoint x: 667, startPoint y: 266, endPoint x: 579, endPoint y: 264, distance: 87.8
click at [579, 264] on div "Booked: [DATE] 7:00PM for the event Dads and Sons Boxing, by [PERSON_NAME]" at bounding box center [878, 264] width 598 height 11
copy div "Booked: [DATE]"
click at [288, 84] on div "upload photo [PERSON_NAME] Added [DATE] prospect" at bounding box center [333, 110] width 360 height 101
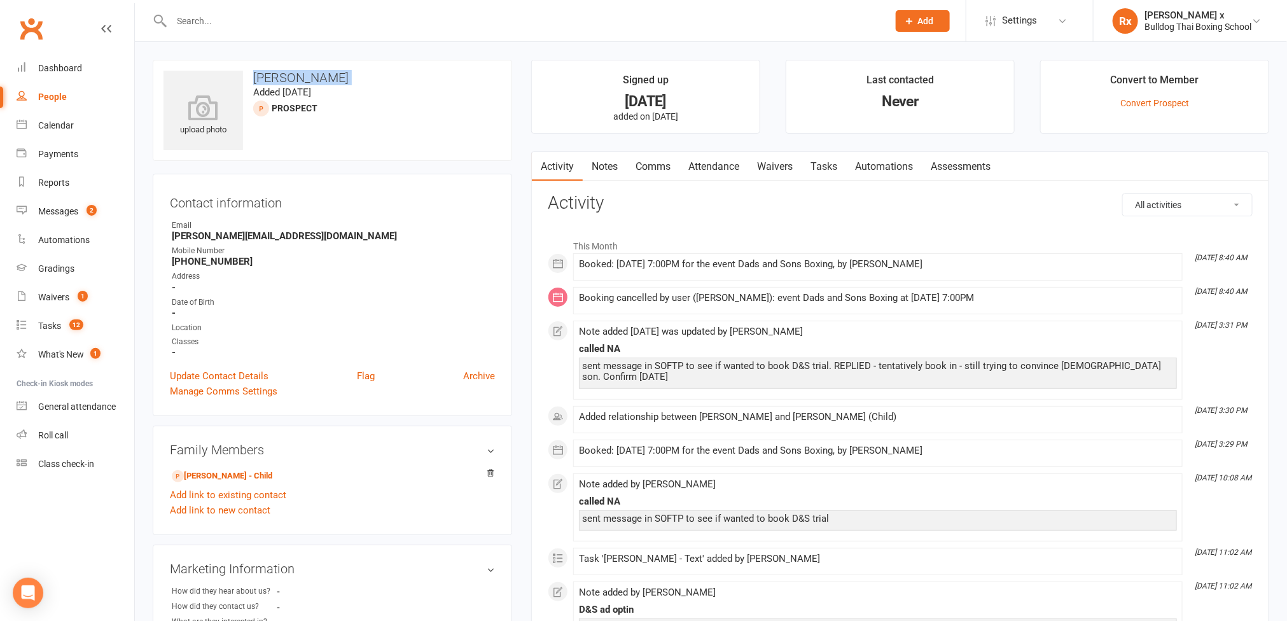
click at [288, 84] on div "upload photo [PERSON_NAME] Added [DATE] prospect" at bounding box center [333, 110] width 360 height 101
copy h3 "[PERSON_NAME]"
click at [220, 29] on input "text" at bounding box center [524, 21] width 712 height 18
paste input "[PERSON_NAME]"
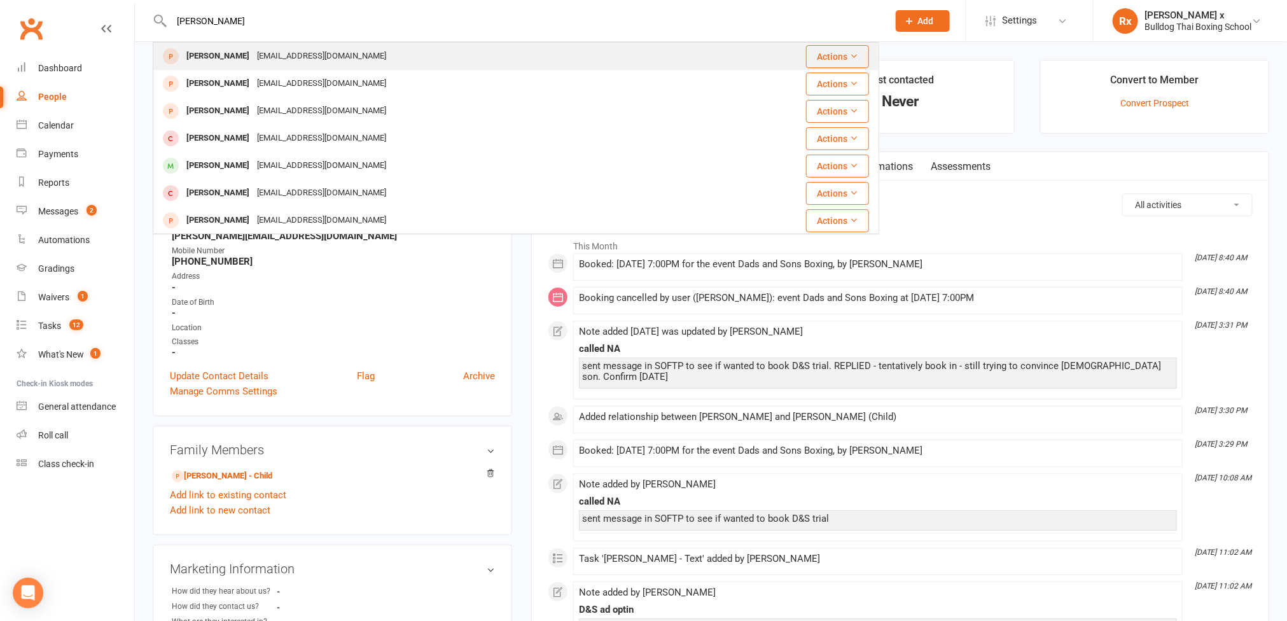
type input "[PERSON_NAME]"
click at [235, 67] on div "[PERSON_NAME] [PERSON_NAME][EMAIL_ADDRESS][DOMAIN_NAME]" at bounding box center [455, 56] width 603 height 26
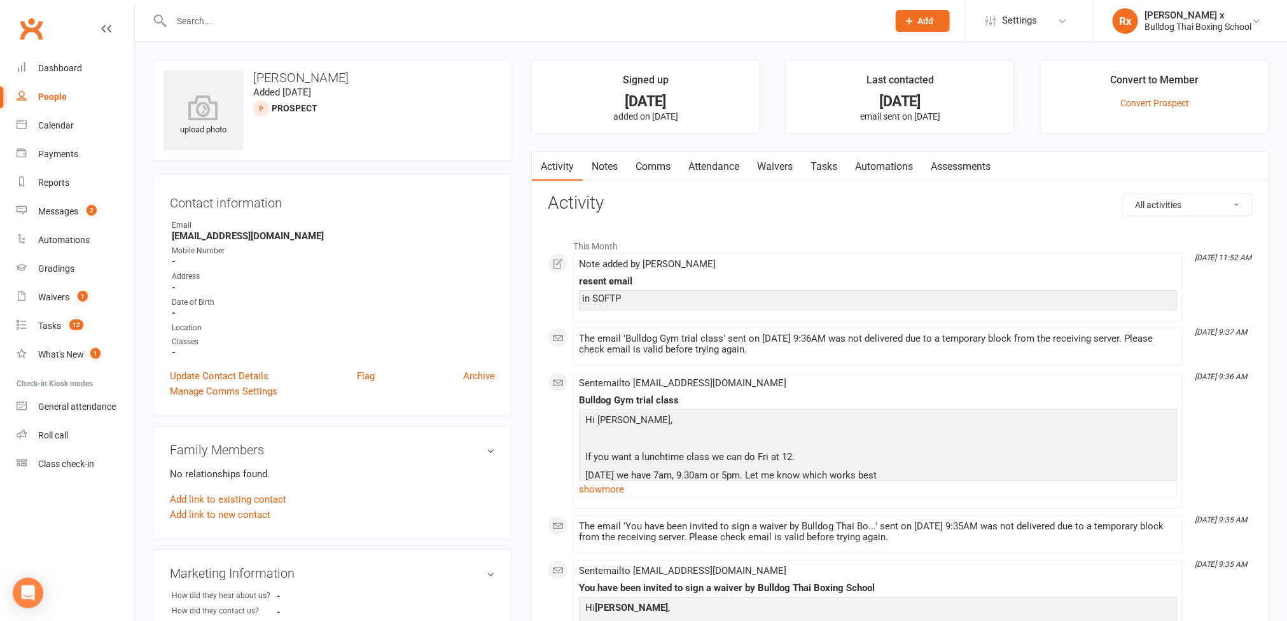
click at [235, 23] on input "text" at bounding box center [524, 21] width 712 height 18
paste input "[PERSON_NAME]"
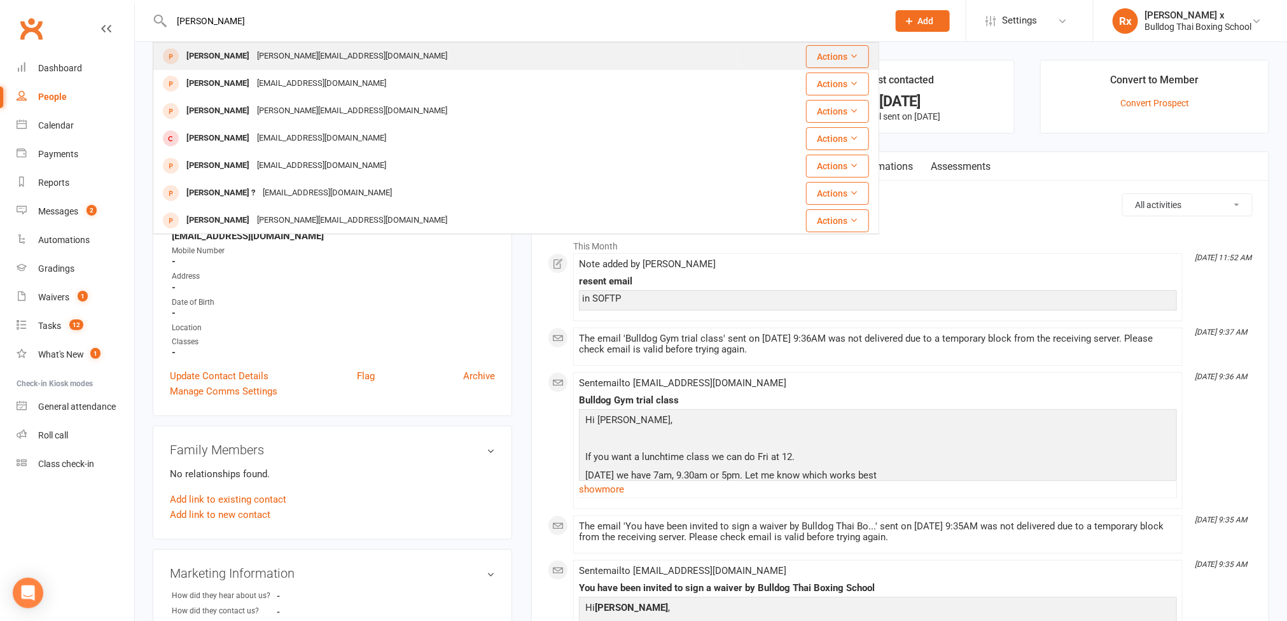
type input "[PERSON_NAME]"
click at [239, 53] on div "[PERSON_NAME]" at bounding box center [218, 56] width 71 height 18
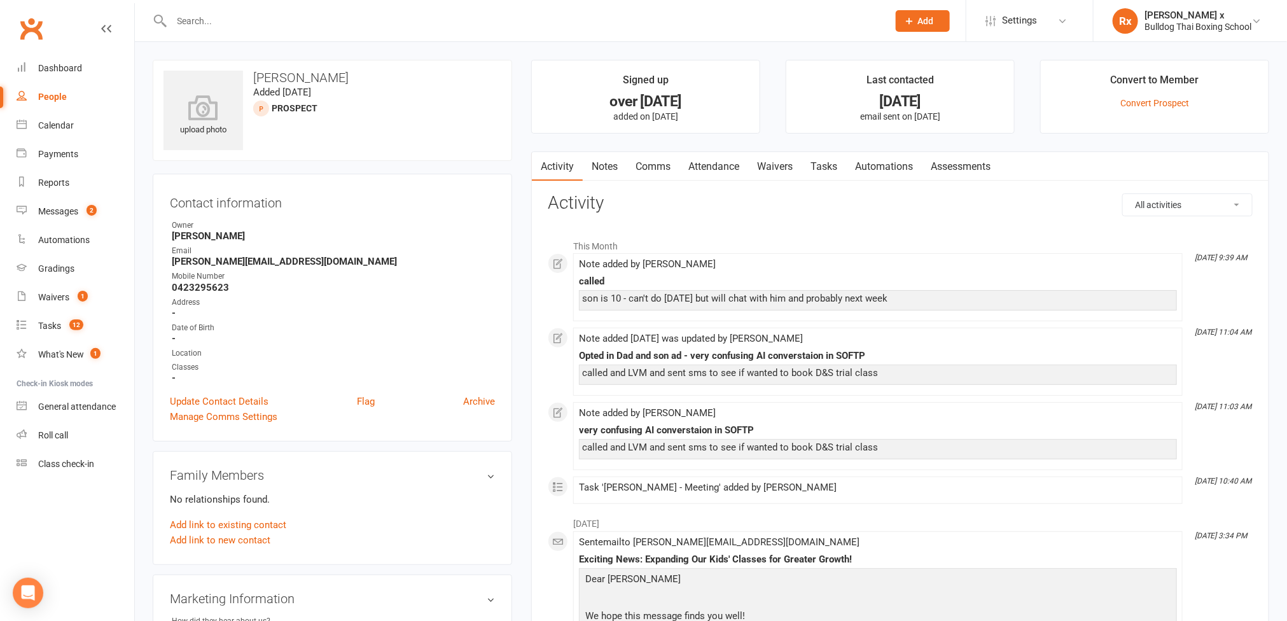
click at [242, 15] on input "text" at bounding box center [524, 21] width 712 height 18
paste input "[PERSON_NAME] Rock [PERSON_NAME]"
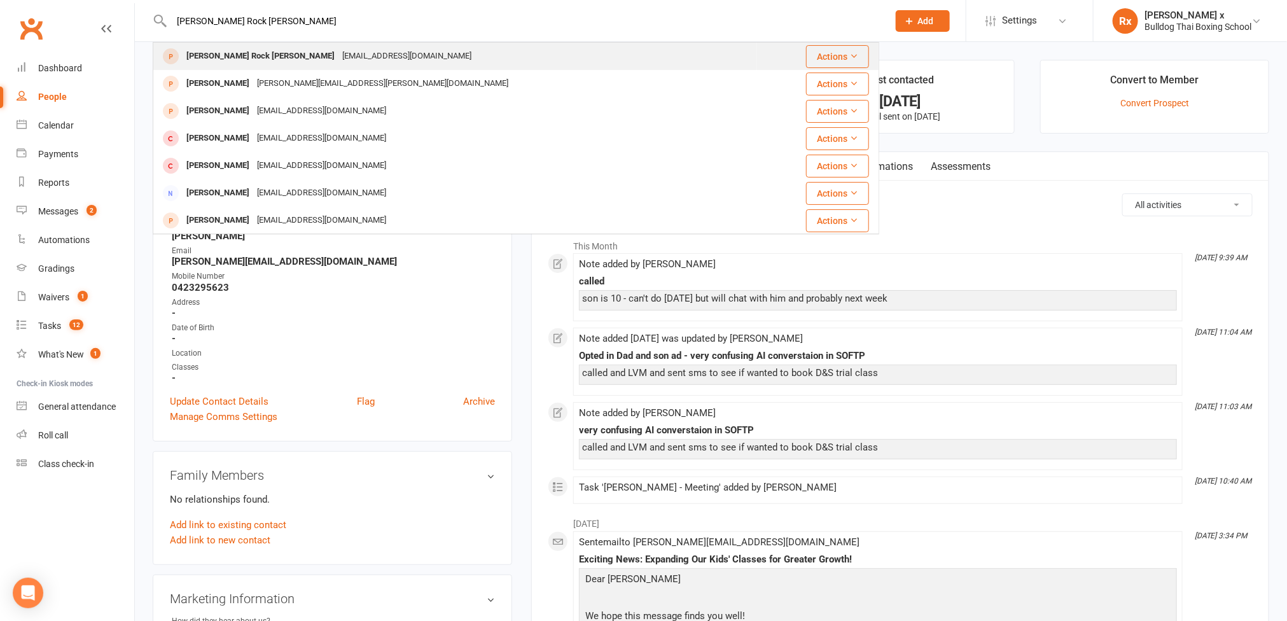
type input "[PERSON_NAME] Rock [PERSON_NAME]"
click at [276, 56] on div "[PERSON_NAME] Rock [PERSON_NAME]" at bounding box center [261, 56] width 156 height 18
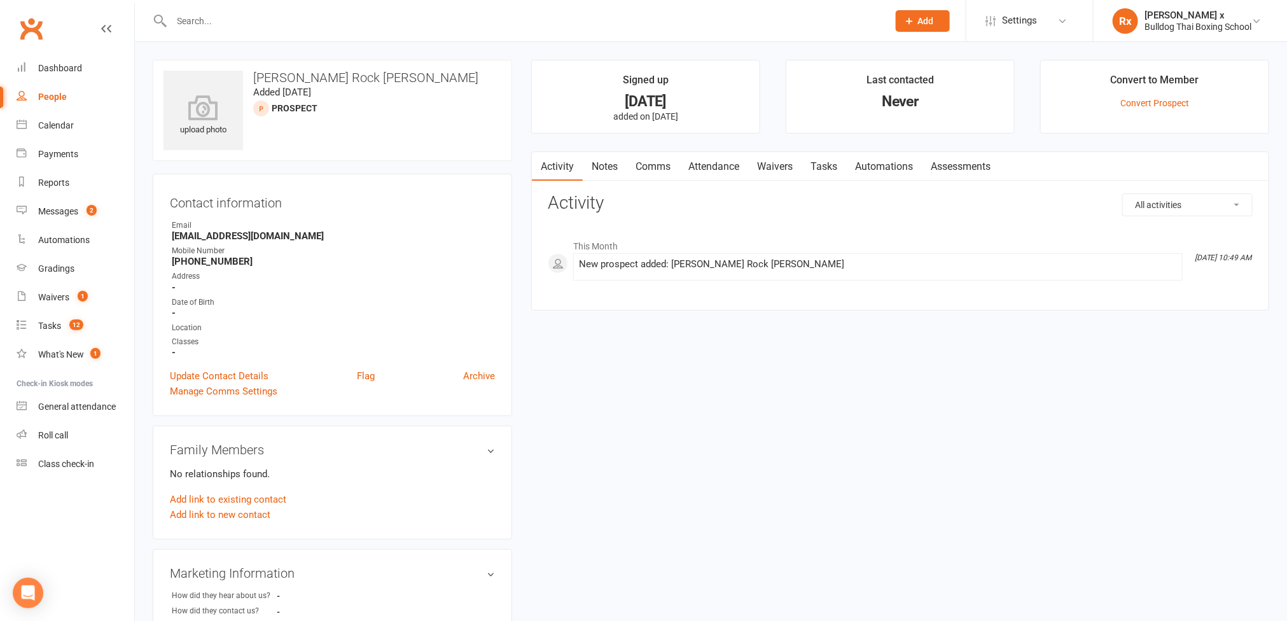
click at [610, 167] on link "Notes" at bounding box center [605, 166] width 44 height 29
click at [1224, 213] on button "+ New Note" at bounding box center [1219, 204] width 68 height 23
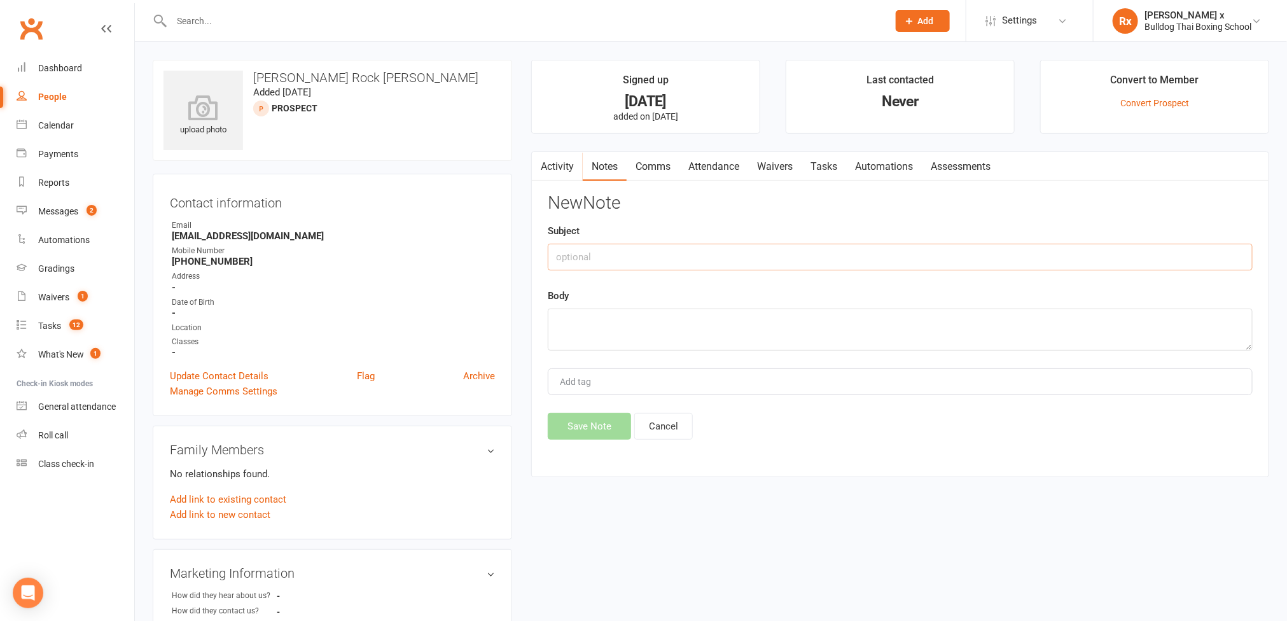
click at [598, 256] on input "text" at bounding box center [900, 257] width 705 height 27
type input "Dad and son optin via softp"
click at [612, 333] on textarea at bounding box center [900, 330] width 705 height 42
click at [694, 328] on textarea "Available for a phone call" at bounding box center [900, 330] width 705 height 42
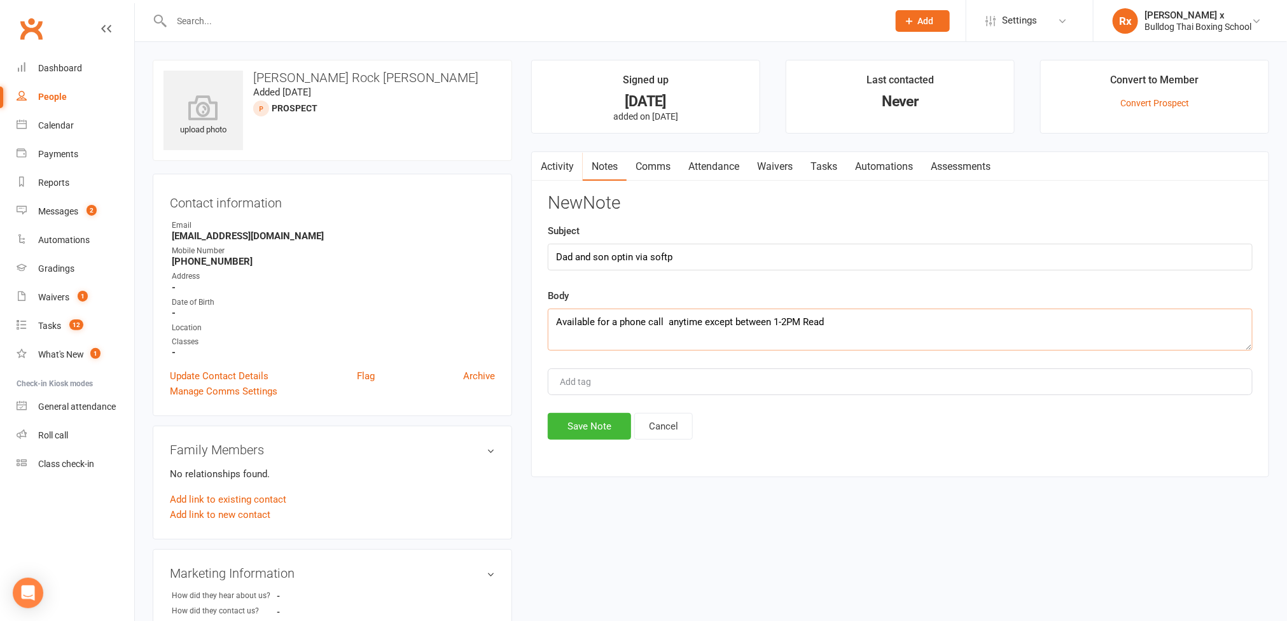
click at [802, 323] on textarea "Available for a phone call anytime except between 1-2PM Read" at bounding box center [900, 330] width 705 height 42
click at [844, 325] on textarea "Available for a phone call anytime except between 1-2PM (Read" at bounding box center [900, 330] width 705 height 42
type textarea "Available for a phone call anytime except between 1-2PM (Read Softp convo)"
click at [604, 430] on button "Save Note" at bounding box center [589, 426] width 83 height 27
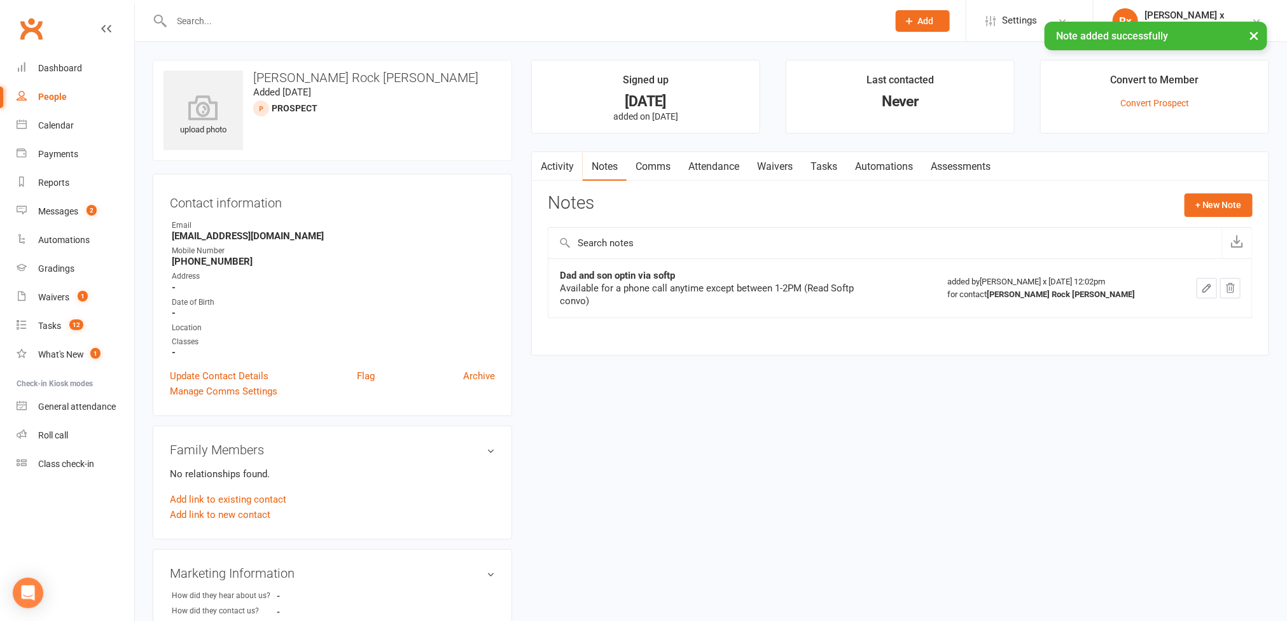
click at [835, 166] on link "Tasks" at bounding box center [824, 166] width 45 height 29
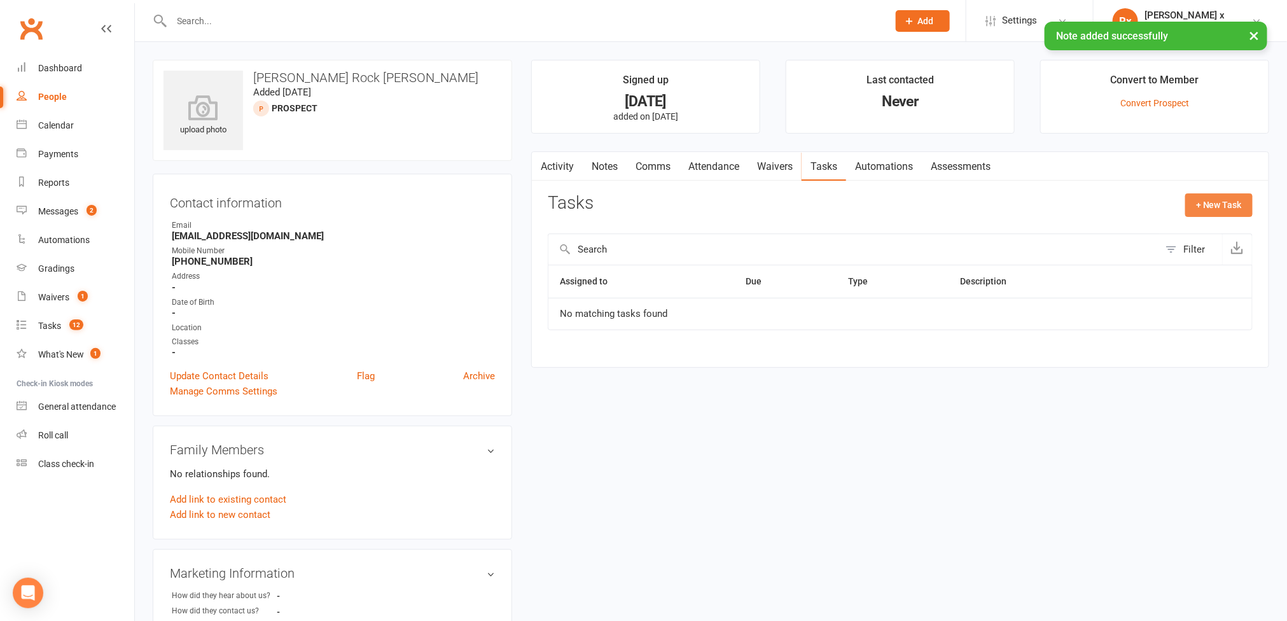
click at [1226, 205] on button "+ New Task" at bounding box center [1219, 204] width 67 height 23
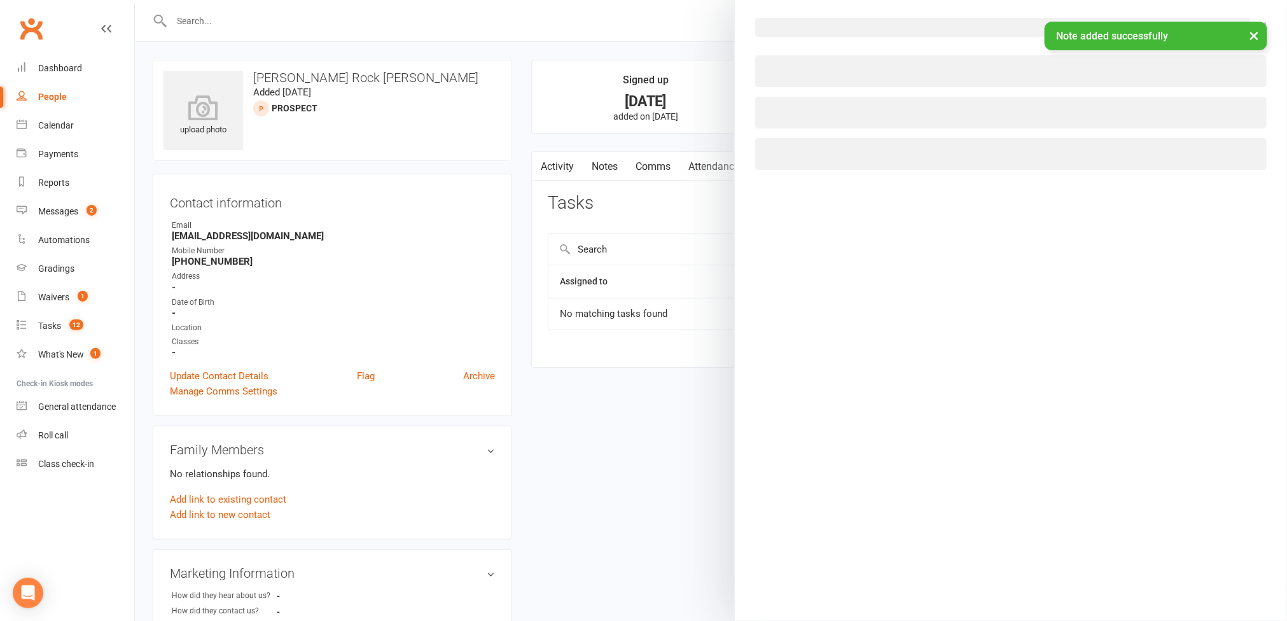
select select "45795"
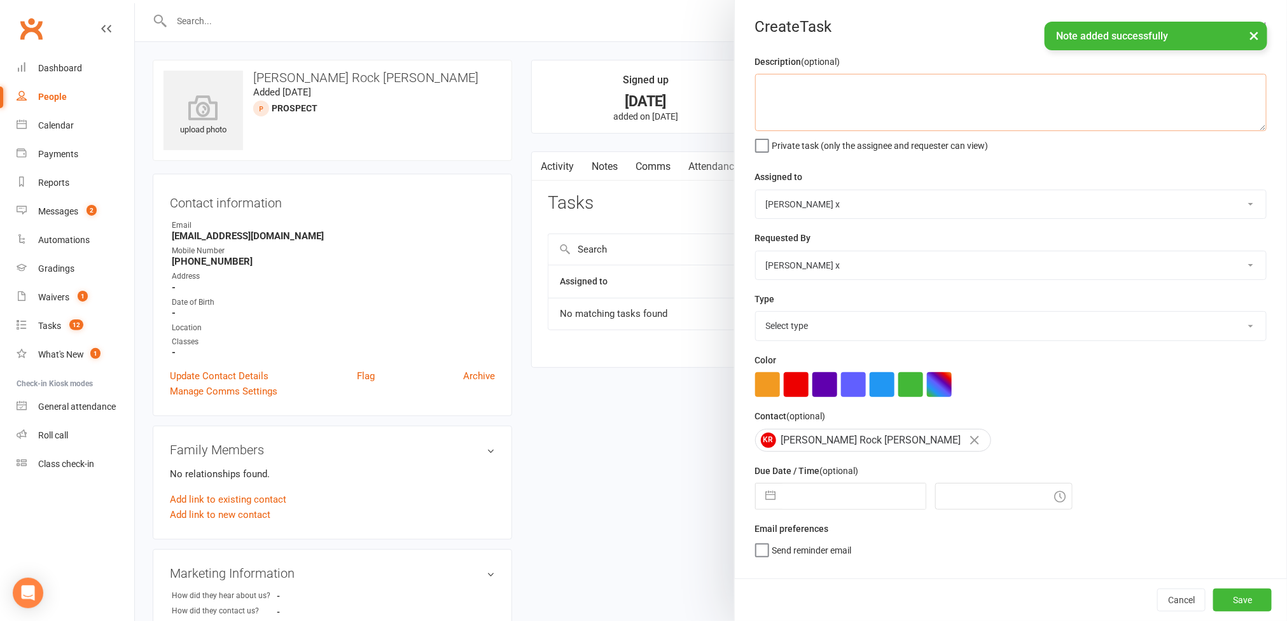
click at [885, 106] on textarea at bounding box center [1011, 102] width 512 height 57
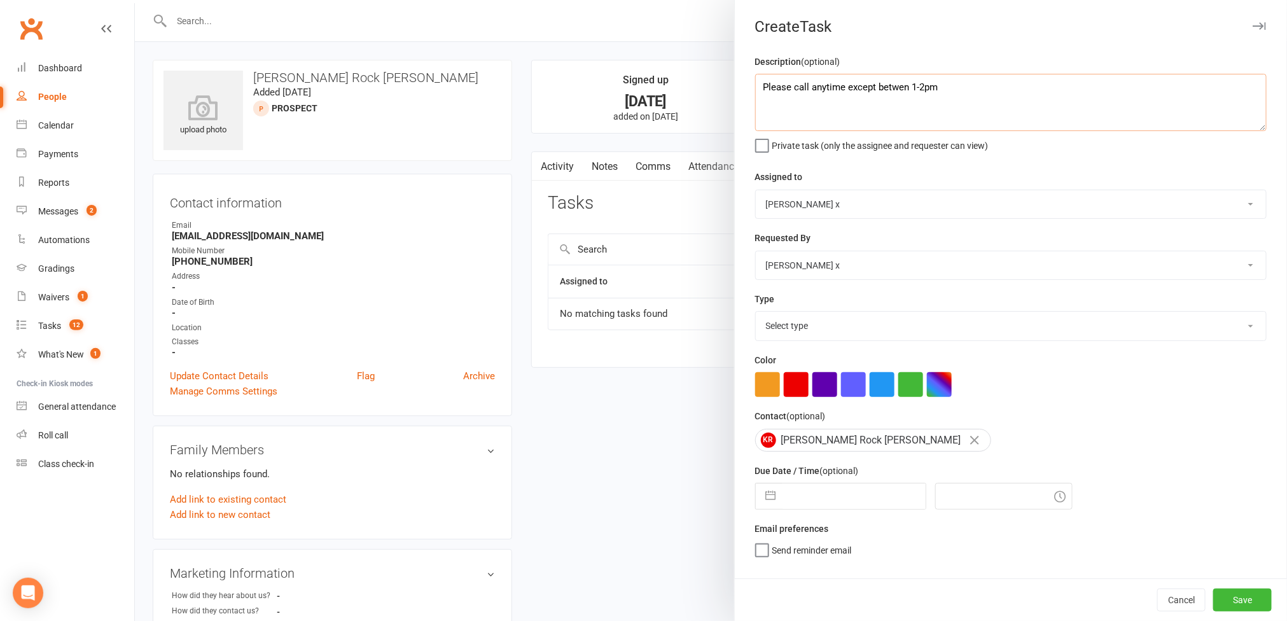
type textarea "Please call anytime except betwen 1-2pm"
click at [1237, 202] on select "[PERSON_NAME] [PERSON_NAME] O'[PERSON_NAME] x [PERSON_NAME] [PERSON_NAME] [PERS…" at bounding box center [1011, 204] width 510 height 28
select select "12940"
click at [756, 192] on select "[PERSON_NAME] [PERSON_NAME] O'[PERSON_NAME] x [PERSON_NAME] [PERSON_NAME] [PERS…" at bounding box center [1011, 204] width 510 height 28
click at [1208, 326] on select "Select type Action E-mail Meeting Phone call Text Add new task type" at bounding box center [1011, 326] width 510 height 28
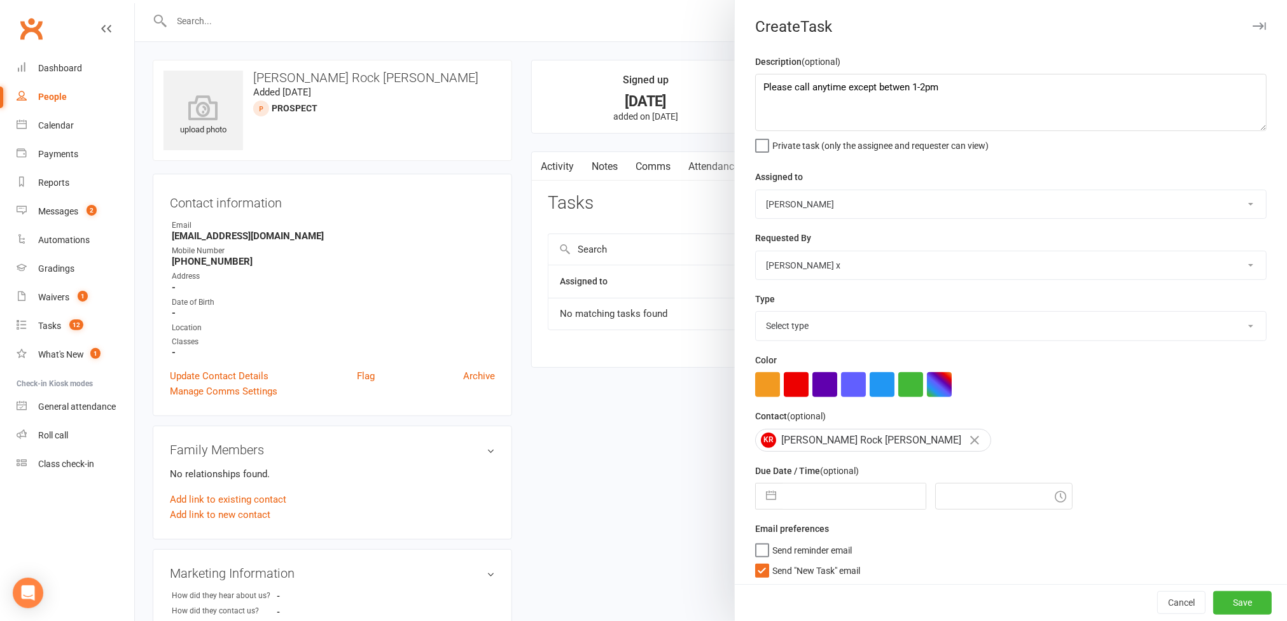
select select "12048"
click at [756, 315] on select "Select type Action E-mail Meeting Phone call Text Add new task type" at bounding box center [1011, 326] width 510 height 28
click at [834, 508] on input "text" at bounding box center [854, 496] width 143 height 25
select select "7"
select select "2025"
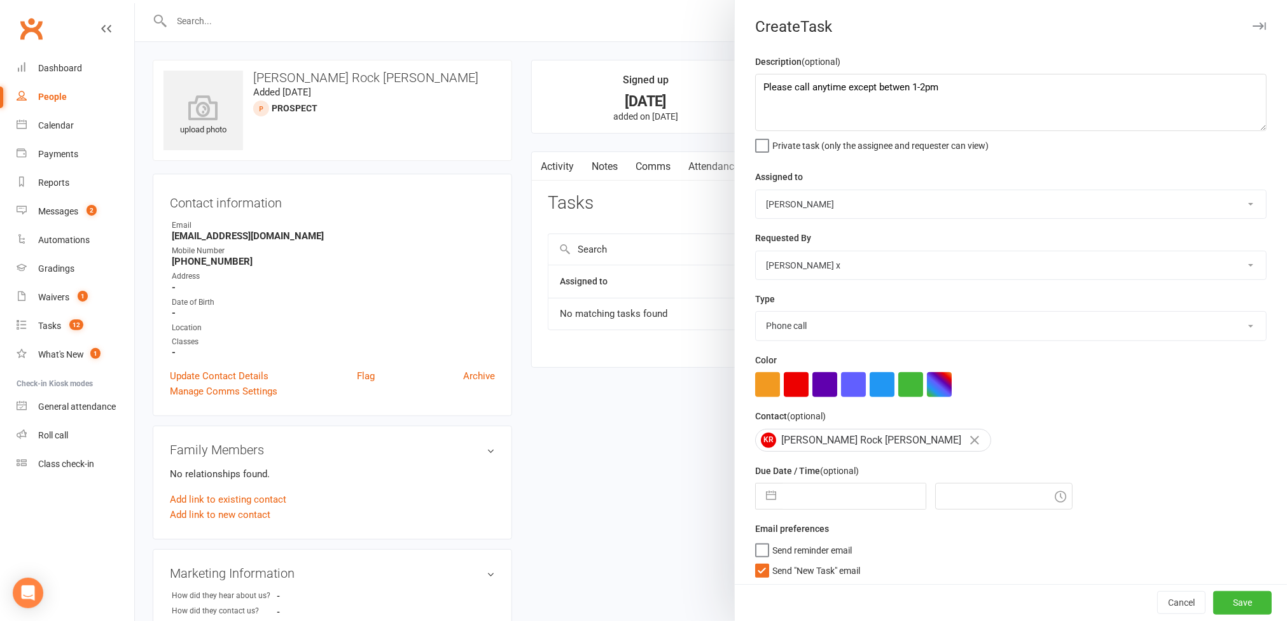
select select "8"
select select "2025"
select select "9"
select select "2025"
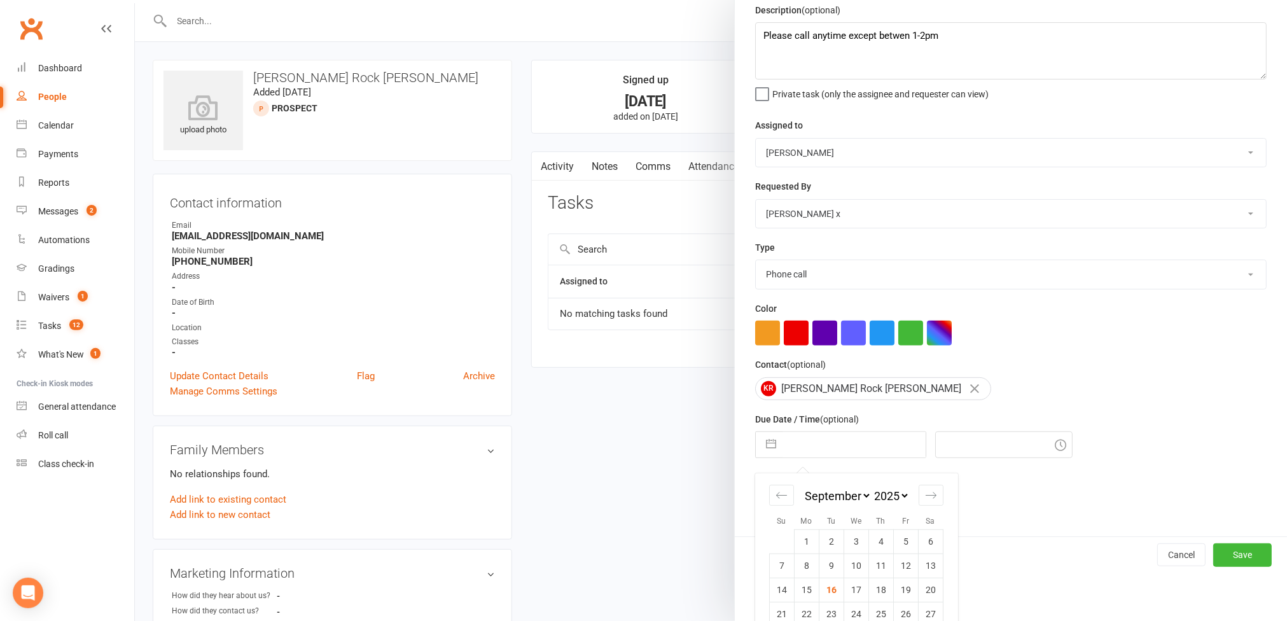
scroll to position [101, 0]
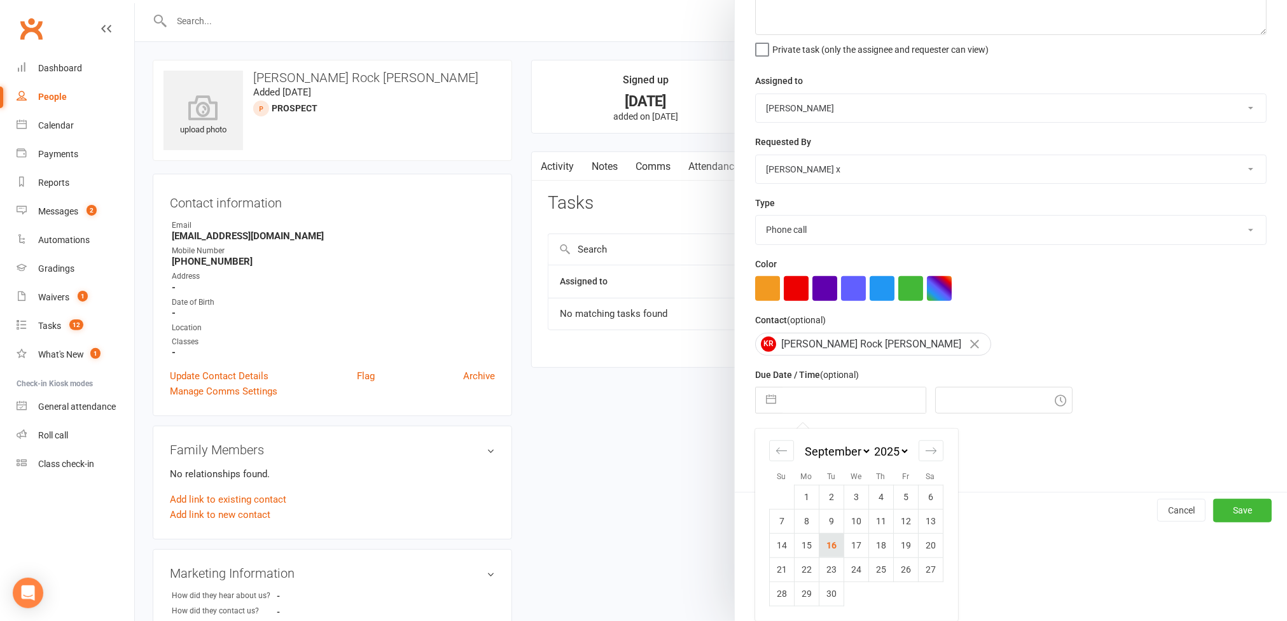
click at [831, 546] on td "16" at bounding box center [831, 545] width 25 height 24
type input "[DATE]"
type input "12:15pm"
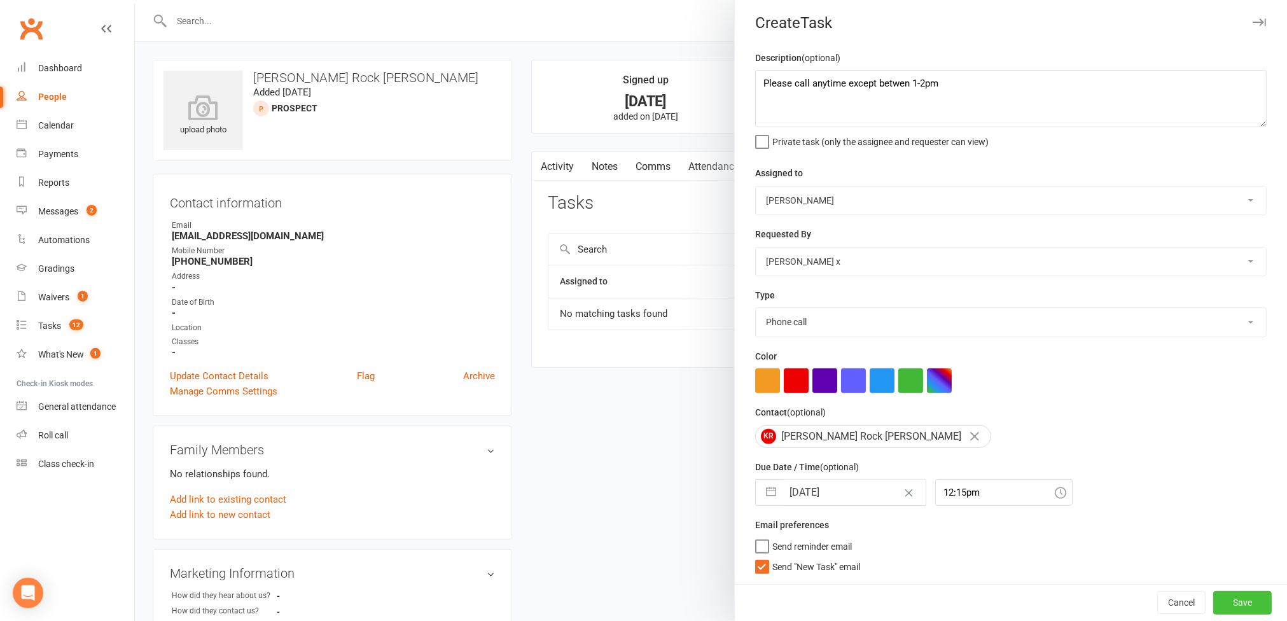
drag, startPoint x: 1207, startPoint y: 602, endPoint x: 1303, endPoint y: 570, distance: 100.8
click at [1214, 600] on button "Save" at bounding box center [1243, 602] width 59 height 23
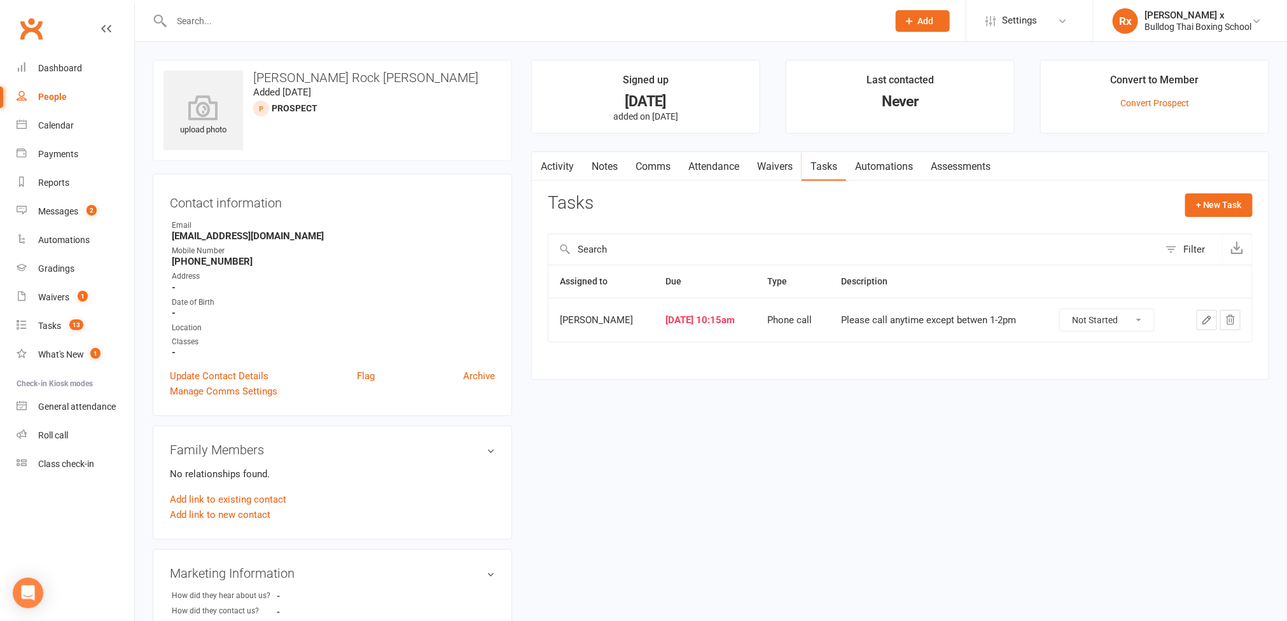
click at [263, 17] on input "text" at bounding box center [524, 21] width 712 height 18
paste input "[PERSON_NAME]"
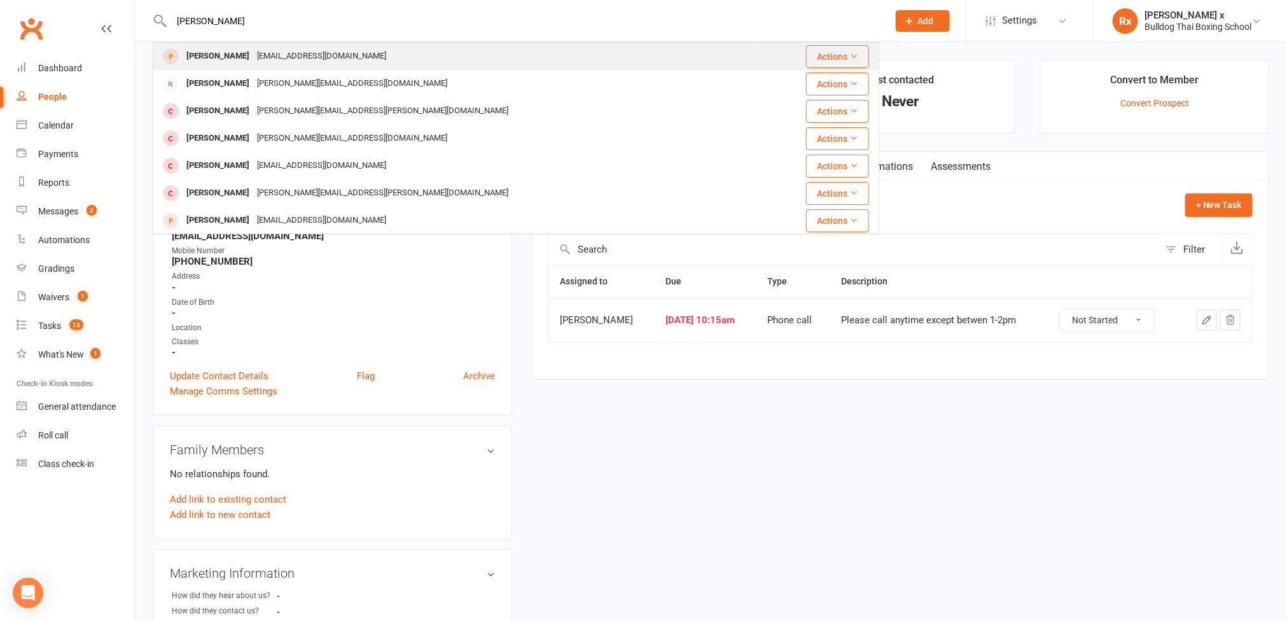
type input "[PERSON_NAME]"
click at [258, 52] on div "[EMAIL_ADDRESS][DOMAIN_NAME]" at bounding box center [321, 56] width 137 height 18
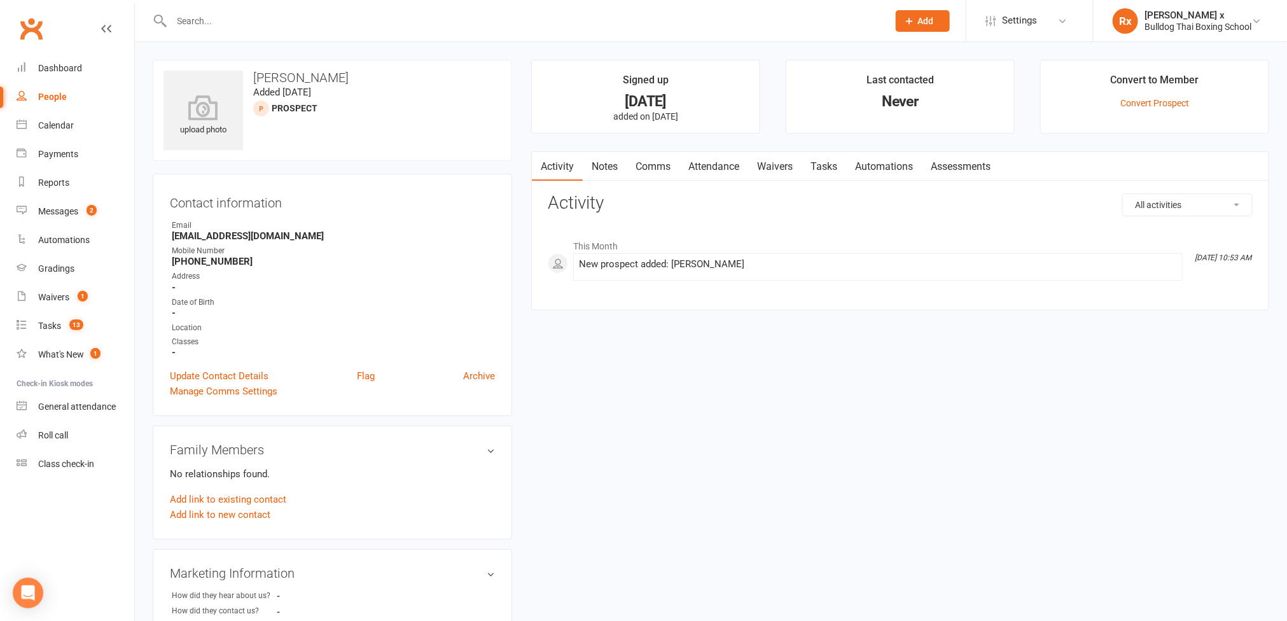
click at [606, 167] on link "Notes" at bounding box center [605, 166] width 44 height 29
click at [1199, 197] on button "+ New Note" at bounding box center [1219, 204] width 68 height 23
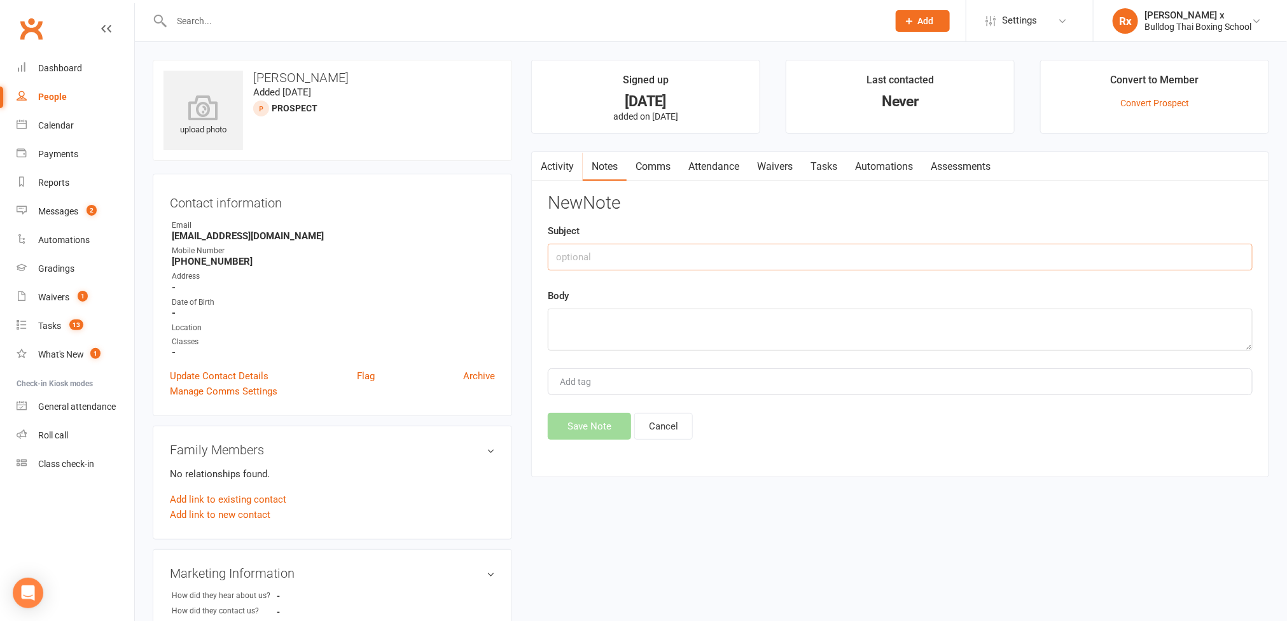
click at [623, 262] on input "text" at bounding box center [900, 257] width 705 height 27
type input "D&S ad optin"
click at [624, 319] on textarea at bounding box center [900, 330] width 705 height 42
type textarea "No response on Softp"
click at [596, 433] on button "Save Note" at bounding box center [589, 426] width 83 height 27
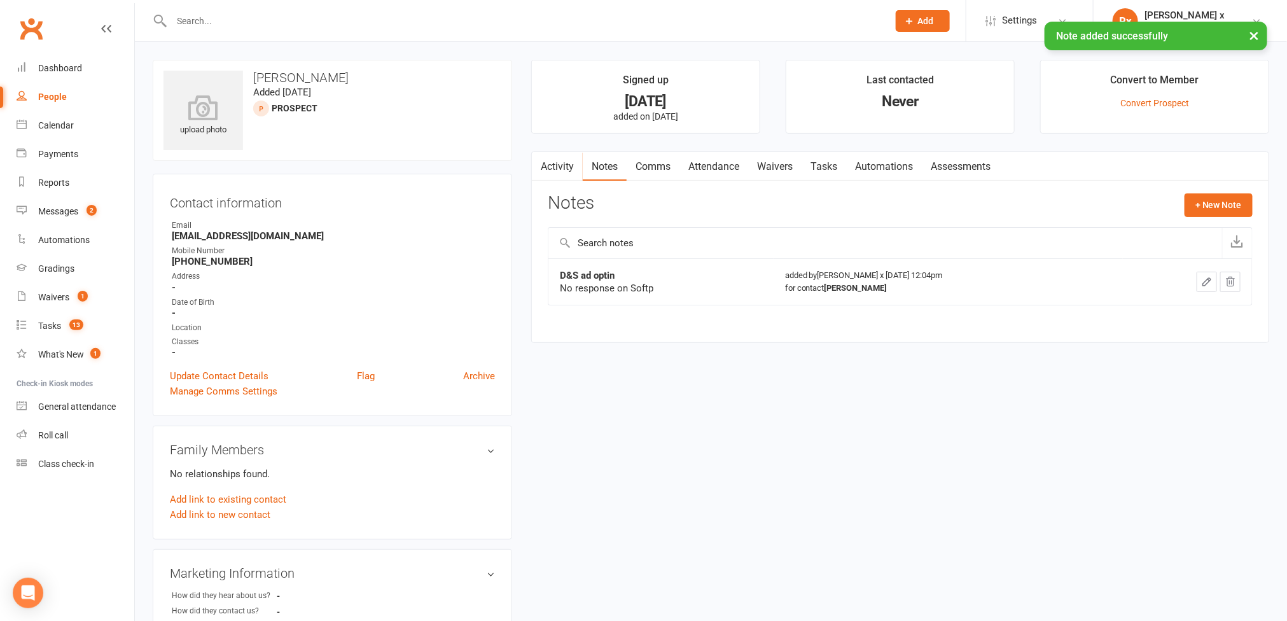
click at [833, 170] on link "Tasks" at bounding box center [824, 166] width 45 height 29
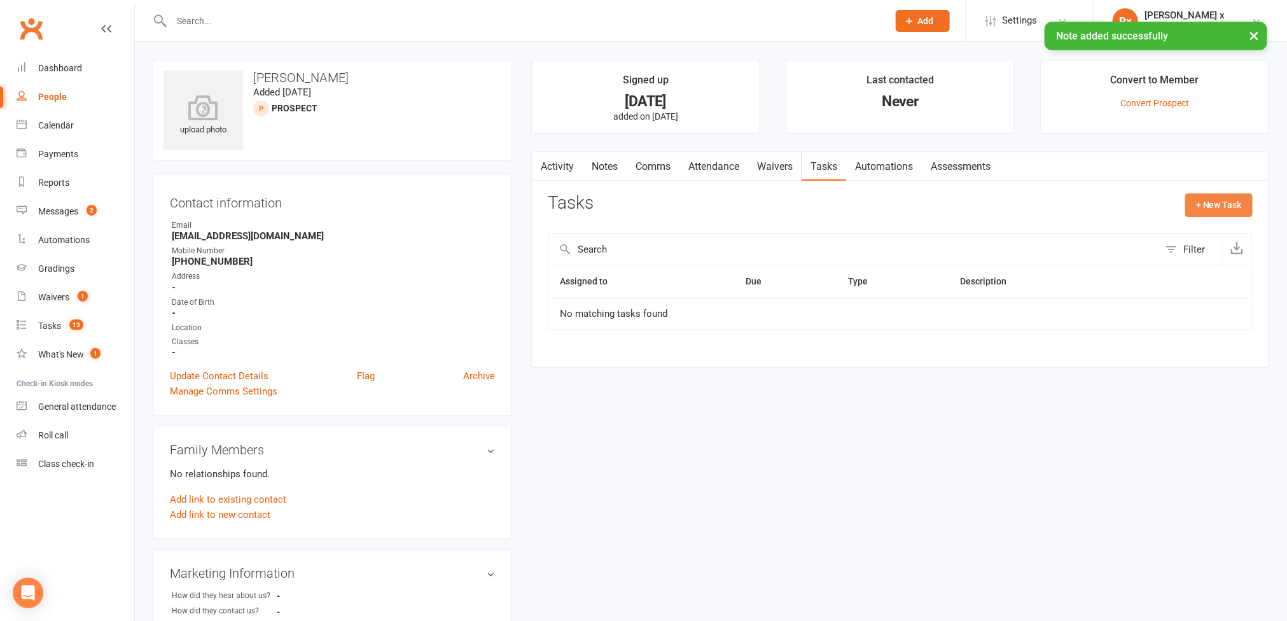
click at [1218, 201] on button "+ New Task" at bounding box center [1219, 204] width 67 height 23
select select "45795"
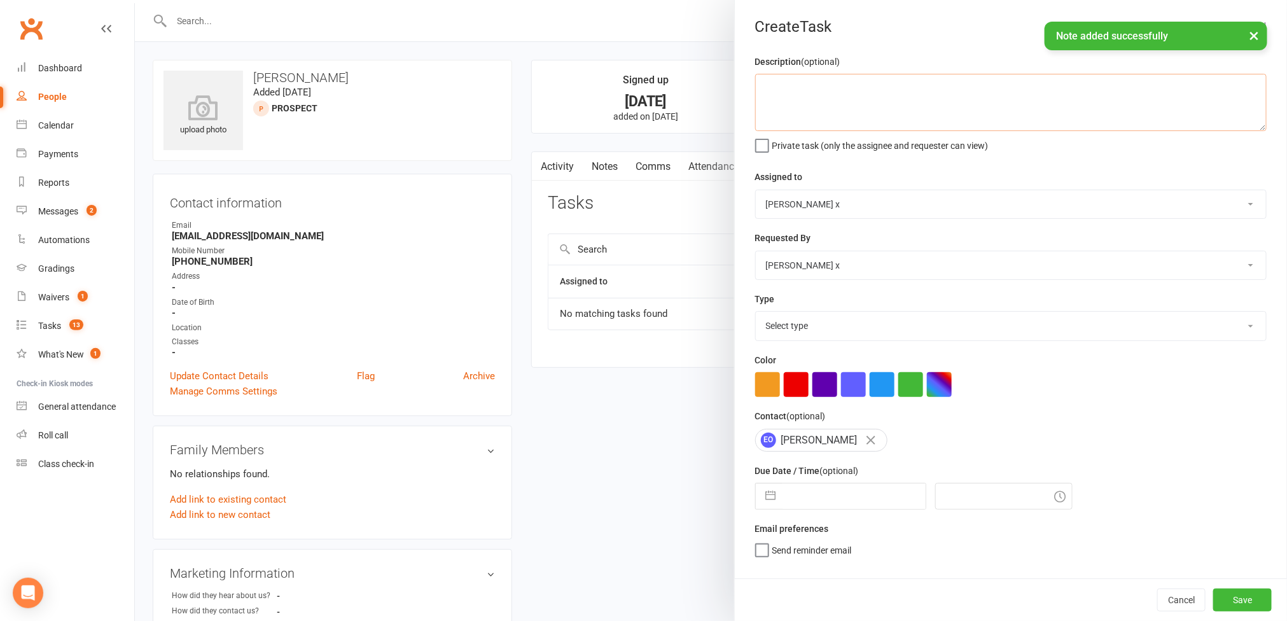
click at [810, 94] on textarea at bounding box center [1011, 102] width 512 height 57
type textarea "Please call."
click at [1236, 201] on select "[PERSON_NAME] [PERSON_NAME] O'[PERSON_NAME] x [PERSON_NAME] [PERSON_NAME] [PERS…" at bounding box center [1011, 204] width 510 height 28
select select "12940"
click at [756, 192] on select "[PERSON_NAME] [PERSON_NAME] O'[PERSON_NAME] x [PERSON_NAME] [PERSON_NAME] [PERS…" at bounding box center [1011, 204] width 510 height 28
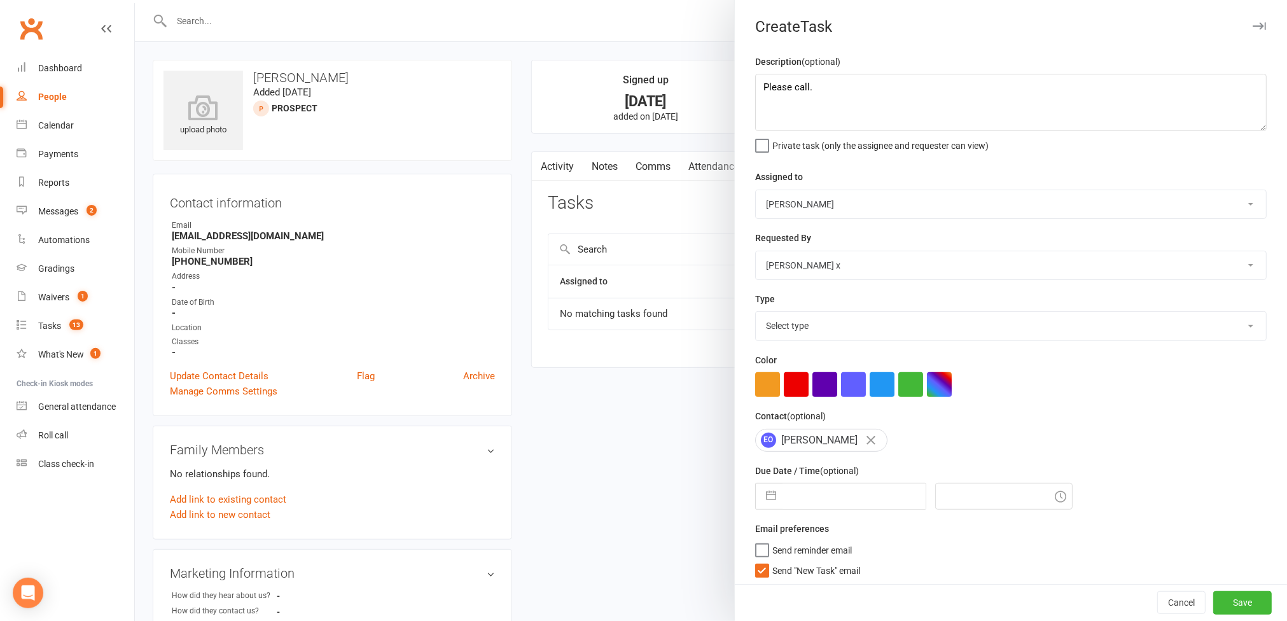
click at [1217, 335] on select "Select type Action E-mail Meeting Phone call Text Add new task type" at bounding box center [1011, 326] width 510 height 28
select select "12048"
click at [756, 315] on select "Select type Action E-mail Meeting Phone call Text Add new task type" at bounding box center [1011, 326] width 510 height 28
click at [860, 499] on input "text" at bounding box center [854, 496] width 143 height 25
select select "7"
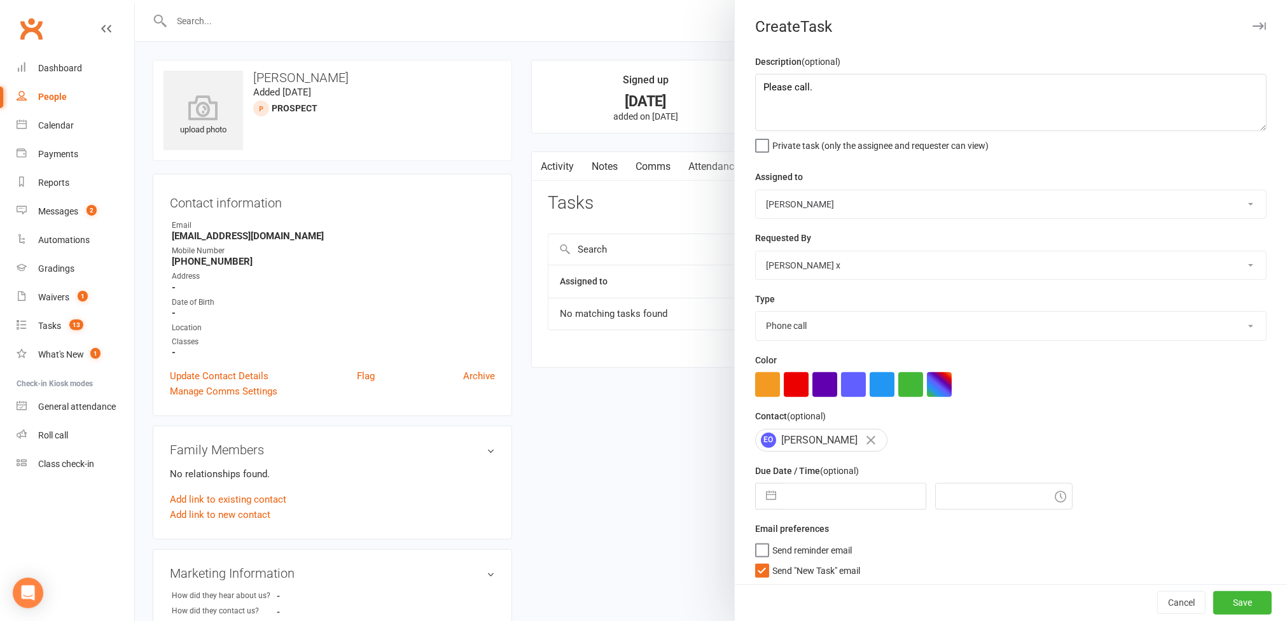
select select "2025"
select select "8"
select select "2025"
select select "9"
select select "2025"
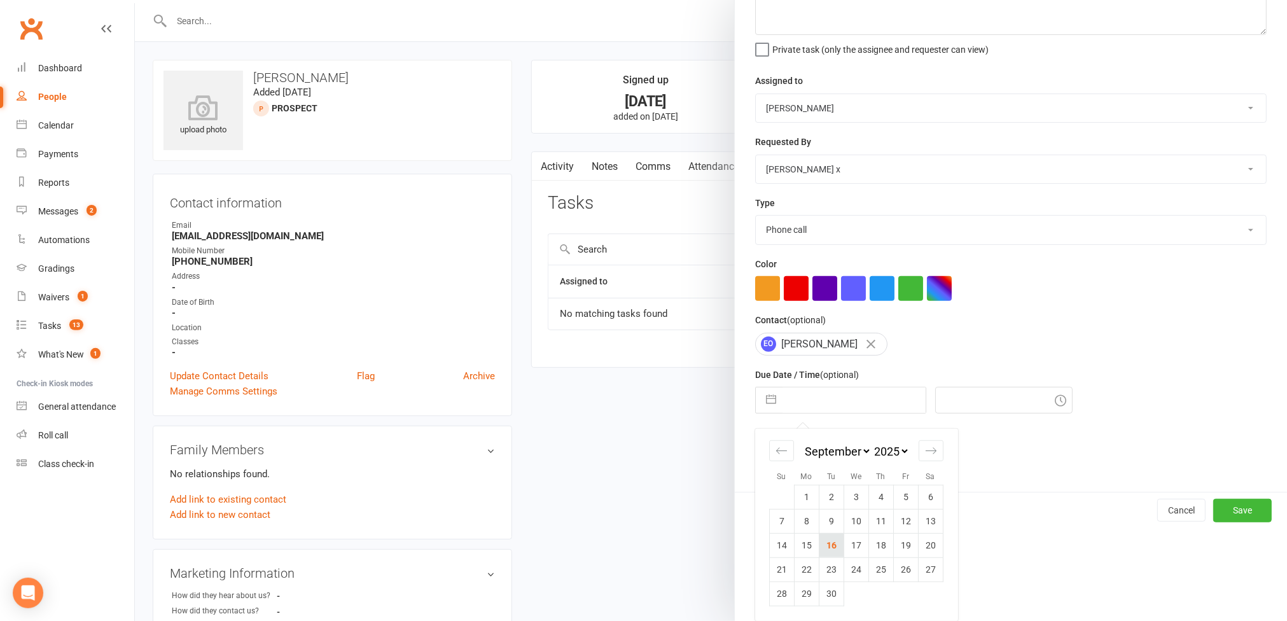
click at [819, 545] on td "16" at bounding box center [831, 545] width 25 height 24
type input "[DATE]"
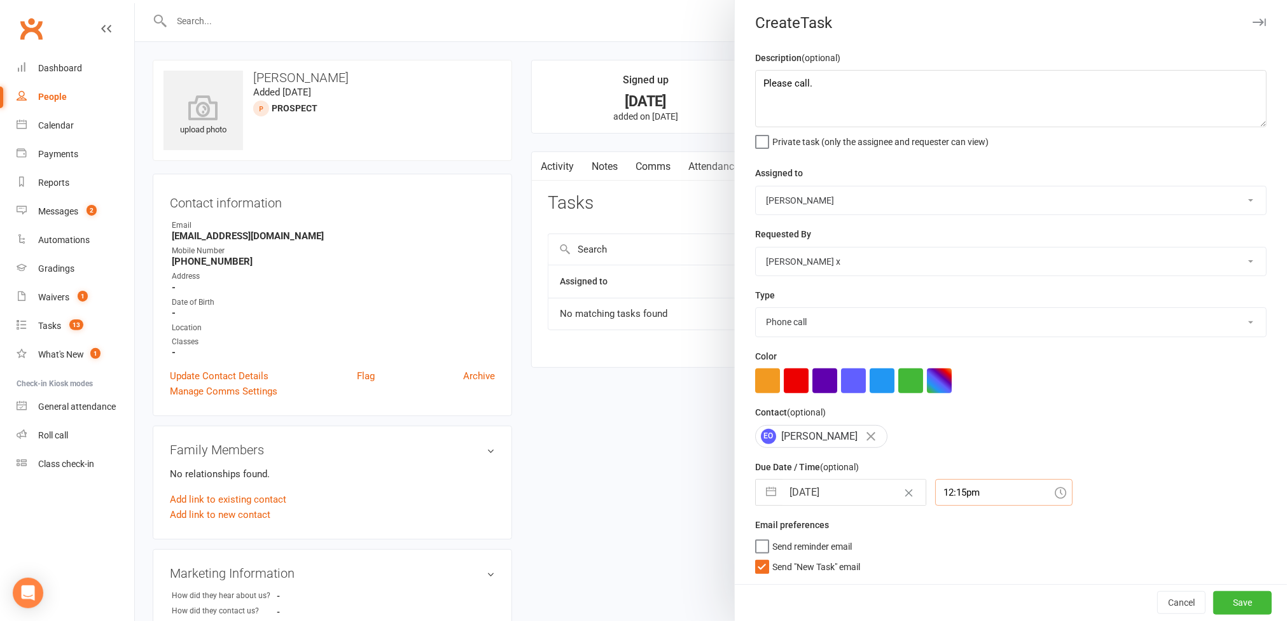
click at [979, 489] on input "12:15pm" at bounding box center [1003, 492] width 137 height 27
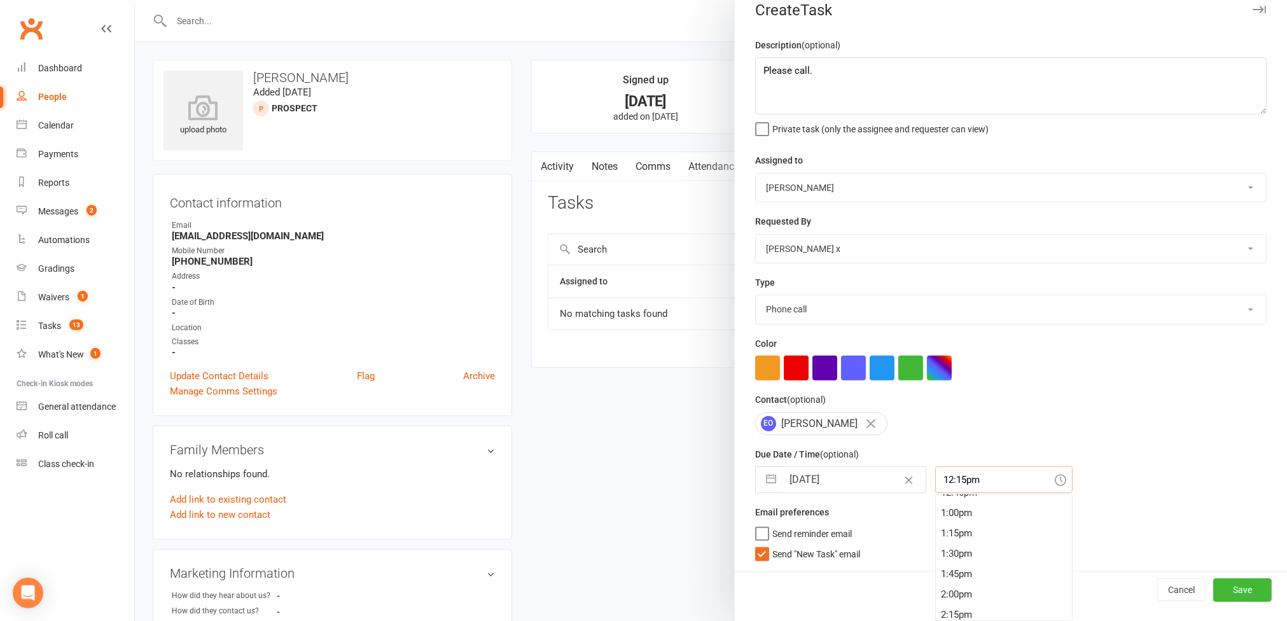
scroll to position [1167, 0]
click at [953, 504] on div "2:15pm" at bounding box center [1004, 498] width 136 height 20
type input "2:15pm"
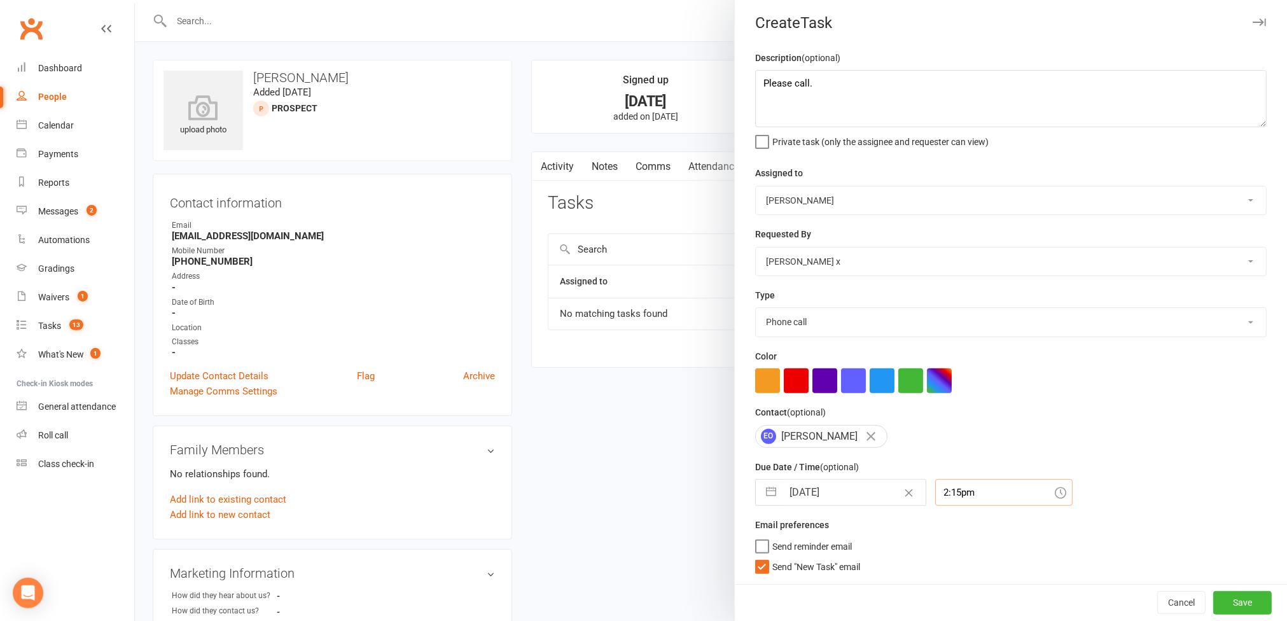
scroll to position [10, 0]
click at [1214, 599] on button "Save" at bounding box center [1243, 602] width 59 height 23
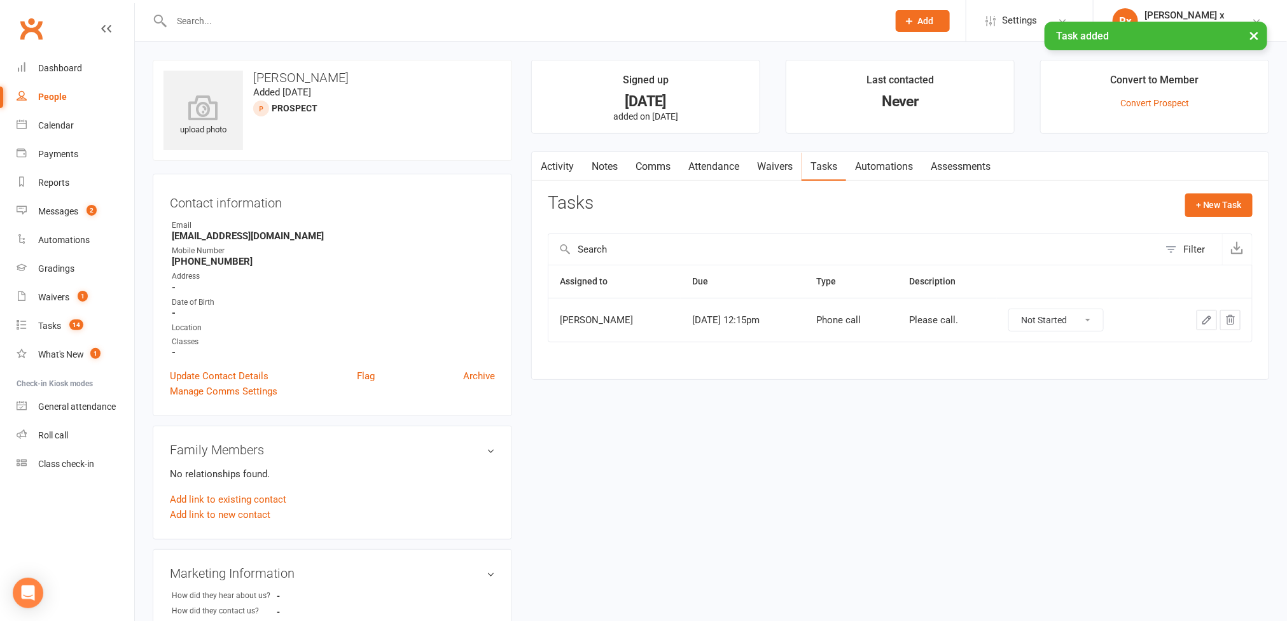
click at [43, 90] on link "People" at bounding box center [76, 97] width 118 height 29
select select "100"
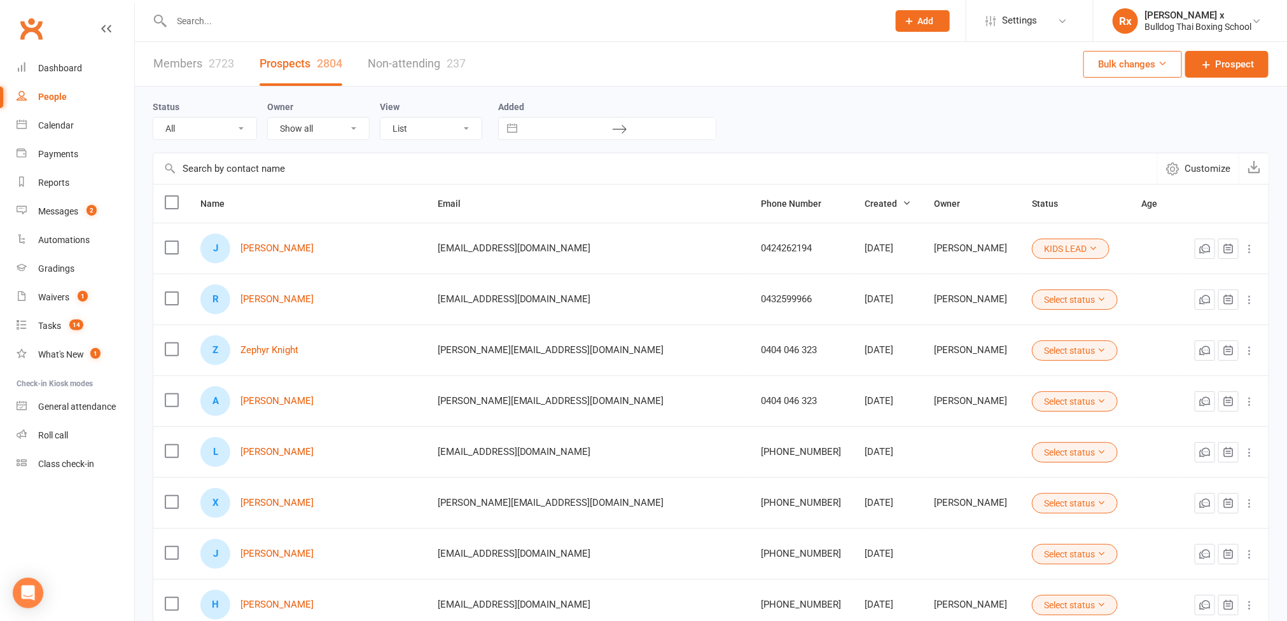
click at [223, 21] on input "text" at bounding box center [524, 21] width 712 height 18
paste input "[PERSON_NAME]"
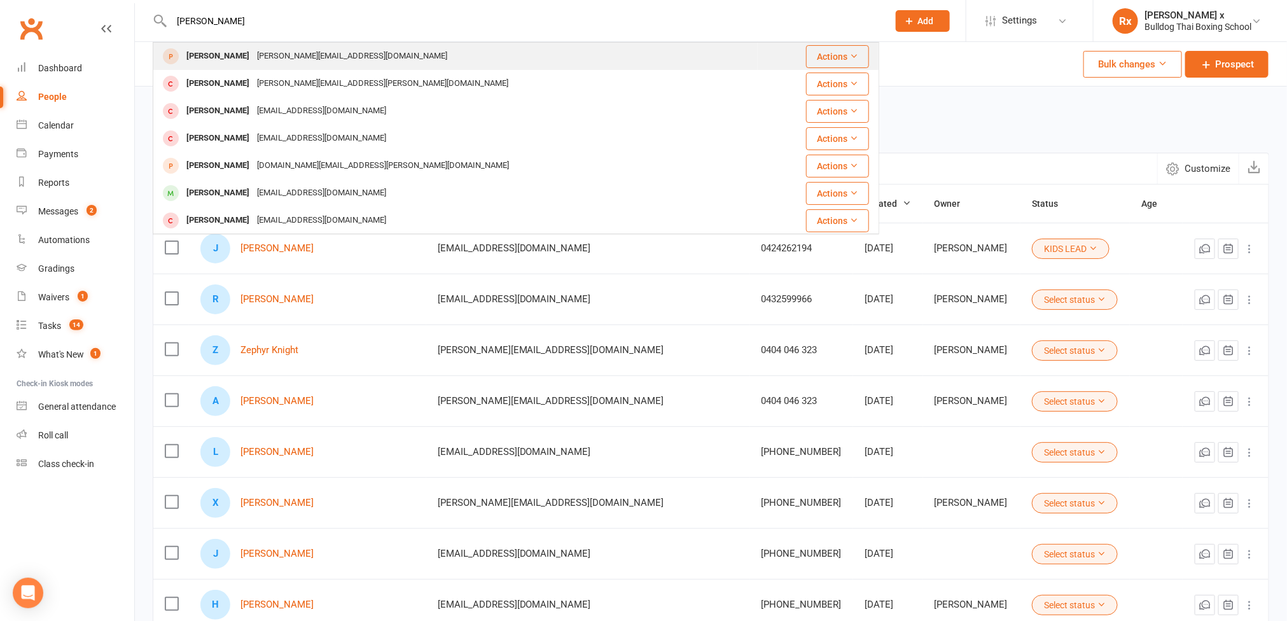
type input "[PERSON_NAME]"
click at [237, 56] on div "[PERSON_NAME]" at bounding box center [218, 56] width 71 height 18
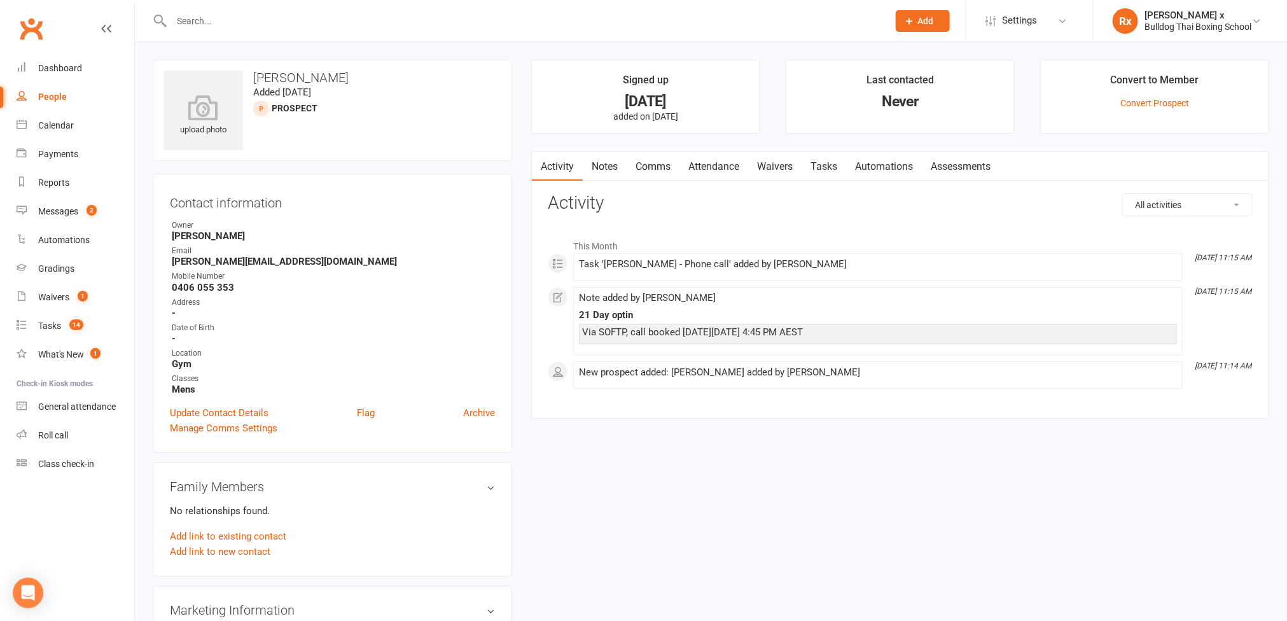
click at [258, 10] on div at bounding box center [516, 20] width 727 height 41
click at [255, 25] on input "text" at bounding box center [524, 21] width 712 height 18
paste input "[PERSON_NAME]"
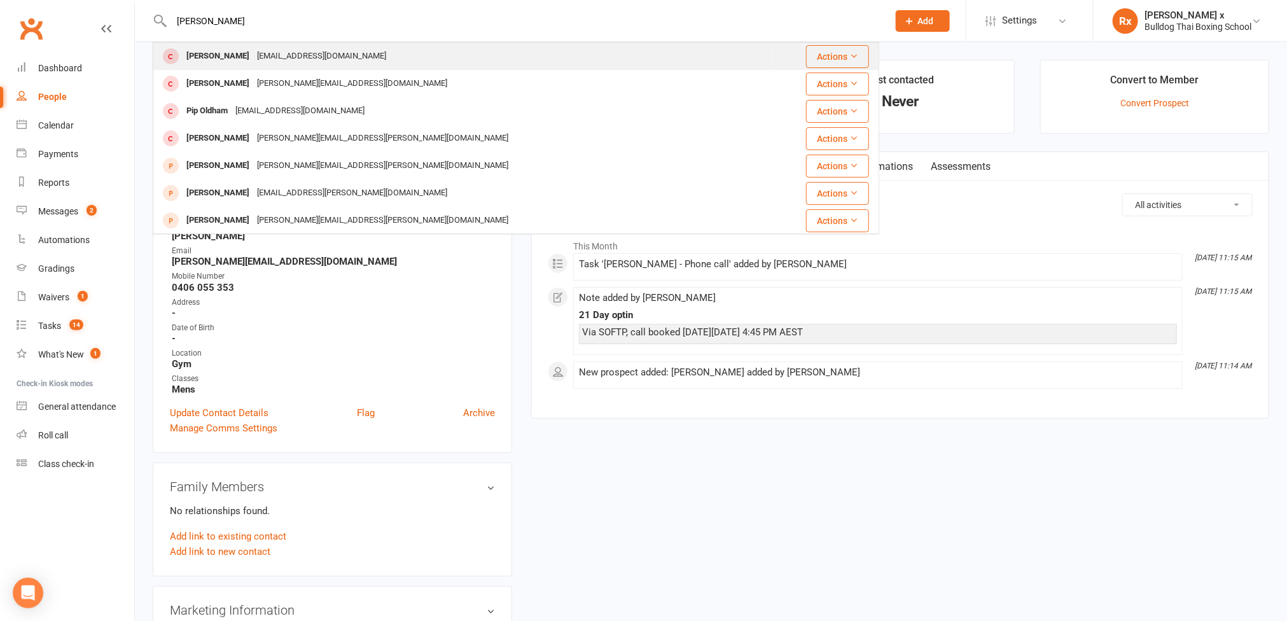
type input "[PERSON_NAME]"
click at [255, 58] on div "[EMAIL_ADDRESS][DOMAIN_NAME]" at bounding box center [321, 56] width 137 height 18
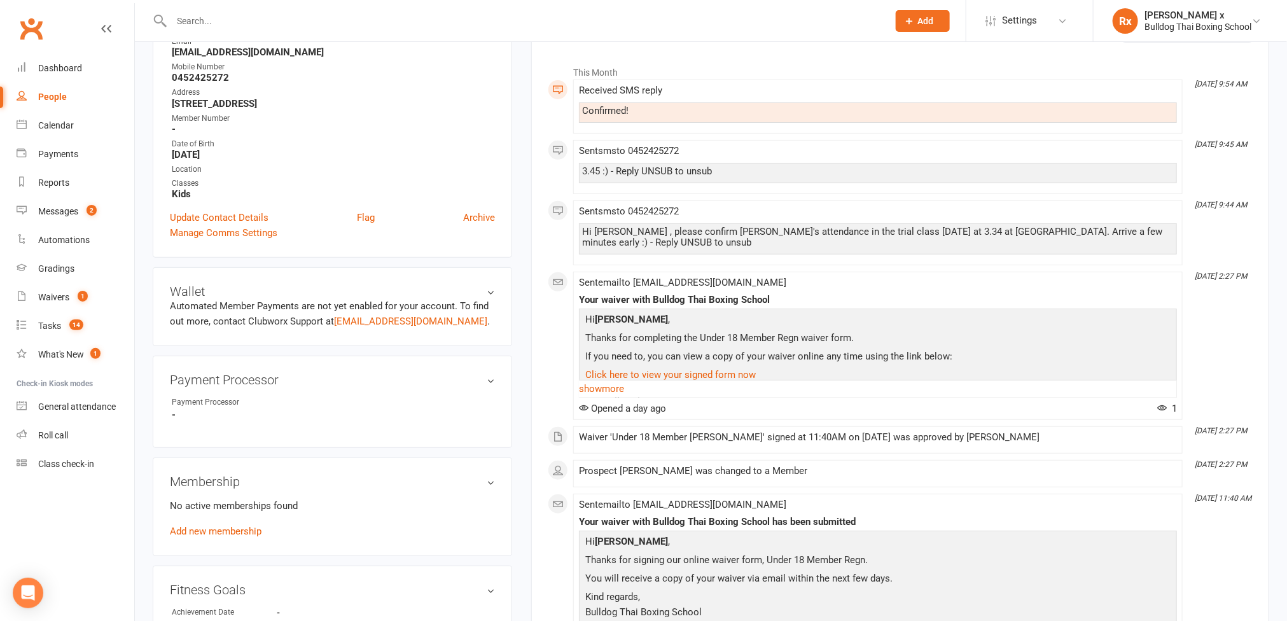
scroll to position [191, 0]
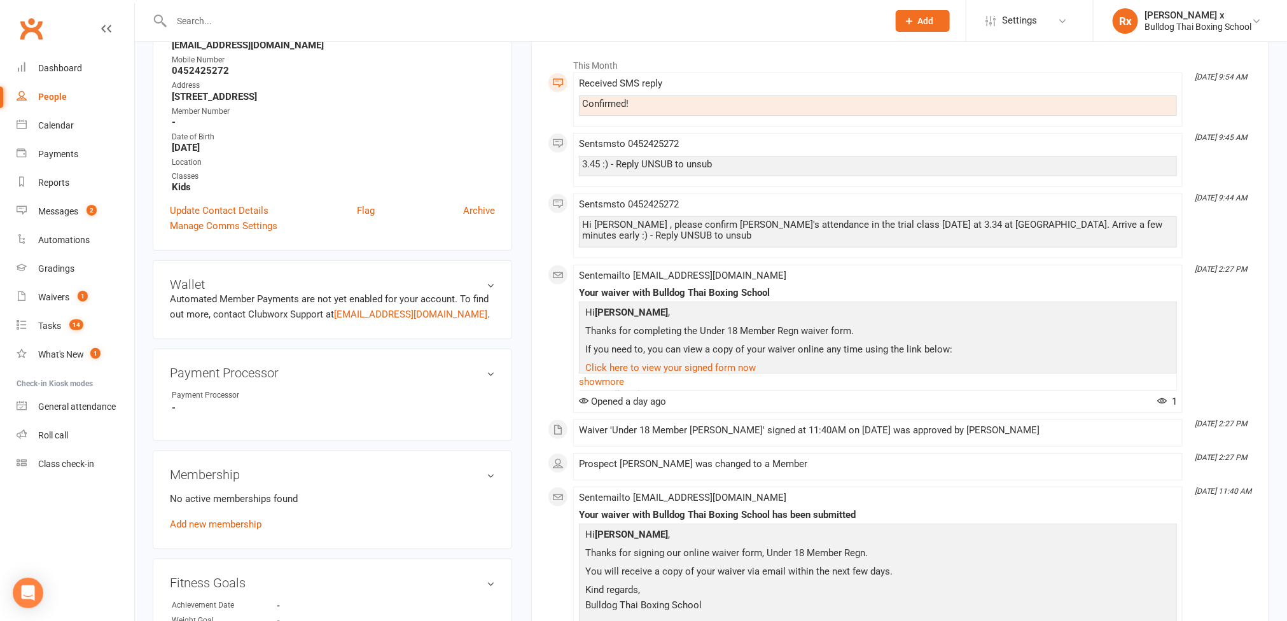
click at [230, 12] on input "text" at bounding box center [524, 21] width 712 height 18
paste input "[PERSON_NAME]"
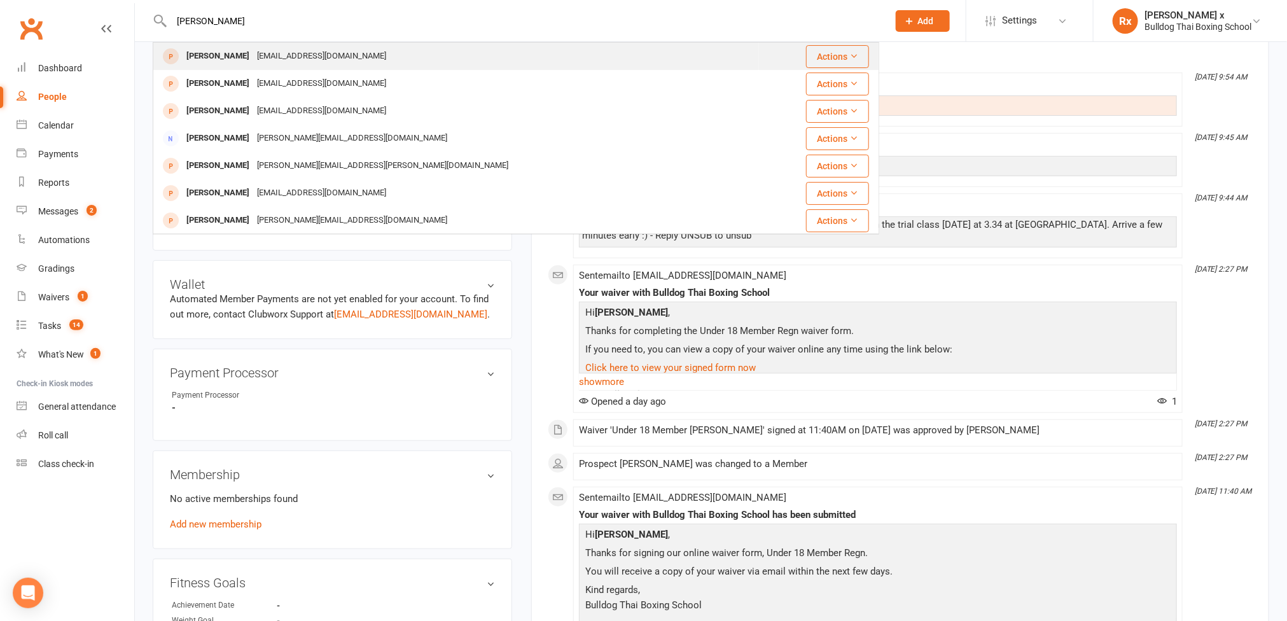
type input "[PERSON_NAME]"
click at [273, 52] on div "[EMAIL_ADDRESS][DOMAIN_NAME]" at bounding box center [321, 56] width 137 height 18
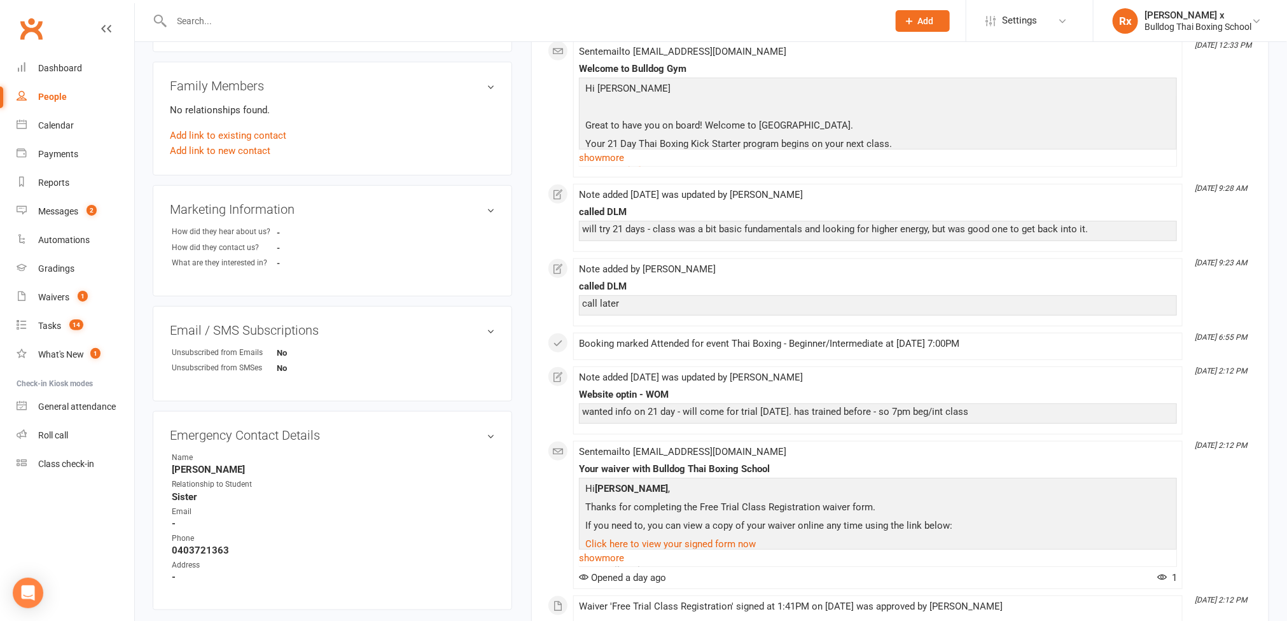
scroll to position [355, 0]
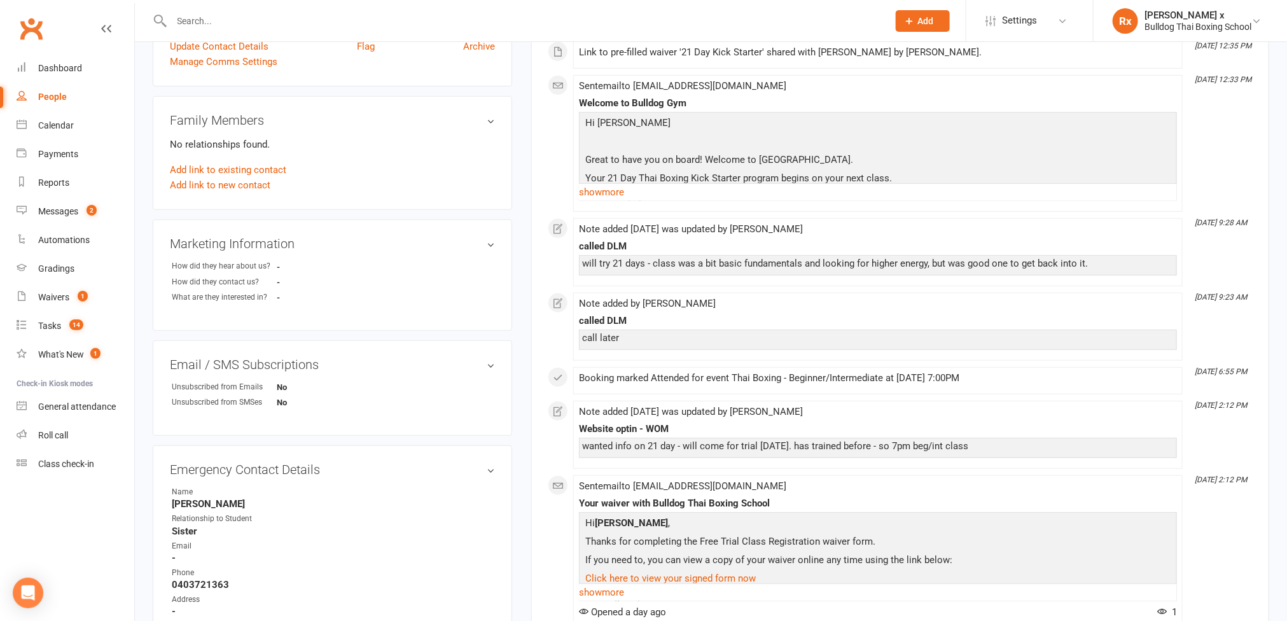
click at [45, 101] on div "People" at bounding box center [52, 97] width 29 height 10
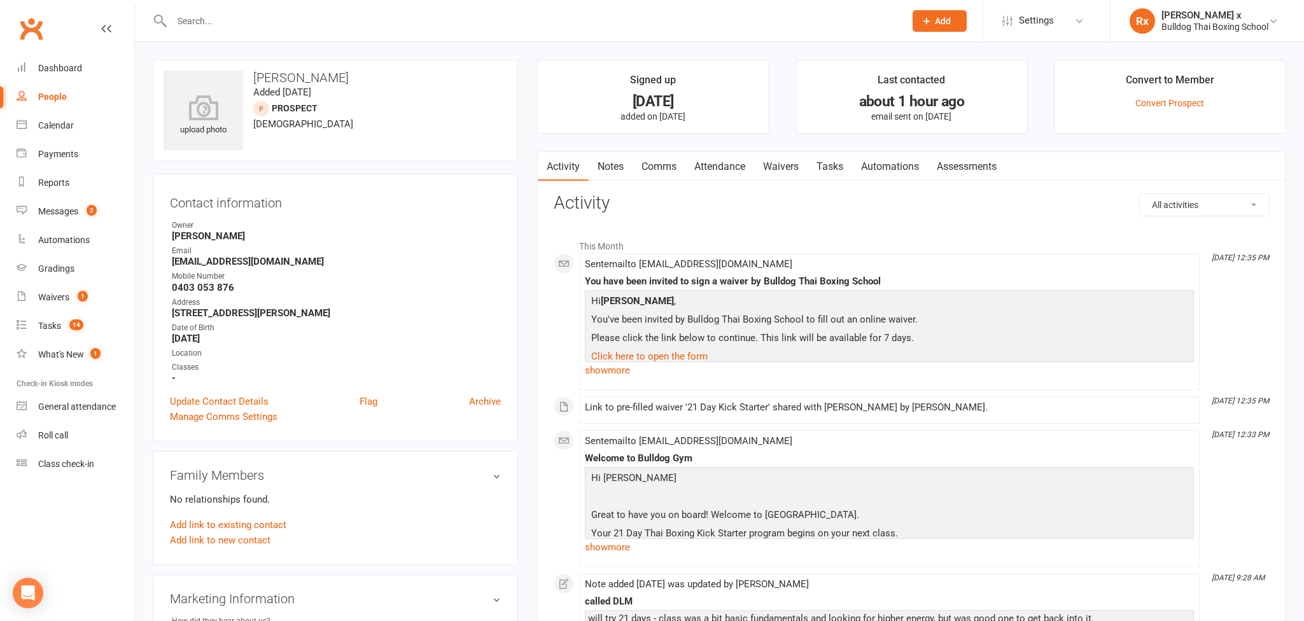
select select "100"
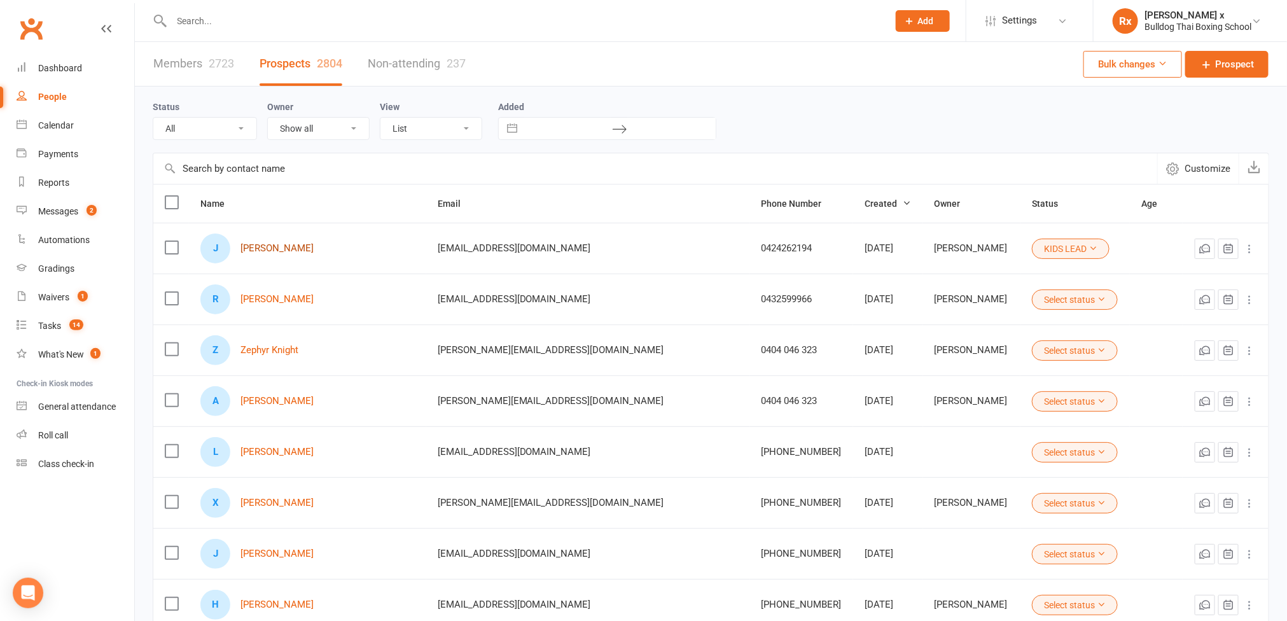
click at [283, 246] on link "[PERSON_NAME]" at bounding box center [277, 248] width 73 height 11
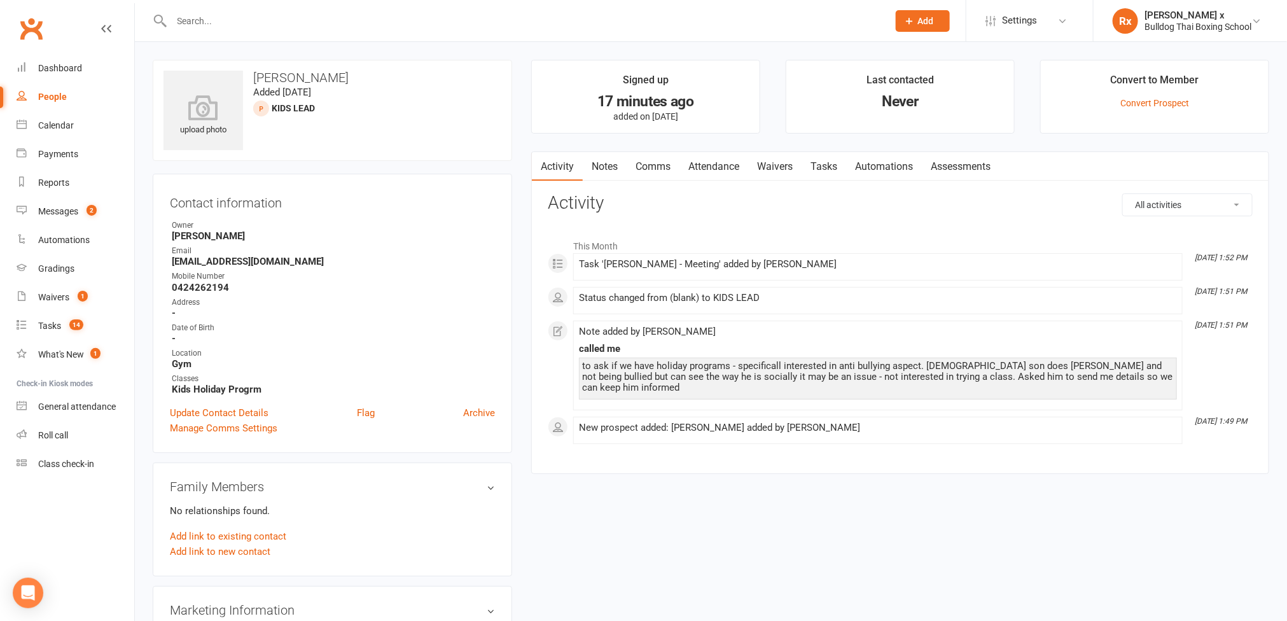
click at [203, 293] on strong "0424262194" at bounding box center [333, 287] width 323 height 11
click at [207, 288] on strong "0424262194" at bounding box center [333, 287] width 323 height 11
copy strong "0424262194"
click at [284, 83] on h3 "[PERSON_NAME]" at bounding box center [333, 78] width 338 height 14
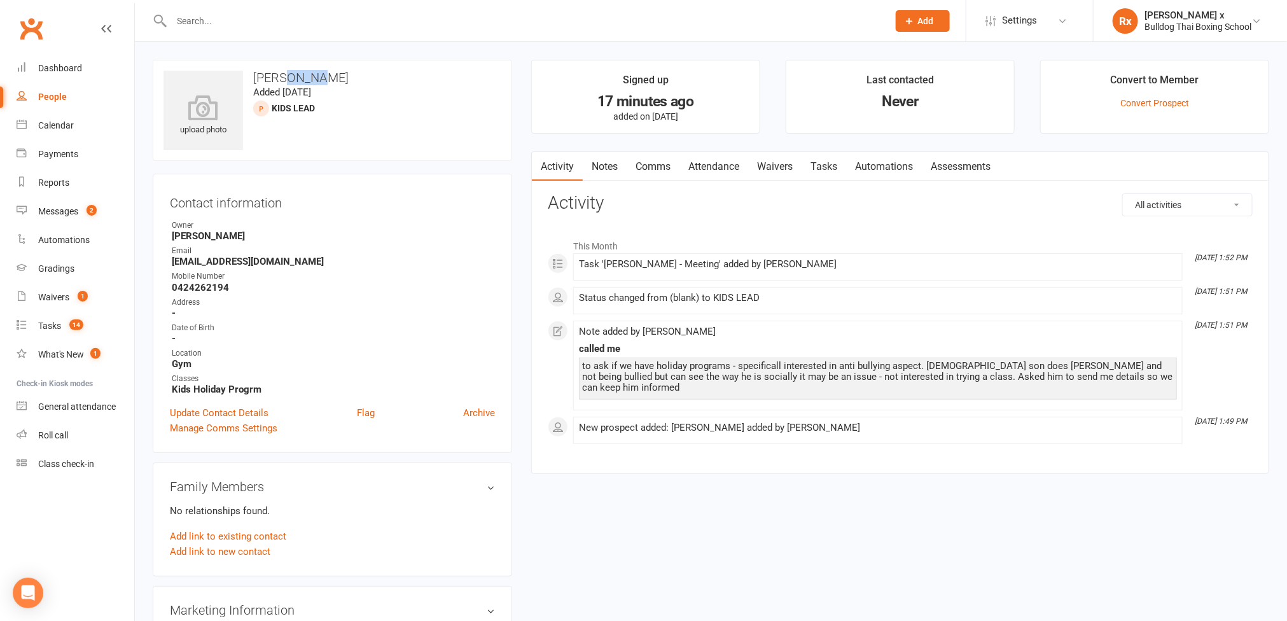
click at [284, 83] on h3 "[PERSON_NAME]" at bounding box center [333, 78] width 338 height 14
copy h3 "[PERSON_NAME]"
click at [224, 266] on strong "[EMAIL_ADDRESS][DOMAIN_NAME]" at bounding box center [333, 261] width 323 height 11
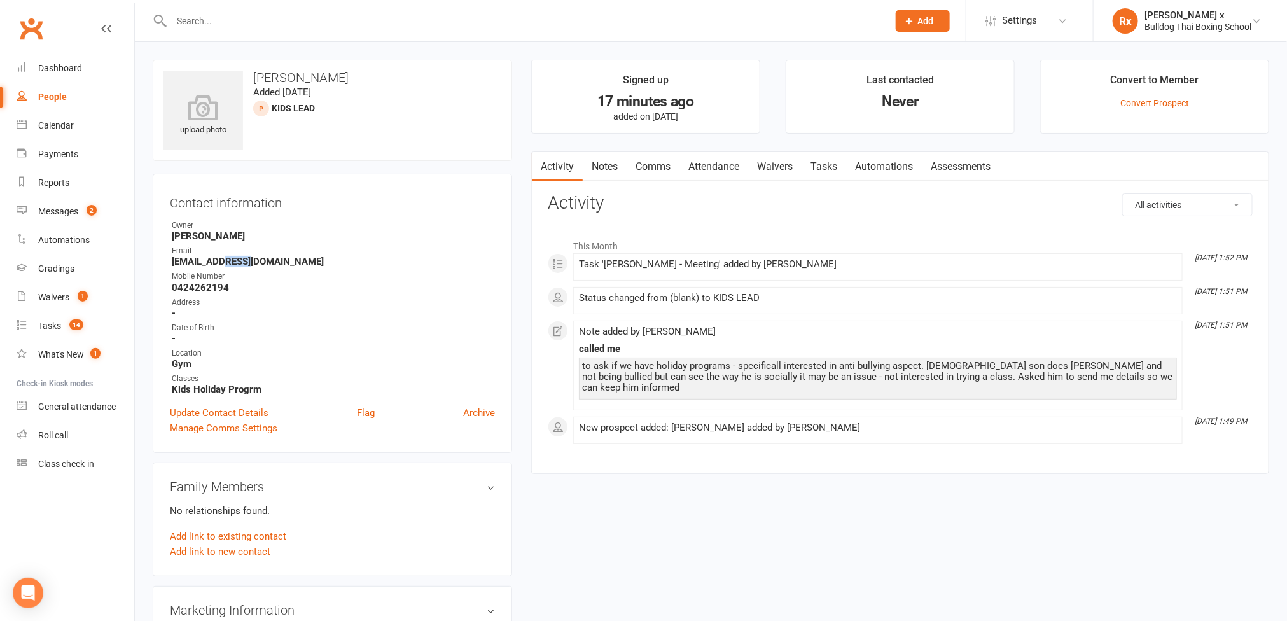
click at [224, 266] on strong "[EMAIL_ADDRESS][DOMAIN_NAME]" at bounding box center [333, 261] width 323 height 11
copy strong "[EMAIL_ADDRESS][DOMAIN_NAME]"
click at [64, 94] on div "People" at bounding box center [52, 97] width 29 height 10
select select "100"
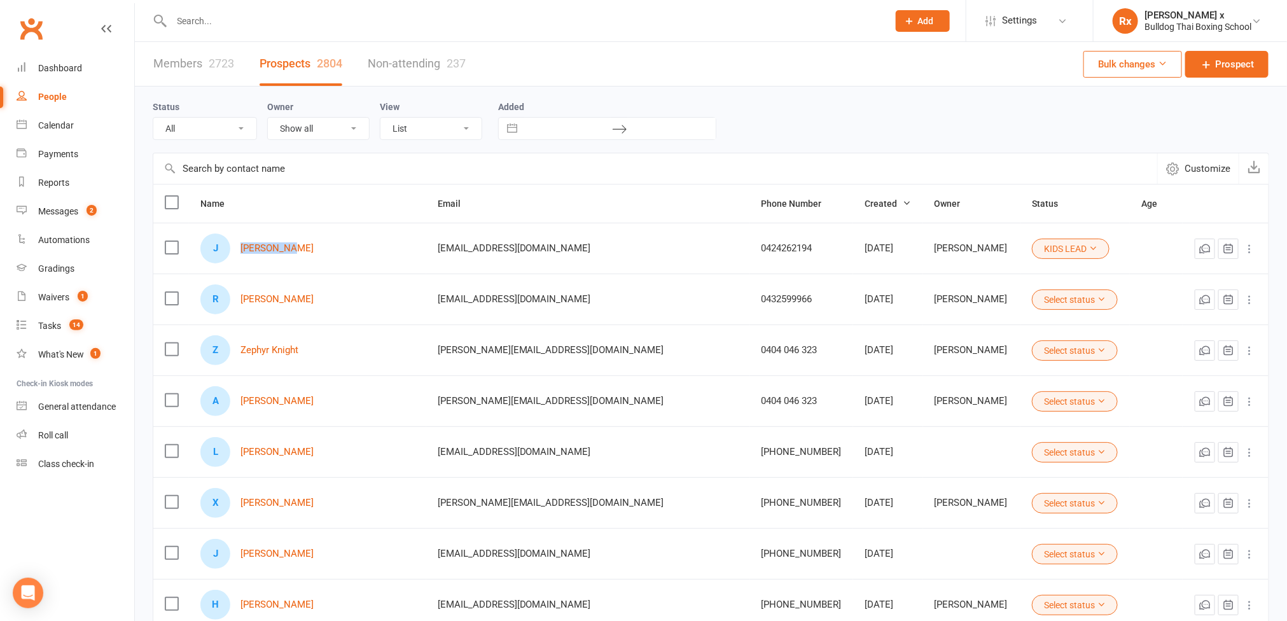
drag, startPoint x: 241, startPoint y: 245, endPoint x: 294, endPoint y: 256, distance: 54.5
click at [308, 258] on div "J [PERSON_NAME]" at bounding box center [307, 249] width 214 height 30
copy div "[PERSON_NAME]"
click at [190, 23] on input "text" at bounding box center [524, 21] width 712 height 18
paste input "[PERSON_NAME]"
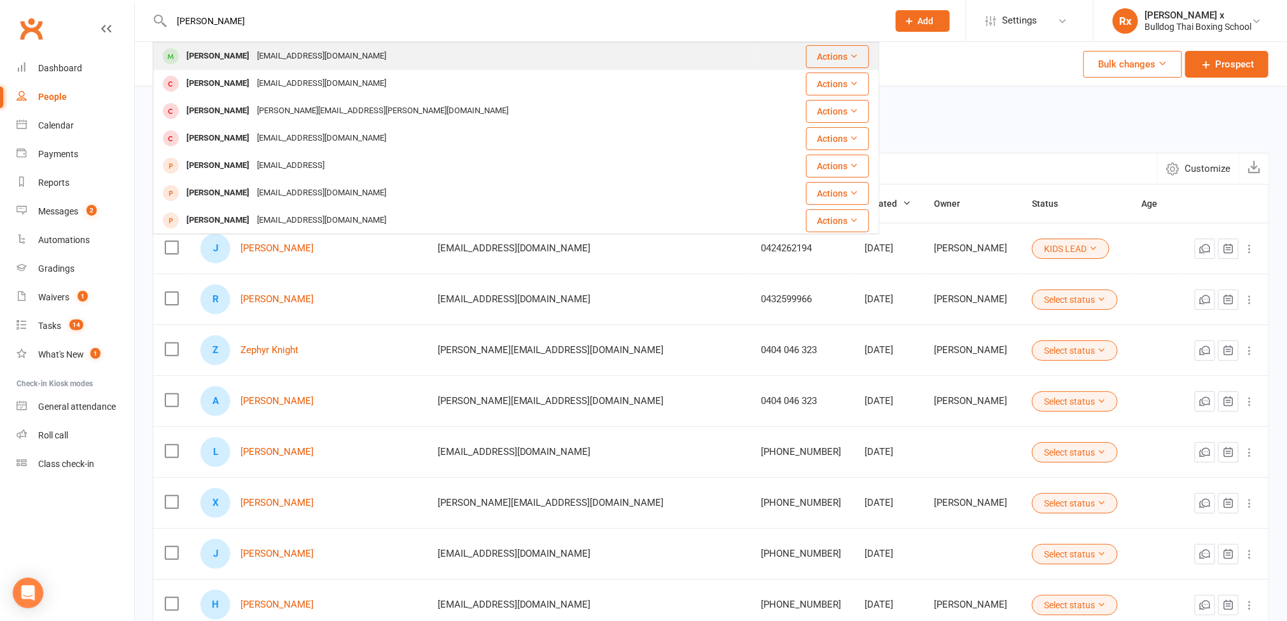
type input "[PERSON_NAME]"
click at [211, 46] on div "[PERSON_NAME] [EMAIL_ADDRESS][DOMAIN_NAME]" at bounding box center [455, 56] width 603 height 26
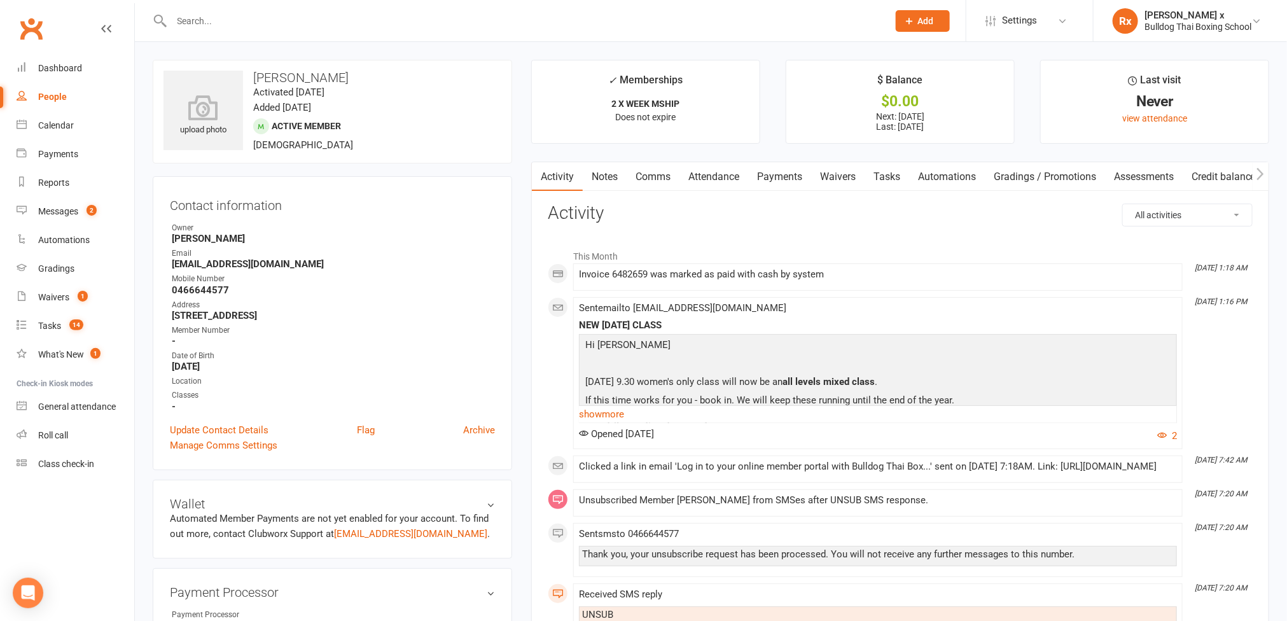
click at [277, 31] on div at bounding box center [516, 20] width 727 height 41
click at [274, 21] on input "text" at bounding box center [524, 21] width 712 height 18
paste input "[PERSON_NAME]"
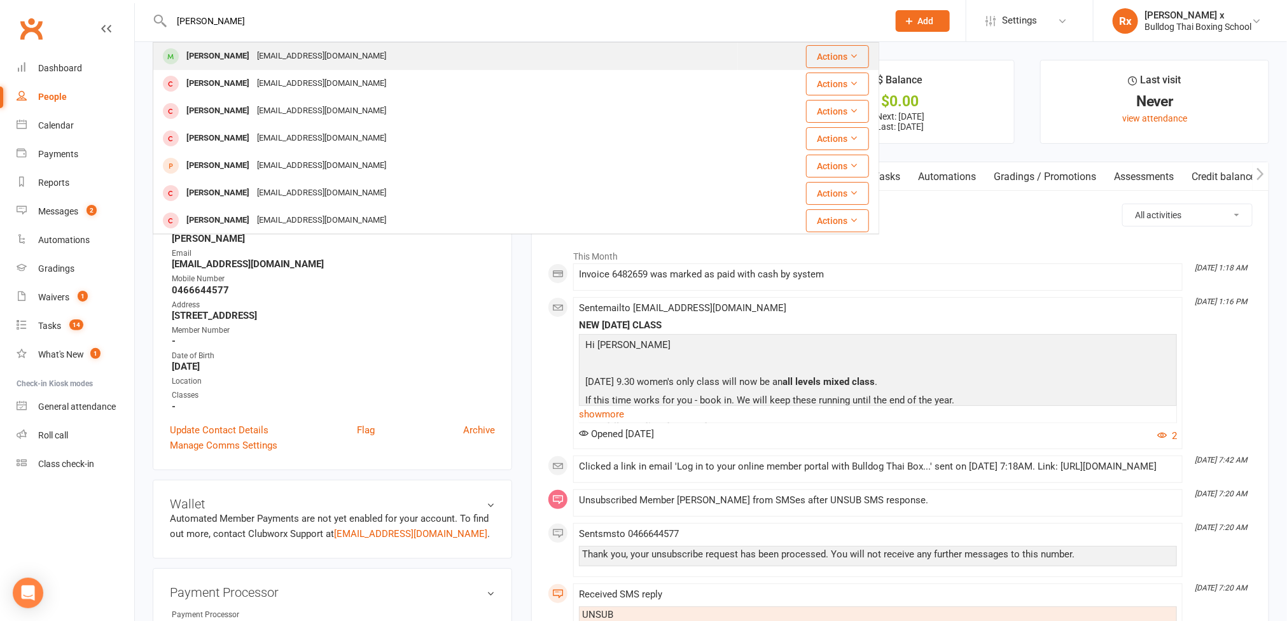
type input "[PERSON_NAME]"
click at [266, 56] on div "[EMAIL_ADDRESS][DOMAIN_NAME]" at bounding box center [321, 56] width 137 height 18
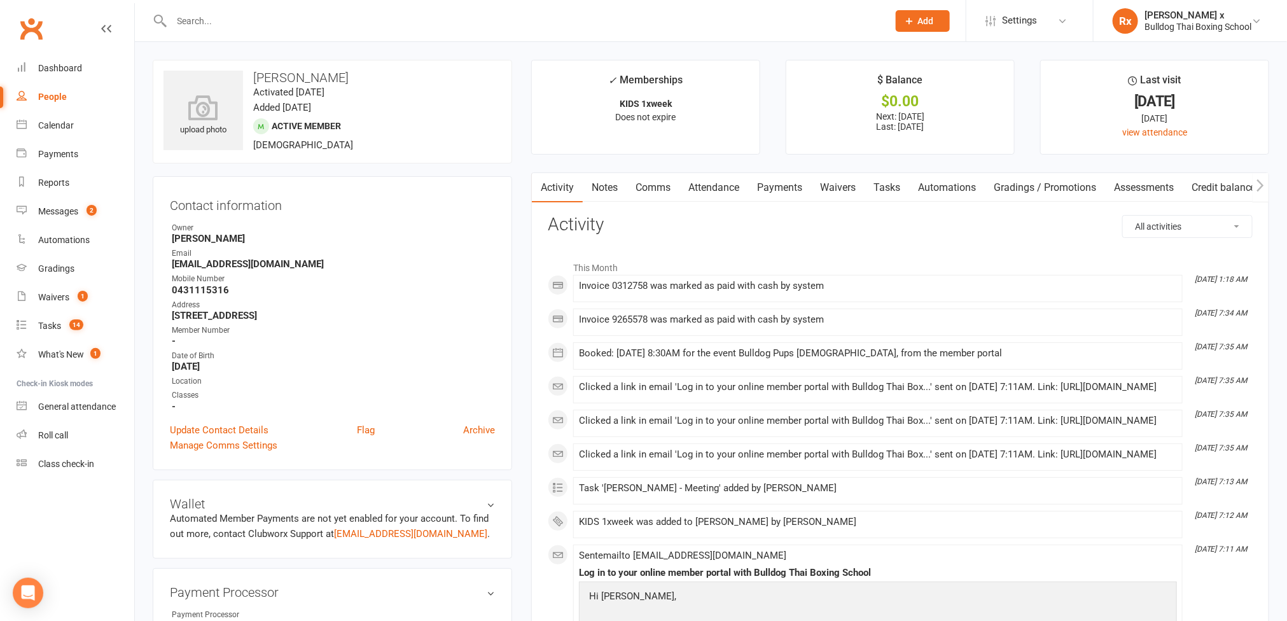
click at [256, 21] on input "text" at bounding box center [524, 21] width 712 height 18
paste input "[PERSON_NAME]"
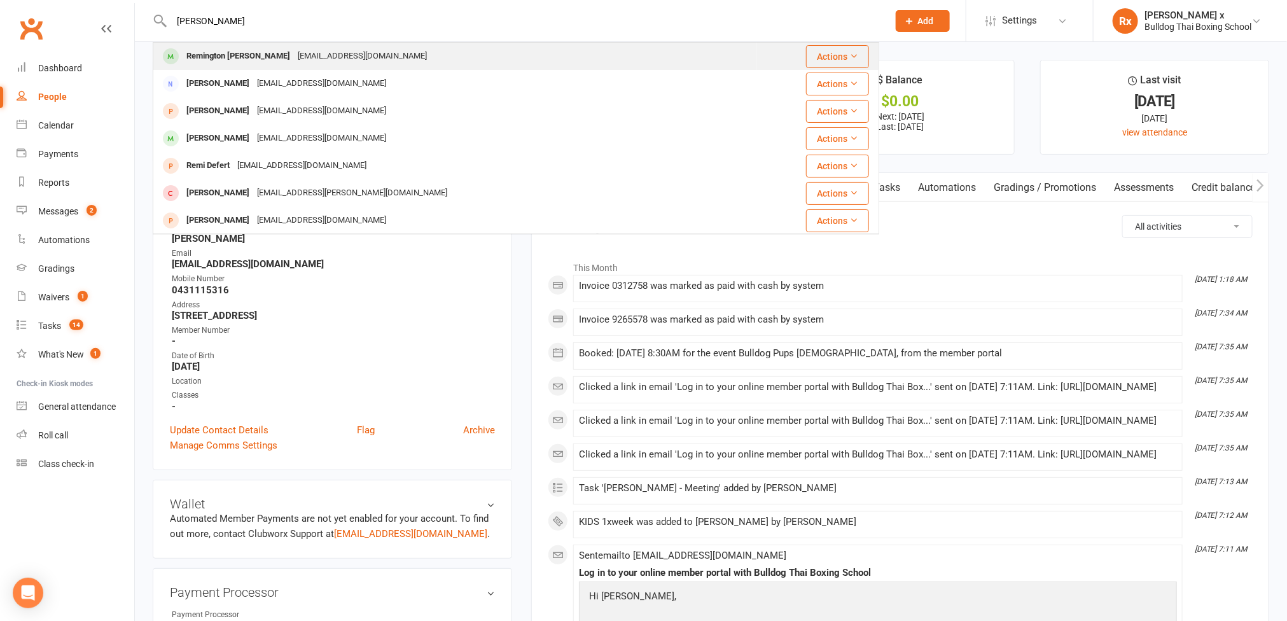
type input "[PERSON_NAME]"
click at [294, 58] on div "[EMAIL_ADDRESS][DOMAIN_NAME]" at bounding box center [362, 56] width 137 height 18
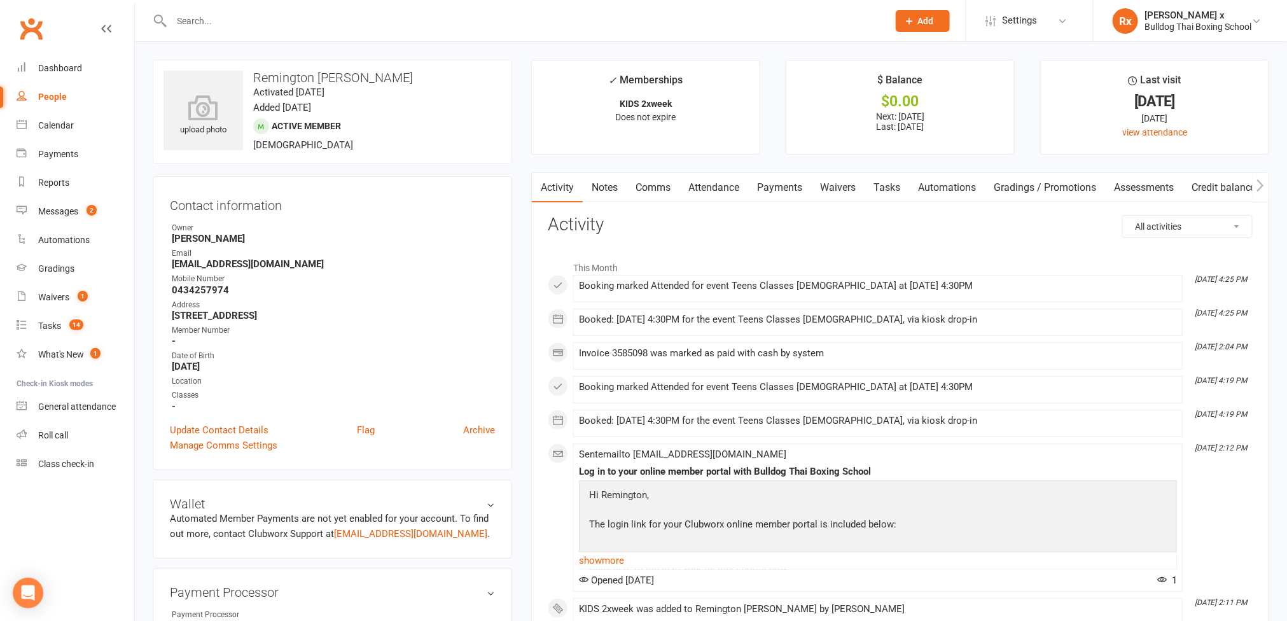
click at [288, 20] on input "text" at bounding box center [524, 21] width 712 height 18
paste input "[PERSON_NAME]"
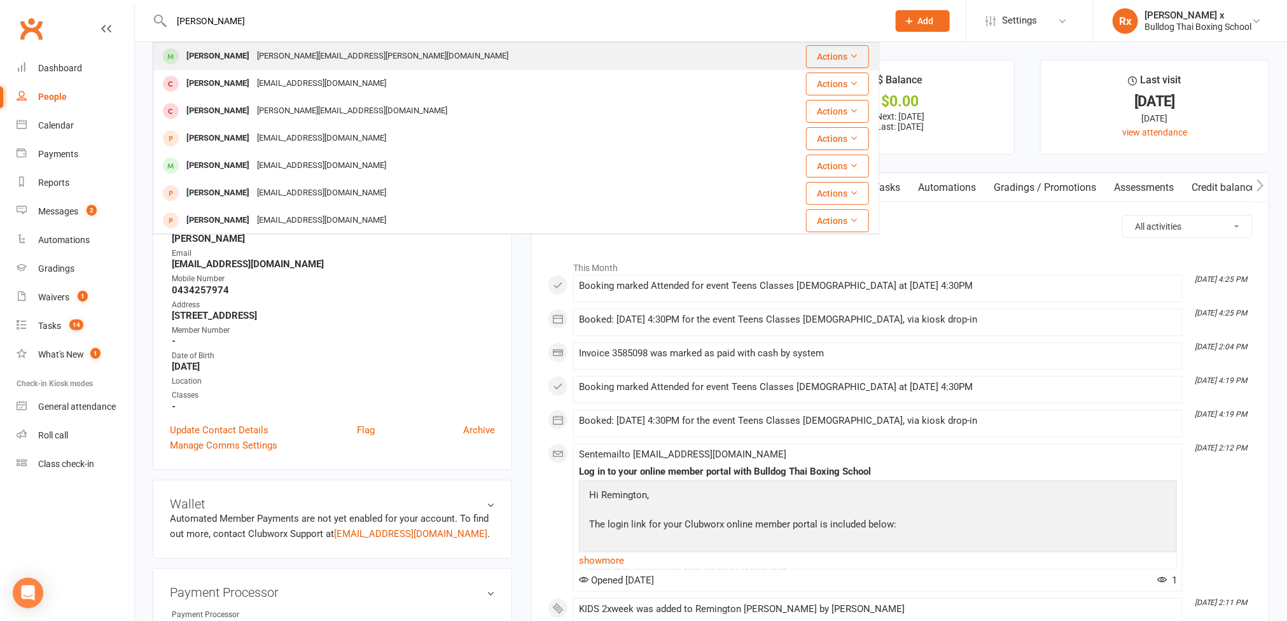
type input "[PERSON_NAME]"
click at [291, 59] on div "[PERSON_NAME][EMAIL_ADDRESS][PERSON_NAME][DOMAIN_NAME]" at bounding box center [382, 56] width 259 height 18
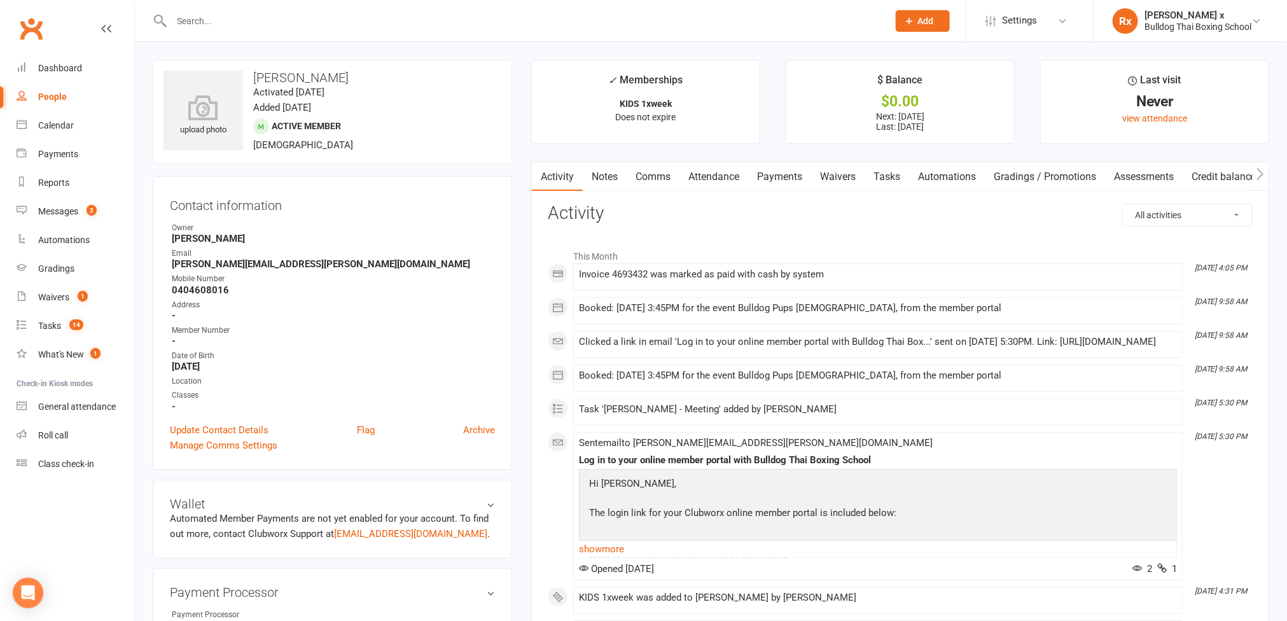
click at [239, 17] on input "text" at bounding box center [524, 21] width 712 height 18
paste input "[PERSON_NAME]"
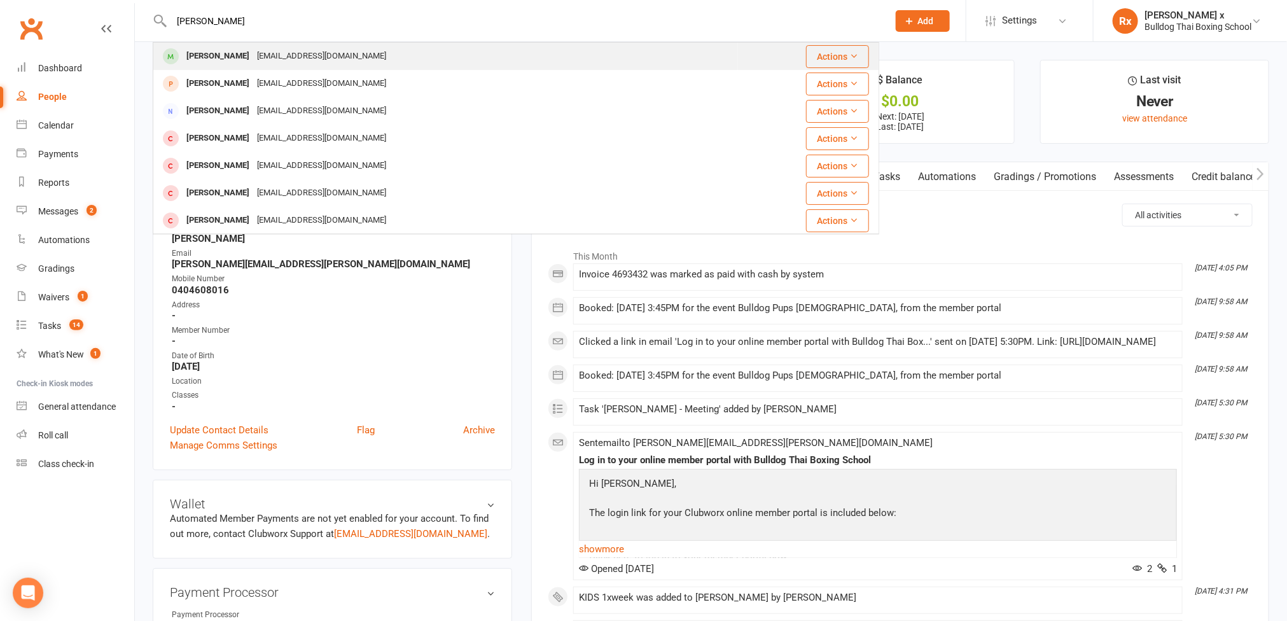
type input "[PERSON_NAME]"
click at [253, 53] on div "[EMAIL_ADDRESS][DOMAIN_NAME]" at bounding box center [321, 56] width 137 height 18
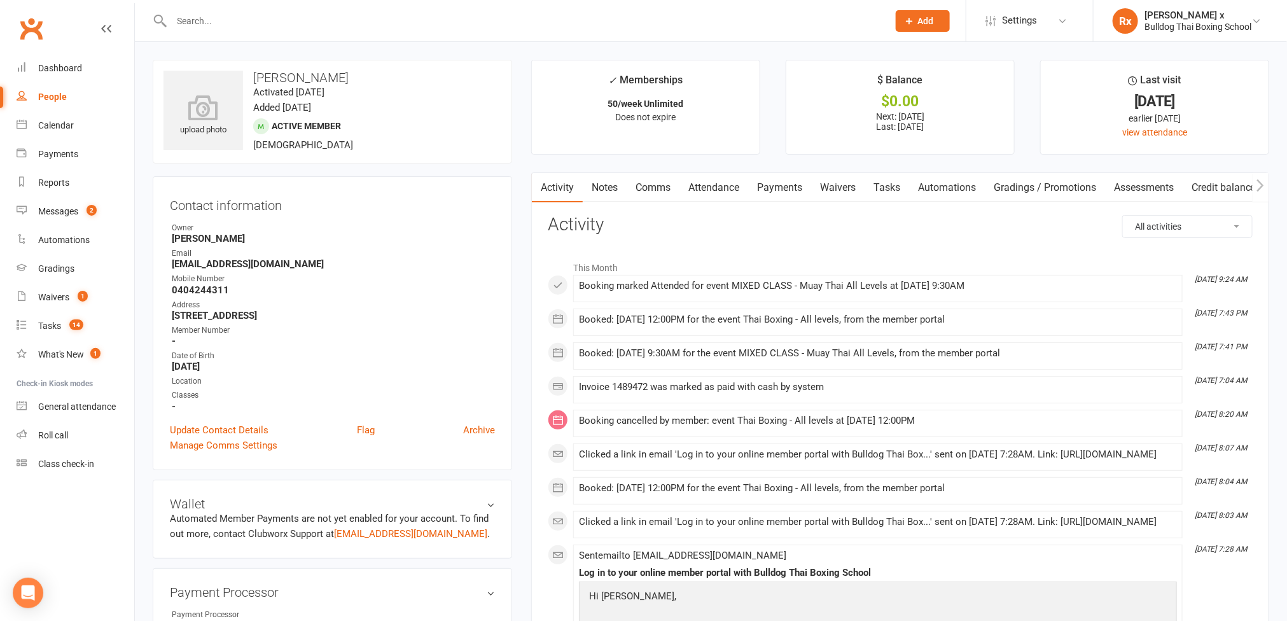
click at [222, 21] on input "text" at bounding box center [524, 21] width 712 height 18
paste input "[PERSON_NAME] [PERSON_NAME]"
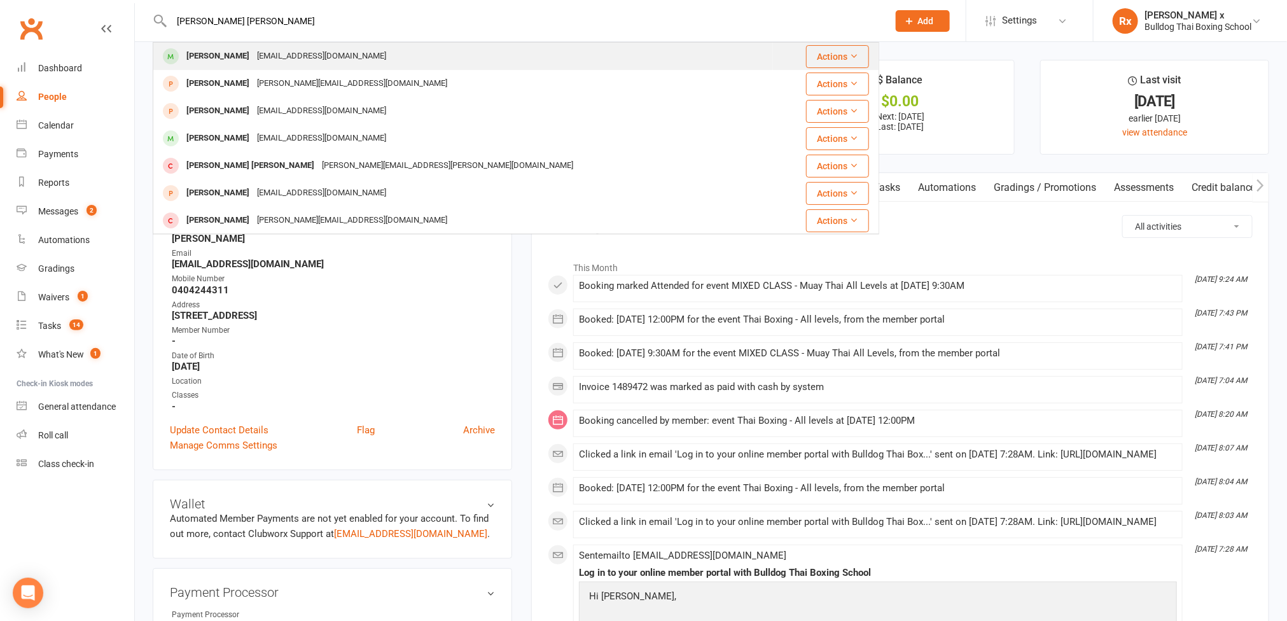
type input "[PERSON_NAME] [PERSON_NAME]"
click at [224, 65] on div "[PERSON_NAME]" at bounding box center [218, 56] width 71 height 18
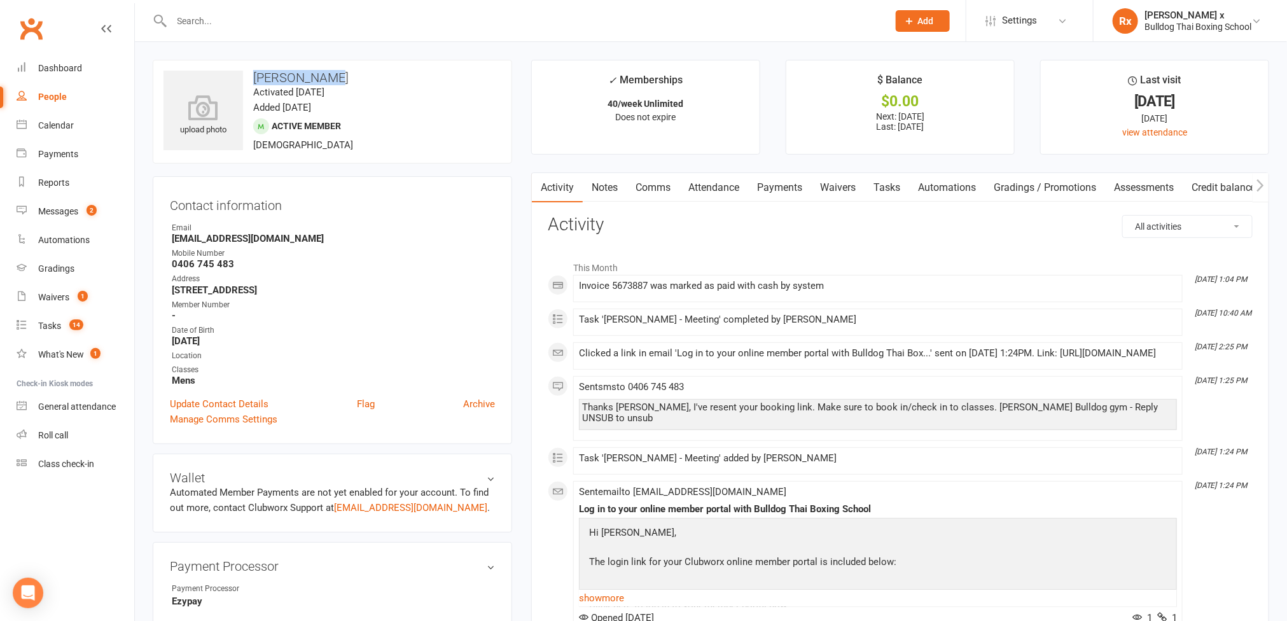
drag, startPoint x: 253, startPoint y: 73, endPoint x: 329, endPoint y: 74, distance: 76.4
click at [329, 74] on h3 "[PERSON_NAME]" at bounding box center [333, 78] width 338 height 14
copy h3 "[PERSON_NAME]"
click at [213, 19] on input "text" at bounding box center [524, 21] width 712 height 18
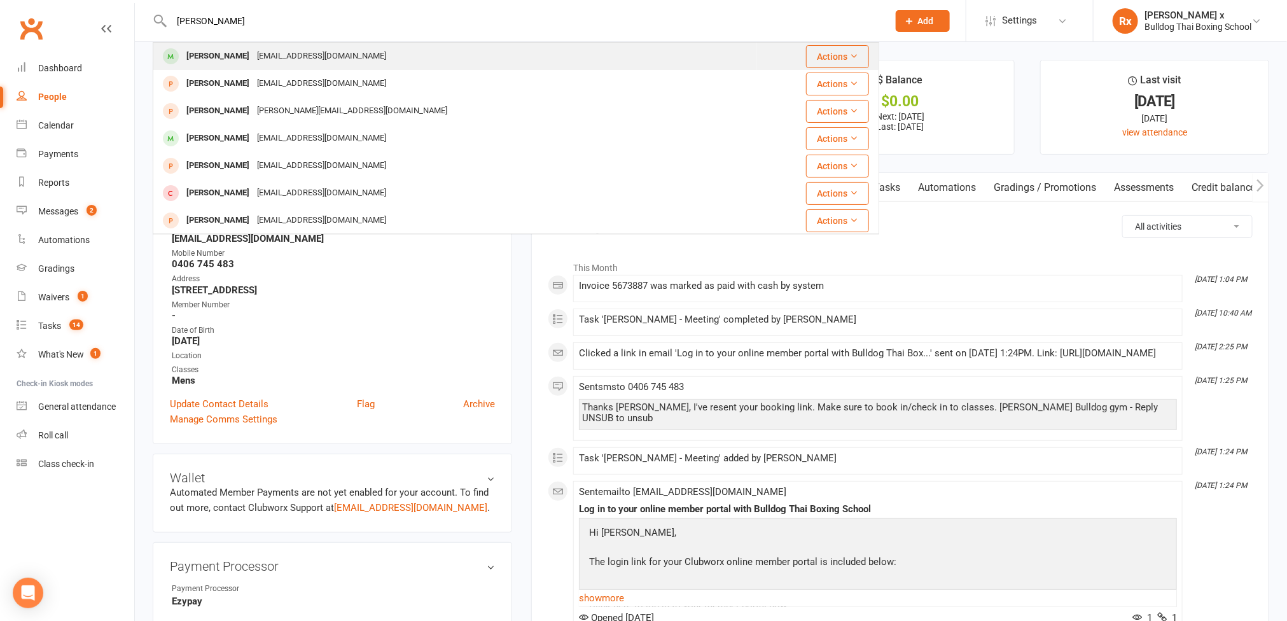
type input "[PERSON_NAME]"
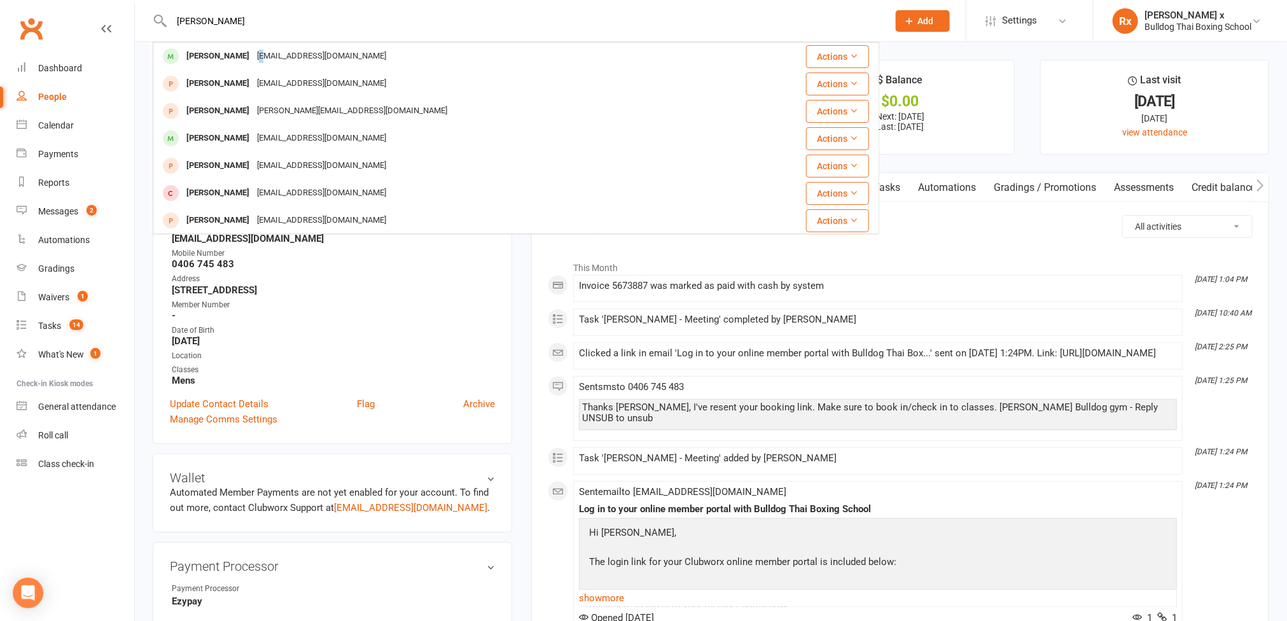
click at [253, 54] on div "[EMAIL_ADDRESS][DOMAIN_NAME]" at bounding box center [321, 56] width 137 height 18
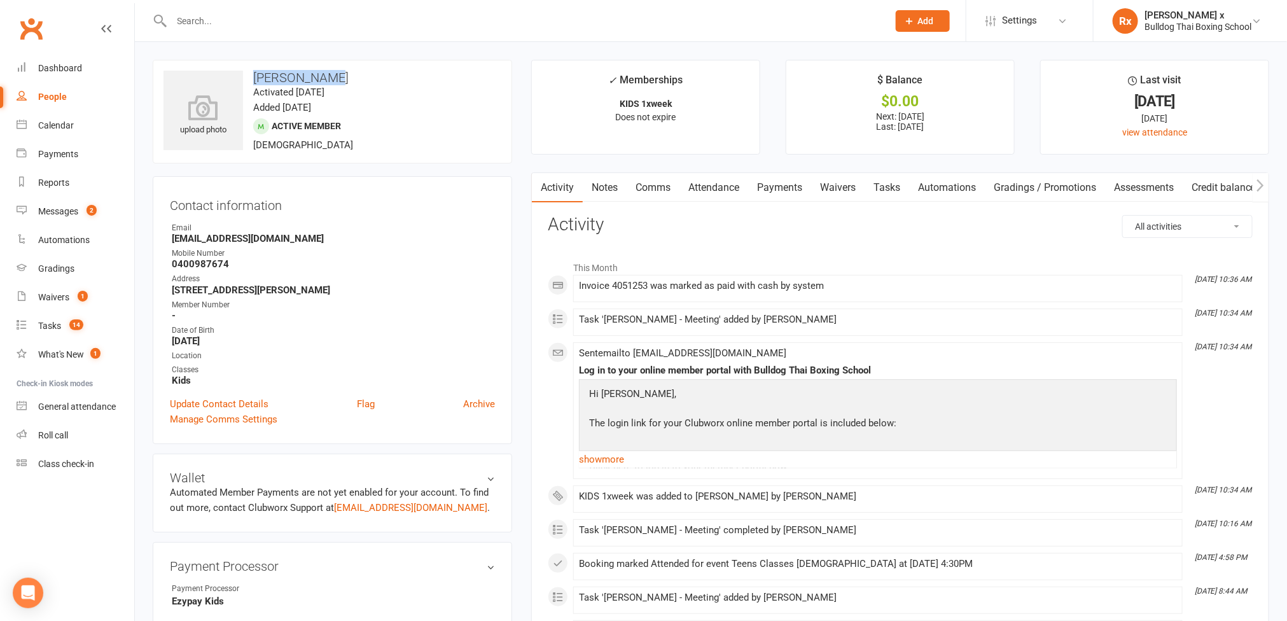
drag, startPoint x: 252, startPoint y: 75, endPoint x: 330, endPoint y: 77, distance: 78.3
click at [330, 77] on h3 "[PERSON_NAME]" at bounding box center [333, 78] width 338 height 14
copy h3 "[PERSON_NAME]"
click at [223, 12] on input "text" at bounding box center [524, 21] width 712 height 18
paste input "[PERSON_NAME] (K)"
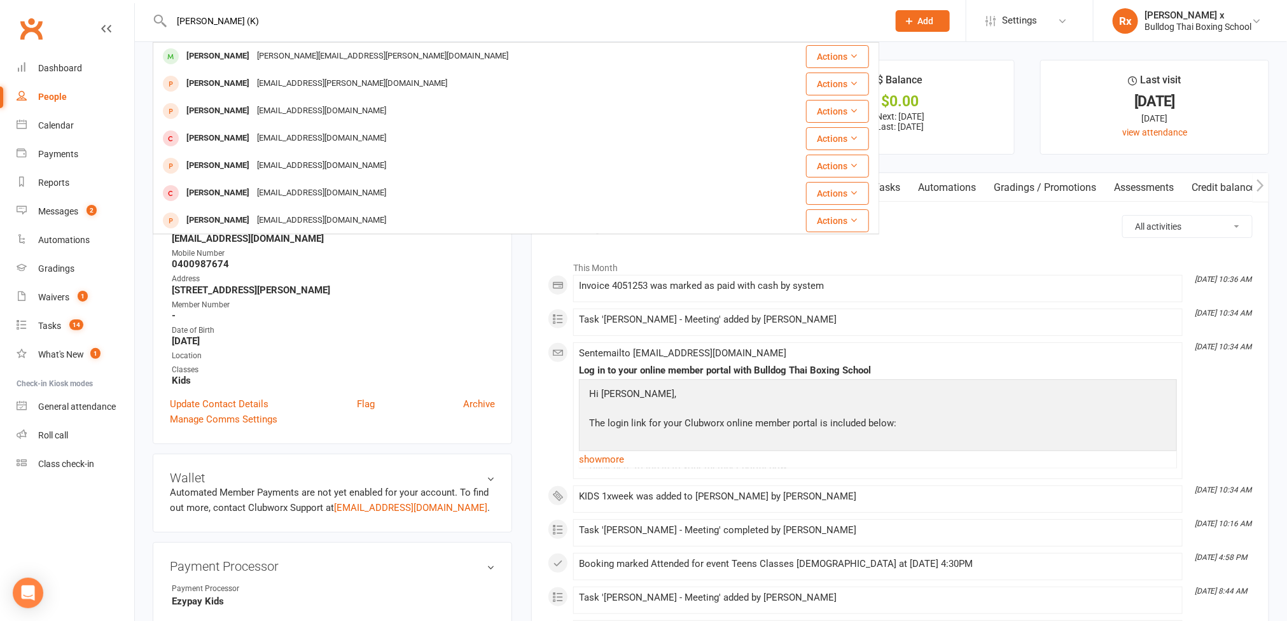
type input "[PERSON_NAME] (K)"
click at [243, 243] on strong "[EMAIL_ADDRESS][DOMAIN_NAME]" at bounding box center [333, 238] width 323 height 11
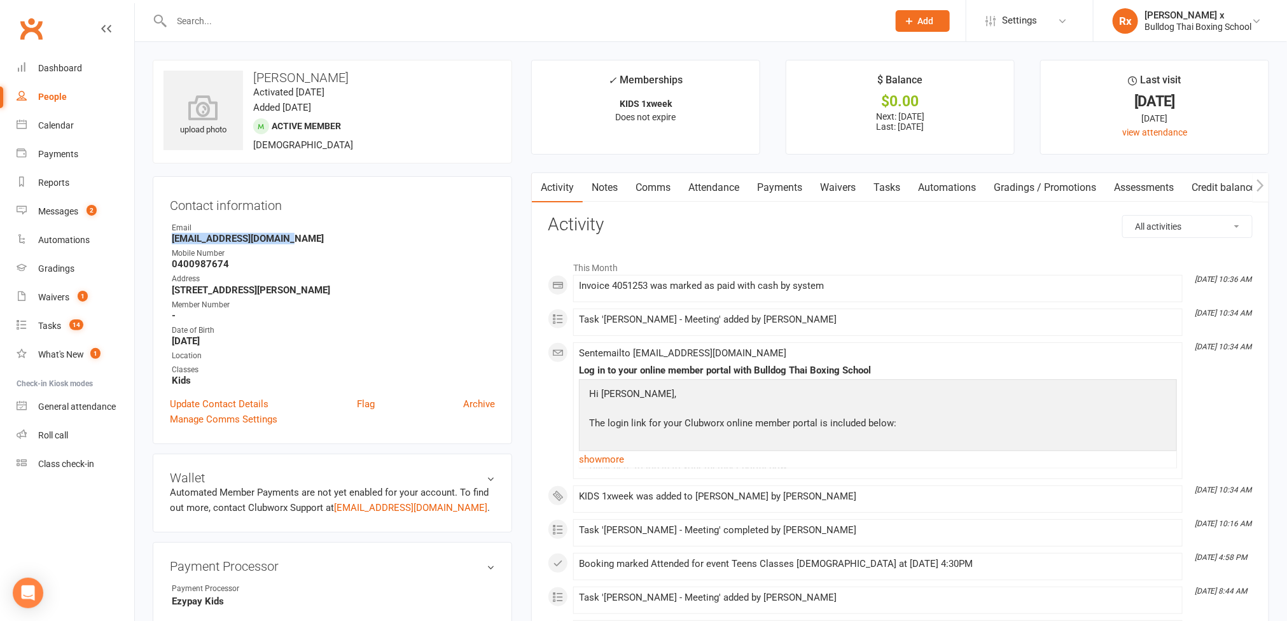
click at [243, 243] on strong "[EMAIL_ADDRESS][DOMAIN_NAME]" at bounding box center [333, 238] width 323 height 11
copy strong "[EMAIL_ADDRESS][DOMAIN_NAME]"
click at [210, 264] on strong "0400987674" at bounding box center [333, 263] width 323 height 11
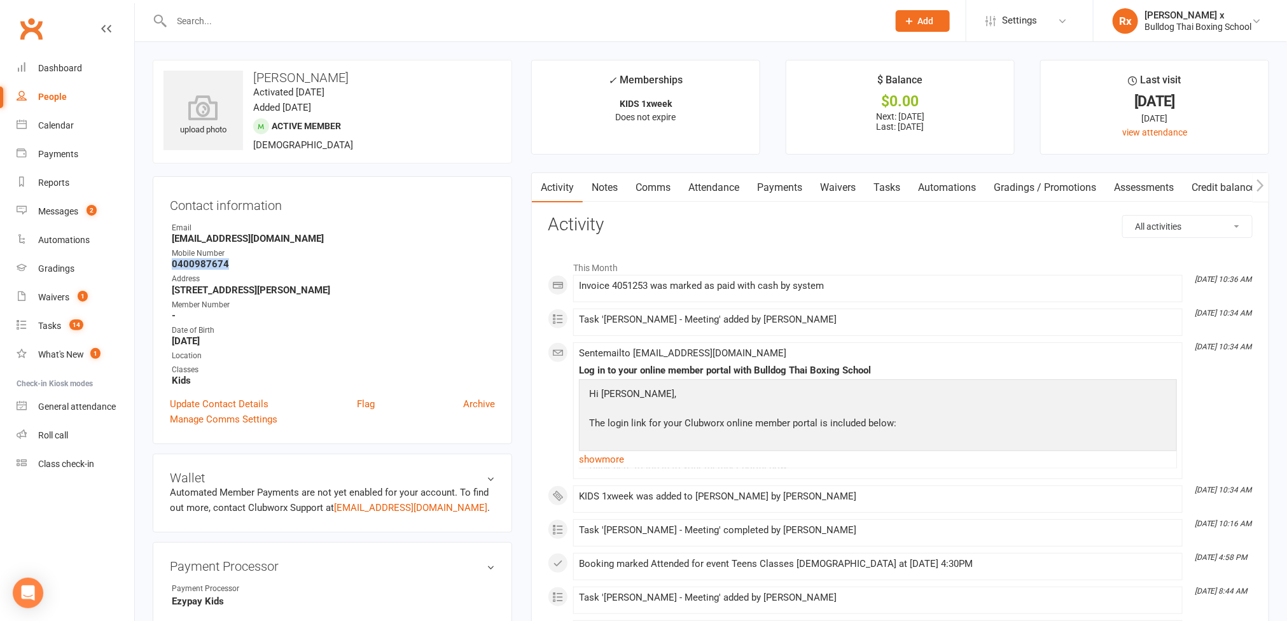
click at [210, 264] on strong "0400987674" at bounding box center [333, 263] width 323 height 11
click at [288, 73] on h3 "[PERSON_NAME]" at bounding box center [333, 78] width 338 height 14
click at [251, 237] on strong "[EMAIL_ADDRESS][DOMAIN_NAME]" at bounding box center [333, 238] width 323 height 11
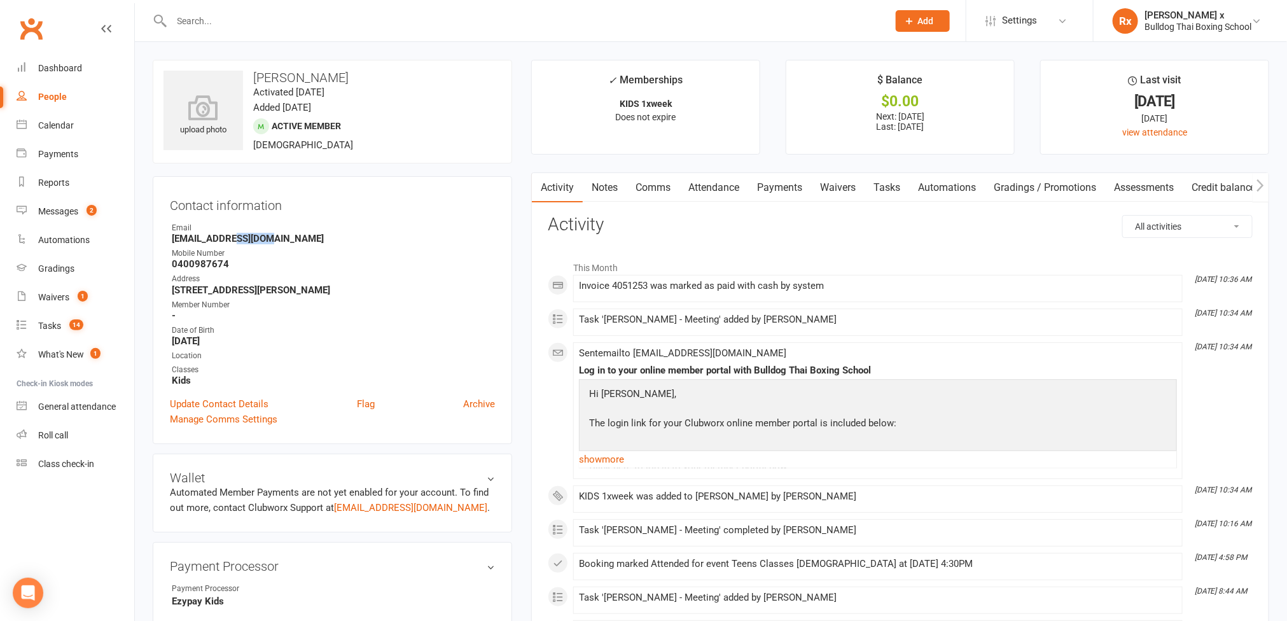
click at [251, 237] on strong "[EMAIL_ADDRESS][DOMAIN_NAME]" at bounding box center [333, 238] width 323 height 11
click at [58, 92] on div "People" at bounding box center [52, 97] width 29 height 10
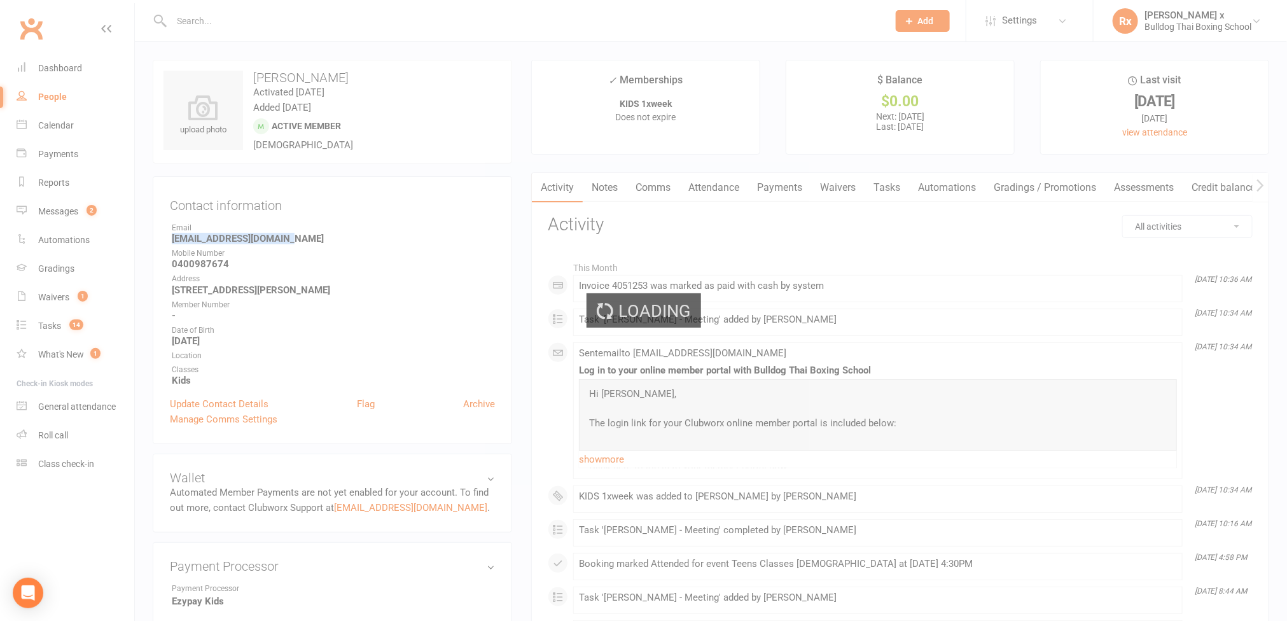
select select "100"
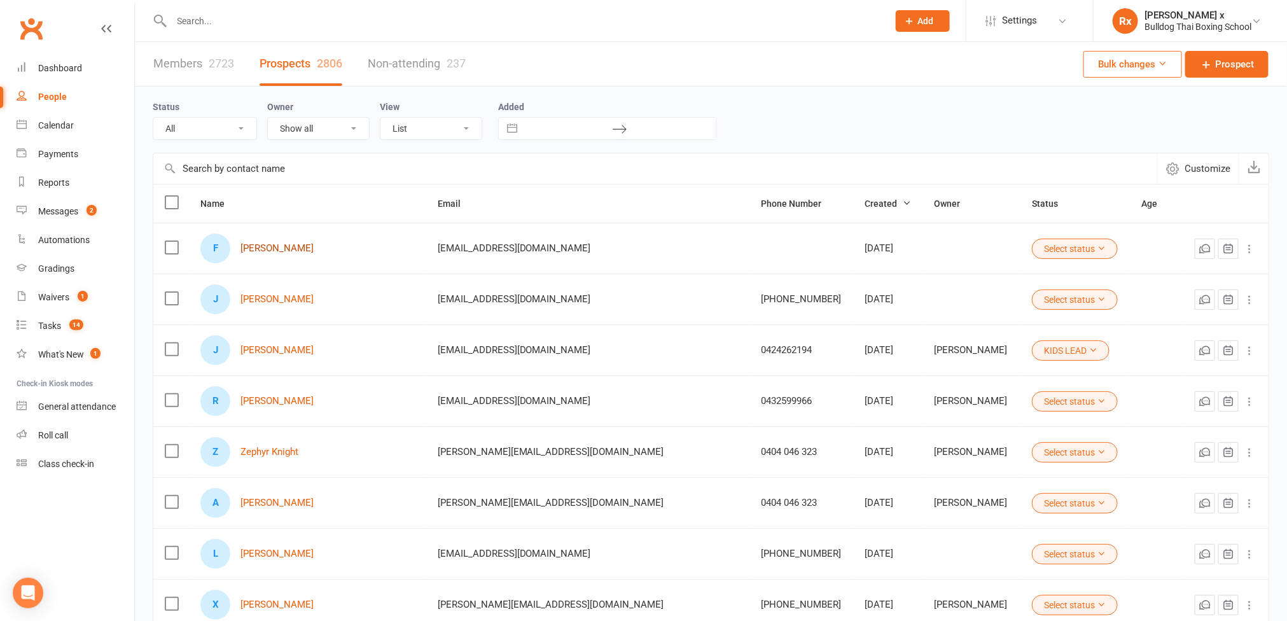
click at [289, 250] on link "[PERSON_NAME]" at bounding box center [277, 248] width 73 height 11
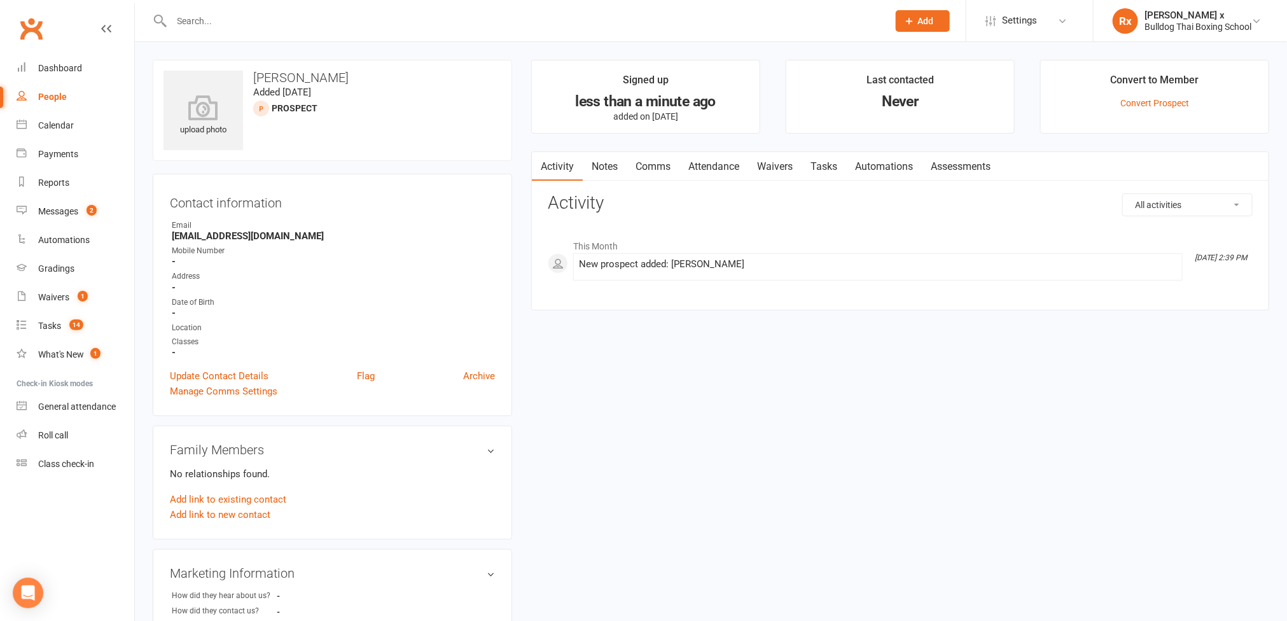
click at [837, 168] on link "Tasks" at bounding box center [824, 166] width 45 height 29
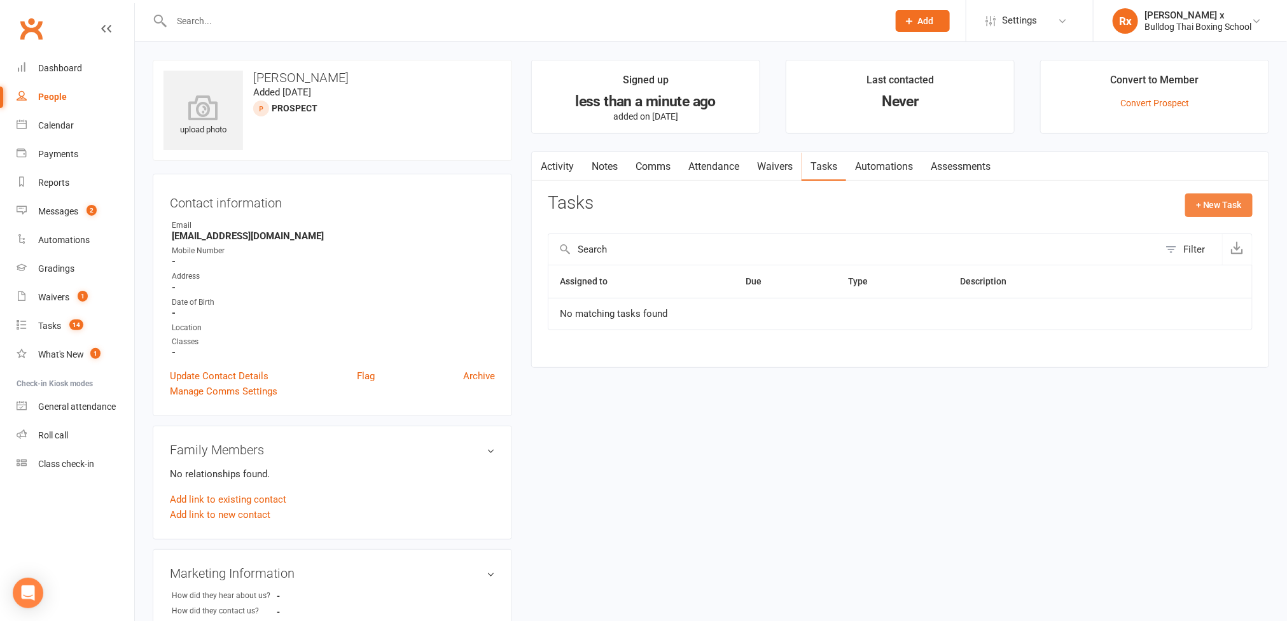
click at [1237, 200] on button "+ New Task" at bounding box center [1219, 204] width 67 height 23
select select "45795"
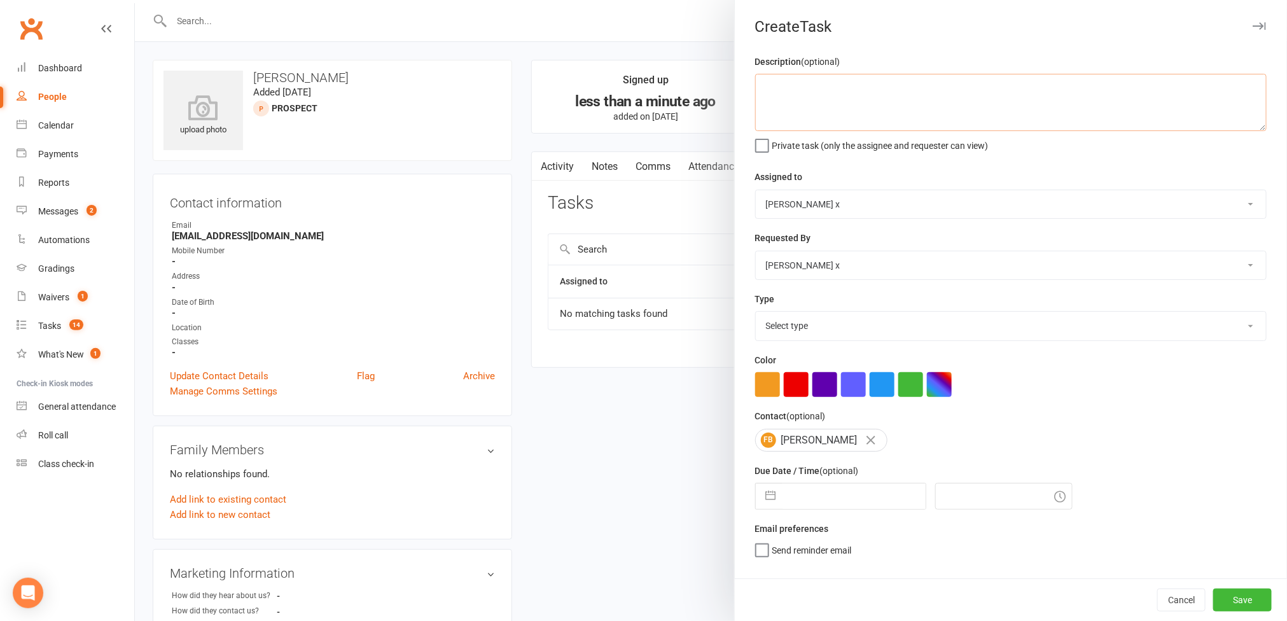
click at [795, 102] on textarea at bounding box center [1011, 102] width 512 height 57
click at [796, 80] on textarea "DUPLICATE PLEASE DELETE" at bounding box center [1011, 102] width 512 height 57
click at [796, 85] on textarea "DUPLICATE PLEASE DELETE" at bounding box center [1011, 102] width 512 height 57
type textarea "DUPLICATE PLEASE DELETE"
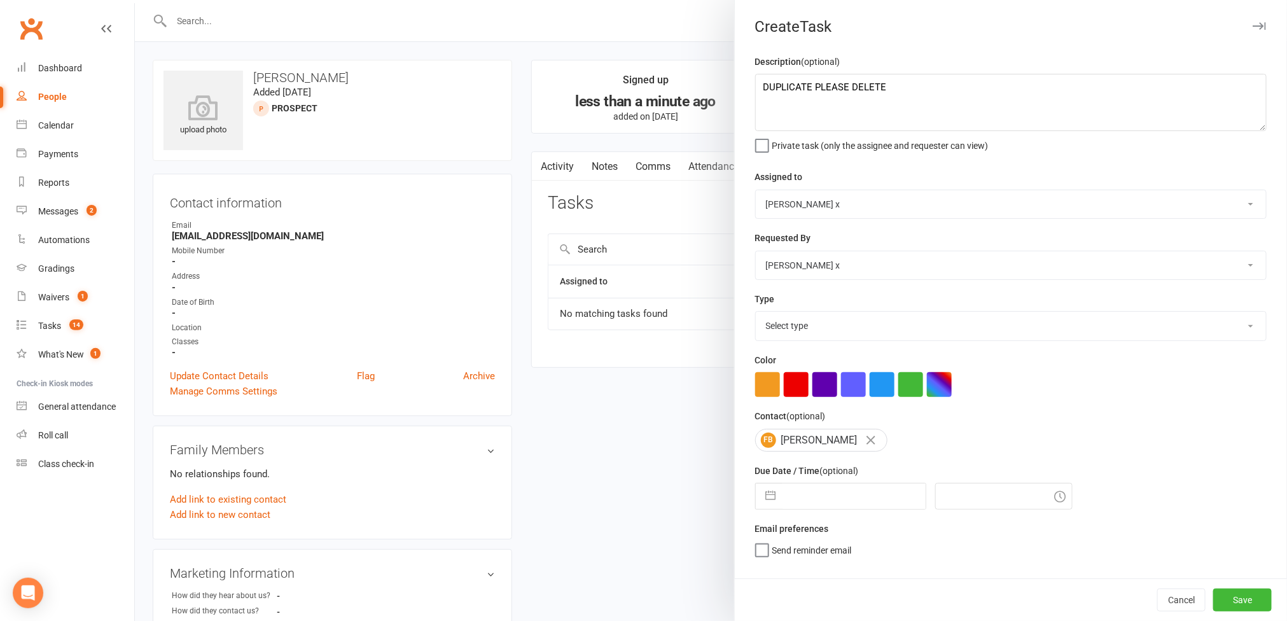
click at [1222, 208] on select "[PERSON_NAME] [PERSON_NAME] O'[PERSON_NAME] x [PERSON_NAME] [PERSON_NAME] [PERS…" at bounding box center [1011, 204] width 510 height 28
select select "12940"
click at [756, 192] on select "[PERSON_NAME] [PERSON_NAME] O'[PERSON_NAME] x [PERSON_NAME] [PERSON_NAME] [PERS…" at bounding box center [1011, 204] width 510 height 28
click at [1222, 338] on select "Select type Action E-mail Meeting Phone call Text Add new task type" at bounding box center [1011, 326] width 510 height 28
select select "12049"
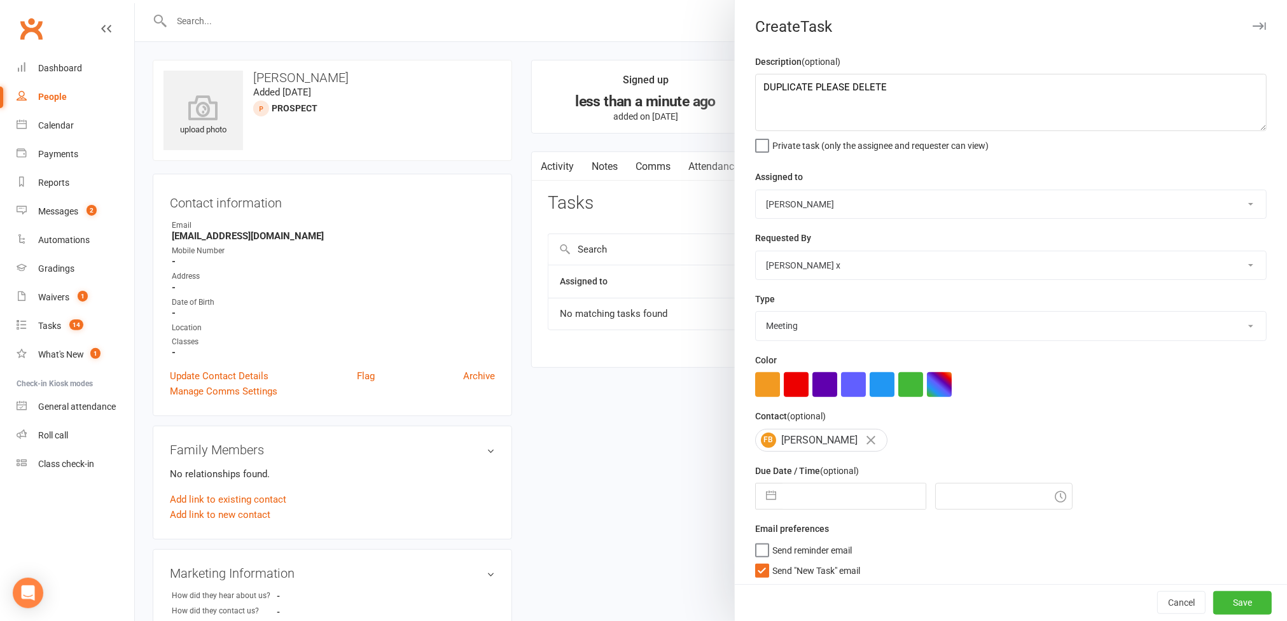
click at [756, 315] on select "Select type Action E-mail Meeting Phone call Text Add new task type" at bounding box center [1011, 326] width 510 height 28
click at [854, 493] on input "text" at bounding box center [854, 496] width 143 height 25
select select "7"
select select "2025"
select select "8"
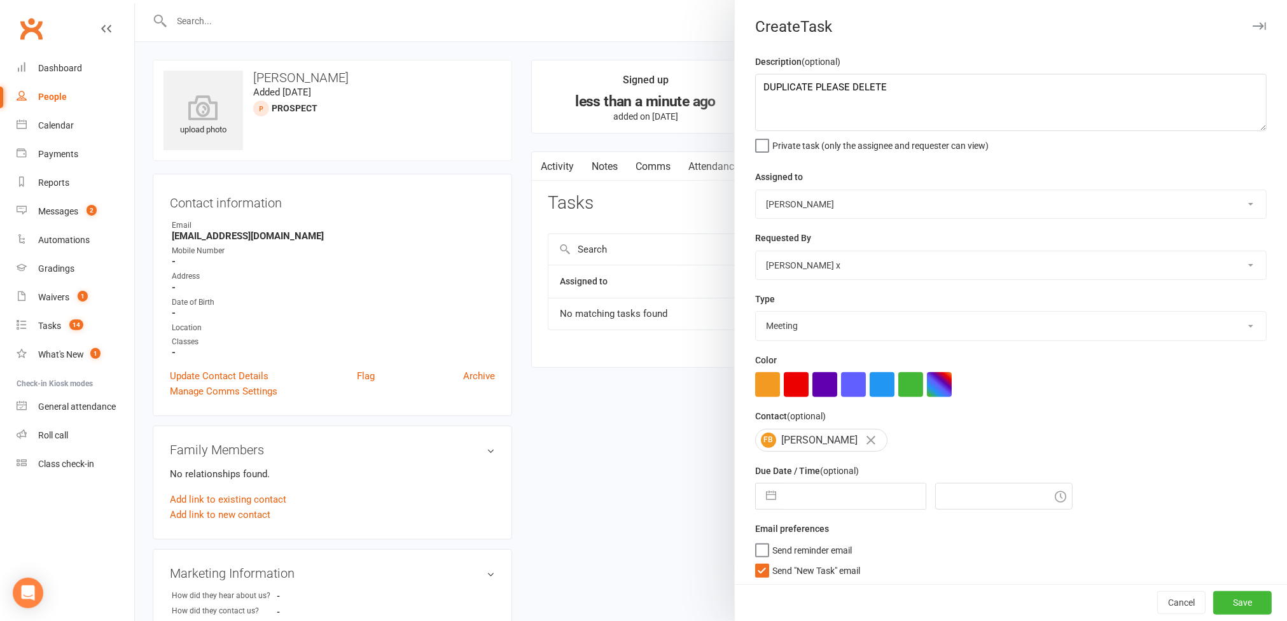
select select "2025"
select select "9"
select select "2025"
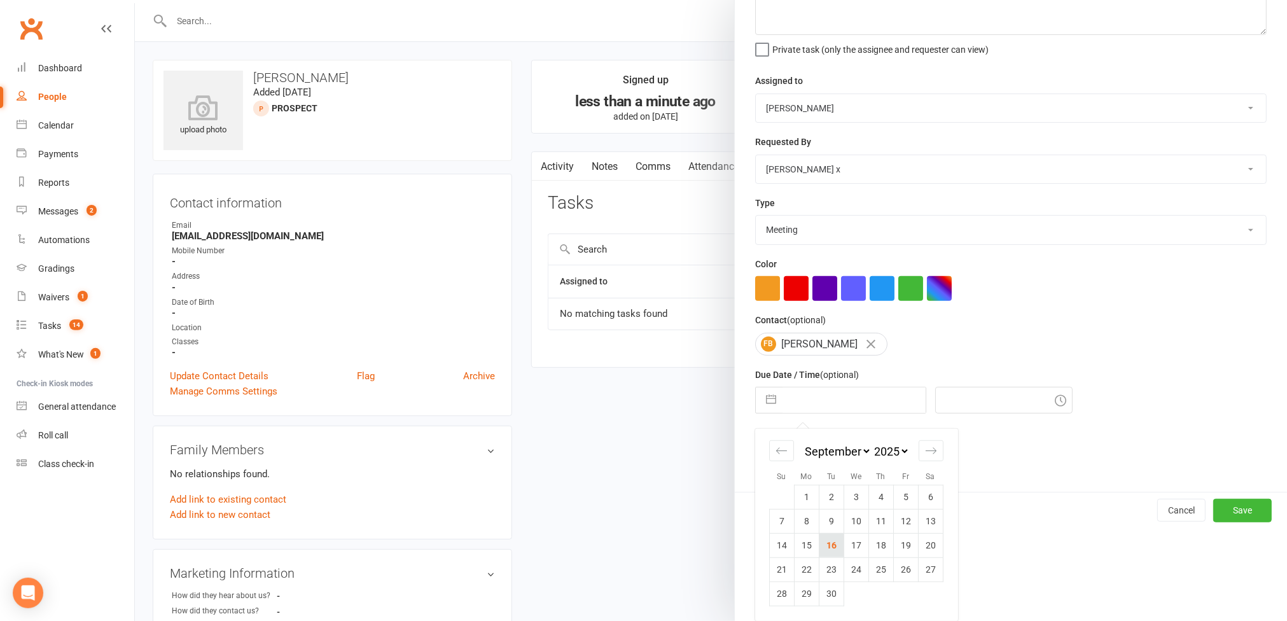
click at [833, 544] on td "16" at bounding box center [831, 545] width 25 height 24
type input "[DATE]"
type input "12:45pm"
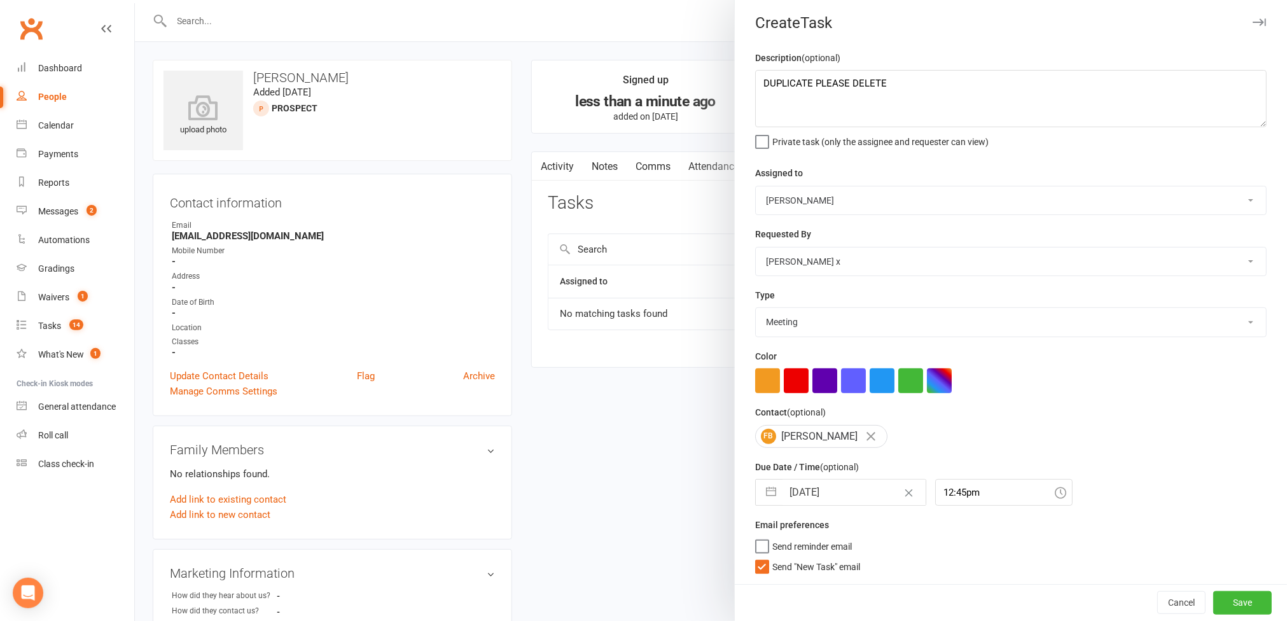
scroll to position [10, 0]
click at [1214, 596] on button "Save" at bounding box center [1243, 602] width 59 height 23
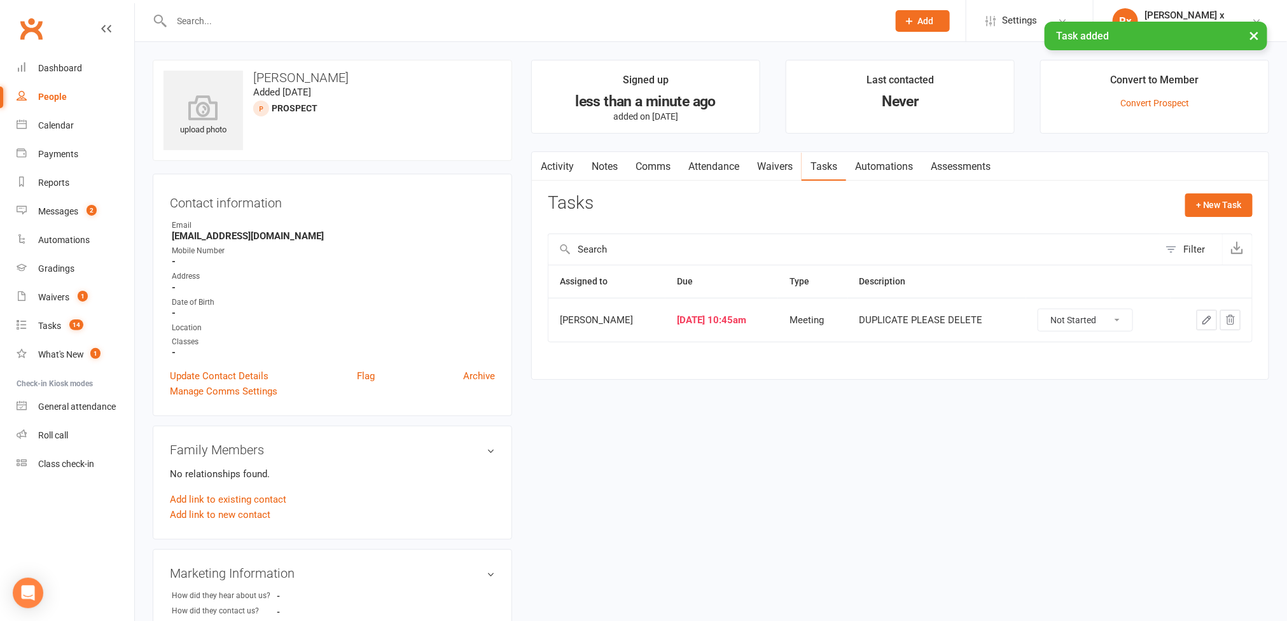
click at [63, 101] on div "People" at bounding box center [52, 97] width 29 height 10
select select "100"
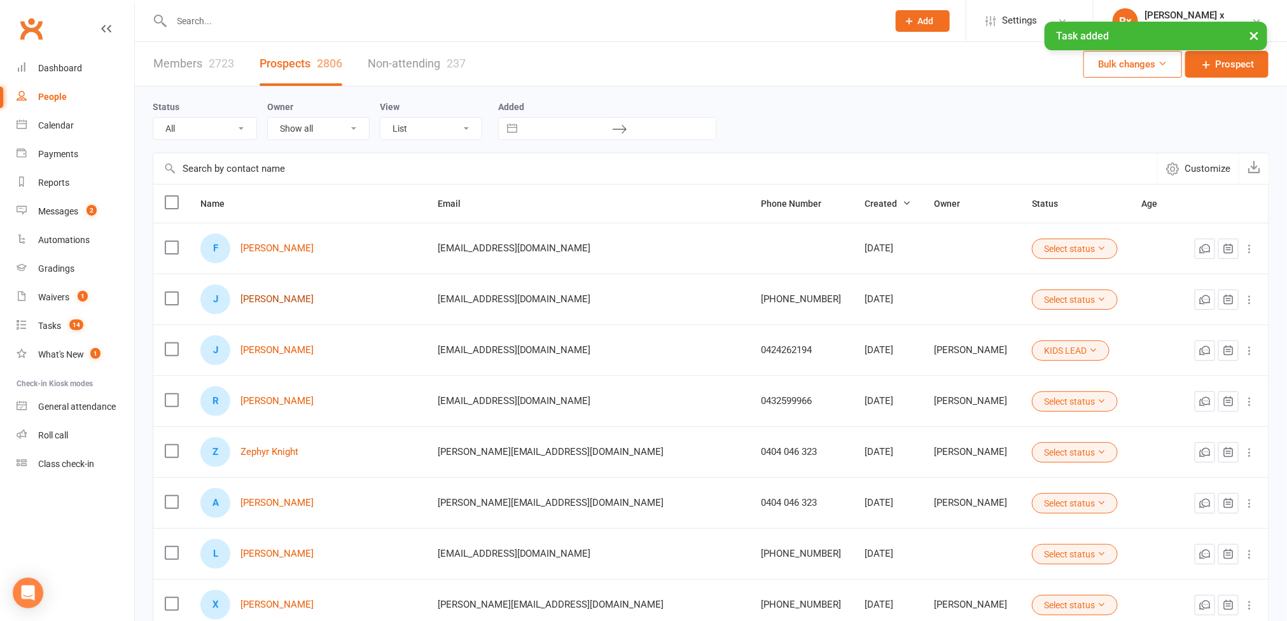
click at [285, 304] on link "[PERSON_NAME]" at bounding box center [277, 299] width 73 height 11
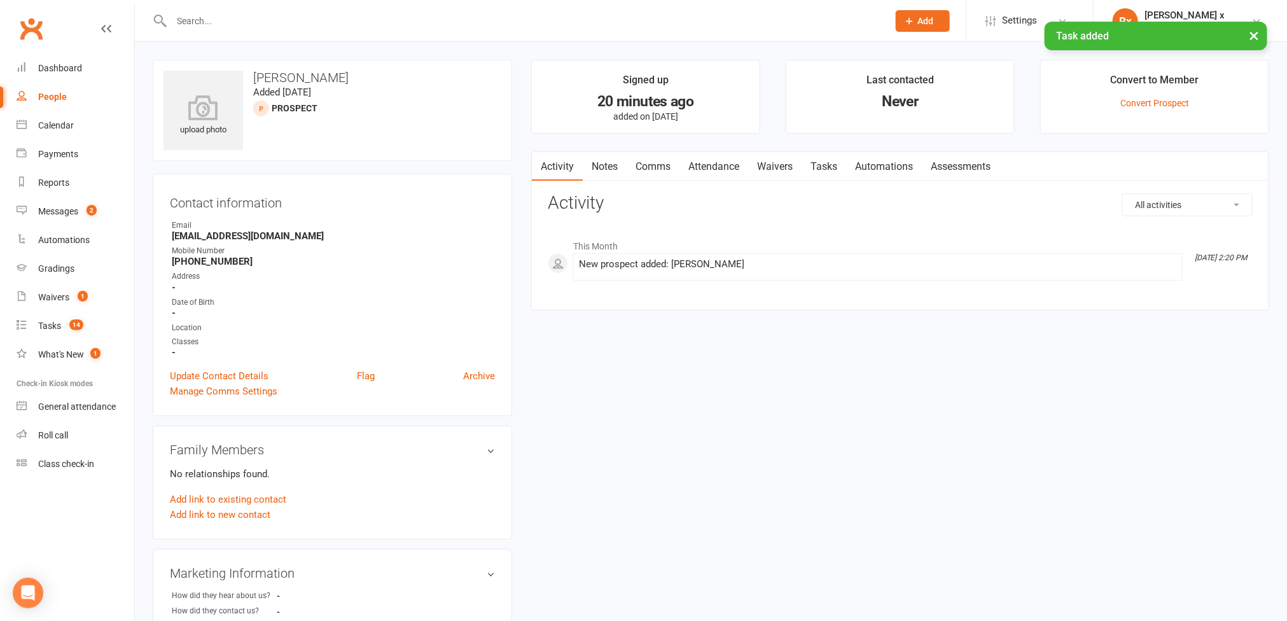
click at [813, 170] on link "Tasks" at bounding box center [824, 166] width 45 height 29
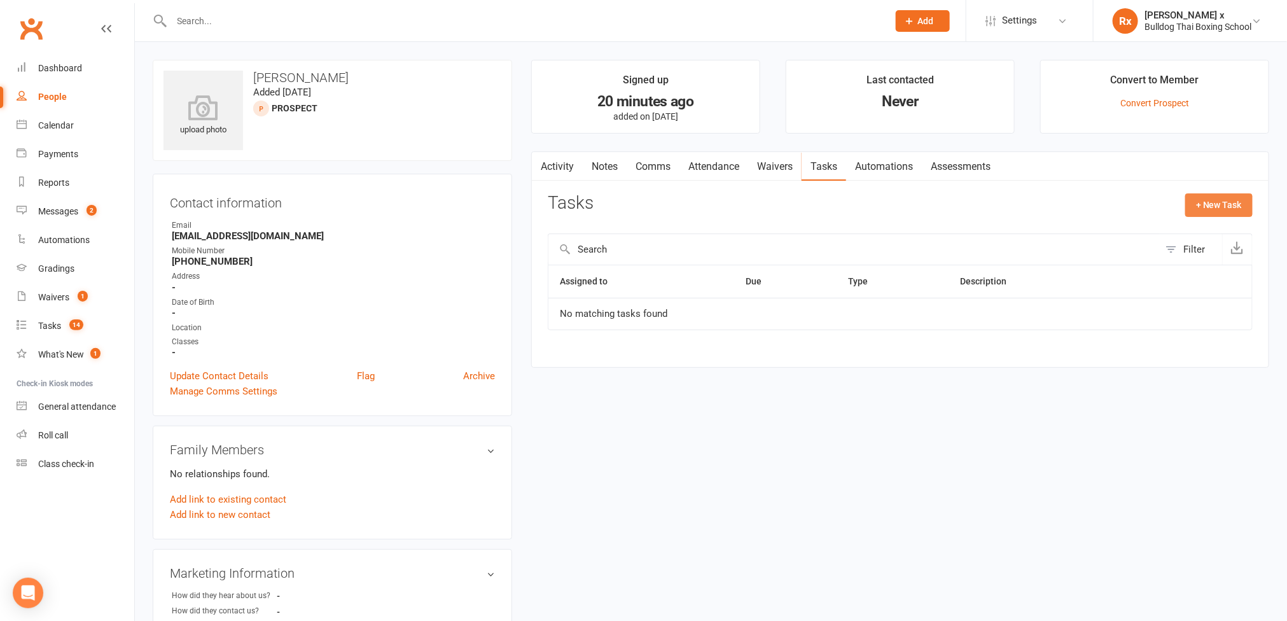
click at [1224, 199] on button "+ New Task" at bounding box center [1219, 204] width 67 height 23
select select "45795"
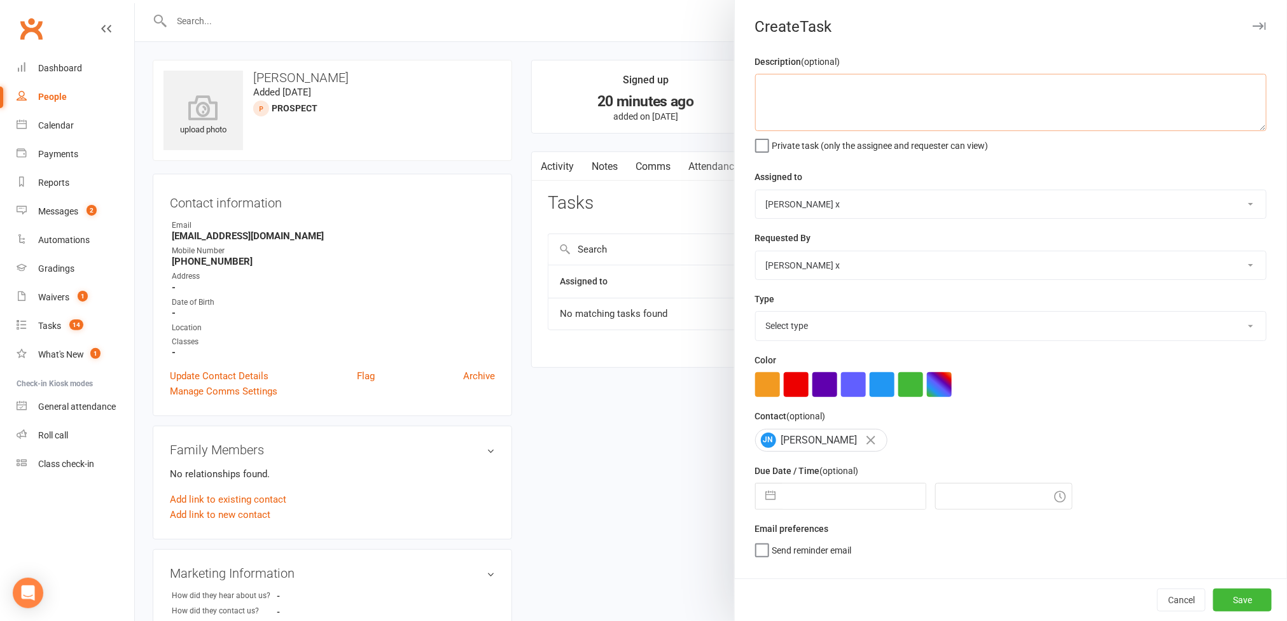
click at [787, 96] on textarea at bounding box center [1011, 102] width 512 height 57
paste textarea "DUPLICATE PLEASE DELETE"
type textarea "DUPLICATE PLEASE DELETE"
click at [1220, 204] on select "[PERSON_NAME] [PERSON_NAME] O'[PERSON_NAME] x [PERSON_NAME] [PERSON_NAME] [PERS…" at bounding box center [1011, 204] width 510 height 28
select select "12940"
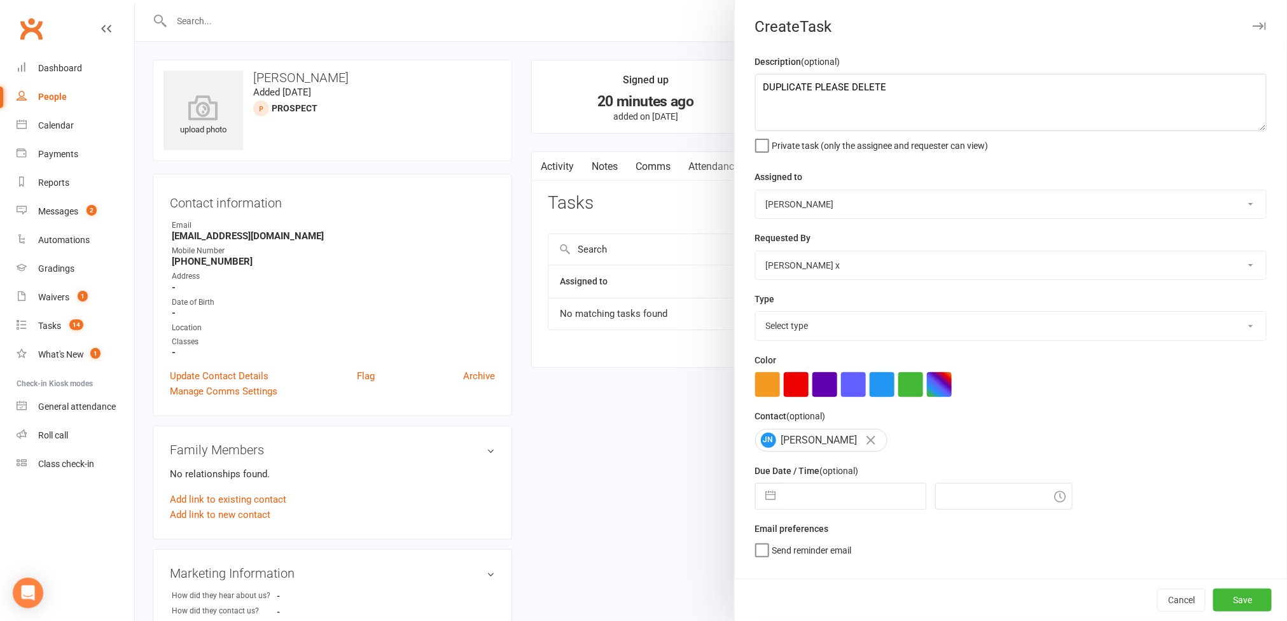
click at [756, 192] on select "[PERSON_NAME] [PERSON_NAME] O'[PERSON_NAME] x [PERSON_NAME] [PERSON_NAME] [PERS…" at bounding box center [1011, 204] width 510 height 28
click at [1221, 323] on select "Select type Action E-mail Meeting Phone call Text Add new task type" at bounding box center [1011, 326] width 510 height 28
select select "12049"
click at [756, 315] on select "Select type Action E-mail Meeting Phone call Text Add new task type" at bounding box center [1011, 326] width 510 height 28
click at [844, 509] on input "text" at bounding box center [854, 496] width 143 height 25
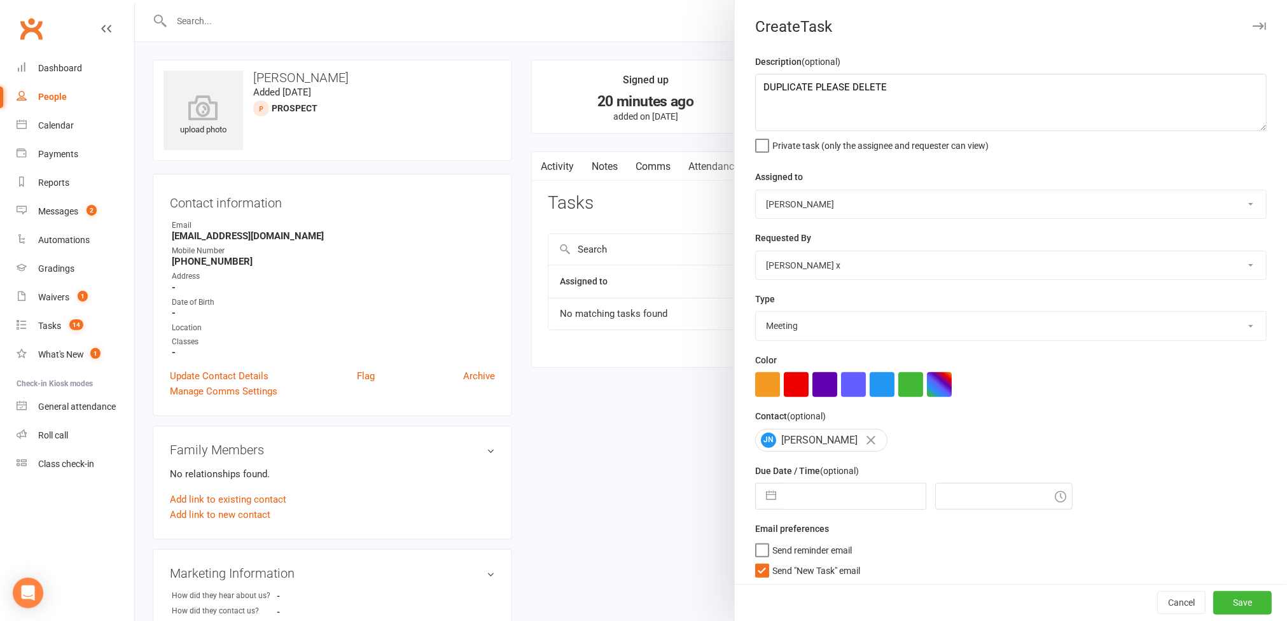
select select "7"
select select "2025"
select select "8"
select select "2025"
select select "9"
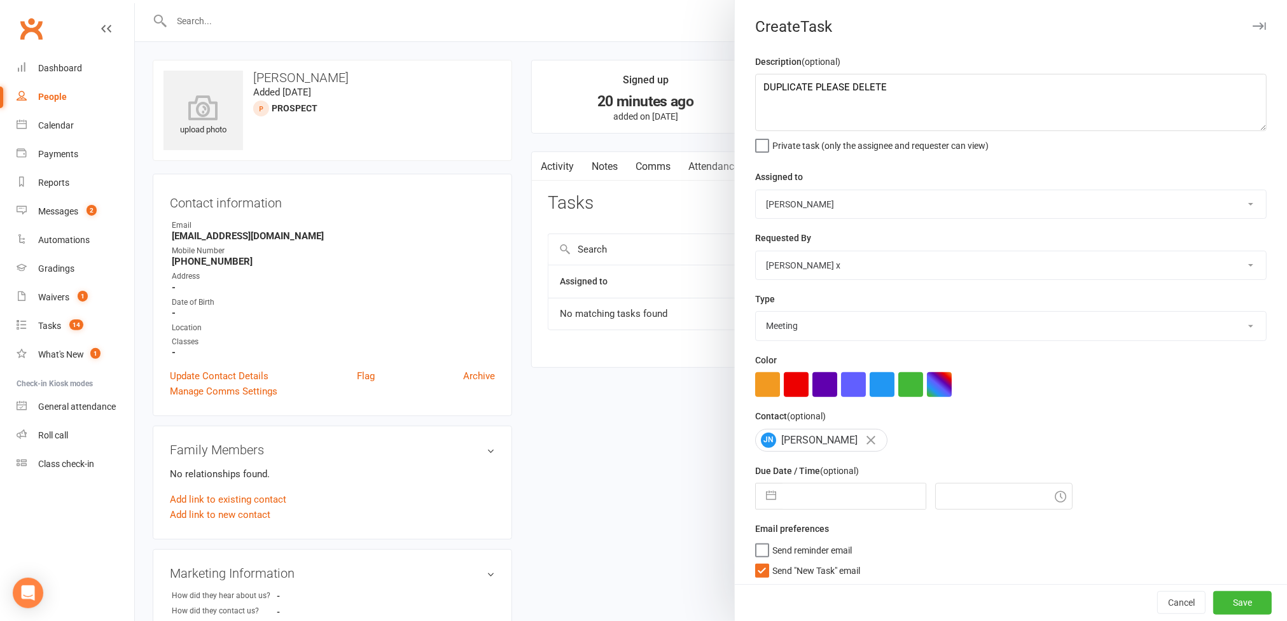
select select "2025"
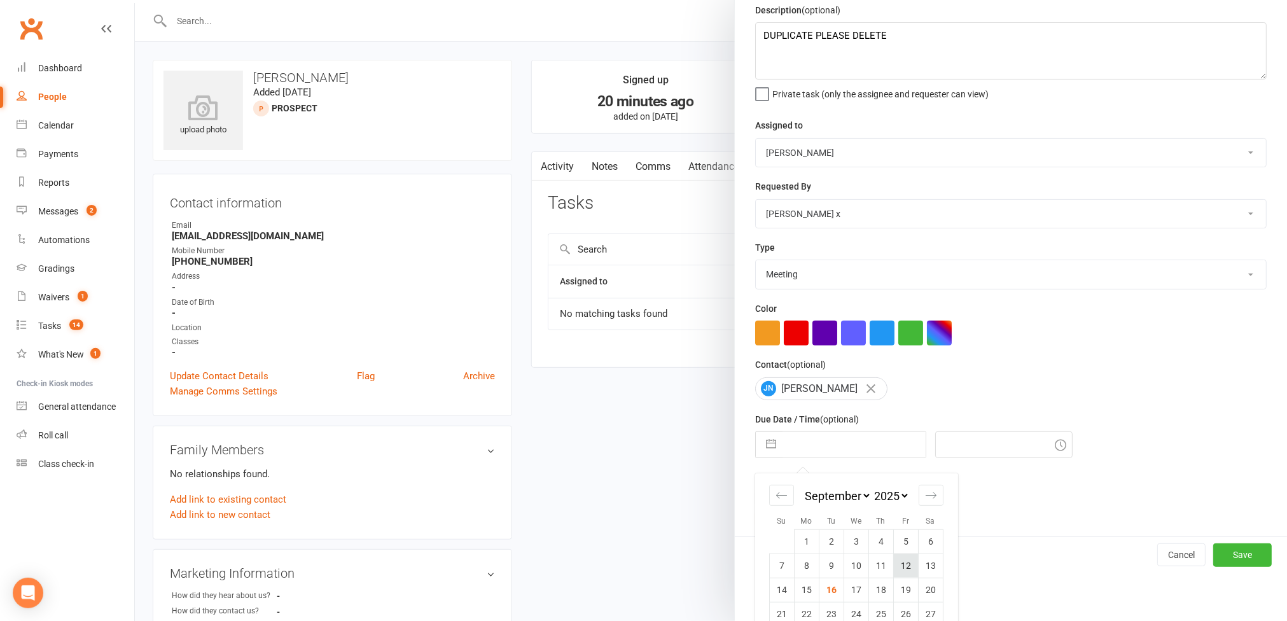
scroll to position [101, 0]
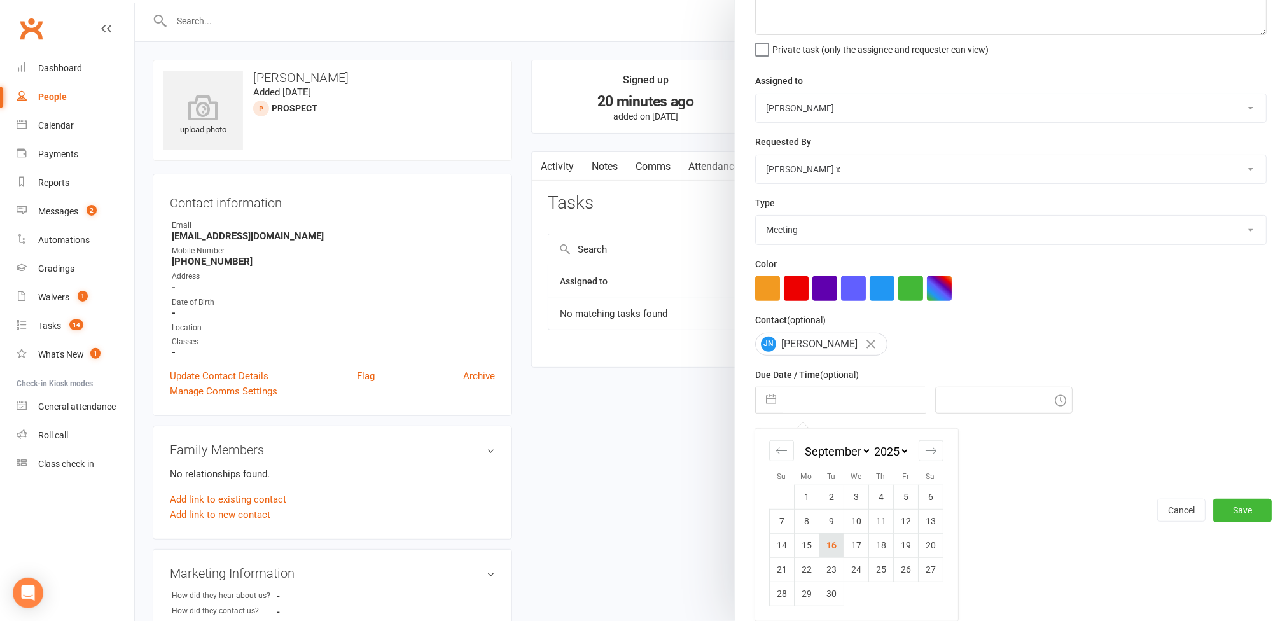
click at [821, 544] on td "16" at bounding box center [831, 545] width 25 height 24
type input "[DATE]"
type input "12:45pm"
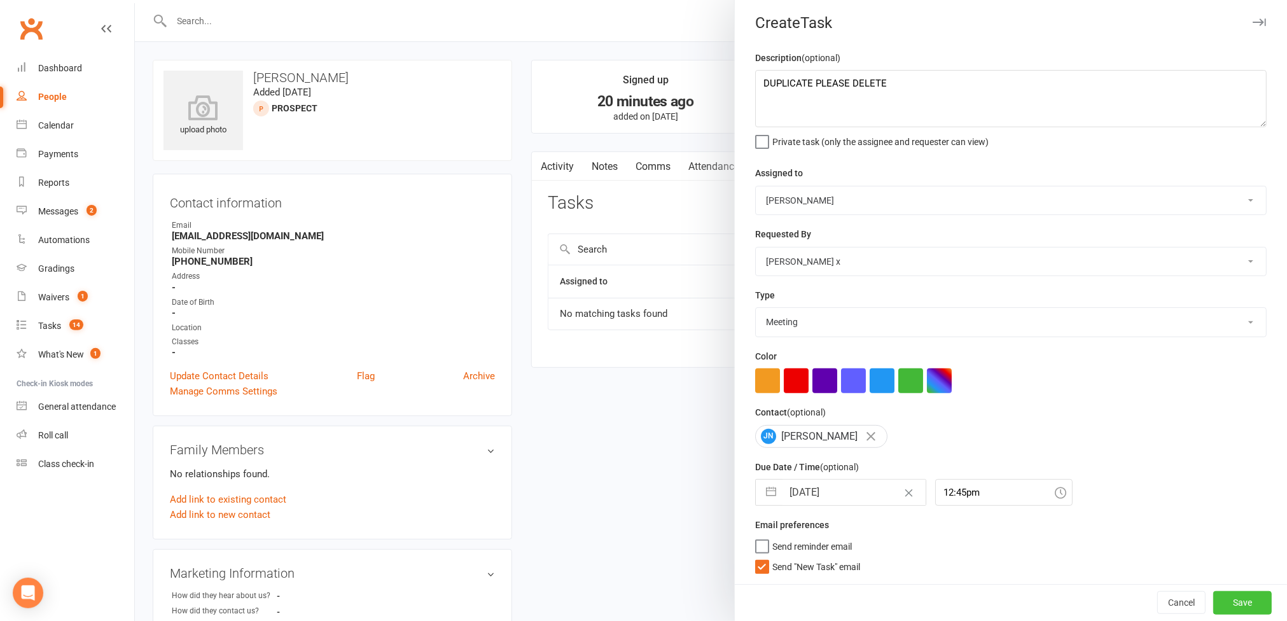
click at [1232, 598] on button "Save" at bounding box center [1243, 602] width 59 height 23
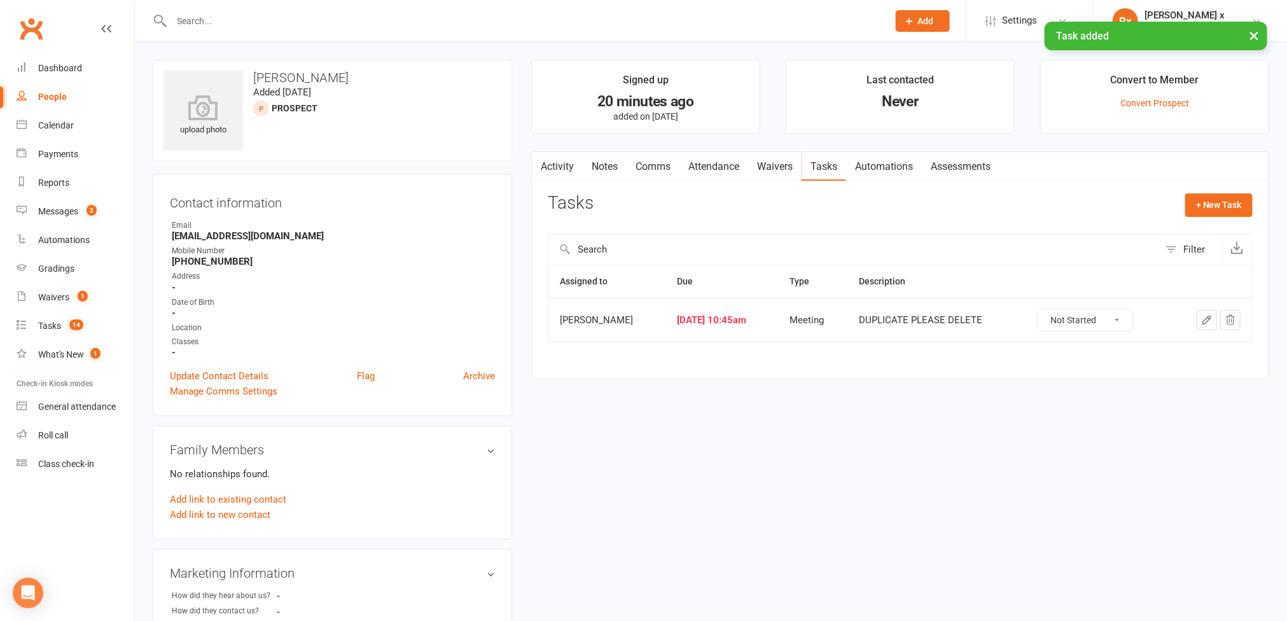
click at [62, 102] on link "People" at bounding box center [76, 97] width 118 height 29
select select "100"
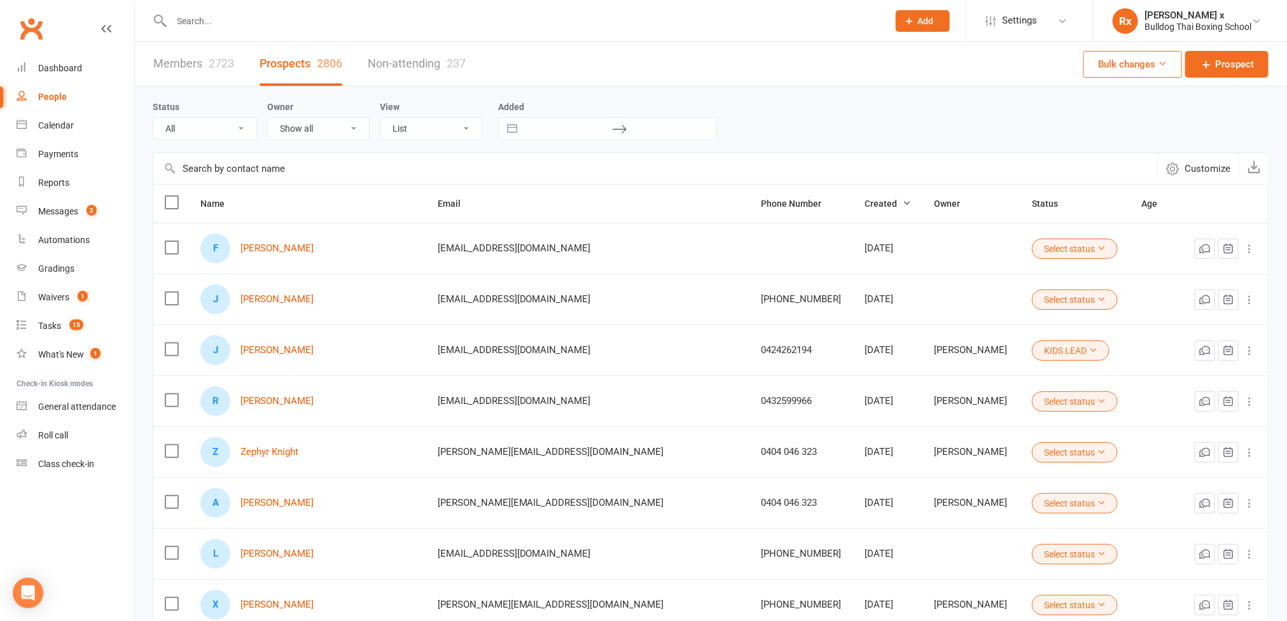
click at [237, 12] on input "text" at bounding box center [524, 21] width 712 height 18
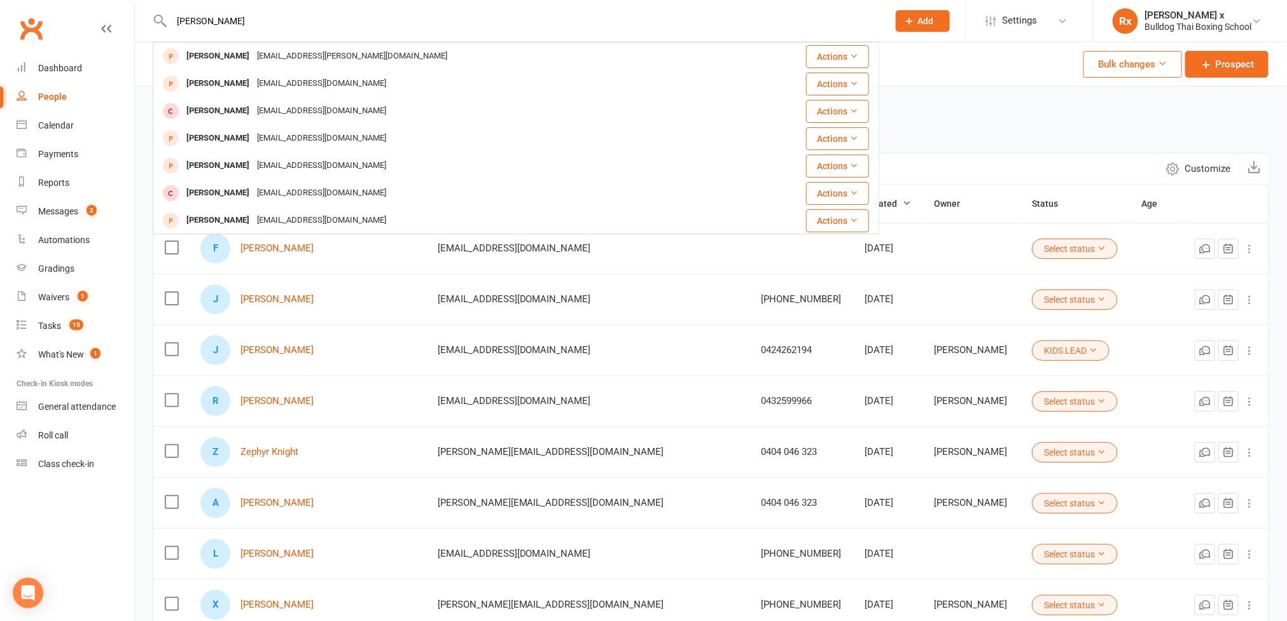
type input "[PERSON_NAME]"
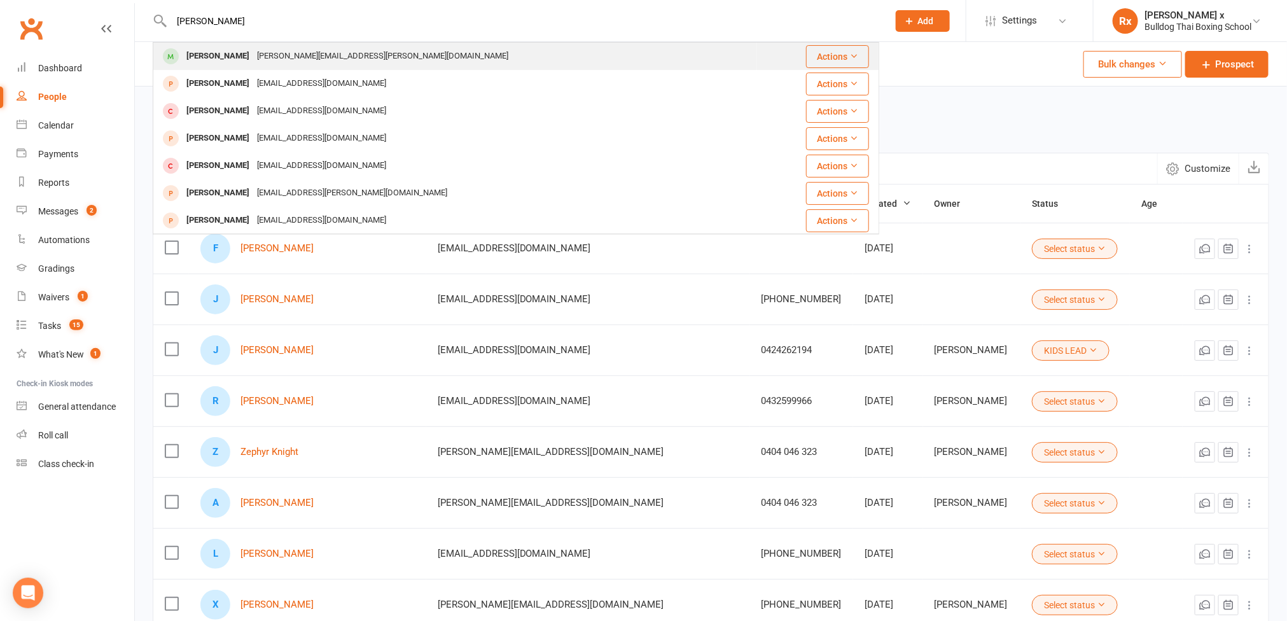
click at [298, 50] on div "[PERSON_NAME][EMAIL_ADDRESS][PERSON_NAME][DOMAIN_NAME]" at bounding box center [382, 56] width 259 height 18
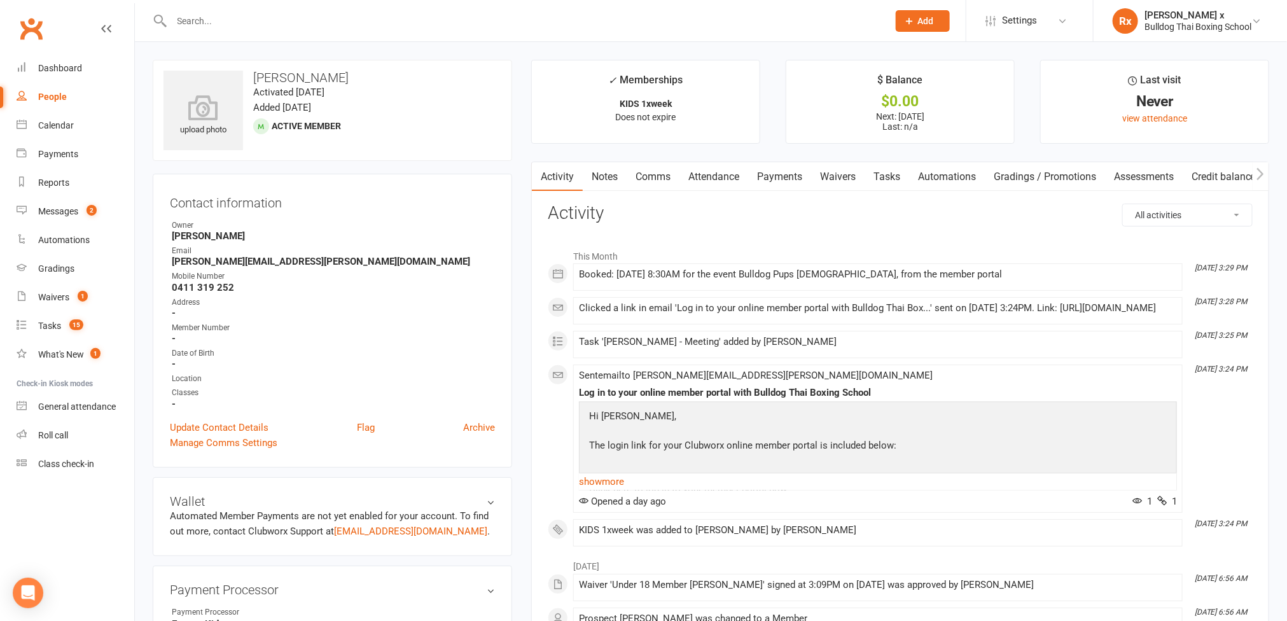
click at [307, 74] on h3 "[PERSON_NAME]" at bounding box center [333, 78] width 338 height 14
